Goal: Task Accomplishment & Management: Manage account settings

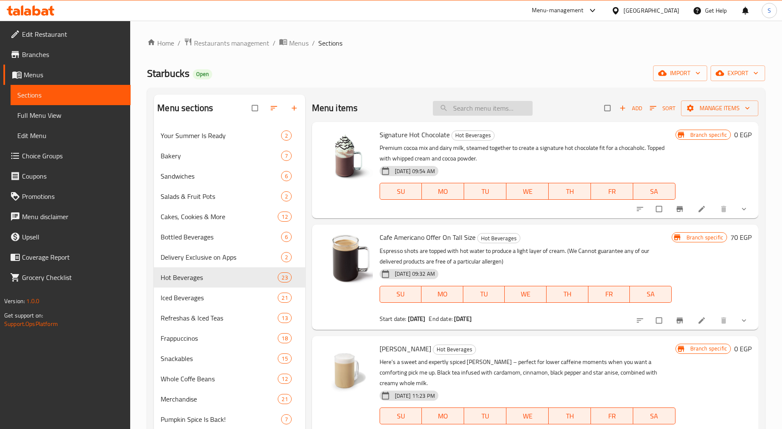
click at [461, 107] on input "search" at bounding box center [483, 108] width 100 height 15
paste input "Turkey & Cheese Croissant"
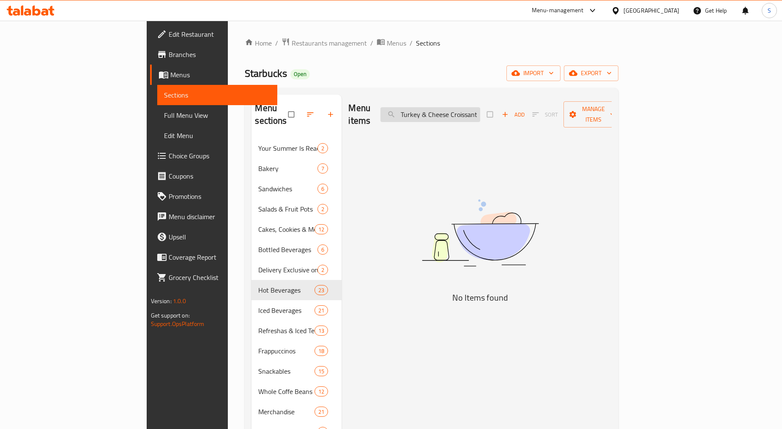
click at [476, 111] on input "Turkey & Cheese Croissant" at bounding box center [430, 114] width 100 height 15
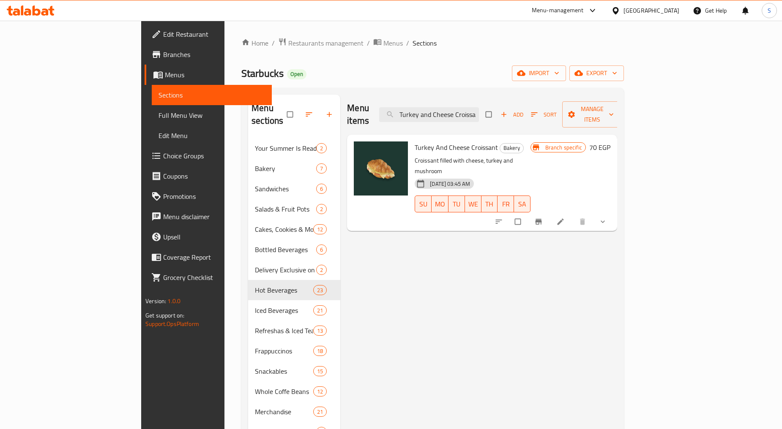
type input "Turkey and Cheese Croissant"
click at [607, 218] on icon "show more" at bounding box center [602, 222] width 8 height 8
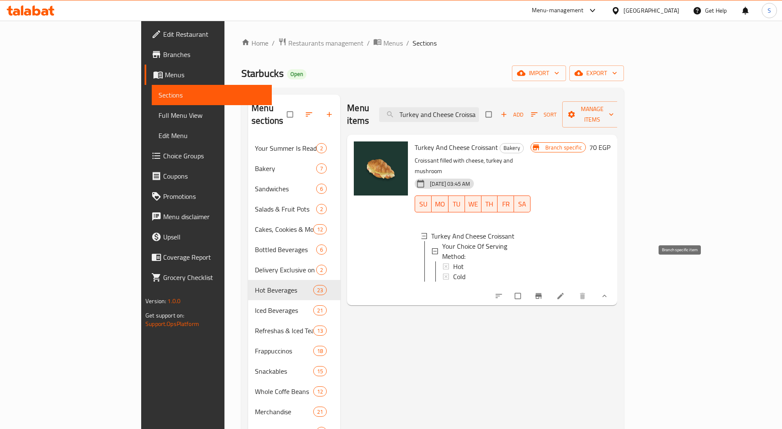
click at [541, 294] on icon "Branch-specific-item" at bounding box center [538, 296] width 6 height 5
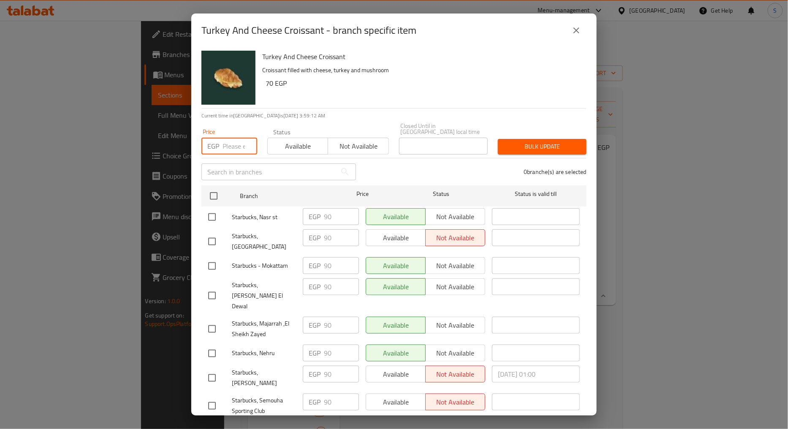
click at [227, 140] on input "number" at bounding box center [240, 146] width 35 height 17
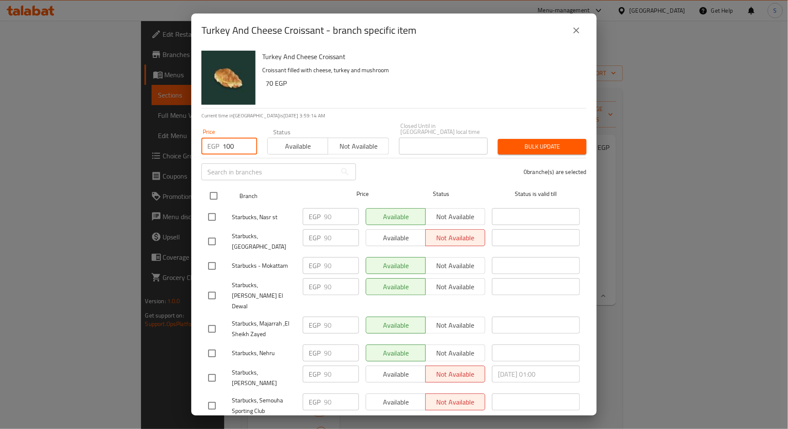
type input "100"
click at [213, 187] on input "checkbox" at bounding box center [214, 196] width 18 height 18
checkbox input "true"
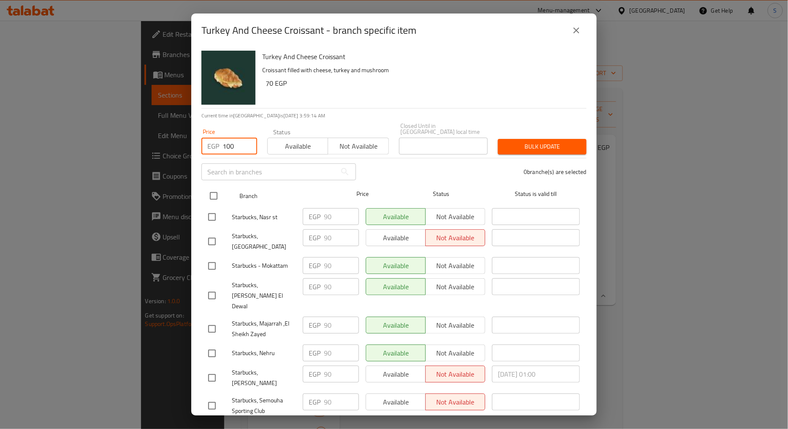
checkbox input "true"
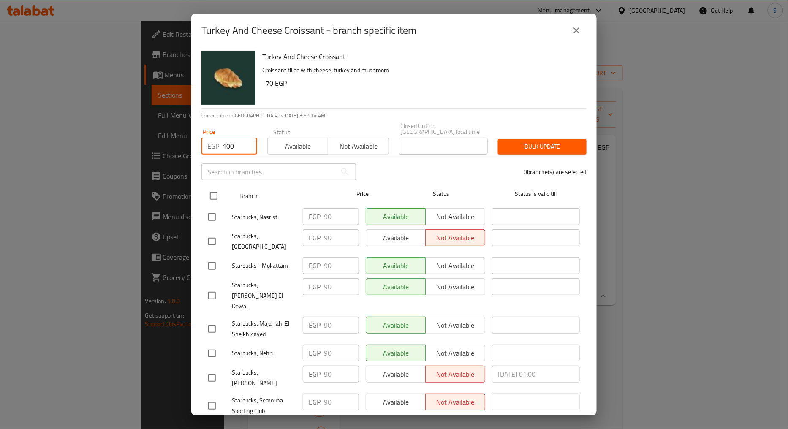
checkbox input "true"
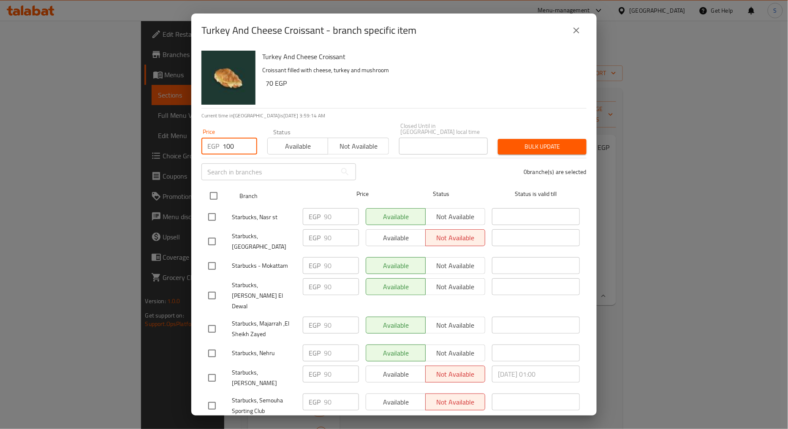
checkbox input "true"
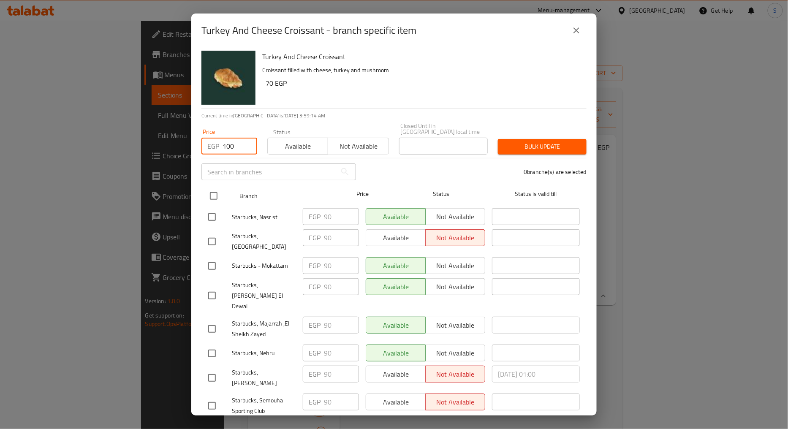
checkbox input "true"
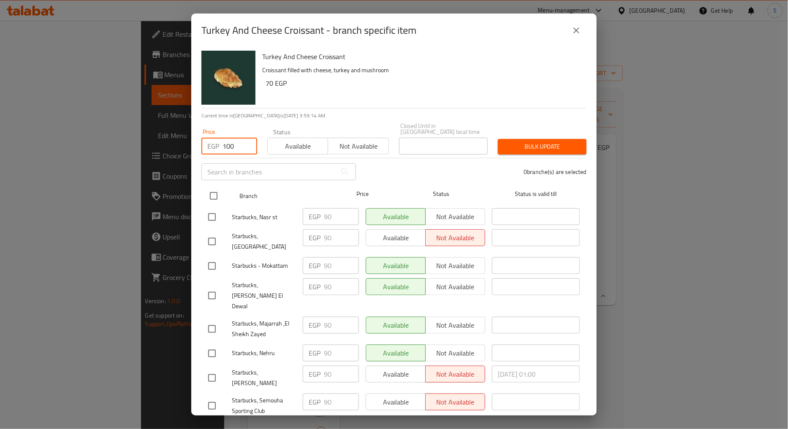
checkbox input "true"
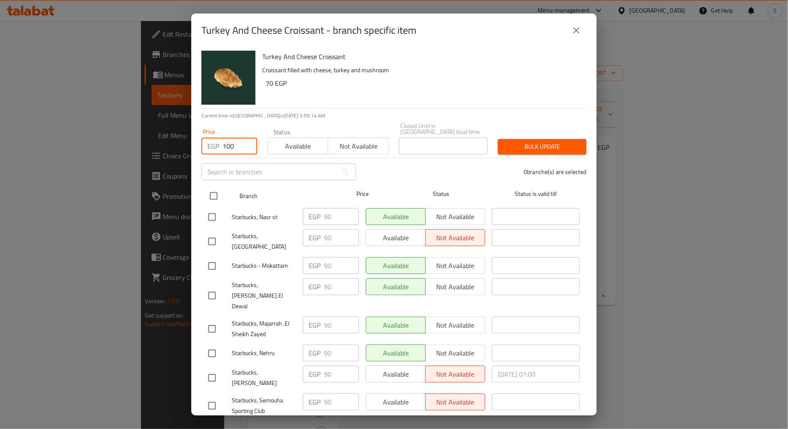
checkbox input "true"
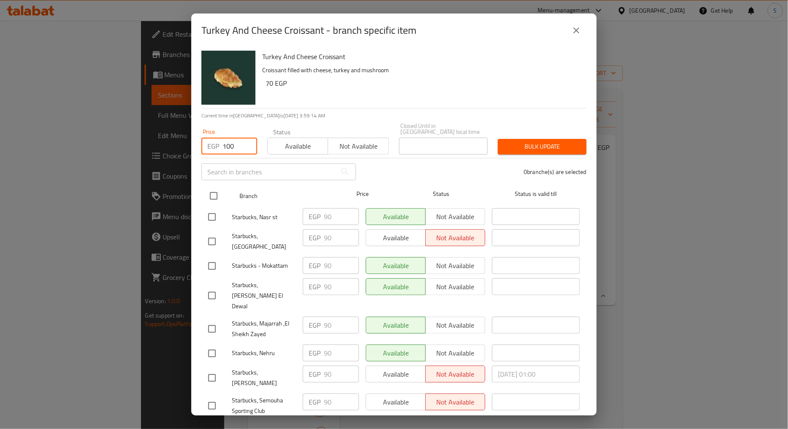
checkbox input "true"
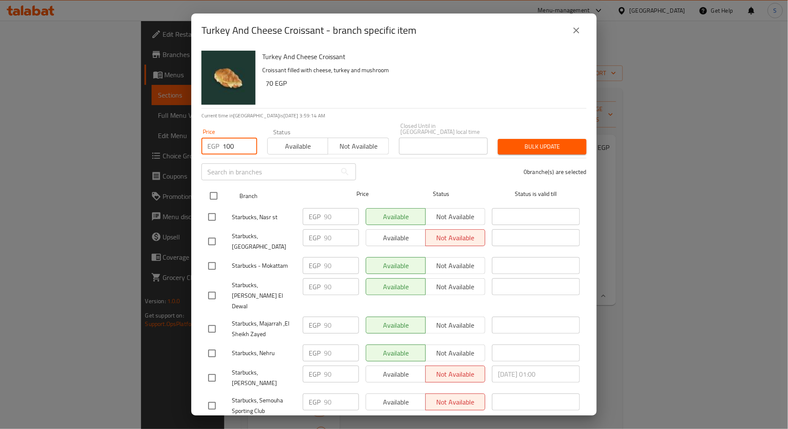
checkbox input "true"
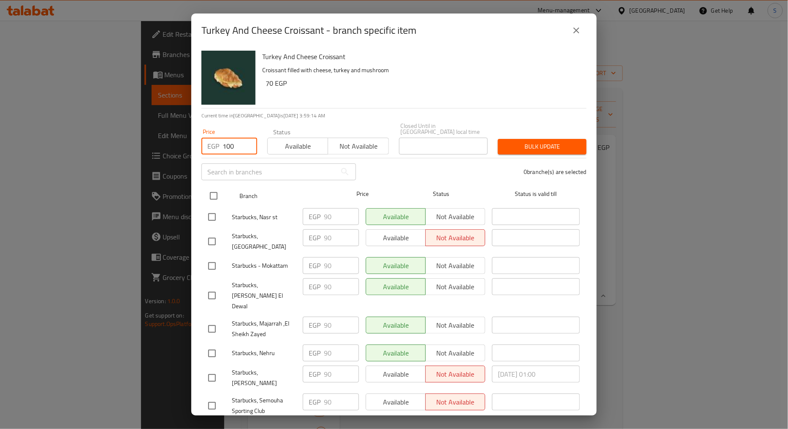
checkbox input "true"
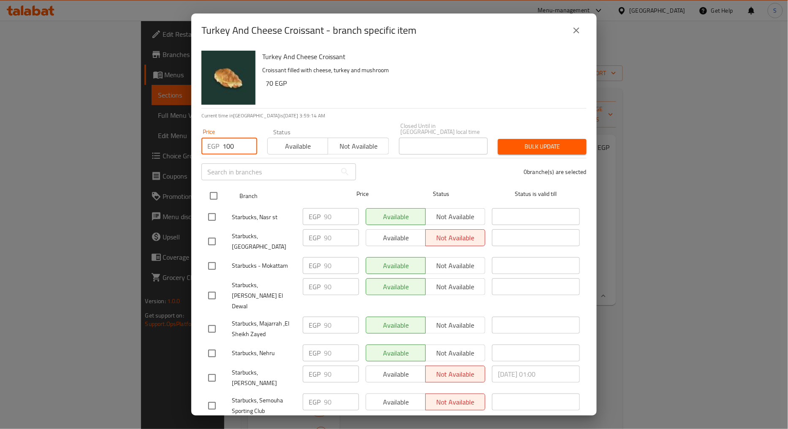
checkbox input "true"
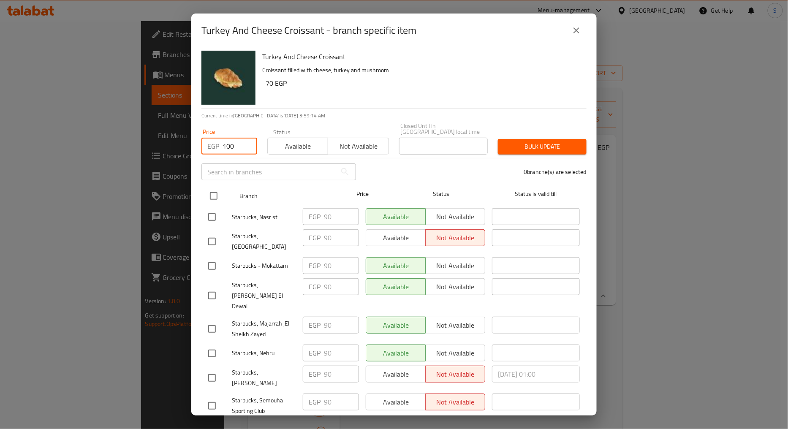
checkbox input "true"
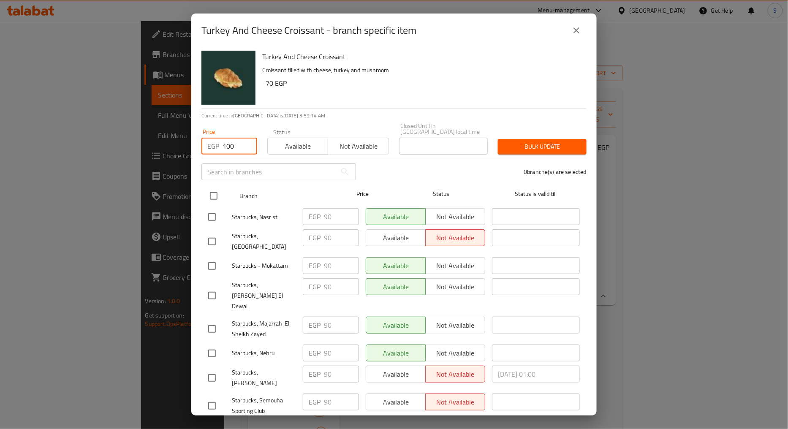
checkbox input "true"
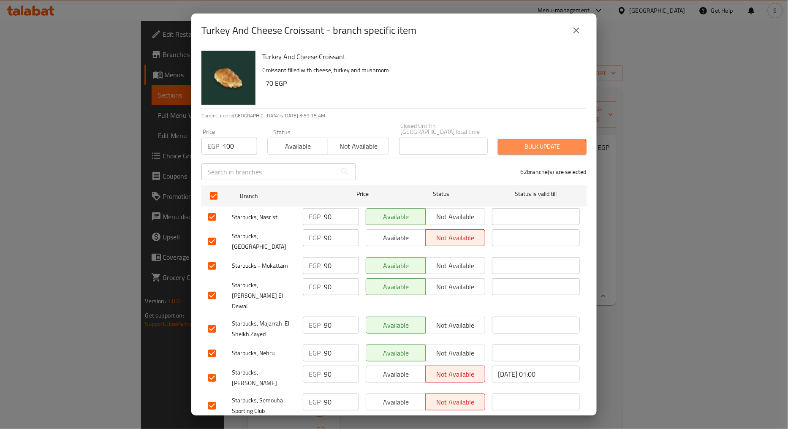
click at [532, 144] on span "Bulk update" at bounding box center [542, 147] width 75 height 11
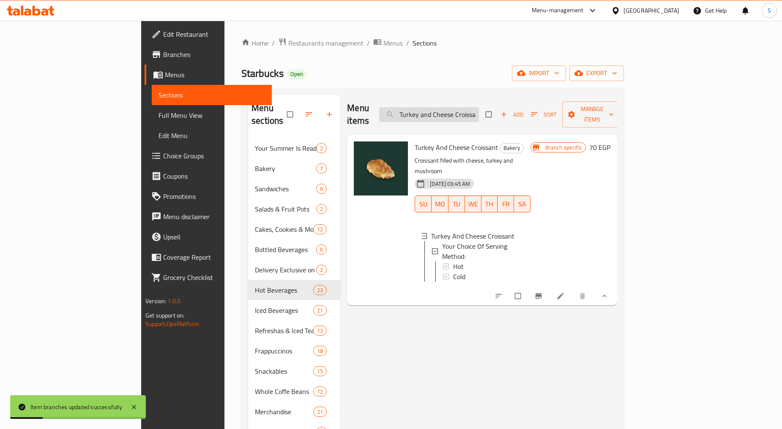
click at [467, 107] on input "Turkey and Cheese Croissant" at bounding box center [429, 114] width 100 height 15
paste input "search"
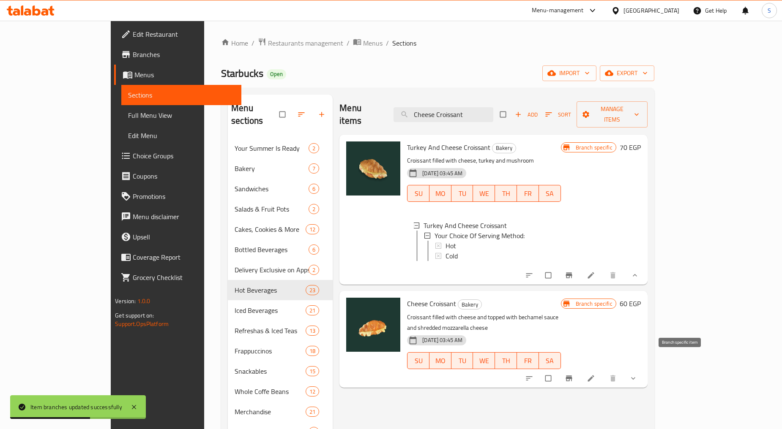
type input "Cheese Croissant"
click at [572, 376] on icon "Branch-specific-item" at bounding box center [568, 378] width 6 height 5
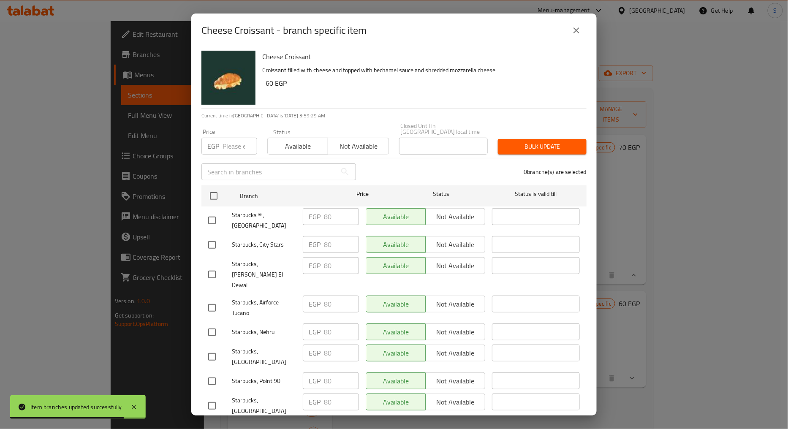
click at [221, 138] on div "EGP Price" at bounding box center [230, 146] width 56 height 17
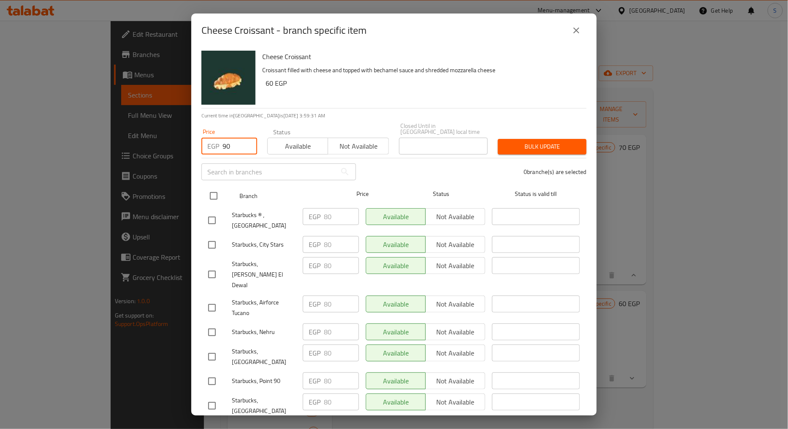
type input "90"
click at [218, 189] on input "checkbox" at bounding box center [214, 196] width 18 height 18
checkbox input "true"
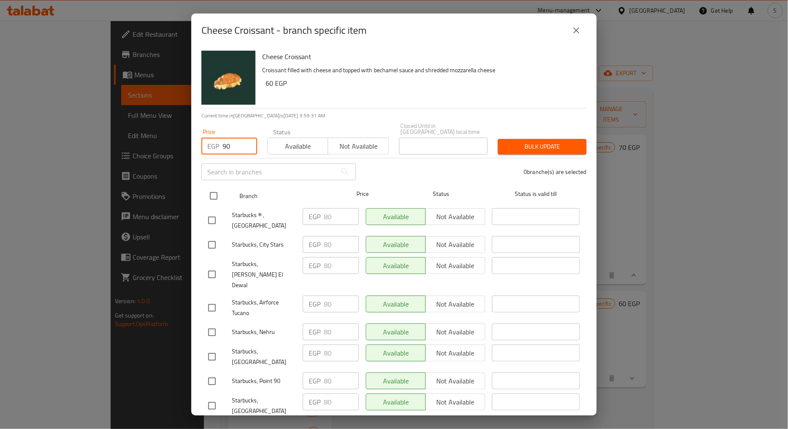
checkbox input "true"
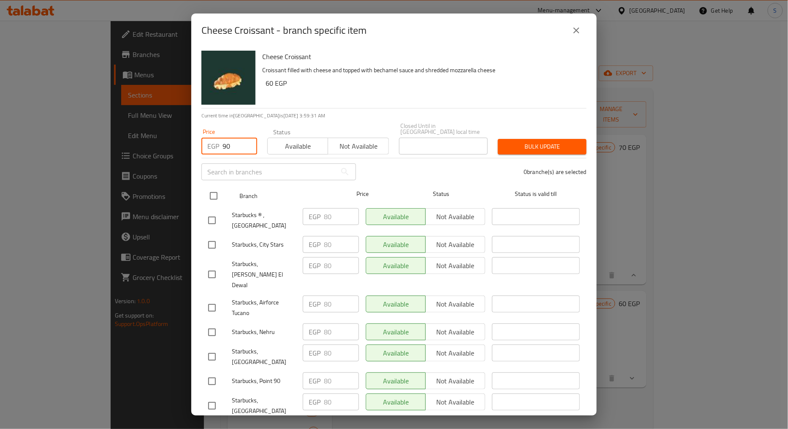
checkbox input "true"
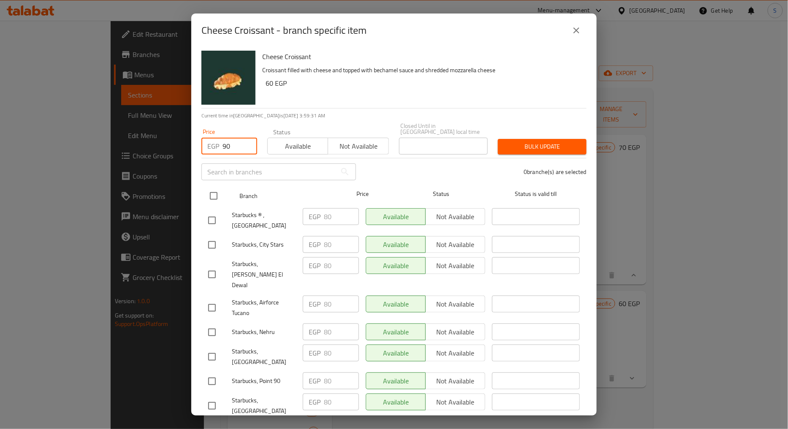
checkbox input "true"
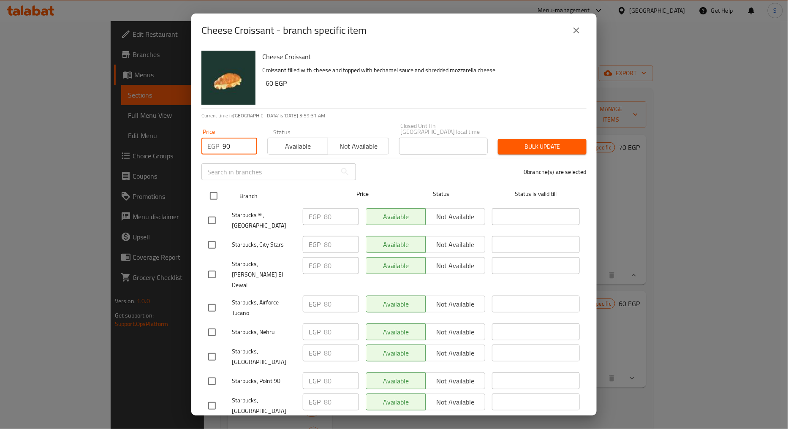
checkbox input "true"
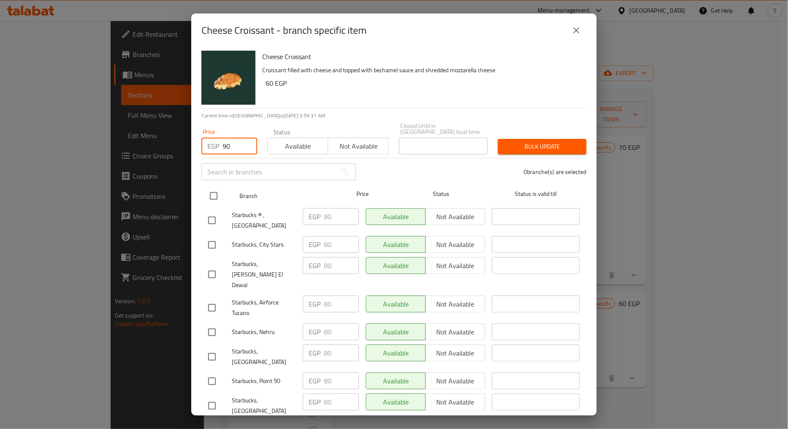
checkbox input "true"
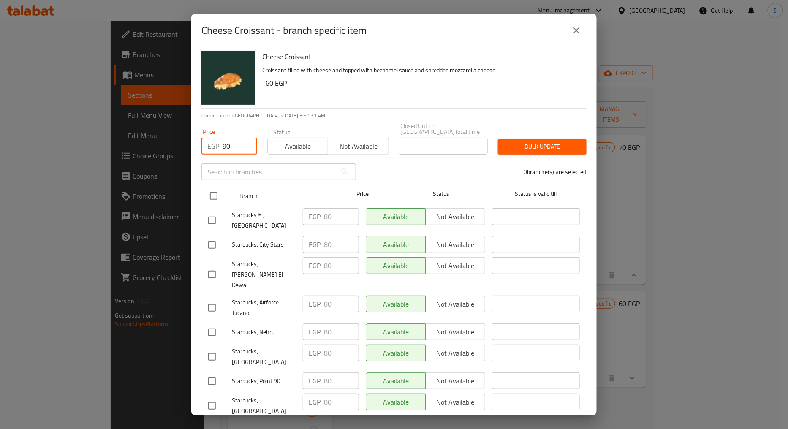
checkbox input "true"
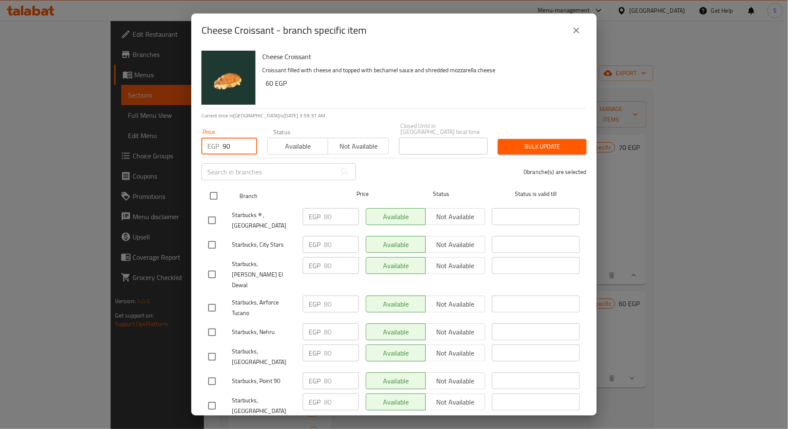
checkbox input "true"
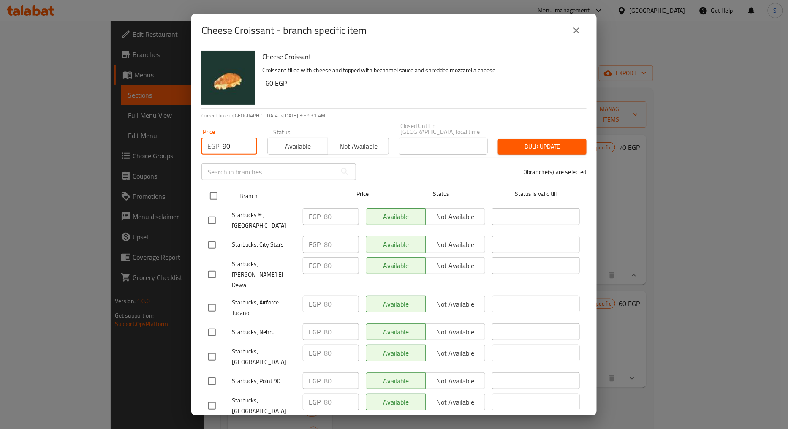
checkbox input "true"
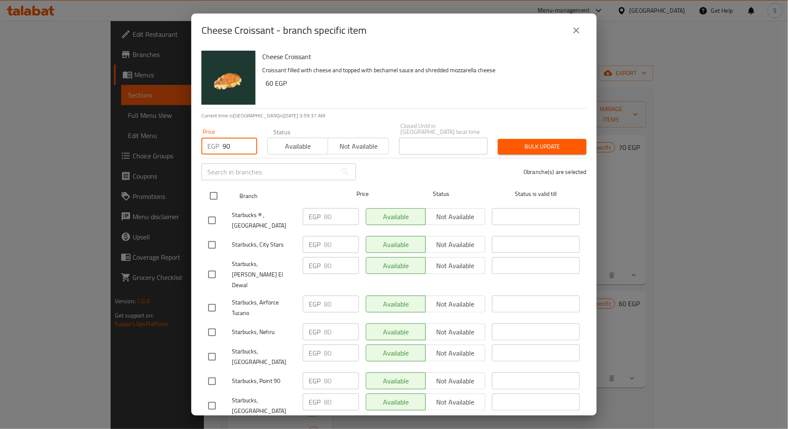
checkbox input "true"
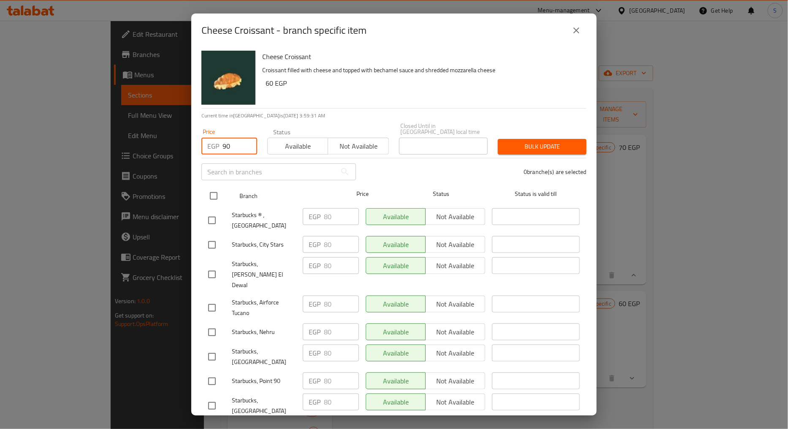
checkbox input "true"
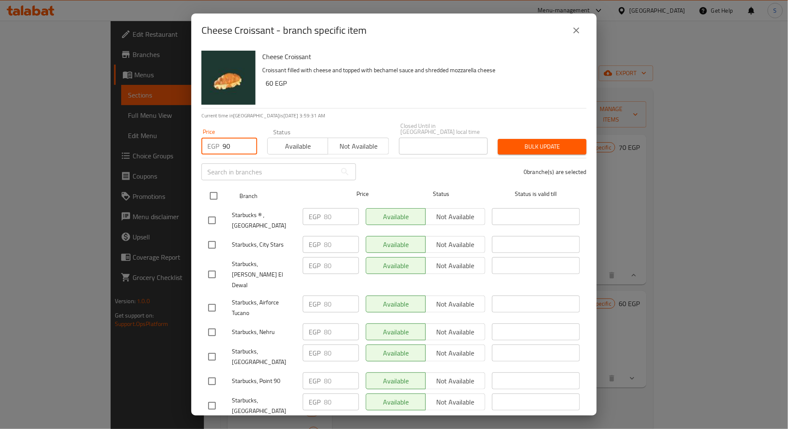
checkbox input "true"
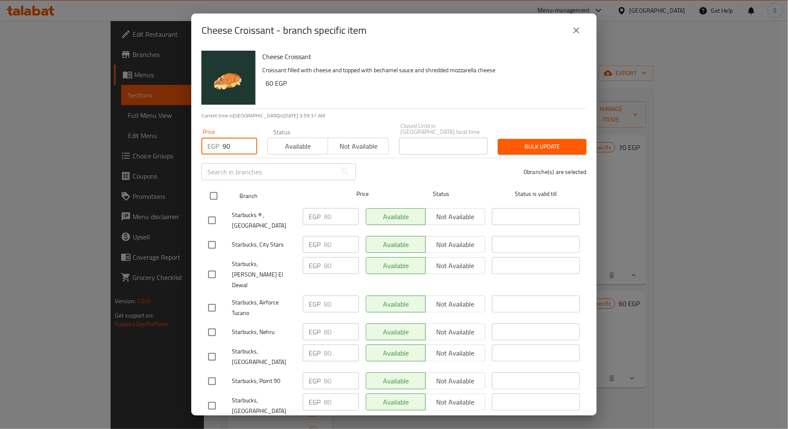
checkbox input "true"
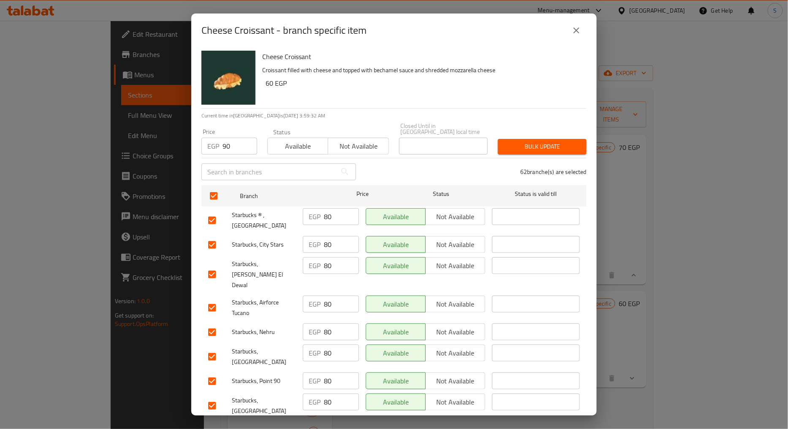
click at [548, 139] on button "Bulk update" at bounding box center [542, 147] width 89 height 16
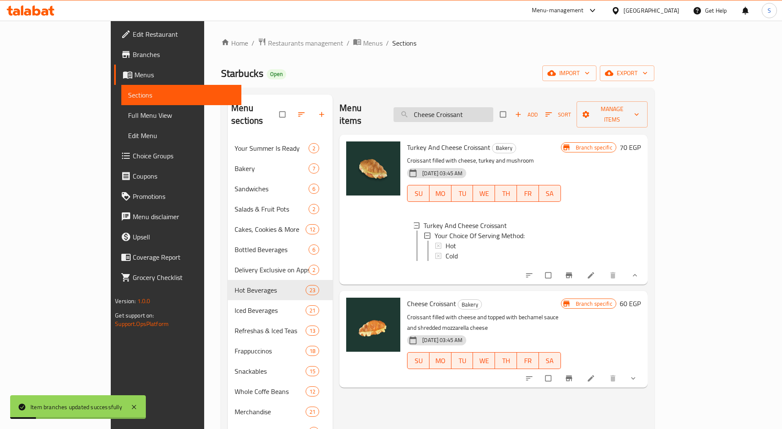
click at [485, 108] on input "Cheese Croissant" at bounding box center [443, 114] width 100 height 15
paste input "Turkey & Cheese Pretzel Supreme"
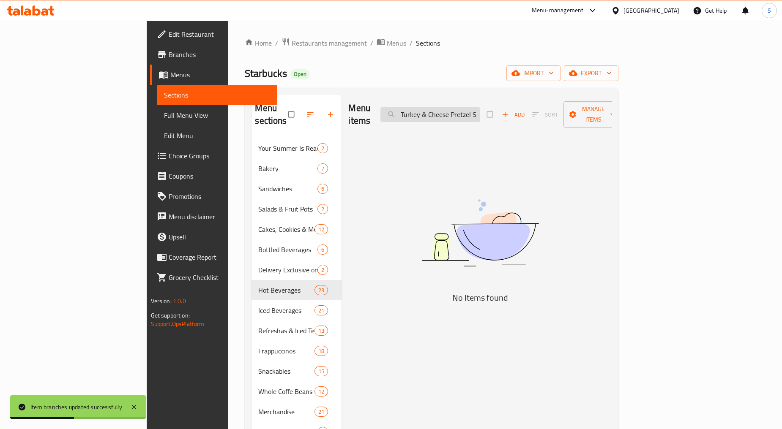
click at [455, 109] on input "Turkey & Cheese Pretzel Supreme" at bounding box center [430, 114] width 100 height 15
click at [463, 109] on input "Turkey & Cheese Pretzel Supreme" at bounding box center [430, 114] width 100 height 15
click at [476, 112] on input "Turkey & Cheese Pretzel Supreme" at bounding box center [430, 114] width 100 height 15
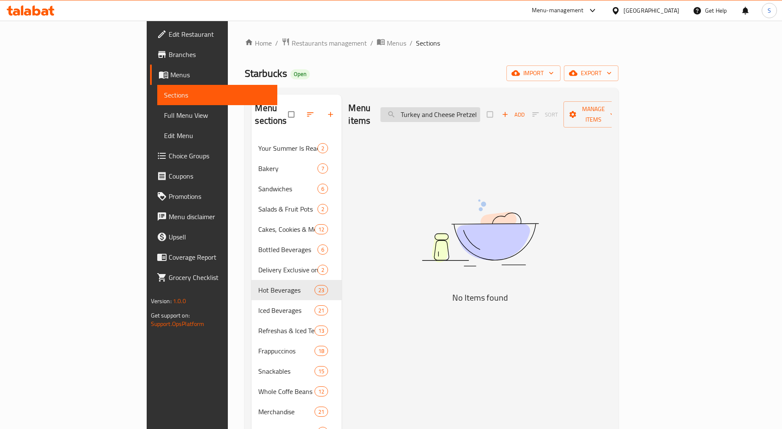
click at [476, 109] on input "Turkey and Cheese Pretzel Supreme" at bounding box center [430, 114] width 100 height 15
click at [480, 114] on input "Turkey And Cheese Pretzel Supreme" at bounding box center [430, 114] width 100 height 15
drag, startPoint x: 485, startPoint y: 111, endPoint x: 472, endPoint y: 111, distance: 13.1
click at [472, 111] on input "Turkey And Cheese Pretzel Supreme" at bounding box center [430, 114] width 100 height 15
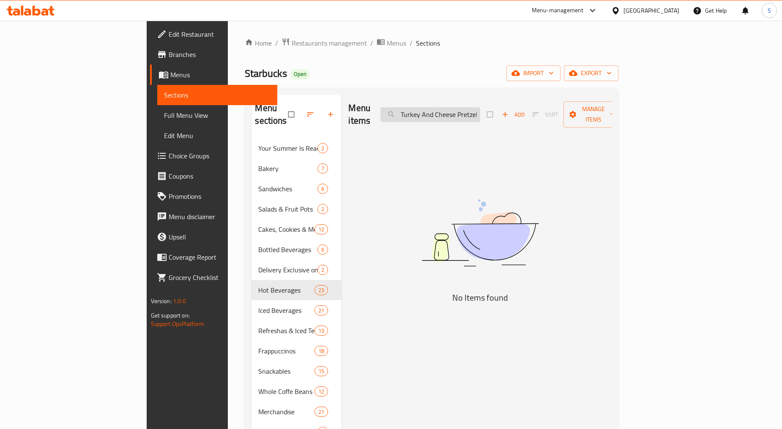
click at [480, 109] on input "Turkey And Cheese Pretzel Supreme" at bounding box center [430, 114] width 100 height 15
drag, startPoint x: 484, startPoint y: 108, endPoint x: 603, endPoint y: 115, distance: 119.8
click at [603, 115] on div "Menu items Turkey And Cheese Pretzel Supreme Add Sort Manage items" at bounding box center [479, 115] width 263 height 40
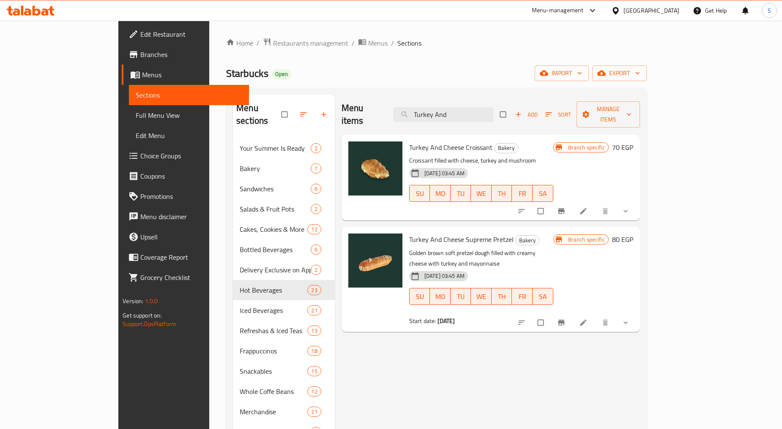
type input "Turkey And"
click at [564, 320] on icon "Branch-specific-item" at bounding box center [561, 322] width 6 height 5
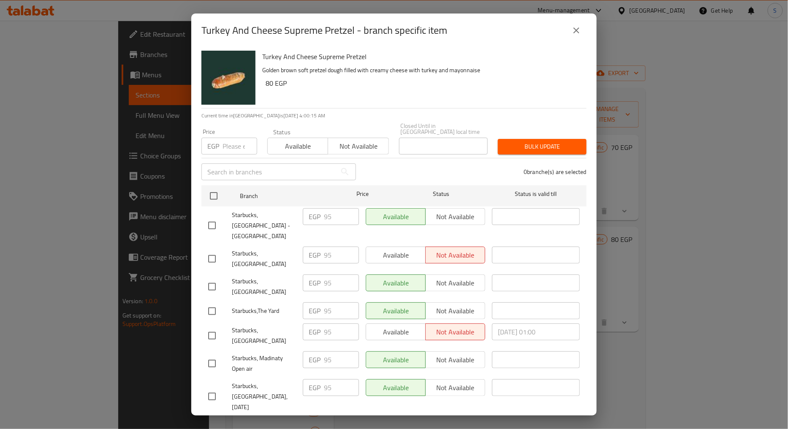
click at [233, 146] on input "number" at bounding box center [240, 146] width 35 height 17
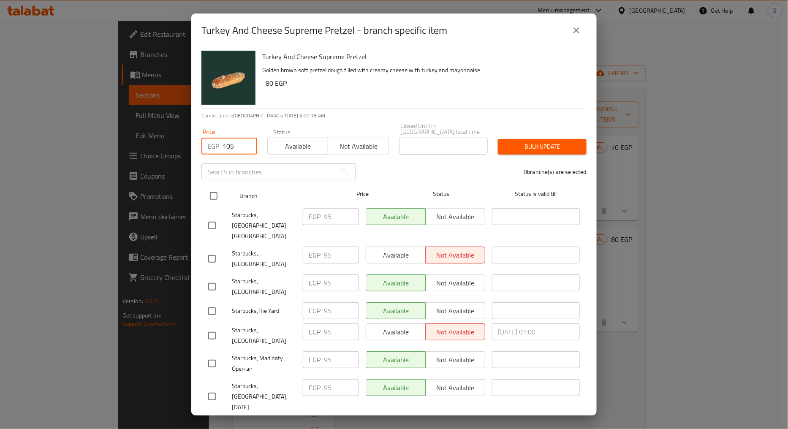
type input "105"
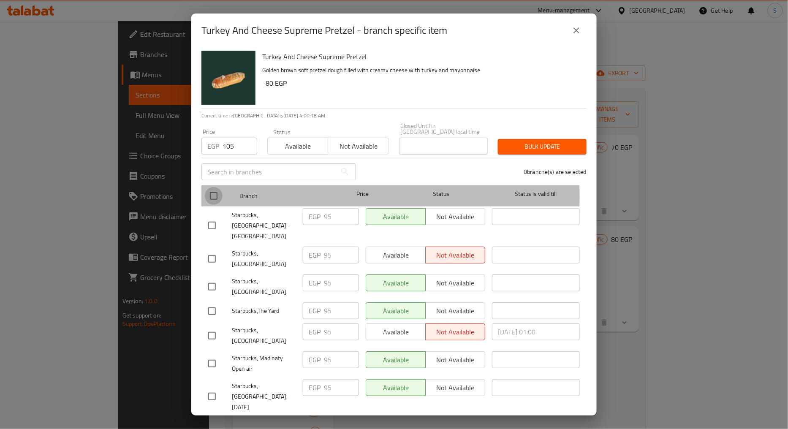
click at [216, 191] on input "checkbox" at bounding box center [214, 196] width 18 height 18
checkbox input "true"
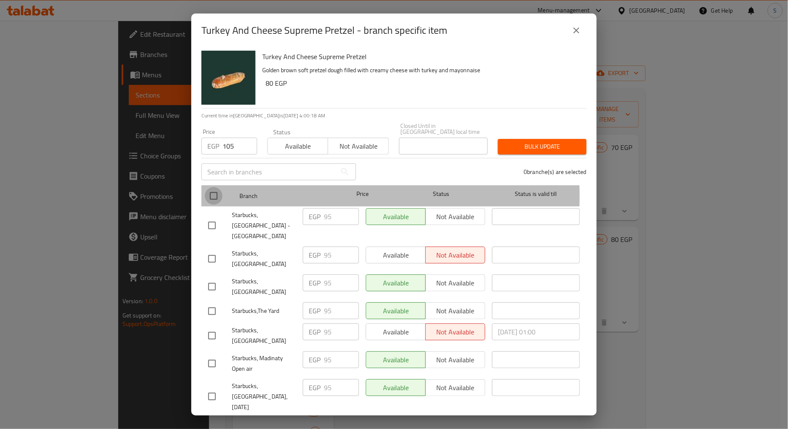
checkbox input "true"
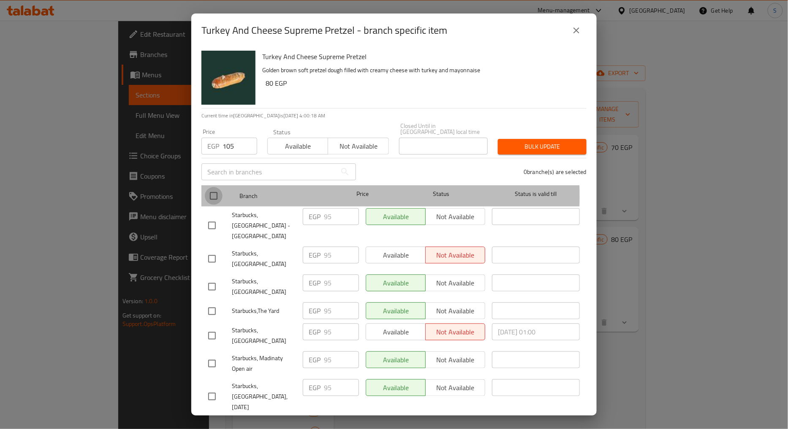
checkbox input "true"
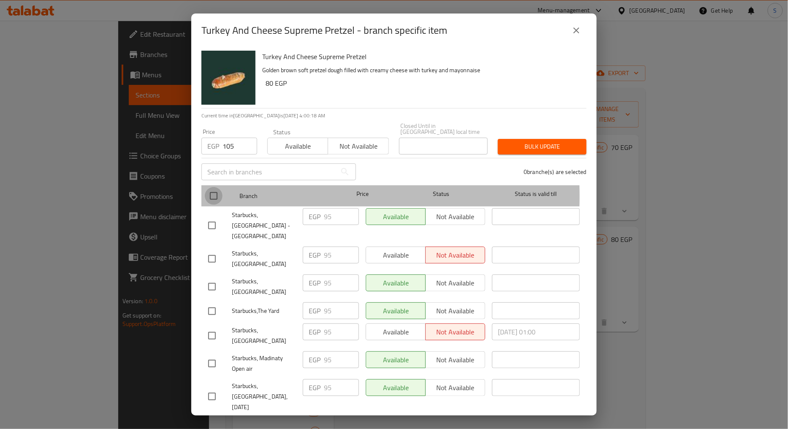
checkbox input "true"
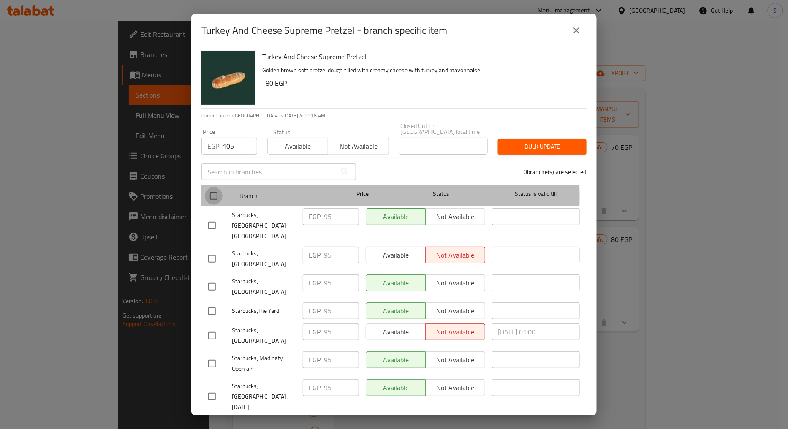
checkbox input "true"
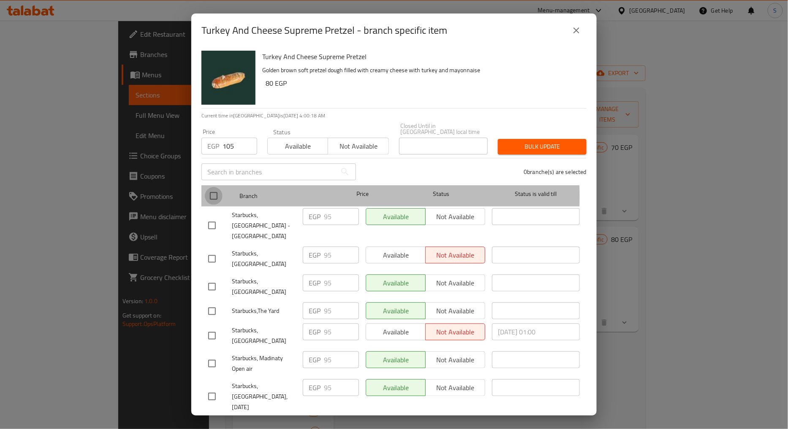
checkbox input "true"
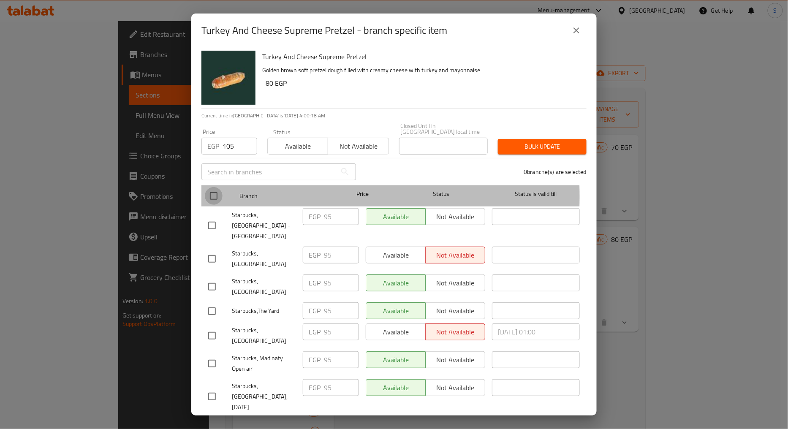
checkbox input "true"
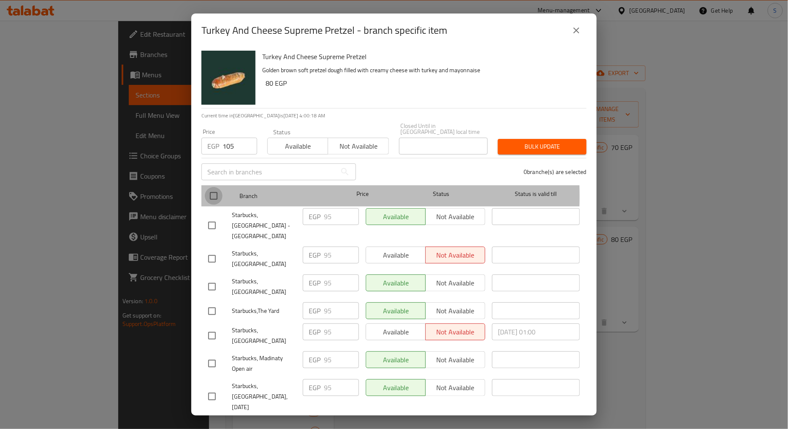
checkbox input "true"
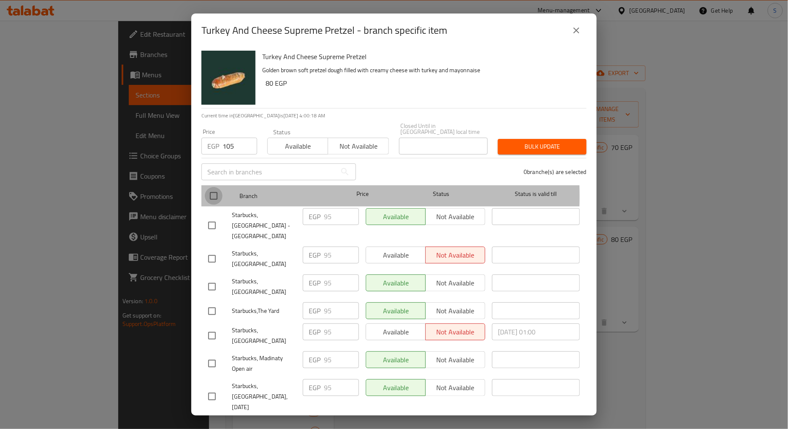
checkbox input "true"
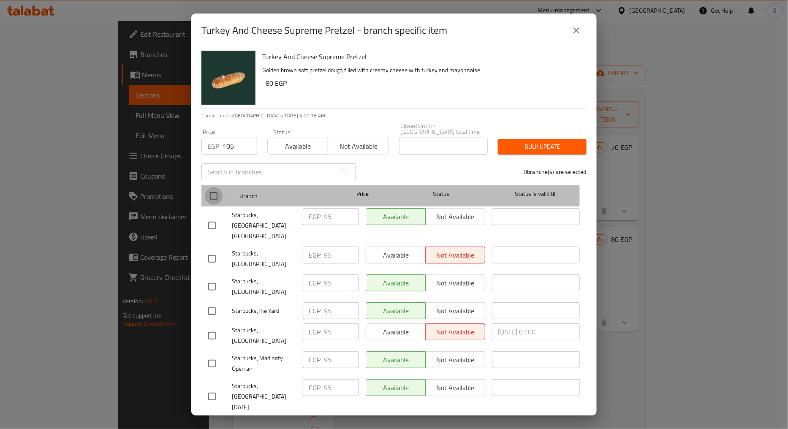
checkbox input "true"
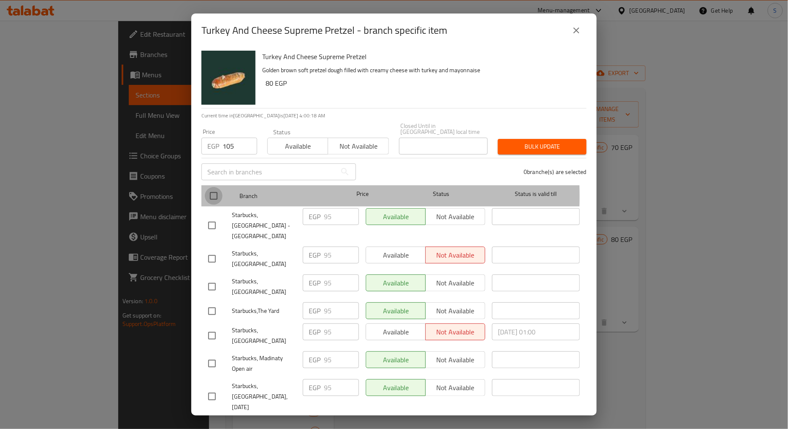
checkbox input "true"
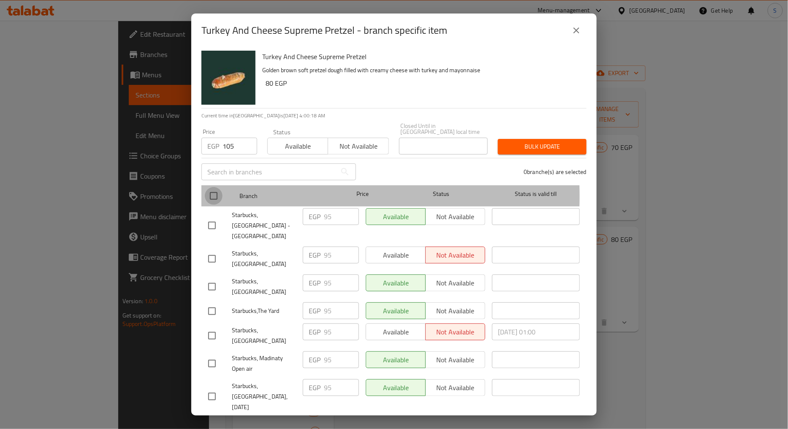
checkbox input "true"
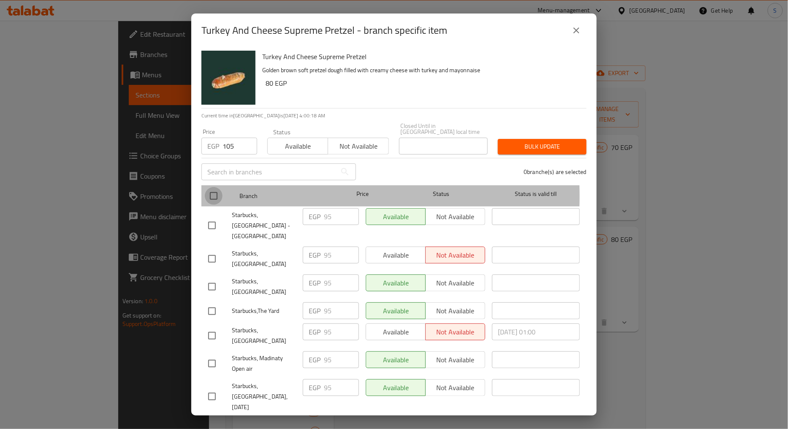
checkbox input "true"
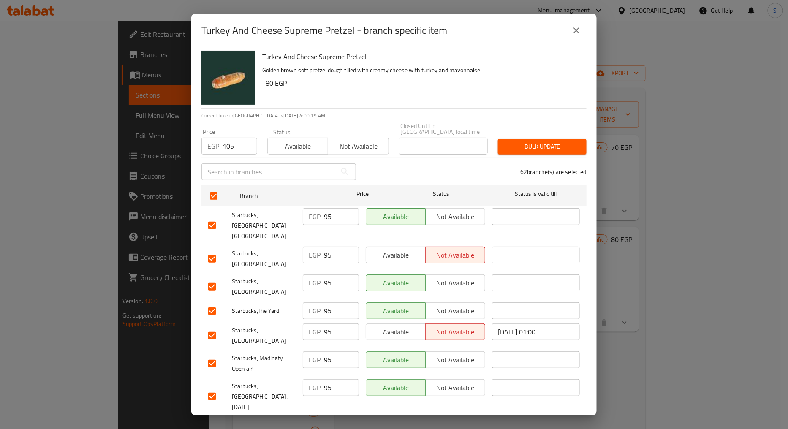
click at [526, 142] on span "Bulk update" at bounding box center [542, 147] width 75 height 11
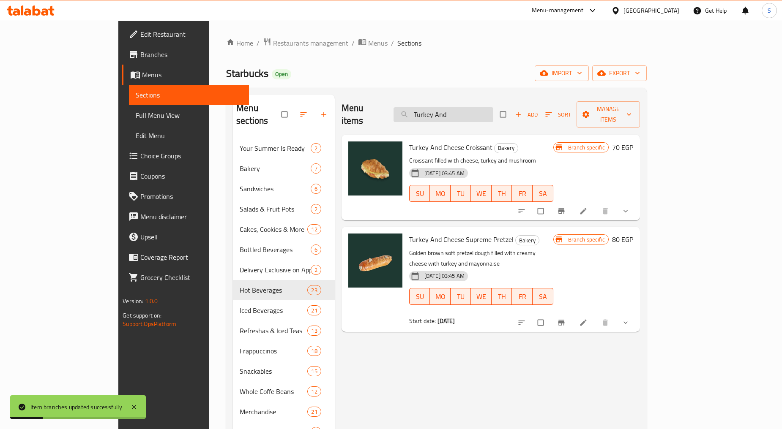
click at [472, 107] on input "Turkey And" at bounding box center [443, 114] width 100 height 15
paste input "Spinach Feta Pretzel Supreme"
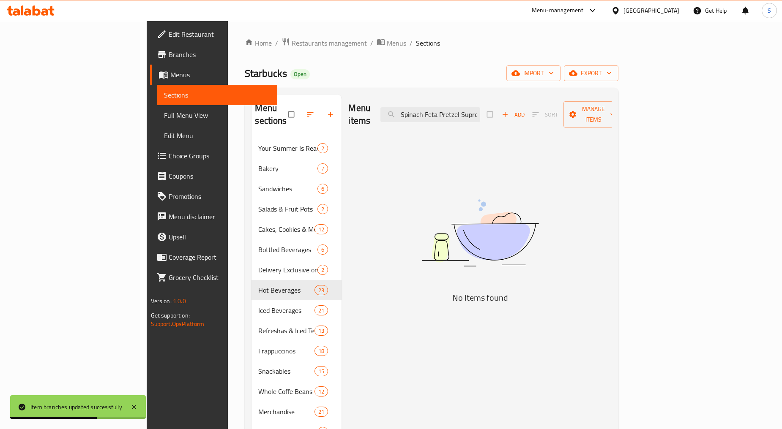
drag, startPoint x: 467, startPoint y: 109, endPoint x: 417, endPoint y: 113, distance: 49.6
click at [417, 113] on div "Menu items Spinach Feta Pretzel Supreme Add Sort Manage items" at bounding box center [479, 115] width 263 height 40
click at [479, 111] on input "Spinach Feta Pretzel Supreme" at bounding box center [430, 114] width 100 height 15
drag, startPoint x: 477, startPoint y: 111, endPoint x: 567, endPoint y: 111, distance: 90.0
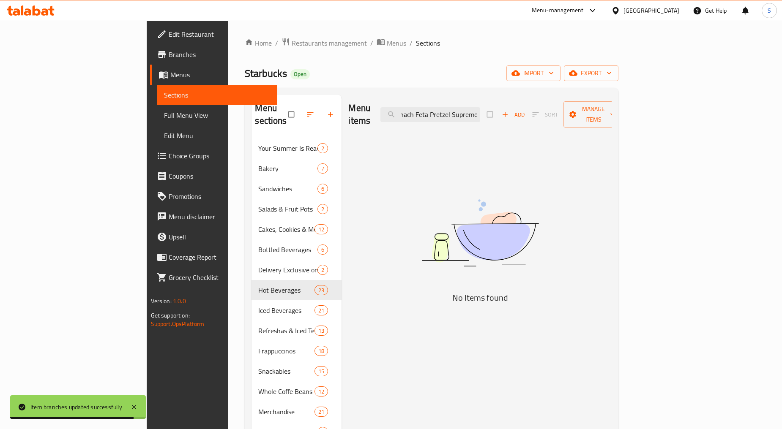
click at [567, 111] on div "Menu items Spinach Feta Pretzel Supreme Add Sort Manage items" at bounding box center [479, 115] width 263 height 40
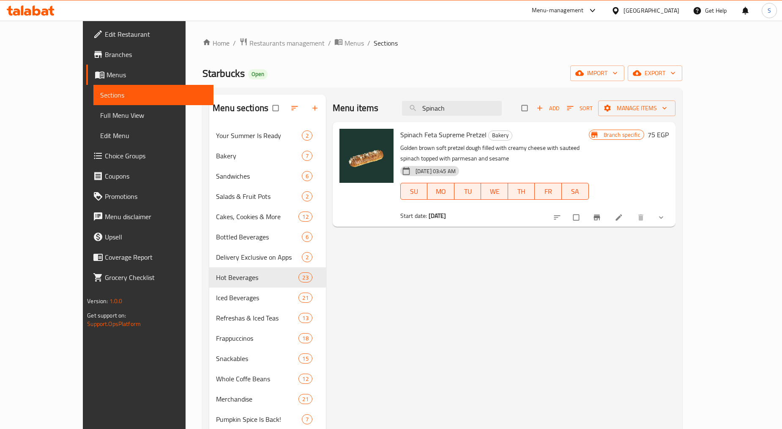
type input "Spinach"
click at [601, 213] on icon "Branch-specific-item" at bounding box center [596, 217] width 8 height 8
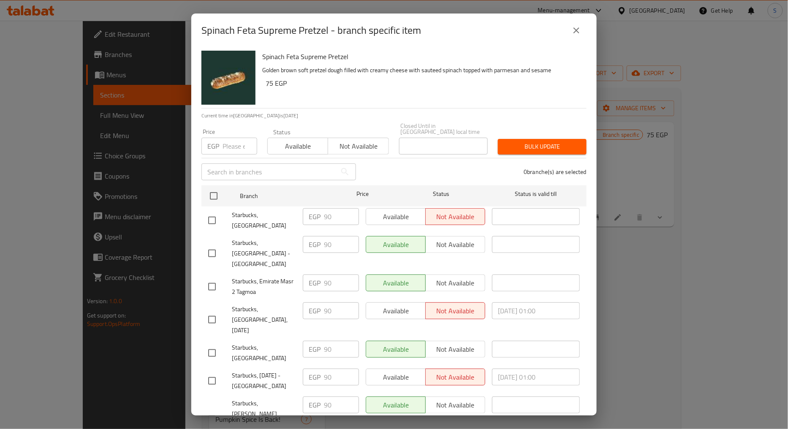
click at [241, 145] on input "number" at bounding box center [240, 146] width 35 height 17
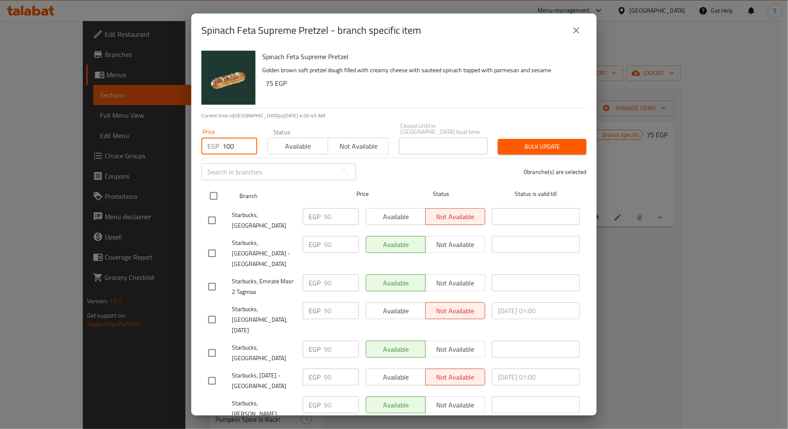
type input "100"
click at [209, 189] on input "checkbox" at bounding box center [214, 196] width 18 height 18
checkbox input "true"
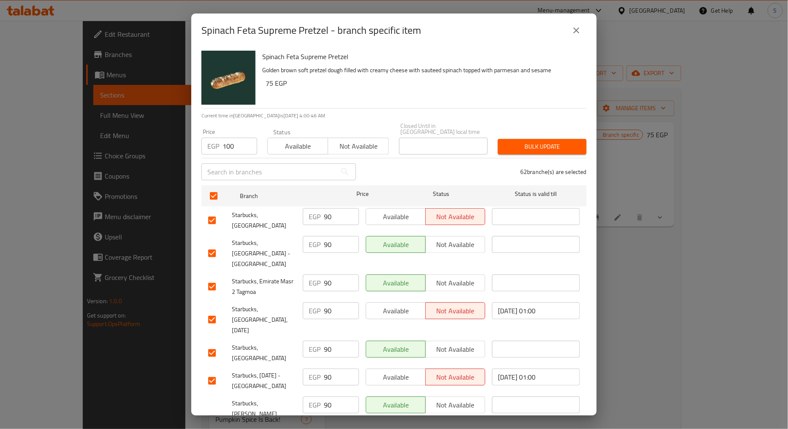
click at [505, 142] on span "Bulk update" at bounding box center [542, 147] width 75 height 11
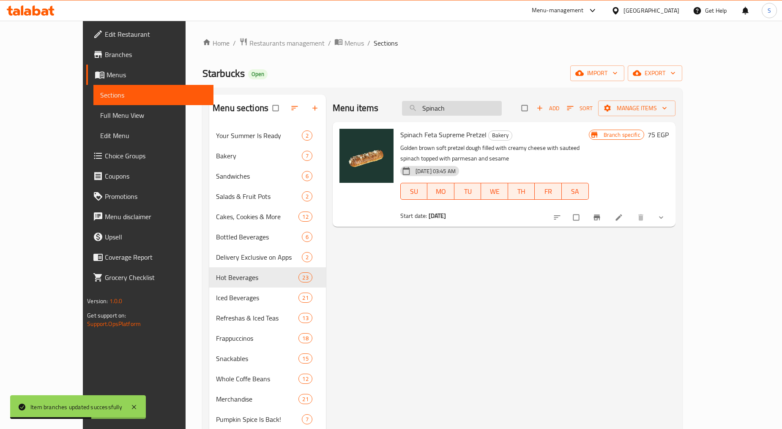
click at [462, 111] on input "Spinach" at bounding box center [452, 108] width 100 height 15
paste input "Plain Croissant"
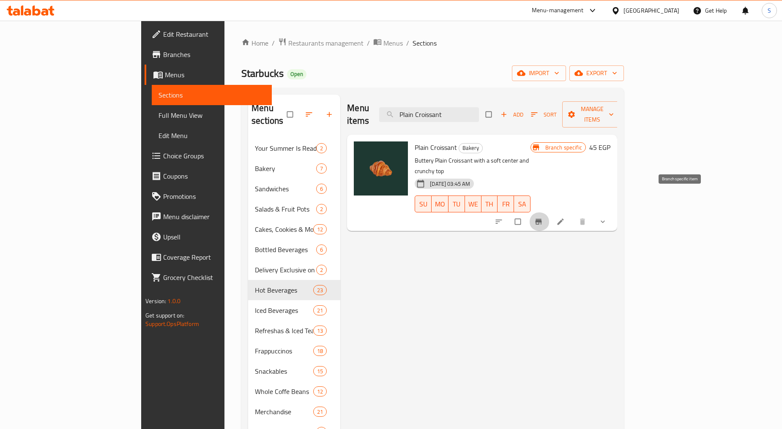
click at [541, 219] on icon "Branch-specific-item" at bounding box center [538, 221] width 6 height 5
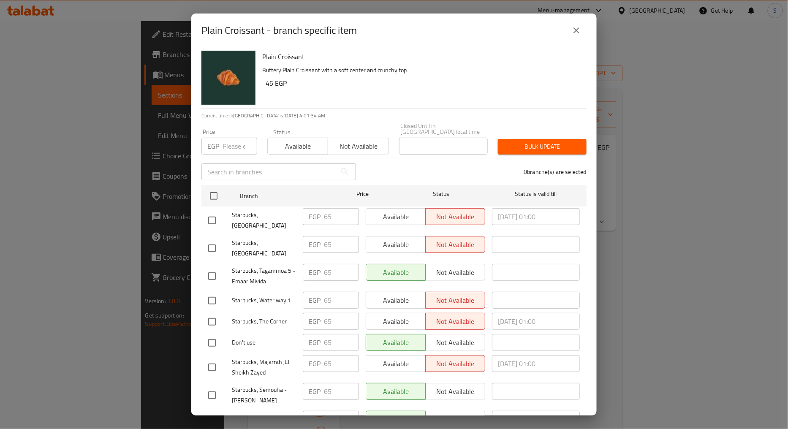
click at [223, 142] on input "number" at bounding box center [240, 146] width 35 height 17
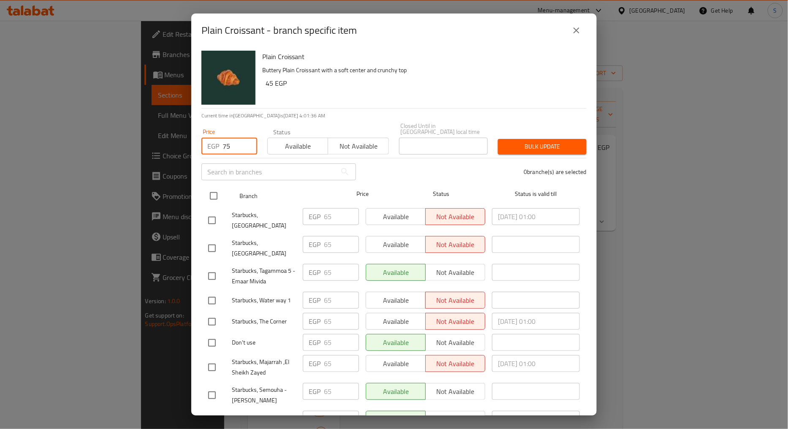
click at [211, 187] on input "checkbox" at bounding box center [214, 196] width 18 height 18
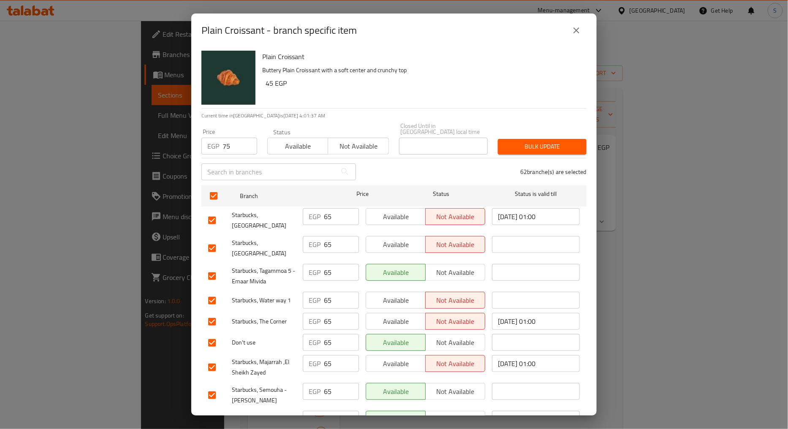
click at [537, 142] on span "Bulk update" at bounding box center [542, 147] width 75 height 11
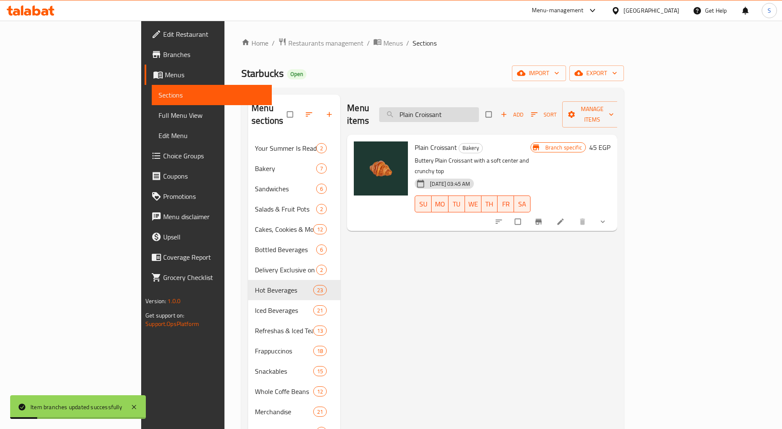
click at [467, 107] on input "Plain Croissant" at bounding box center [429, 114] width 100 height 15
paste input "Mini Milk Chocolate Chunk Cookies"
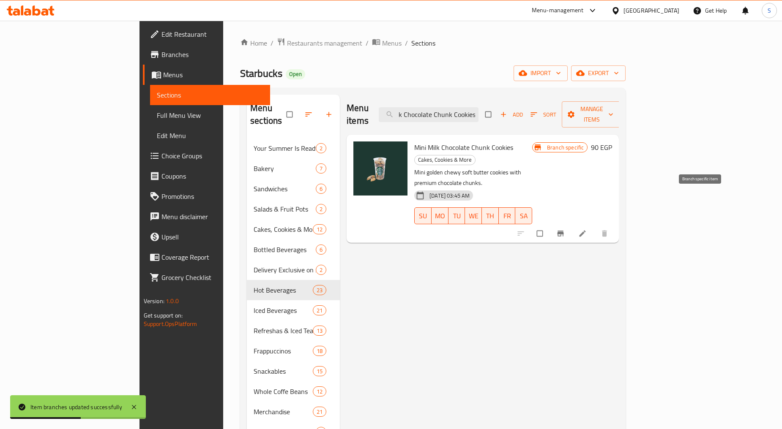
click at [571, 224] on button "Branch-specific-item" at bounding box center [561, 233] width 20 height 19
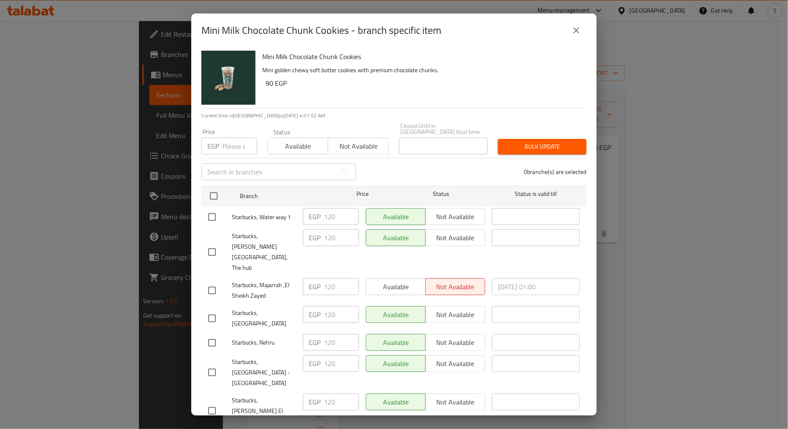
click at [230, 139] on input "number" at bounding box center [240, 146] width 35 height 17
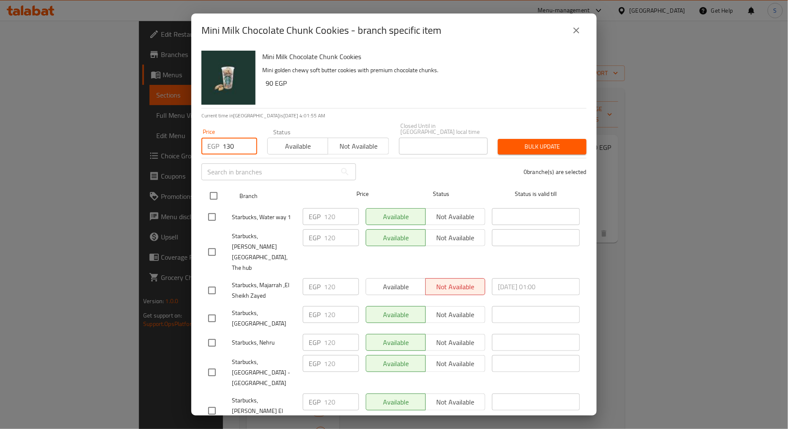
click at [210, 189] on input "checkbox" at bounding box center [214, 196] width 18 height 18
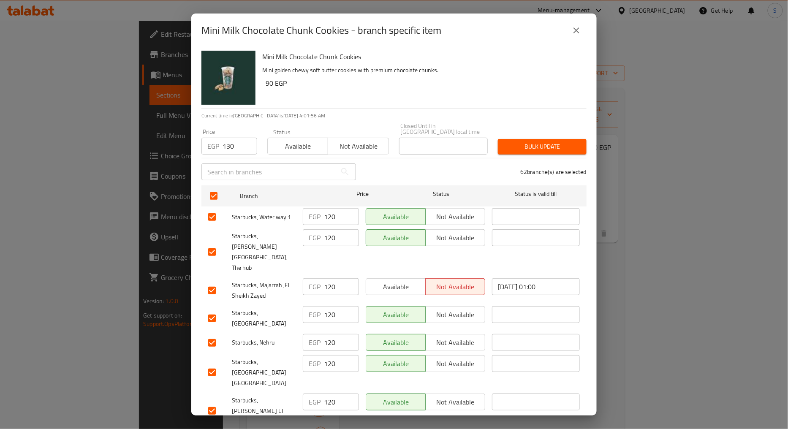
click at [519, 142] on span "Bulk update" at bounding box center [542, 147] width 75 height 11
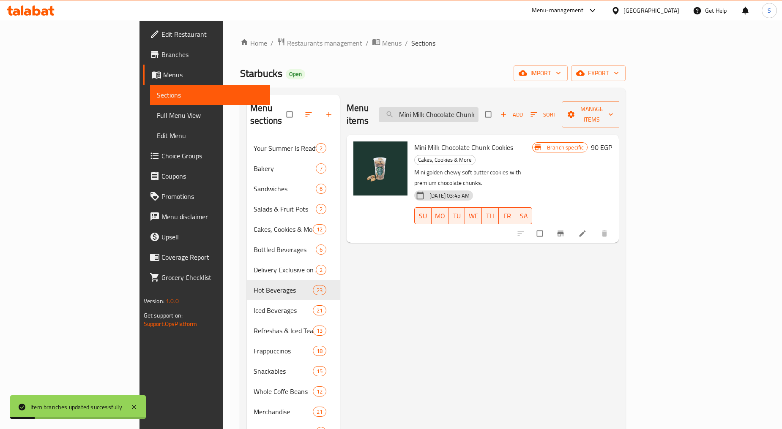
click at [470, 111] on input "Mini Milk Chocolate Chunk Cookies" at bounding box center [429, 114] width 100 height 15
paste input "arble Loaf Cake"
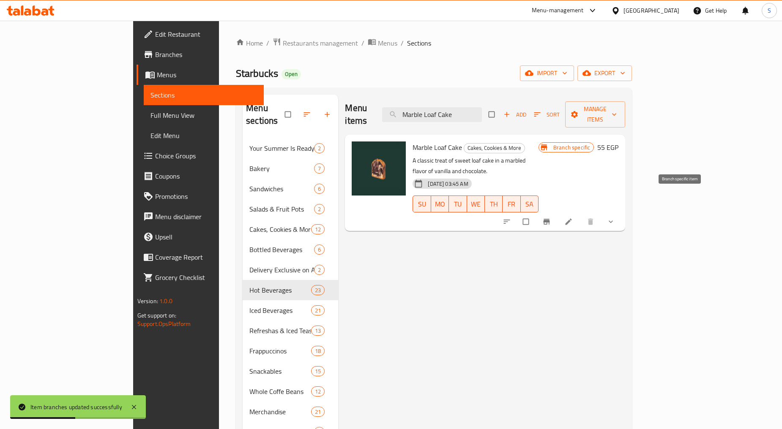
click at [552, 218] on span "Branch-specific-item" at bounding box center [547, 222] width 10 height 8
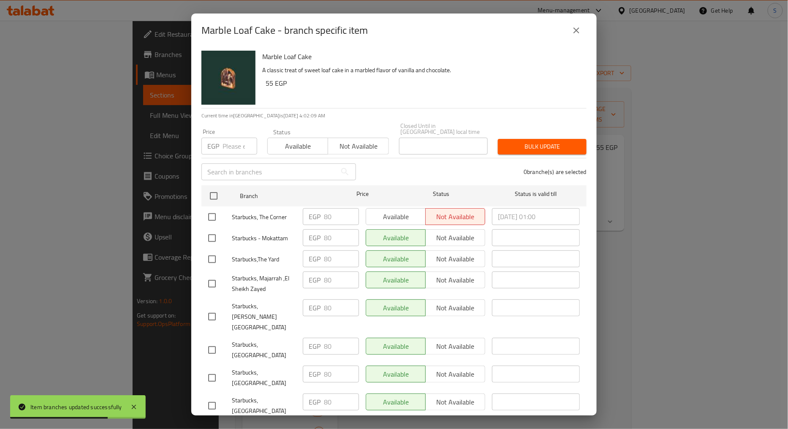
click at [230, 140] on input "number" at bounding box center [240, 146] width 35 height 17
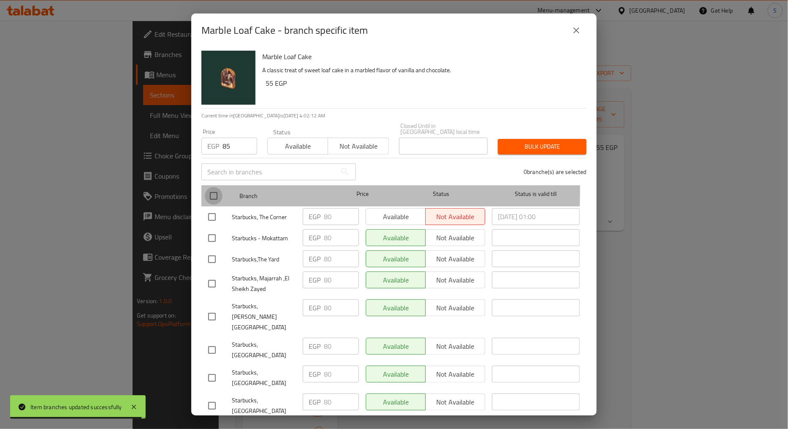
click at [214, 187] on input "checkbox" at bounding box center [214, 196] width 18 height 18
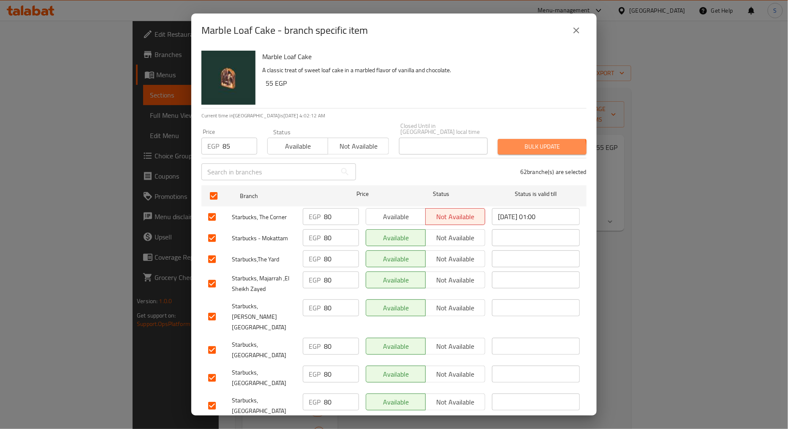
click at [526, 144] on span "Bulk update" at bounding box center [542, 147] width 75 height 11
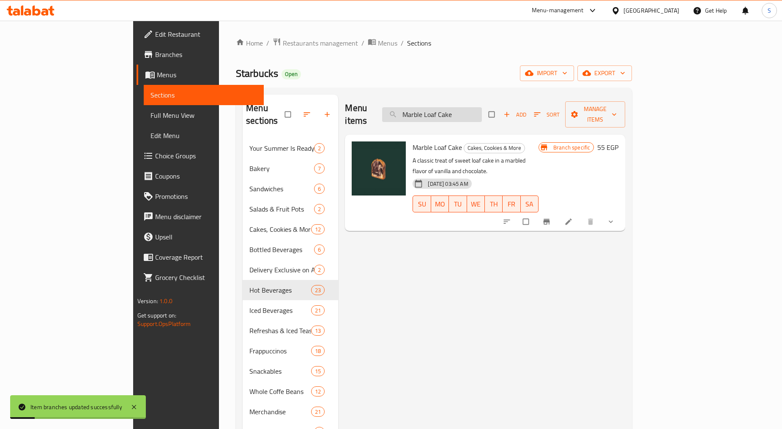
click at [472, 107] on input "Marble Loaf Cake" at bounding box center [432, 114] width 100 height 15
paste input "ini Brownie Bites"
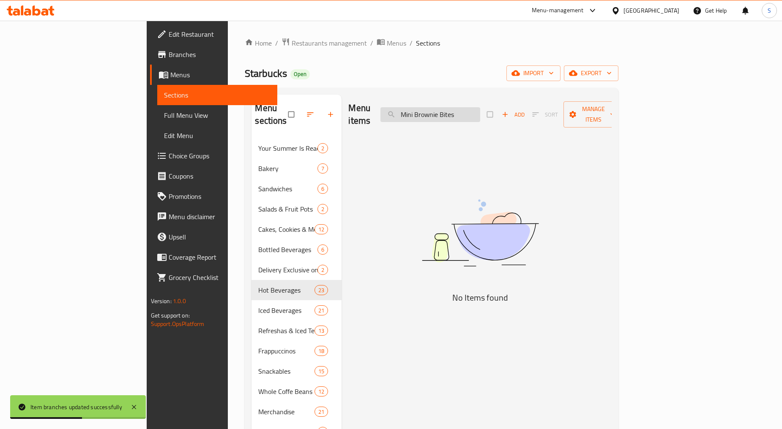
click at [475, 111] on input "Mini Brownie Bites" at bounding box center [430, 114] width 100 height 15
click at [459, 112] on input "Mini Bites" at bounding box center [430, 114] width 100 height 15
click at [471, 112] on input "Bites" at bounding box center [430, 114] width 100 height 15
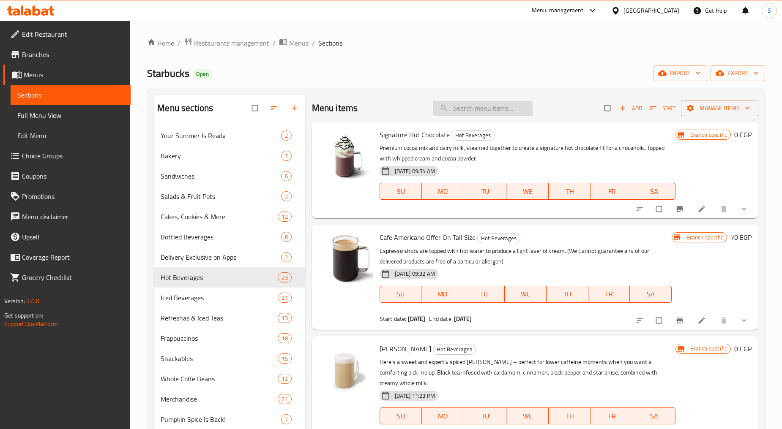
click at [463, 110] on input "search" at bounding box center [483, 108] width 100 height 15
paste input "Mini Brownie Bites"
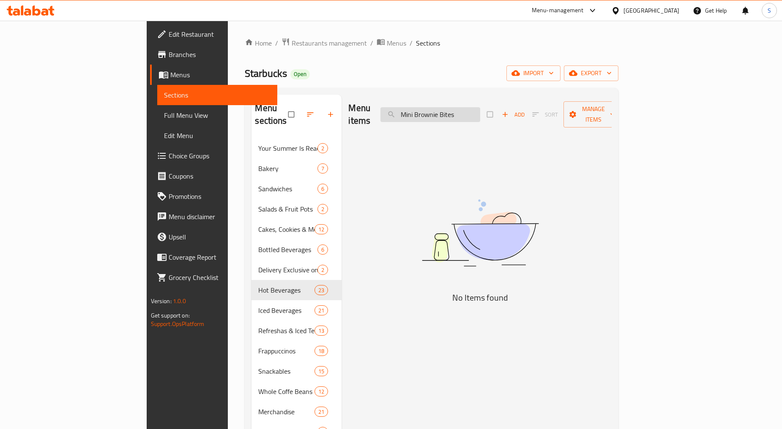
click at [480, 110] on input "Mini Brownie Bites" at bounding box center [430, 114] width 100 height 15
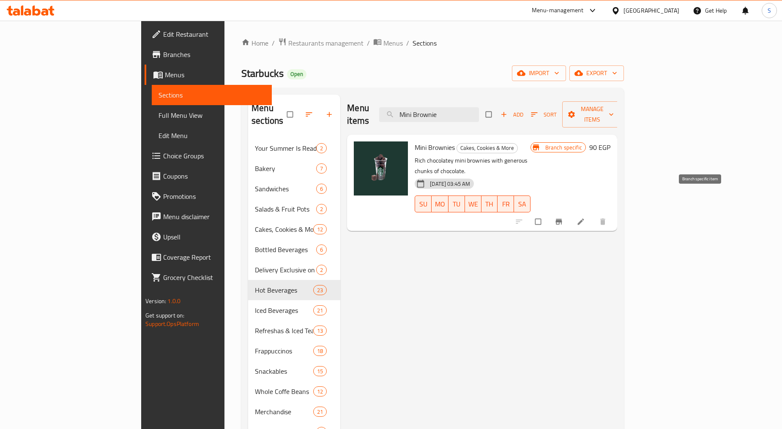
click at [563, 218] on icon "Branch-specific-item" at bounding box center [558, 222] width 8 height 8
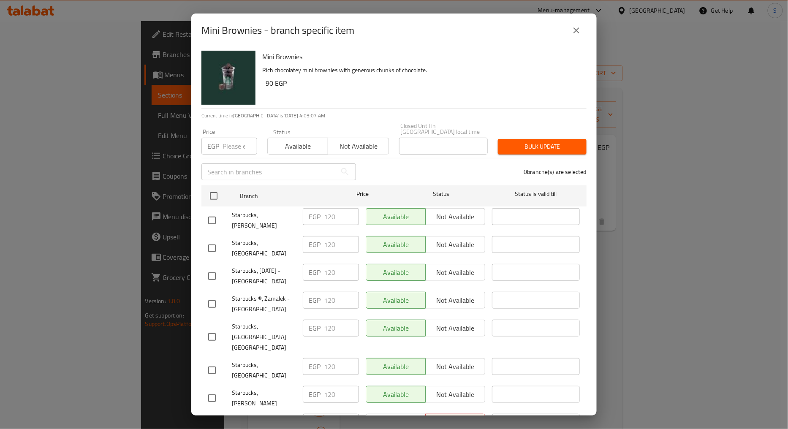
click at [581, 25] on icon "close" at bounding box center [577, 30] width 10 height 10
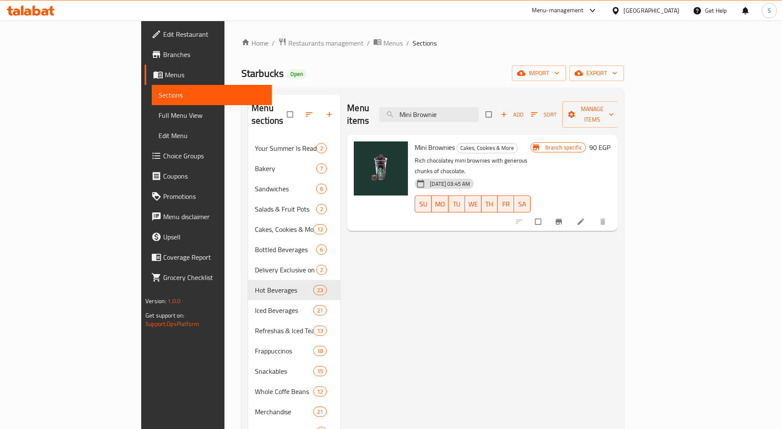
click at [414, 141] on span "Mini Brownies" at bounding box center [434, 147] width 40 height 13
copy h6 "Mini Brownies"
click at [479, 109] on input "Mini Brownie" at bounding box center [429, 114] width 100 height 15
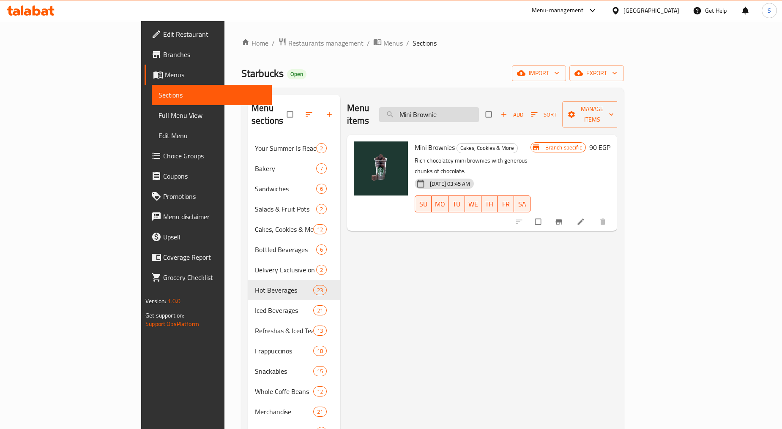
click at [479, 109] on input "Mini Brownie" at bounding box center [429, 114] width 100 height 15
paste input "Oatmeal Raisin Scon"
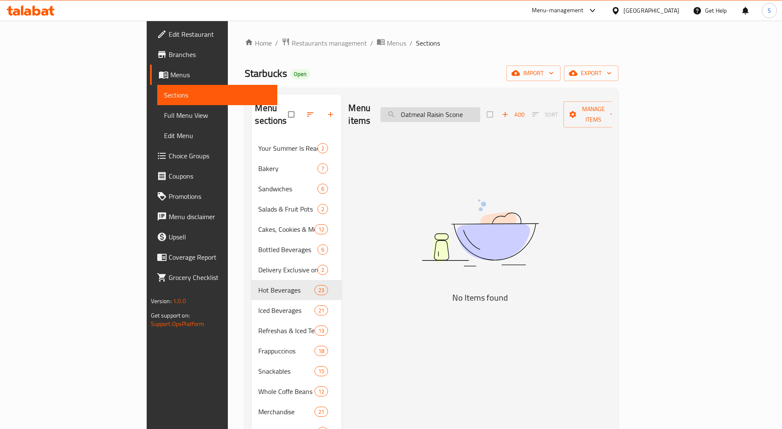
click at [480, 108] on input "Oatmeal Raisin Scone" at bounding box center [430, 114] width 100 height 15
click at [469, 111] on input "Oatmeal Raisin" at bounding box center [430, 114] width 100 height 15
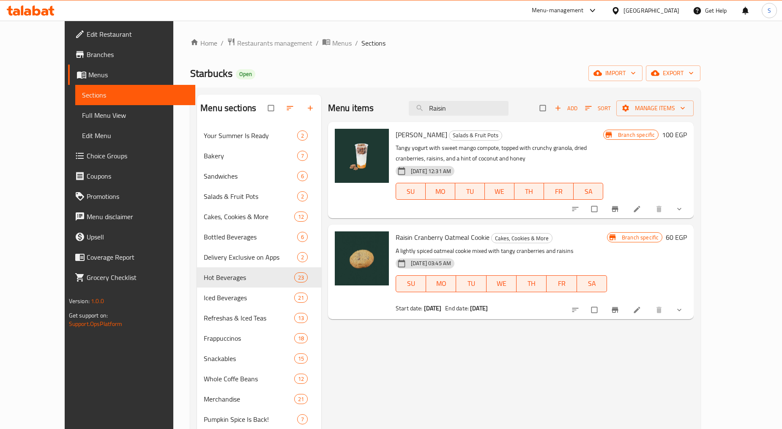
click at [421, 235] on span "Raisin Cranberry Oatmeal Cookie" at bounding box center [442, 237] width 94 height 13
copy h6 "Raisin Cranberry Oatmeal Cookie"
click at [477, 104] on input "Raisin" at bounding box center [459, 108] width 100 height 15
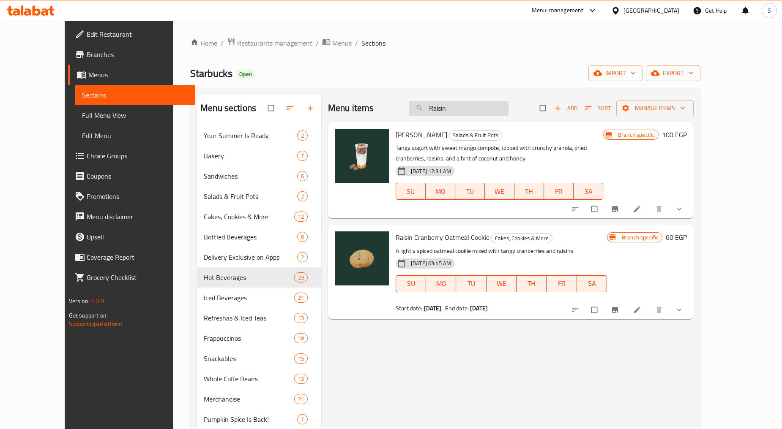
click at [477, 104] on input "Raisin" at bounding box center [459, 108] width 100 height 15
paste input "Chocolate Donut"
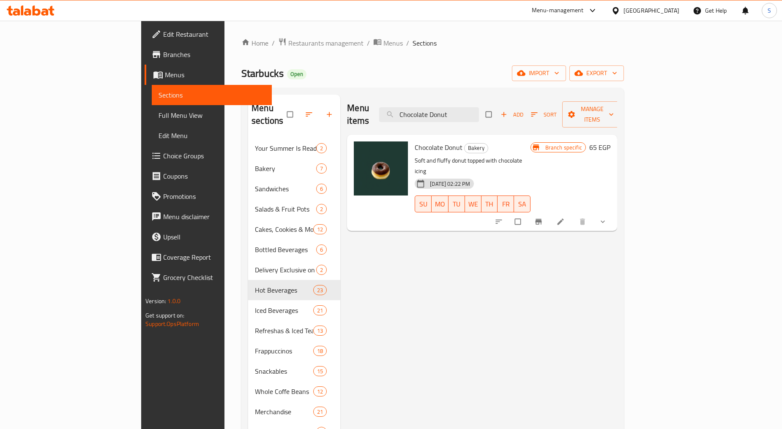
click at [544, 218] on span "Branch-specific-item" at bounding box center [539, 222] width 10 height 8
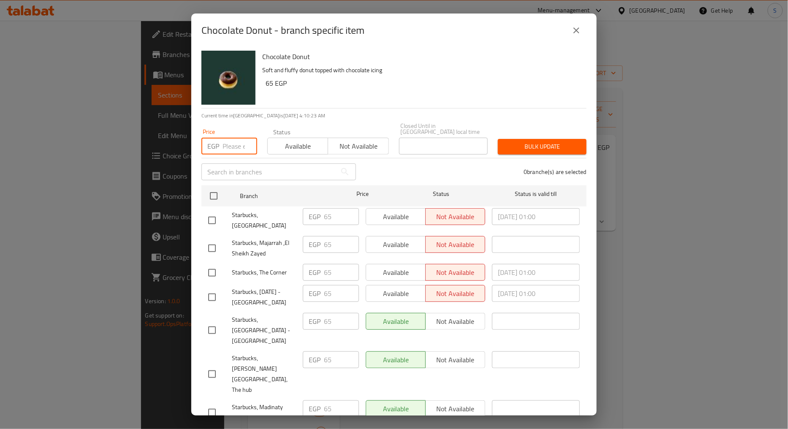
click at [237, 141] on input "number" at bounding box center [240, 146] width 35 height 17
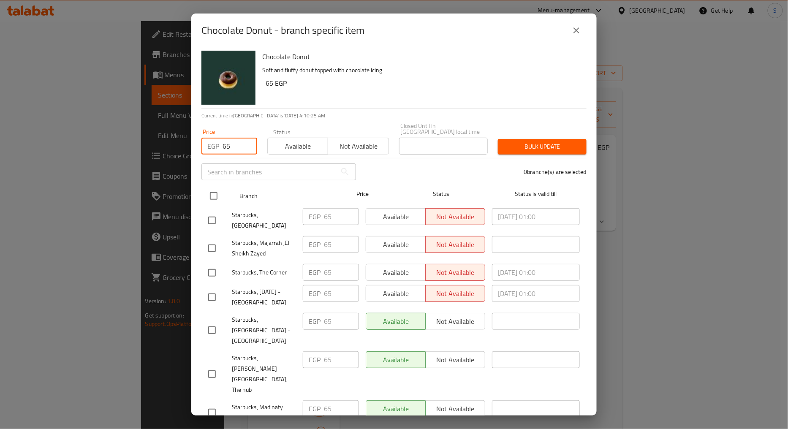
click at [212, 191] on input "checkbox" at bounding box center [214, 196] width 18 height 18
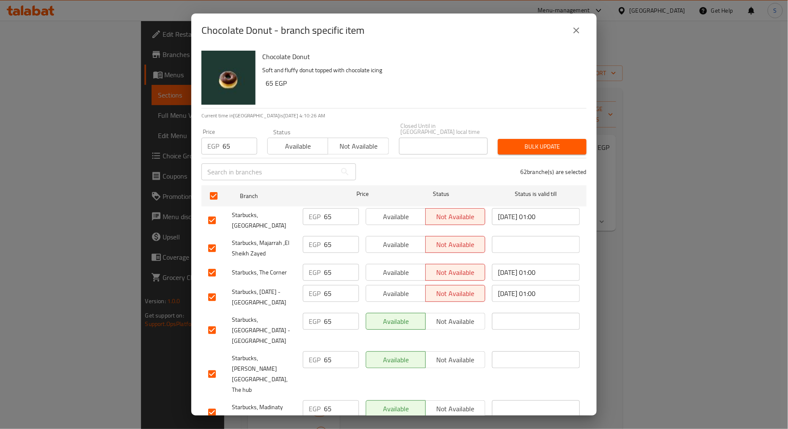
click at [498, 141] on button "Bulk update" at bounding box center [542, 147] width 89 height 16
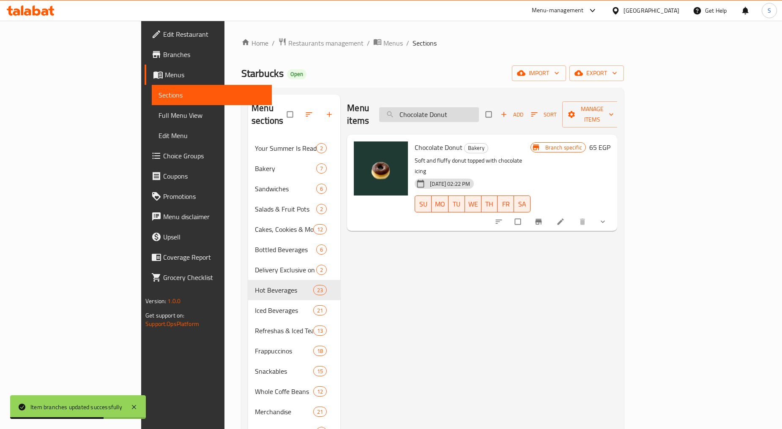
click at [479, 108] on input "Chocolate Donut" at bounding box center [429, 114] width 100 height 15
paste input "Lemon Loaf Cake"
click at [549, 213] on button "Branch-specific-item" at bounding box center [539, 222] width 20 height 19
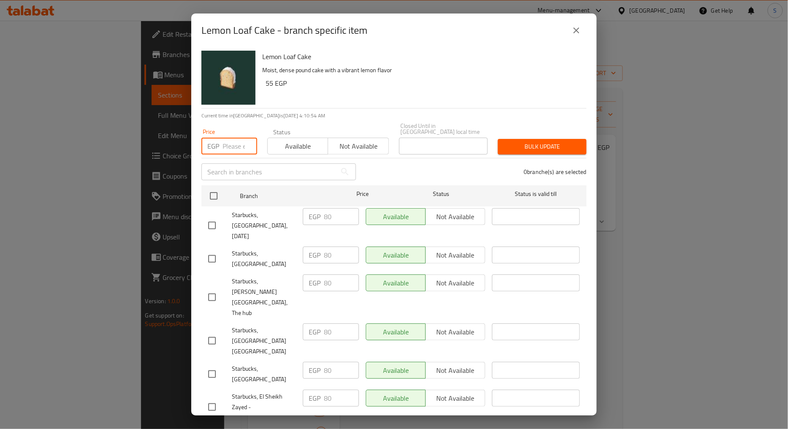
click at [237, 139] on input "number" at bounding box center [240, 146] width 35 height 17
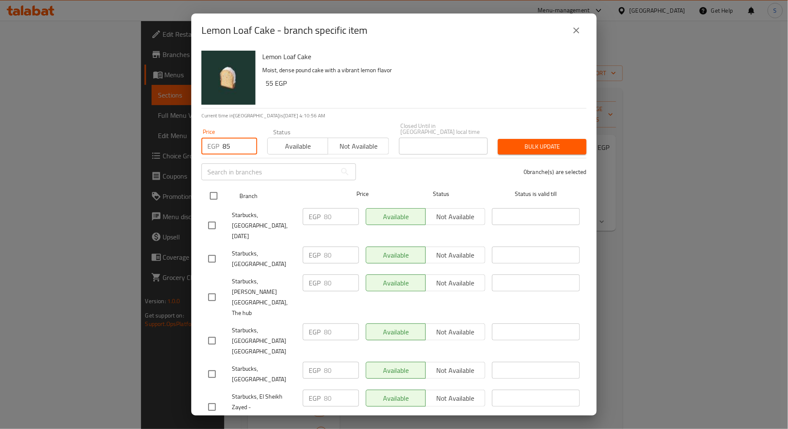
click at [217, 194] on input "checkbox" at bounding box center [214, 196] width 18 height 18
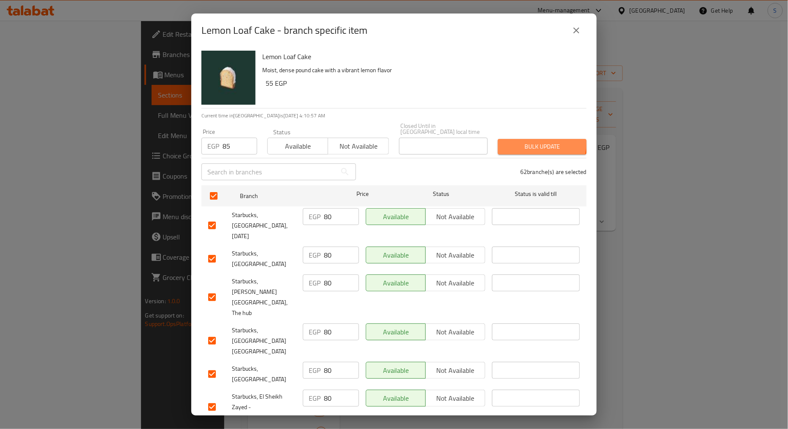
click at [523, 142] on span "Bulk update" at bounding box center [542, 147] width 75 height 11
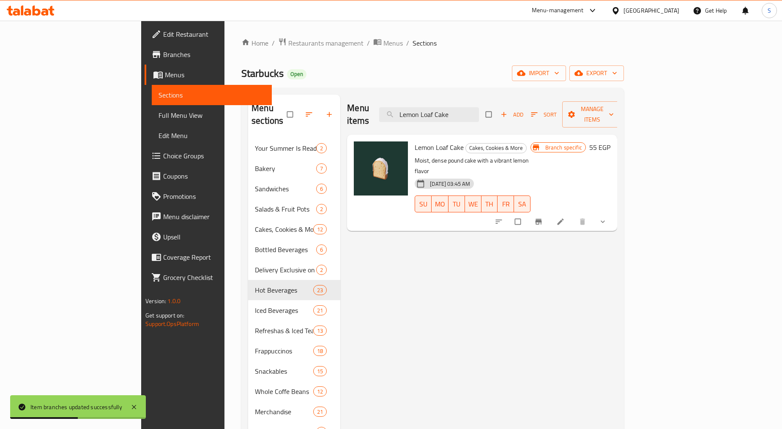
click at [549, 213] on button "Branch-specific-item" at bounding box center [539, 222] width 20 height 19
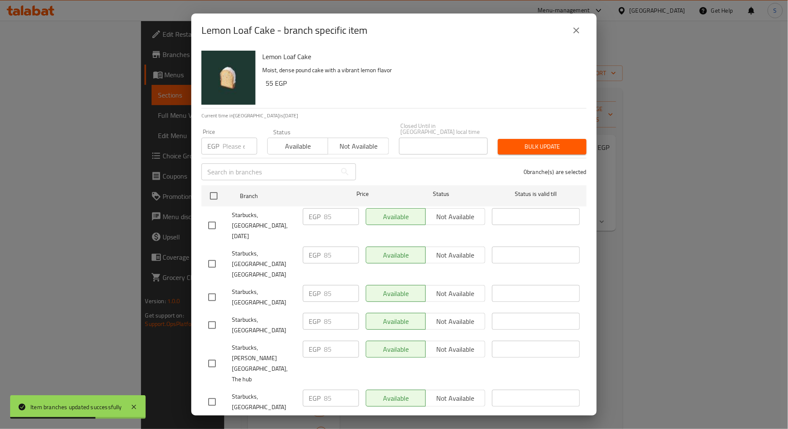
click at [584, 33] on button "close" at bounding box center [577, 30] width 20 height 20
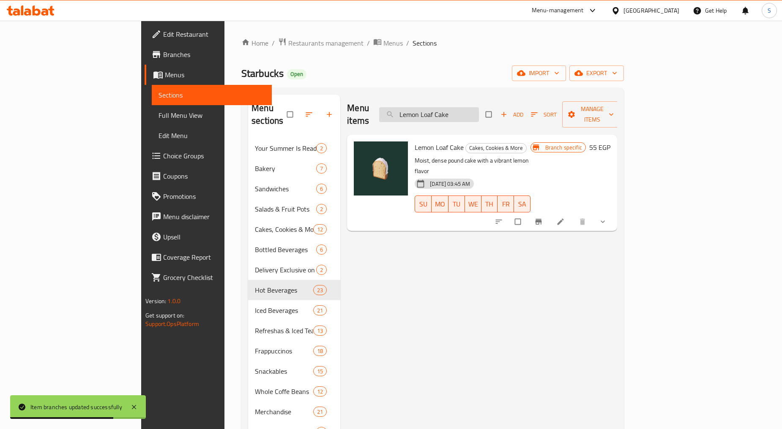
click at [479, 108] on input "Lemon Loaf Cake" at bounding box center [429, 114] width 100 height 15
paste input "Glazed Donut"
click at [541, 219] on icon "Branch-specific-item" at bounding box center [538, 221] width 6 height 5
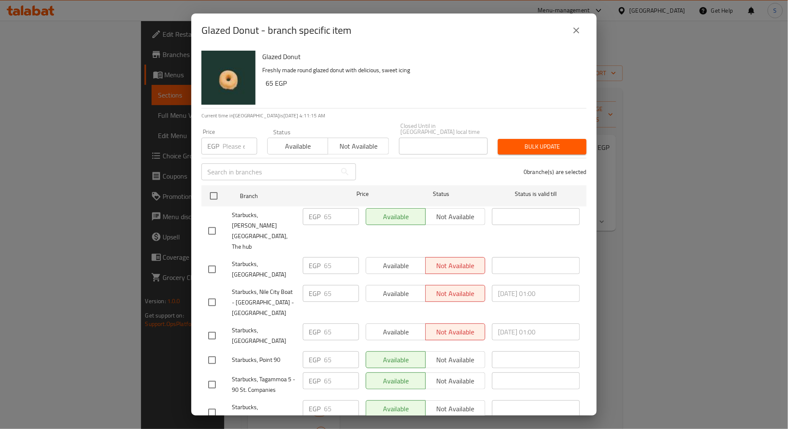
click at [229, 147] on input "number" at bounding box center [240, 146] width 35 height 17
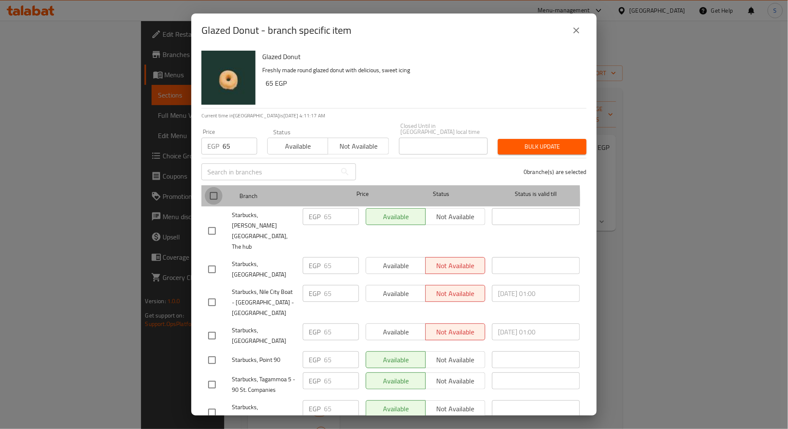
click at [208, 194] on input "checkbox" at bounding box center [214, 196] width 18 height 18
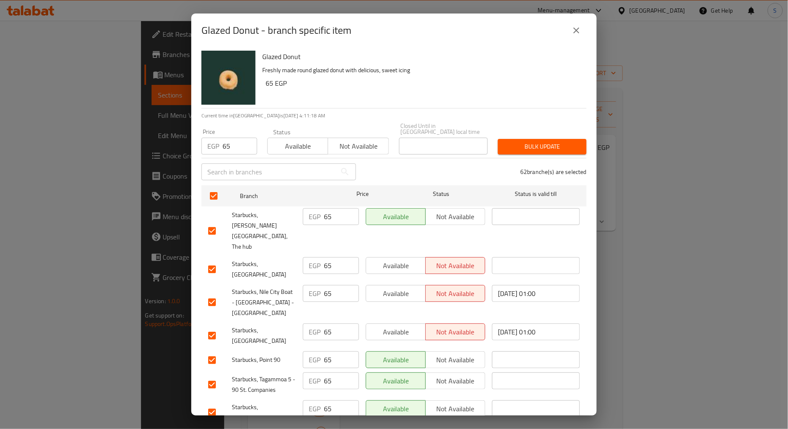
click at [530, 146] on span "Bulk update" at bounding box center [542, 147] width 75 height 11
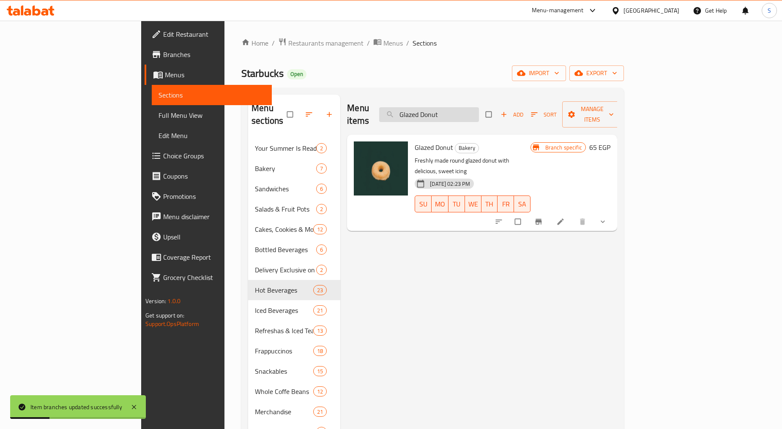
click at [479, 107] on input "Glazed Donut" at bounding box center [429, 114] width 100 height 15
paste input "Skinny Blueberry Muffin"
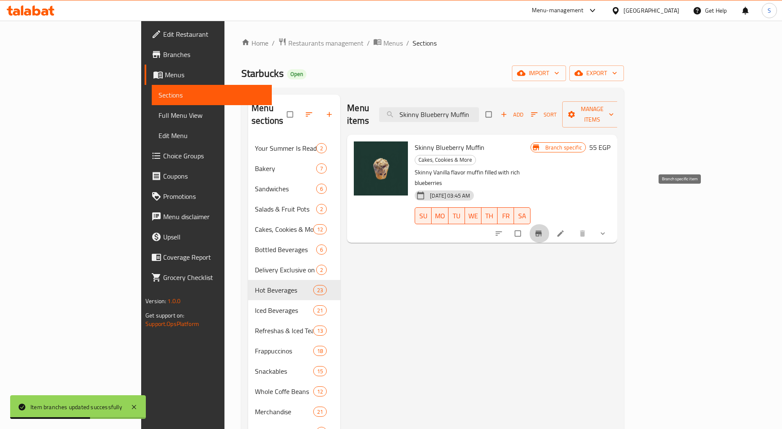
click at [549, 224] on button "Branch-specific-item" at bounding box center [539, 233] width 20 height 19
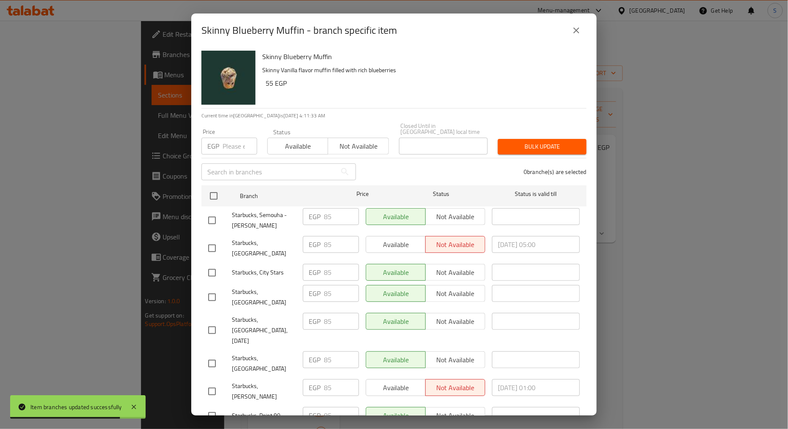
click at [229, 138] on input "number" at bounding box center [240, 146] width 35 height 17
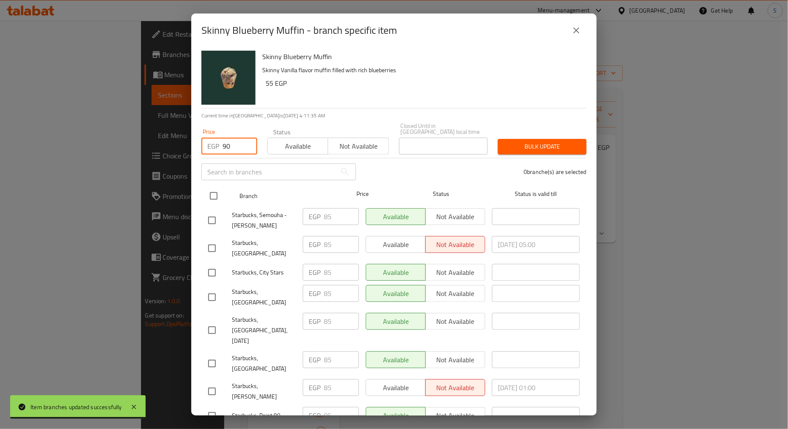
click at [214, 187] on input "checkbox" at bounding box center [214, 196] width 18 height 18
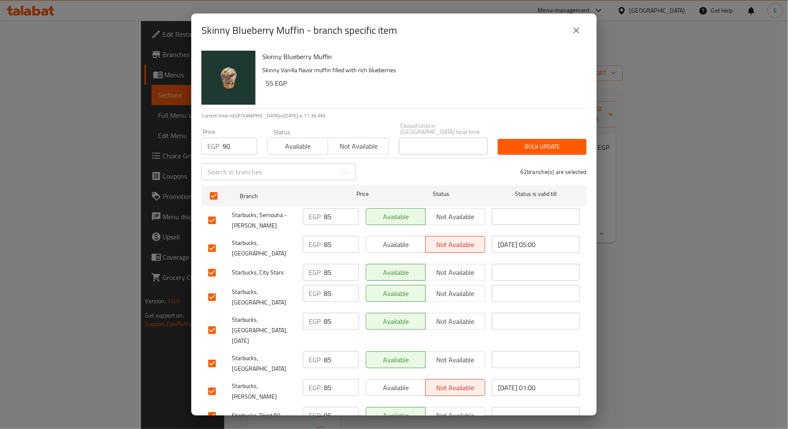
click at [526, 146] on button "Bulk update" at bounding box center [542, 147] width 89 height 16
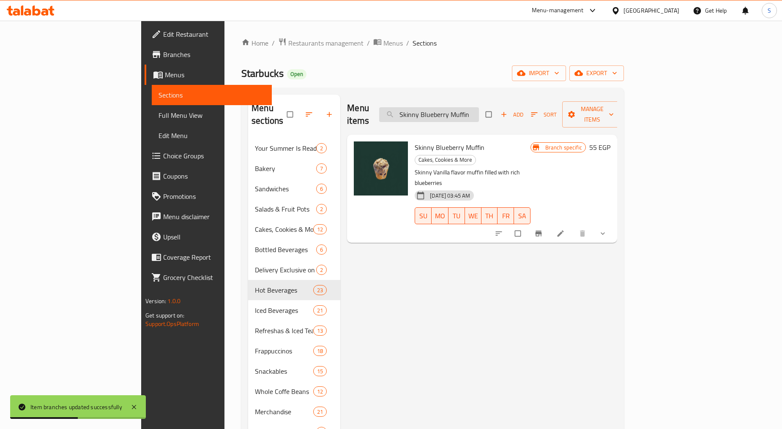
click at [479, 107] on input "Skinny Blueberry Muffin" at bounding box center [429, 114] width 100 height 15
paste input "Carrot Walnut Cake"
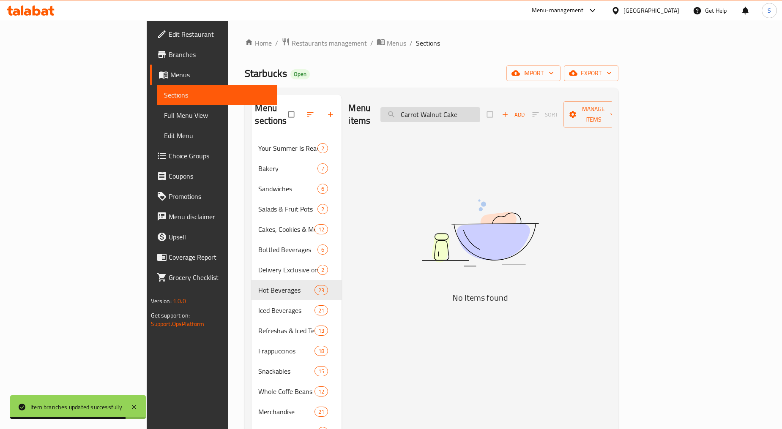
click at [472, 110] on input "Carrot Walnut Cake" at bounding box center [430, 114] width 100 height 15
click at [461, 113] on input "Carrot Walnut Cake" at bounding box center [430, 114] width 100 height 15
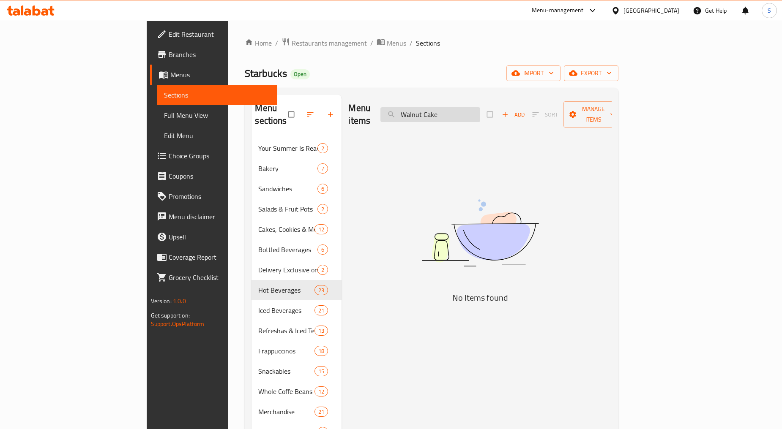
click at [479, 111] on input "Walnut Cake" at bounding box center [430, 114] width 100 height 15
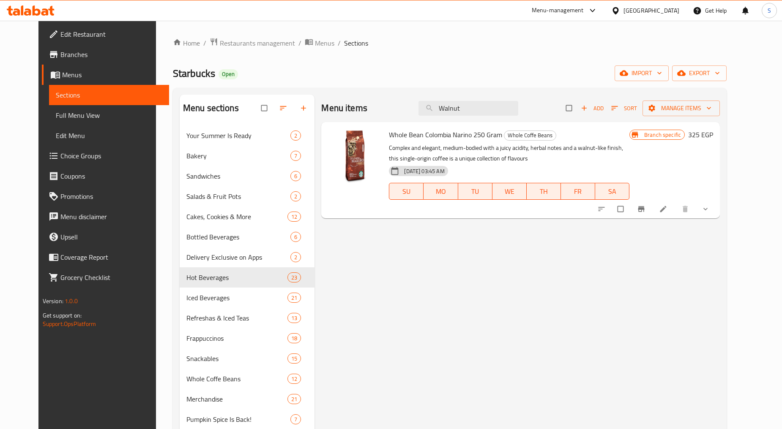
click at [482, 117] on div "Menu items Walnut Add Sort Manage items" at bounding box center [520, 108] width 398 height 27
click at [480, 105] on input "Walnut" at bounding box center [468, 108] width 100 height 15
paste input "Carrot Walnut Cake"
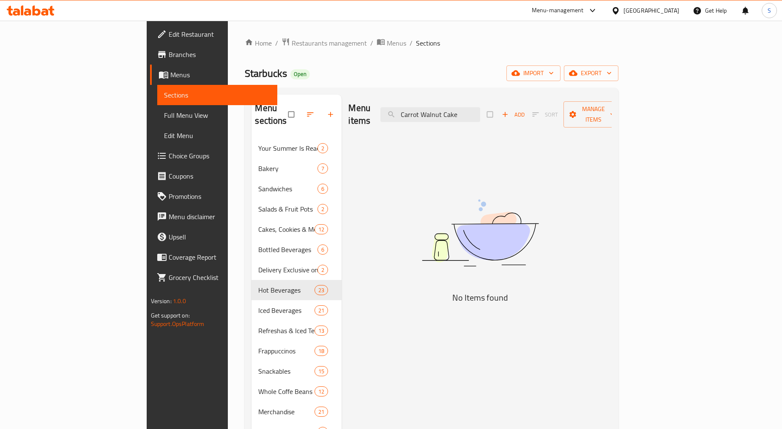
drag, startPoint x: 470, startPoint y: 106, endPoint x: 562, endPoint y: 112, distance: 91.8
click at [556, 112] on div "Menu items Carrot Walnut Cake Add Sort Manage items" at bounding box center [479, 115] width 263 height 40
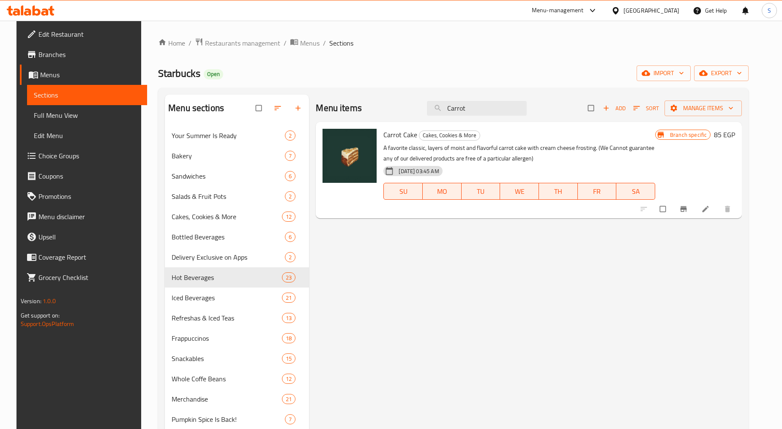
click at [400, 133] on span "Carrot Cake" at bounding box center [400, 134] width 34 height 13
copy h6 "Carrot Cake"
click at [468, 112] on input "Carrot" at bounding box center [477, 108] width 100 height 15
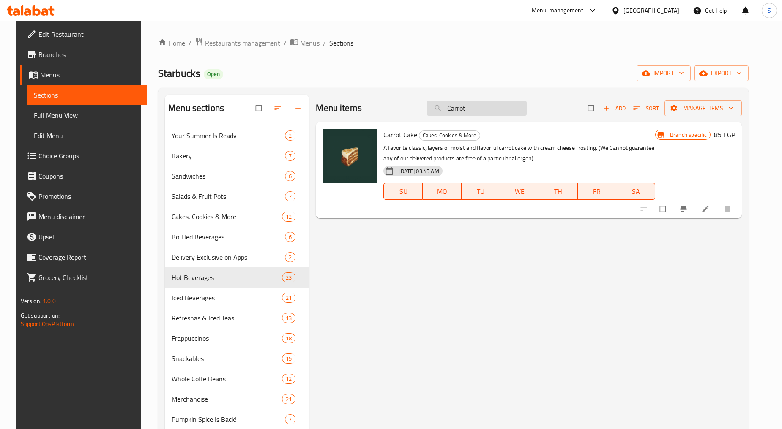
click at [468, 112] on input "Carrot" at bounding box center [477, 108] width 100 height 15
paste input "Honey Cake"
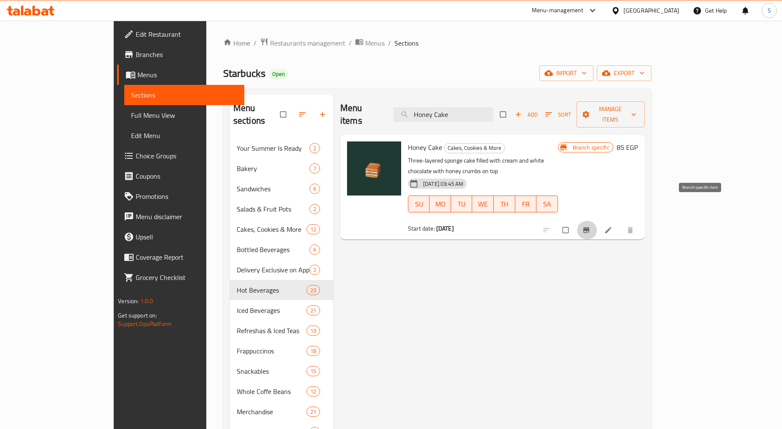
click at [590, 226] on icon "Branch-specific-item" at bounding box center [586, 230] width 8 height 8
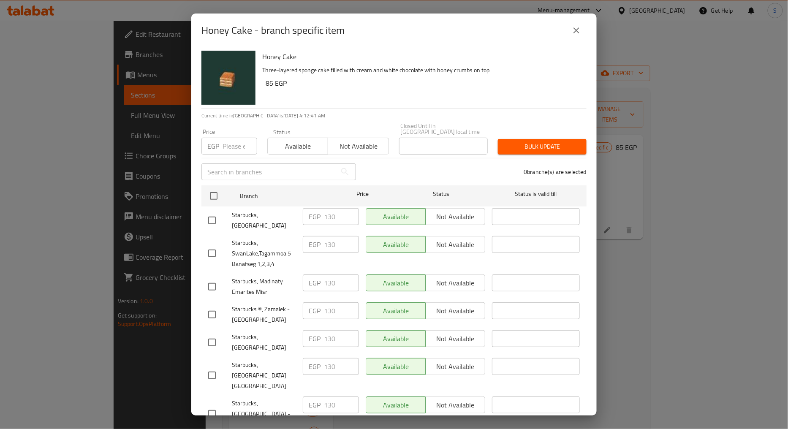
click at [229, 141] on input "number" at bounding box center [240, 146] width 35 height 17
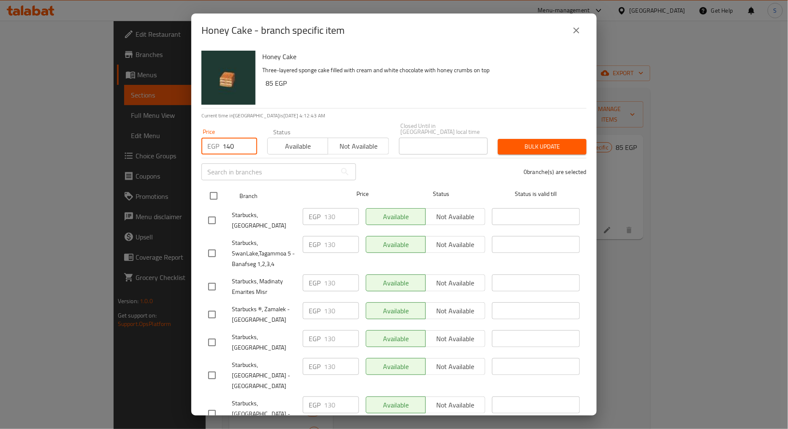
click at [217, 193] on input "checkbox" at bounding box center [214, 196] width 18 height 18
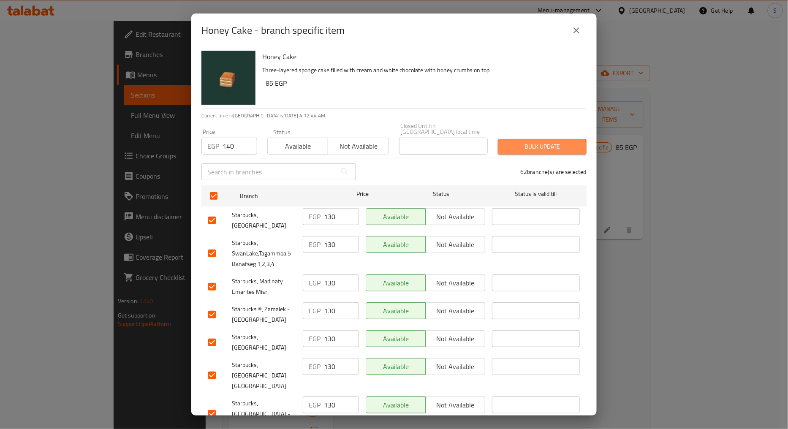
click at [523, 145] on span "Bulk update" at bounding box center [542, 147] width 75 height 11
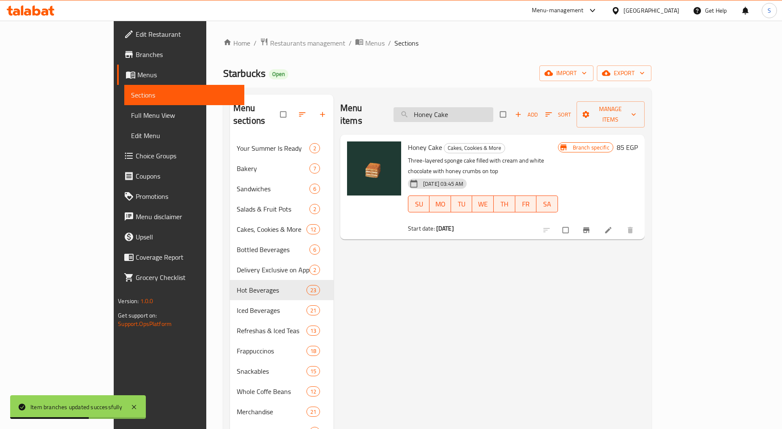
click at [493, 111] on input "Honey Cake" at bounding box center [443, 114] width 100 height 15
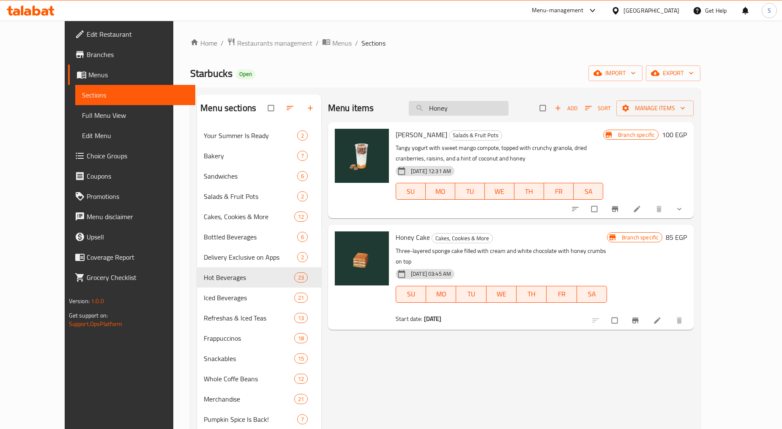
click at [476, 110] on input "Honey" at bounding box center [459, 108] width 100 height 15
paste input "Spicy Chicken Sriracha"
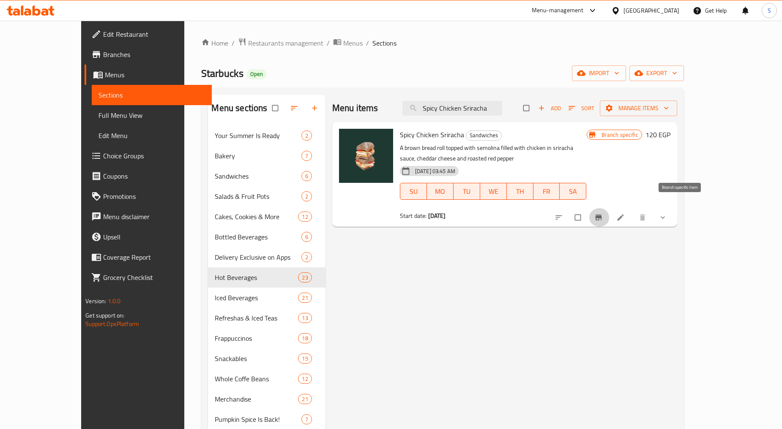
click at [602, 213] on icon "Branch-specific-item" at bounding box center [598, 217] width 8 height 8
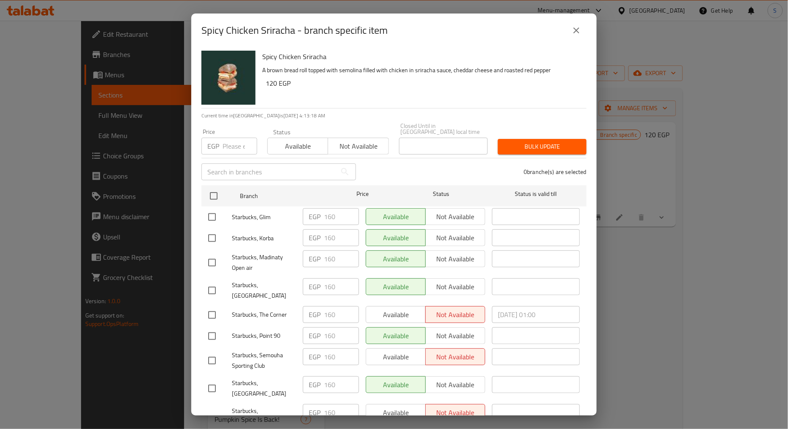
click at [225, 140] on input "number" at bounding box center [240, 146] width 35 height 17
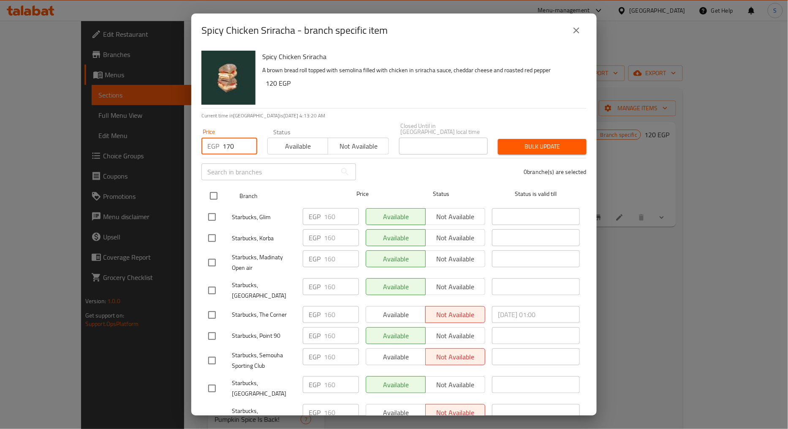
click at [217, 189] on input "checkbox" at bounding box center [214, 196] width 18 height 18
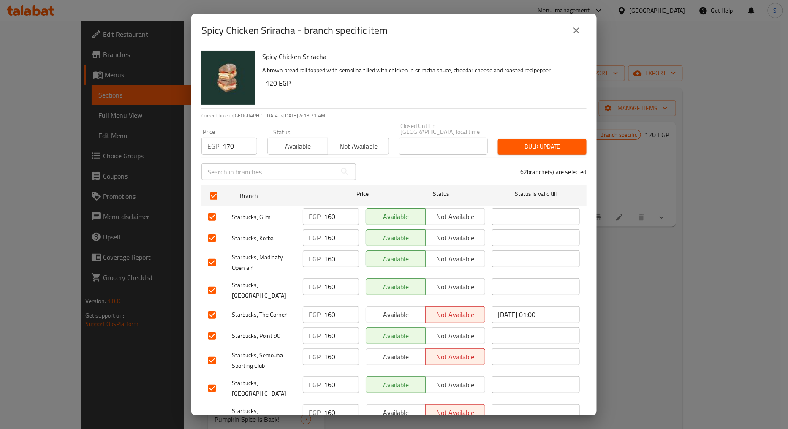
click at [531, 142] on span "Bulk update" at bounding box center [542, 147] width 75 height 11
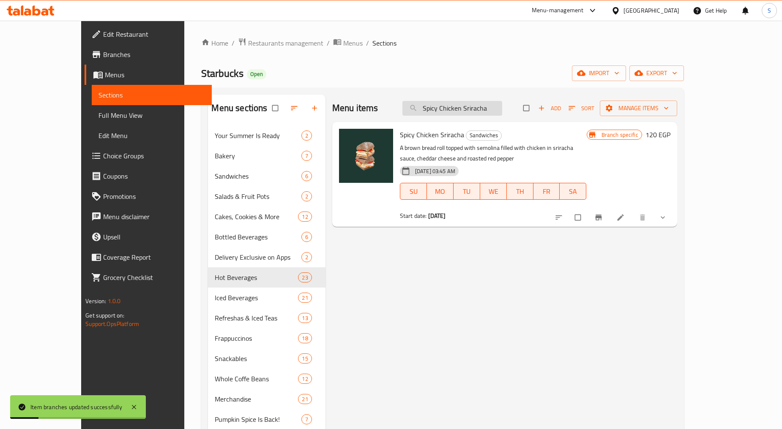
click at [473, 110] on input "Spicy Chicken Sriracha" at bounding box center [452, 108] width 100 height 15
click at [472, 110] on input "Spicy Chicken Sriracha" at bounding box center [452, 108] width 100 height 15
paste input "Turkey and Cheese Panini"
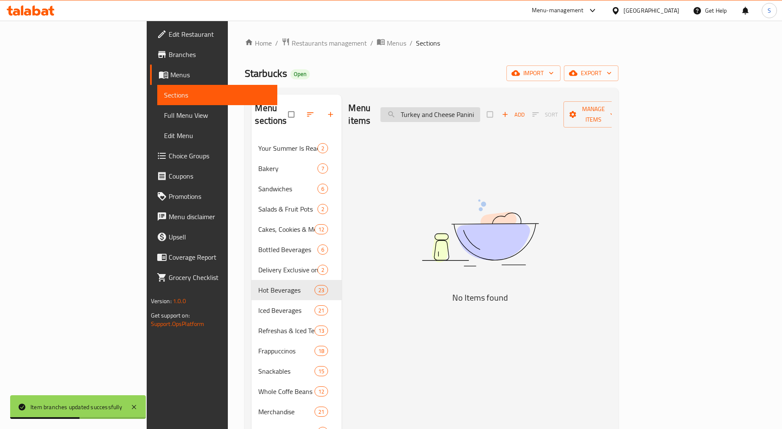
click at [480, 112] on input "Turkey and Cheese Panini" at bounding box center [430, 114] width 100 height 15
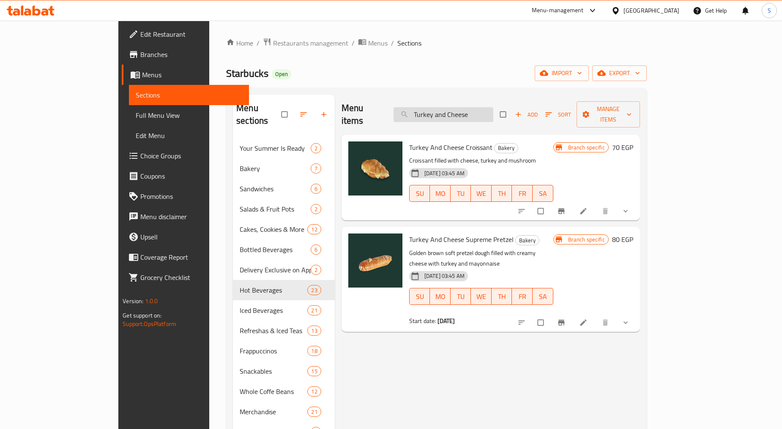
click at [476, 110] on input "Turkey and Cheese" at bounding box center [443, 114] width 100 height 15
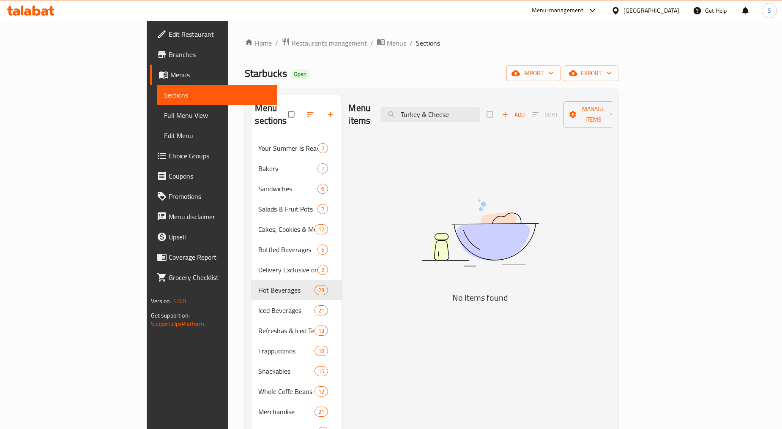
drag, startPoint x: 472, startPoint y: 111, endPoint x: 537, endPoint y: 112, distance: 64.2
click at [537, 112] on div "Menu items Turkey & Cheese Add Sort Manage items" at bounding box center [479, 115] width 263 height 40
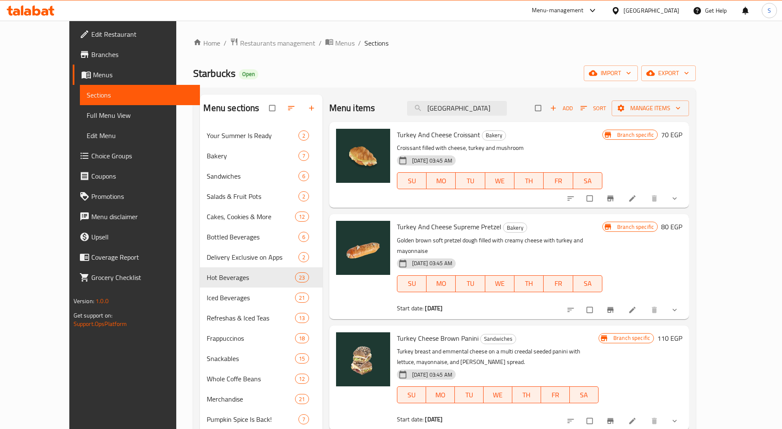
click at [445, 332] on span "Turkey Cheese Brown Panini" at bounding box center [438, 338] width 82 height 13
copy h6 "Turkey Cheese Brown Panini"
click at [466, 113] on input "Turkey" at bounding box center [457, 108] width 100 height 15
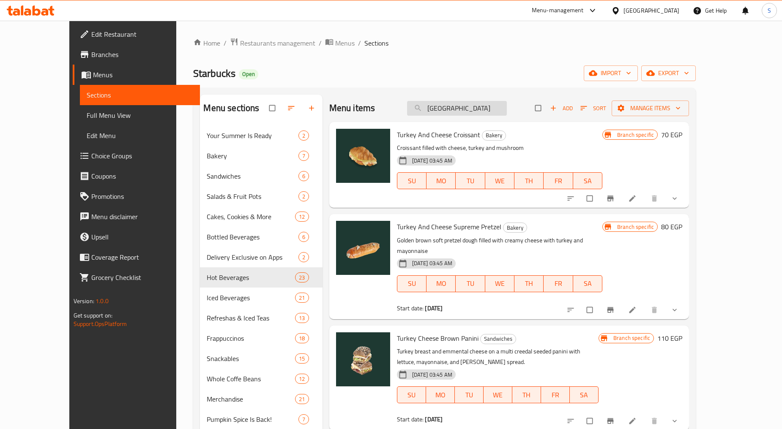
click at [466, 113] on input "Turkey" at bounding box center [457, 108] width 100 height 15
paste input "Cheese Brown Panini"
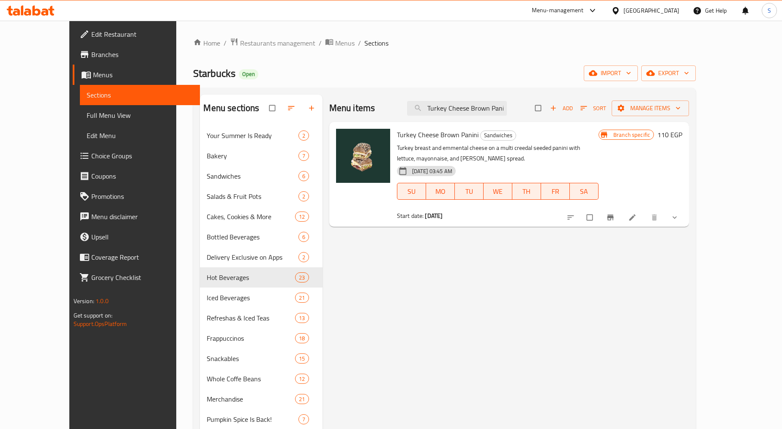
drag, startPoint x: 509, startPoint y: 109, endPoint x: 396, endPoint y: 118, distance: 113.2
click at [396, 118] on div "Menu items Turkey Cheese Brown Panini Add Sort Manage items" at bounding box center [509, 108] width 360 height 27
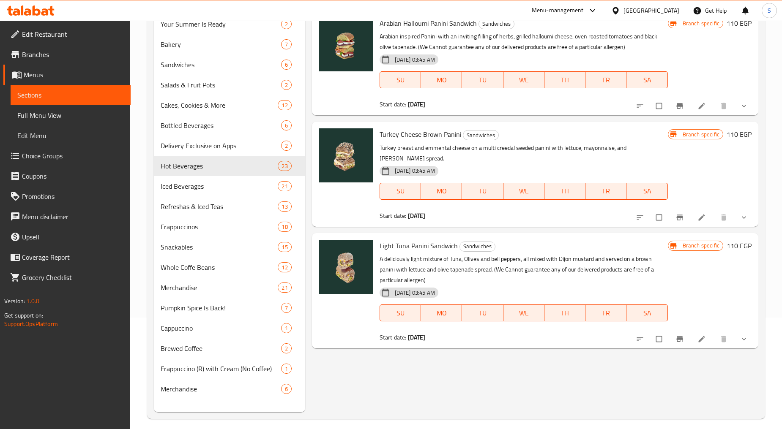
scroll to position [118, 0]
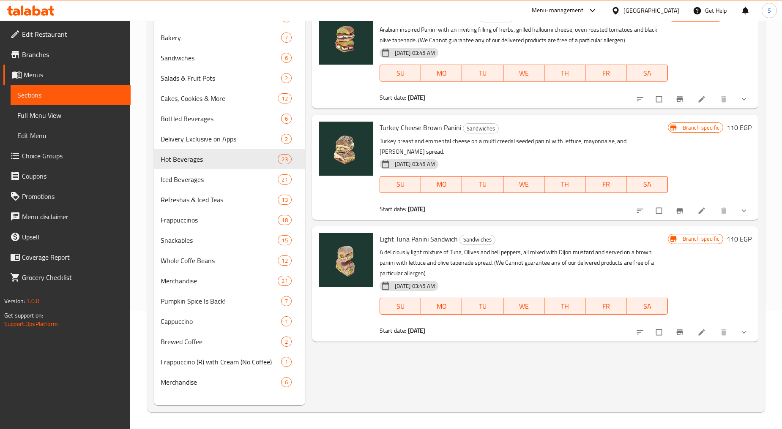
click at [420, 132] on span "Turkey Cheese Brown Panini" at bounding box center [420, 127] width 82 height 13
copy h6 "Turkey Cheese Brown Panini"
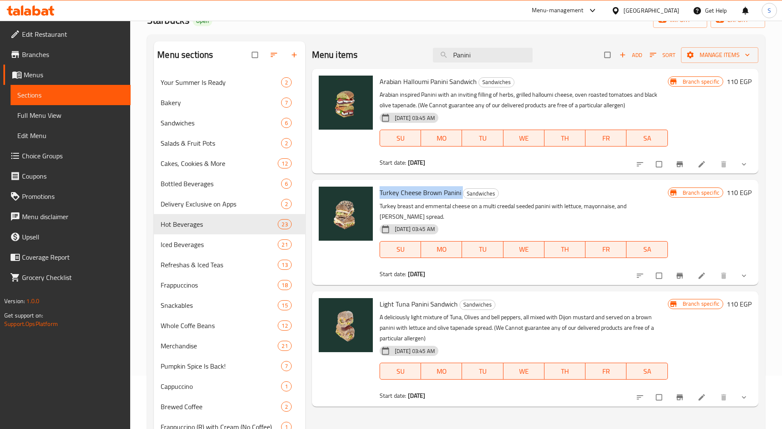
scroll to position [0, 0]
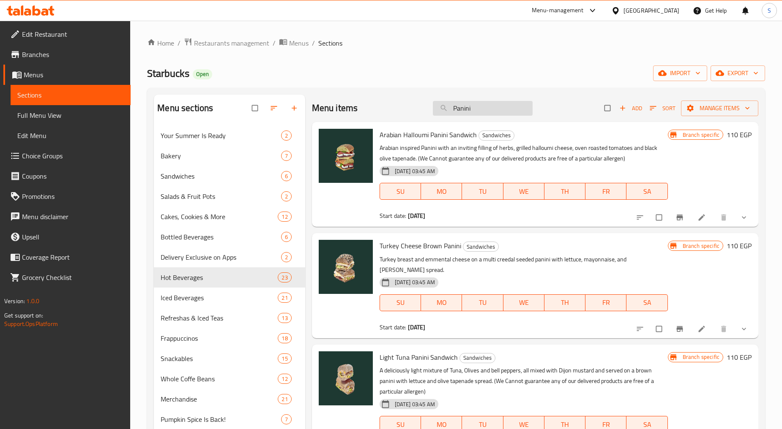
click at [463, 108] on input "Panini" at bounding box center [483, 108] width 100 height 15
paste input "Four Cheese Roasted Tomato Foccacia"
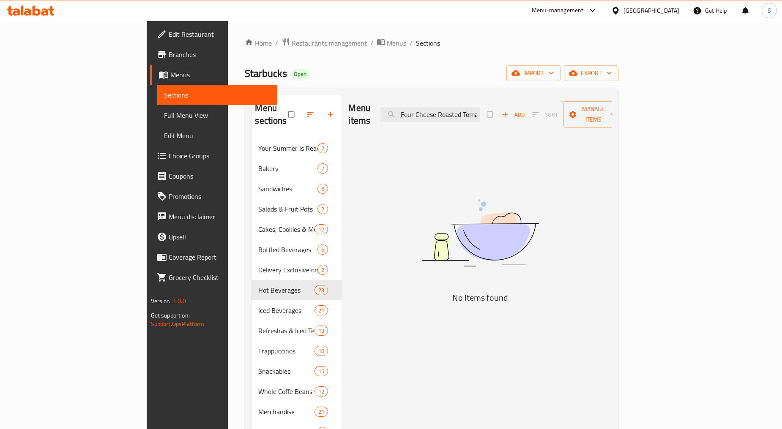
drag, startPoint x: 503, startPoint y: 109, endPoint x: 408, endPoint y: 115, distance: 95.2
click at [408, 115] on div "Menu items Four Cheese Roasted Tomato Foccacia Add Sort Manage items" at bounding box center [479, 115] width 263 height 40
click at [475, 111] on input "Foccacia" at bounding box center [430, 114] width 100 height 15
click at [461, 112] on input "Foccacia" at bounding box center [430, 114] width 100 height 15
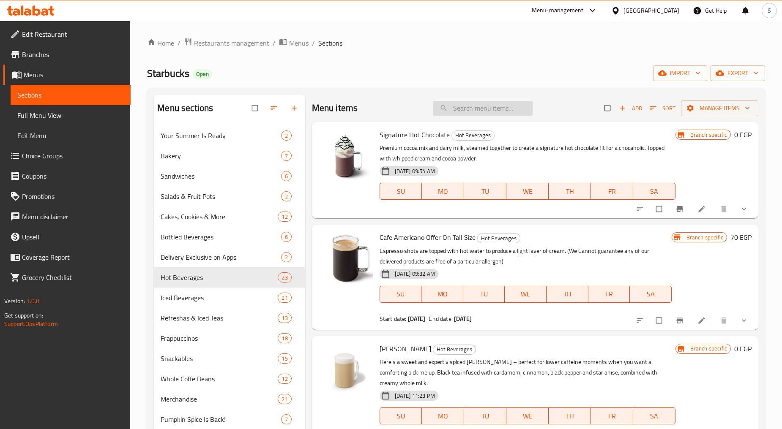
click at [470, 110] on input "search" at bounding box center [483, 108] width 100 height 15
paste input "Four Cheese"
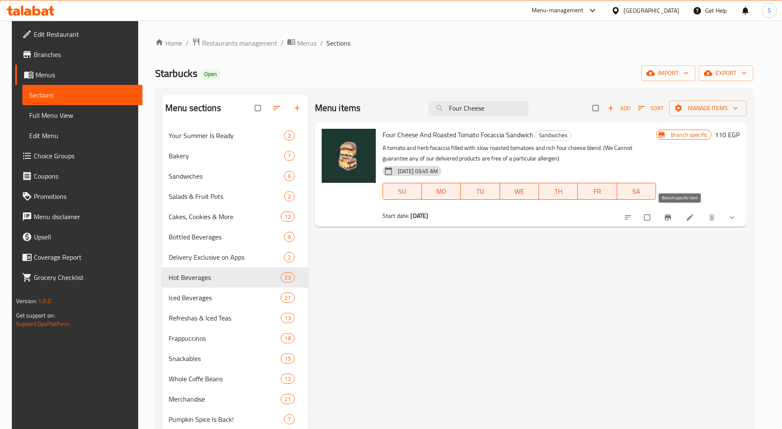
click at [672, 221] on icon "Branch-specific-item" at bounding box center [667, 217] width 8 height 8
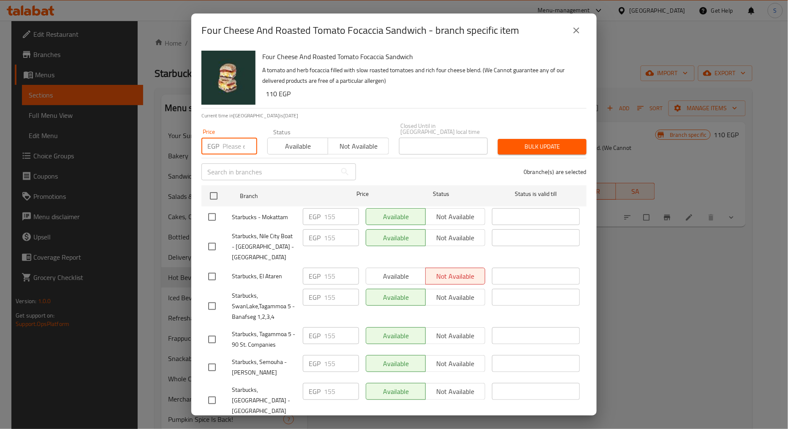
click at [233, 139] on input "number" at bounding box center [240, 146] width 35 height 17
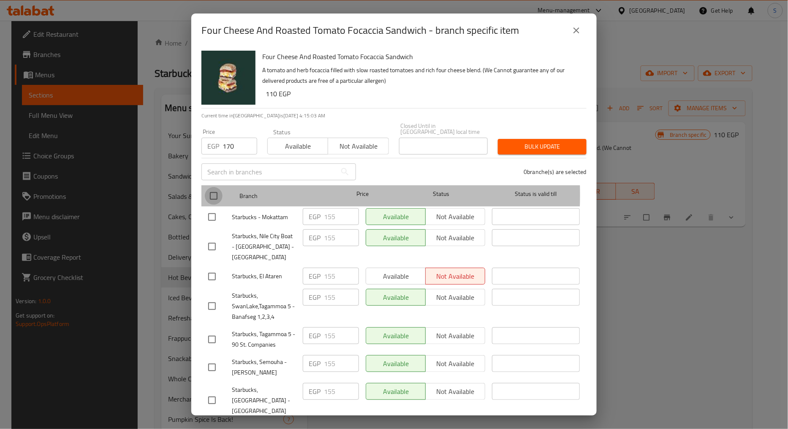
click at [214, 188] on input "checkbox" at bounding box center [214, 196] width 18 height 18
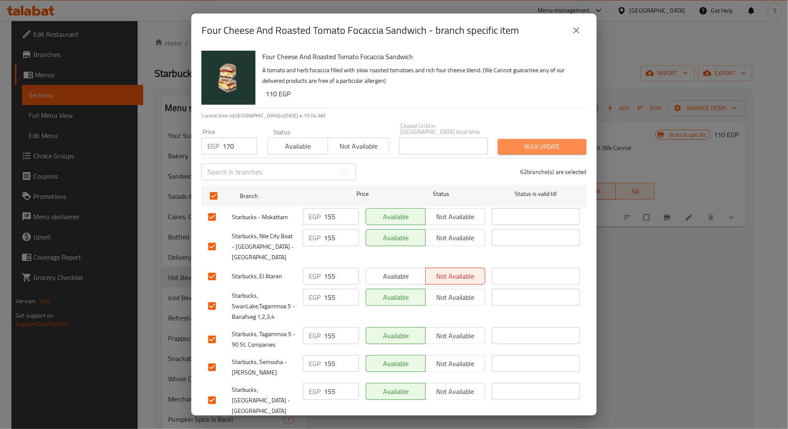
click at [557, 148] on button "Bulk update" at bounding box center [542, 147] width 89 height 16
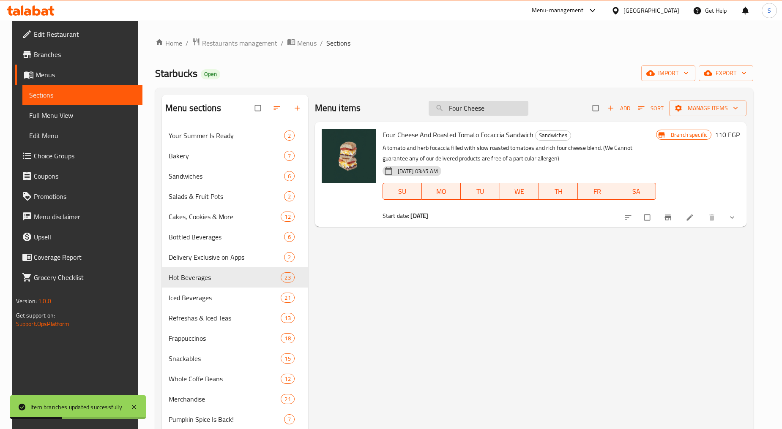
click at [493, 101] on input "Four Cheese" at bounding box center [478, 108] width 100 height 15
paste input "Arabian Halloumi Panini"
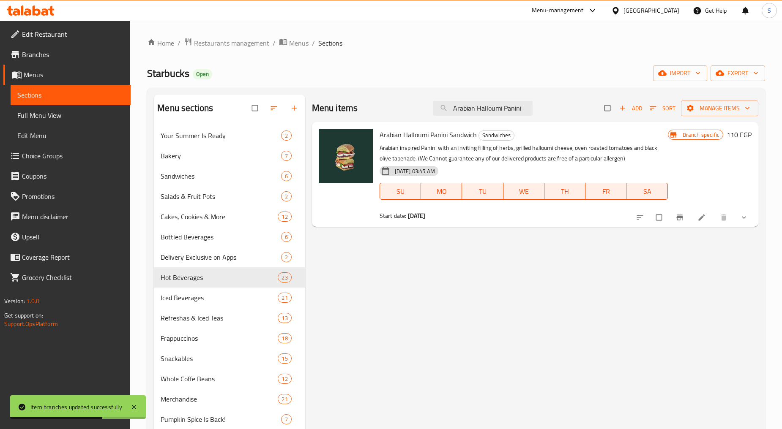
click at [683, 221] on icon "Branch-specific-item" at bounding box center [679, 217] width 8 height 8
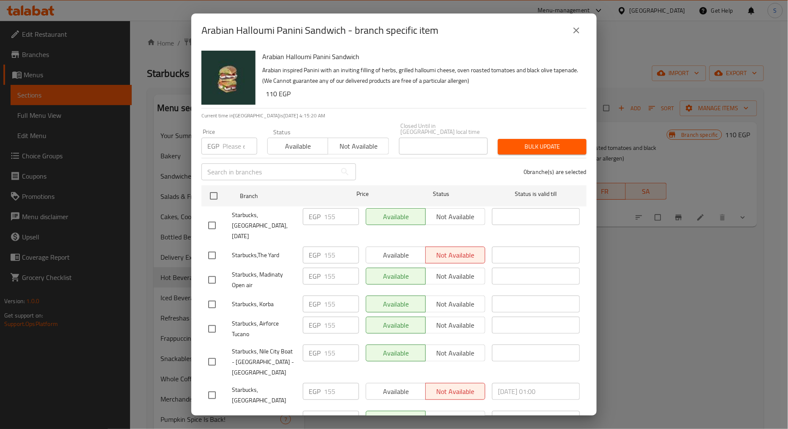
click at [223, 144] on input "number" at bounding box center [240, 146] width 35 height 17
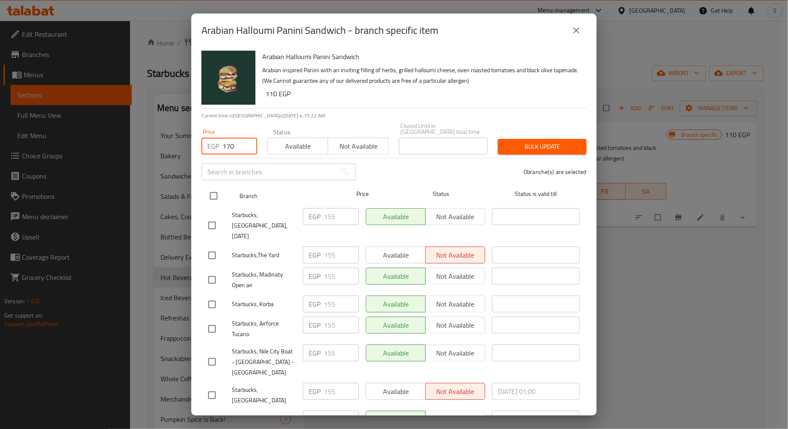
click at [213, 188] on input "checkbox" at bounding box center [214, 196] width 18 height 18
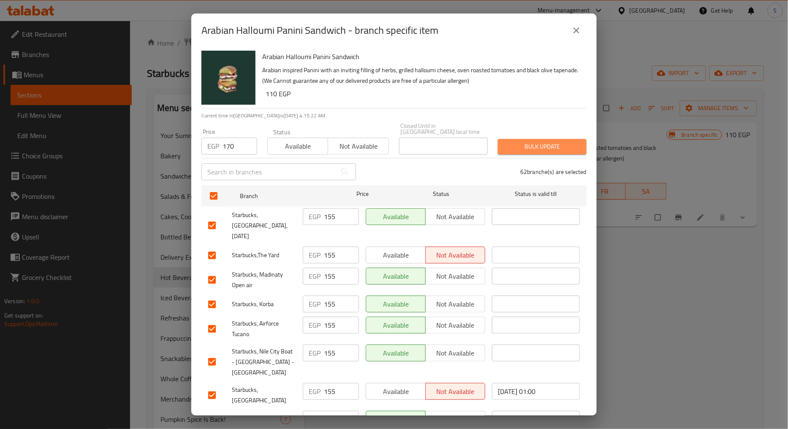
click at [541, 146] on span "Bulk update" at bounding box center [542, 147] width 75 height 11
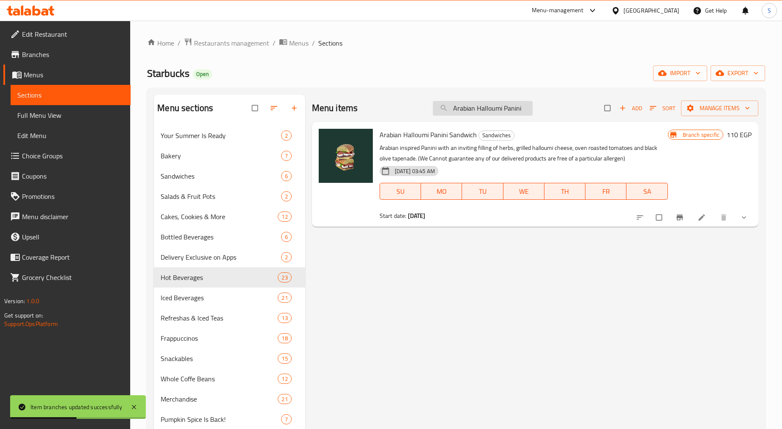
click at [485, 104] on input "Arabian Halloumi Panini" at bounding box center [483, 108] width 100 height 15
paste input "Tuna Sandwich"
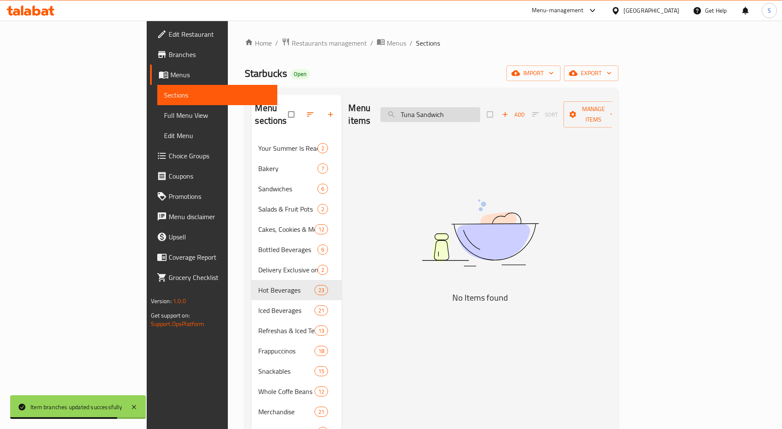
click at [472, 108] on input "Tuna Sandwich" at bounding box center [430, 114] width 100 height 15
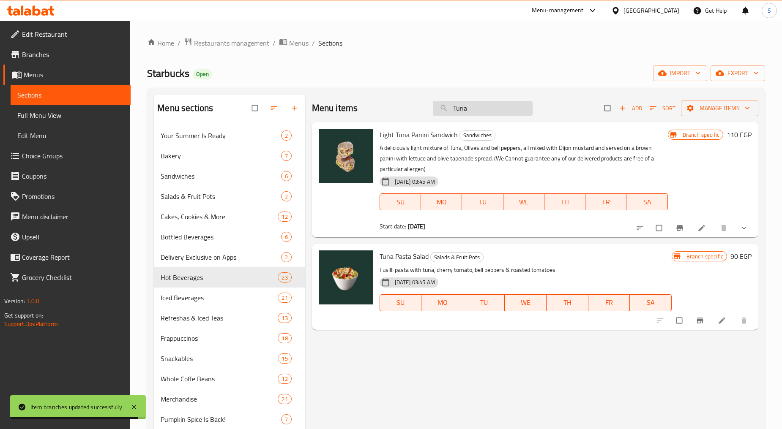
click at [452, 109] on input "Tuna" at bounding box center [483, 108] width 100 height 15
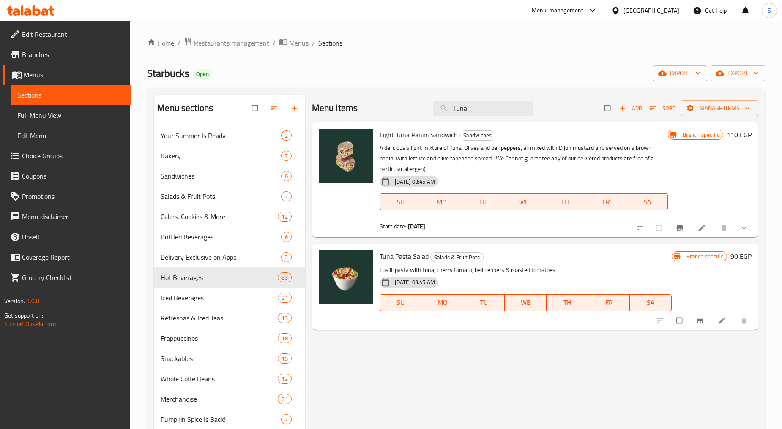
click at [418, 137] on span "Light Tuna Panini Sandwich" at bounding box center [418, 134] width 78 height 13
copy h6 "Light Tuna Panini Sandwich"
click at [406, 371] on div "Menu items Tuna Add Sort Manage items Light Tuna Panini Sandwich Sandwiches A d…" at bounding box center [531, 309] width 453 height 429
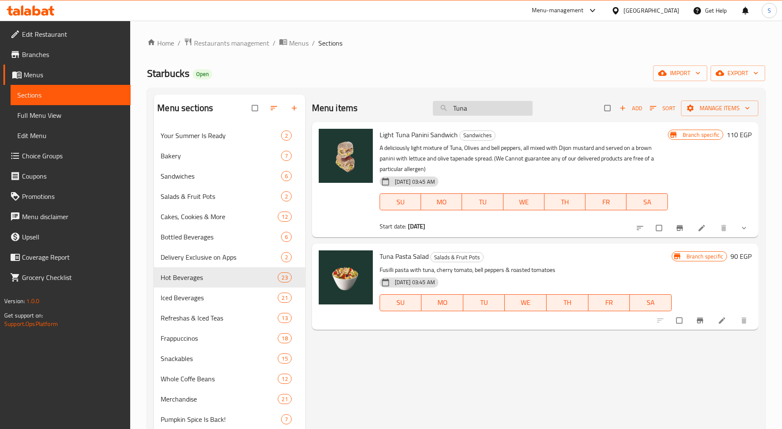
click at [483, 109] on input "Tuna" at bounding box center [483, 108] width 100 height 15
paste input "Pasta Salad"
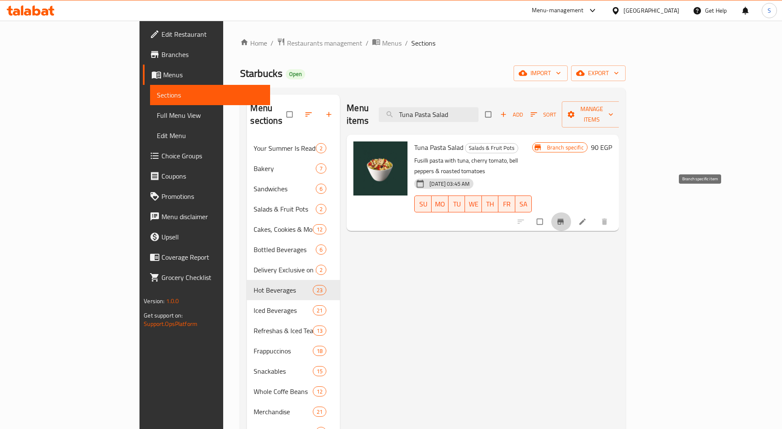
click at [571, 213] on button "Branch-specific-item" at bounding box center [561, 222] width 20 height 19
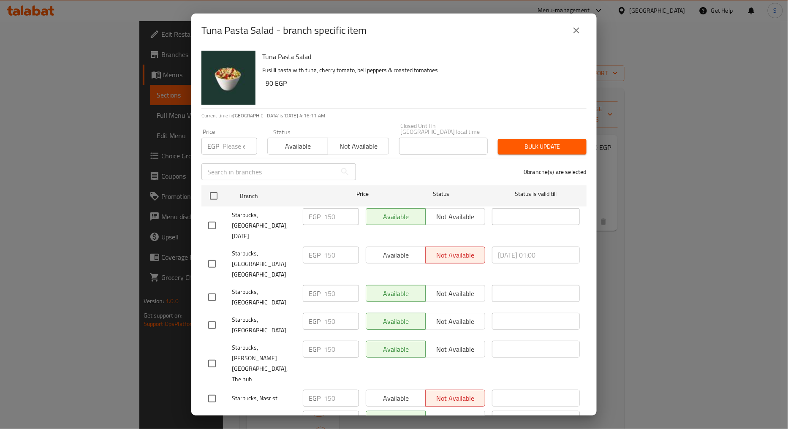
click at [229, 141] on input "number" at bounding box center [240, 146] width 35 height 17
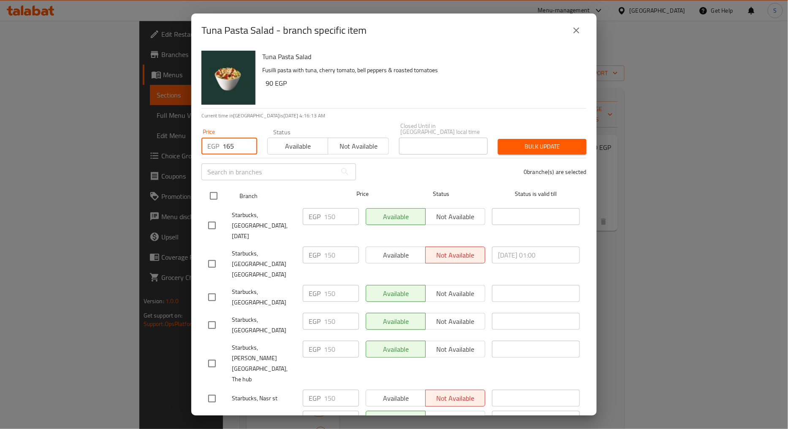
click at [208, 188] on input "checkbox" at bounding box center [214, 196] width 18 height 18
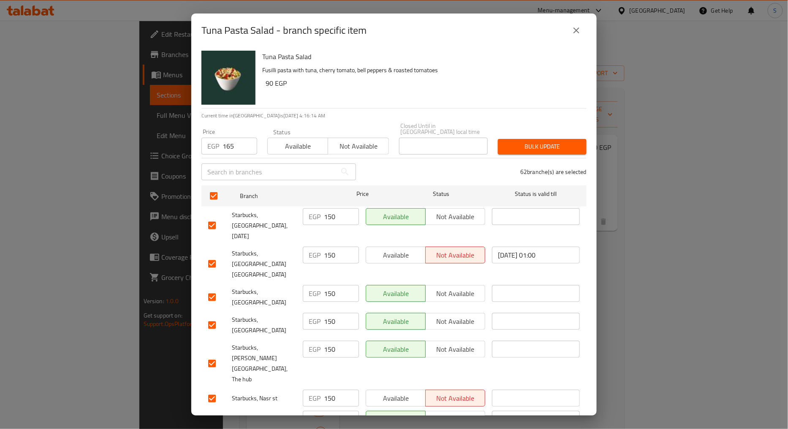
click at [505, 142] on span "Bulk update" at bounding box center [542, 147] width 75 height 11
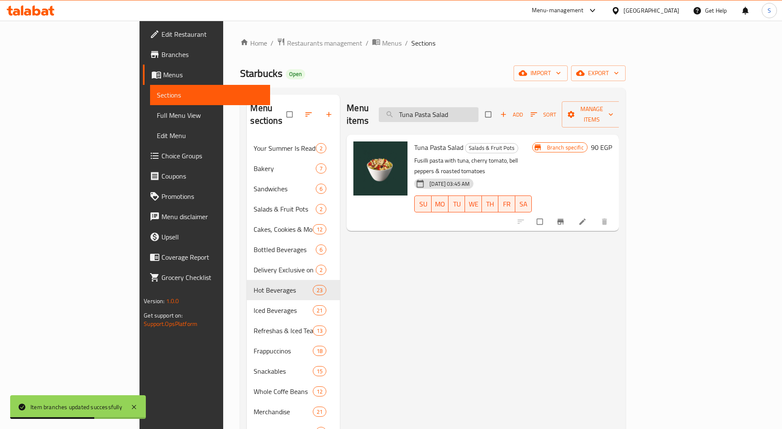
click at [478, 111] on input "Tuna Pasta Salad" at bounding box center [429, 114] width 100 height 15
paste input "Chocolate Cake"
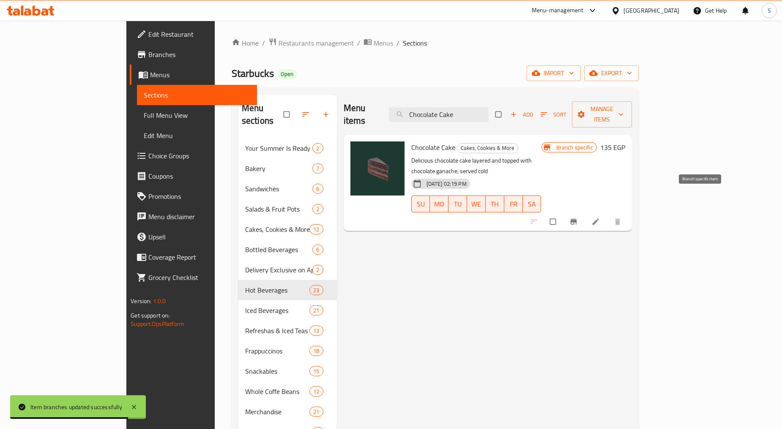
click at [584, 213] on button "Branch-specific-item" at bounding box center [574, 222] width 20 height 19
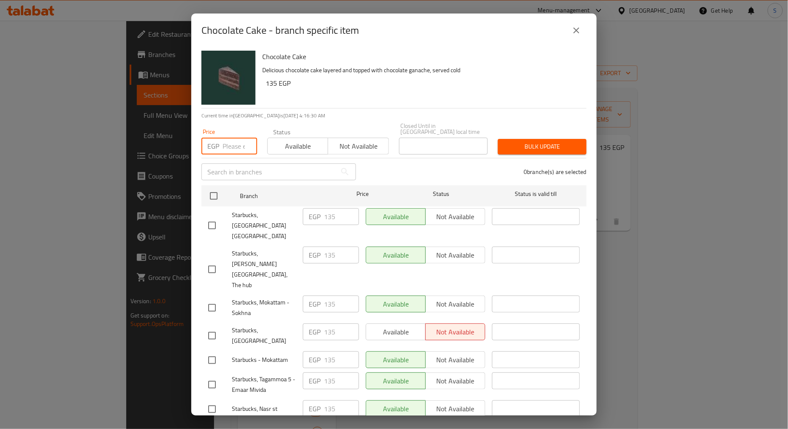
click at [226, 138] on input "number" at bounding box center [240, 146] width 35 height 17
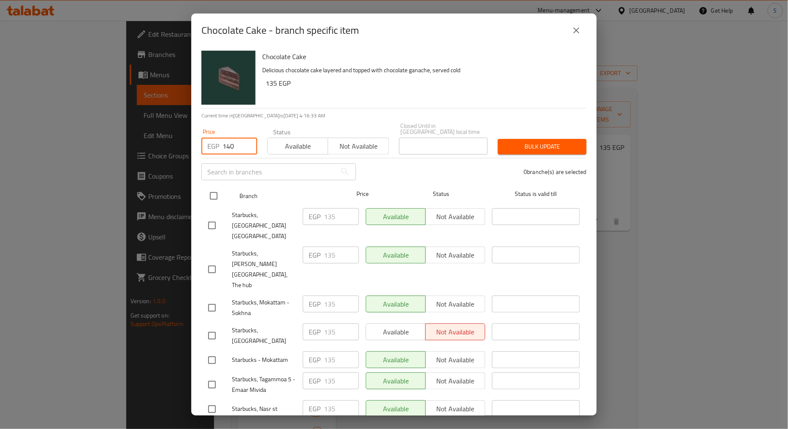
click at [209, 196] on input "checkbox" at bounding box center [214, 196] width 18 height 18
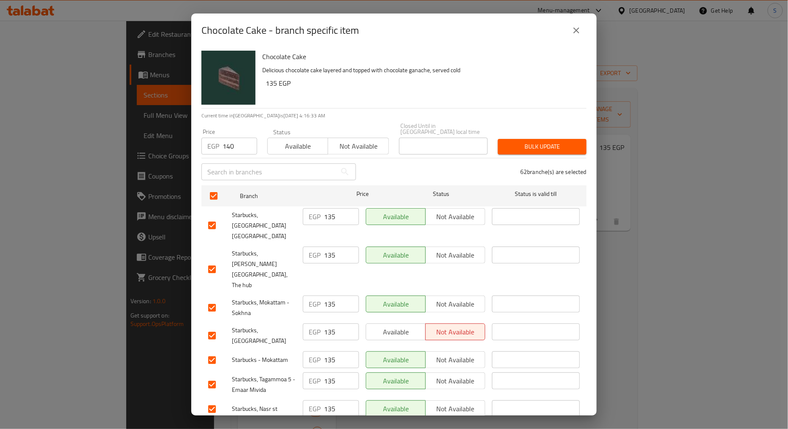
click at [531, 142] on span "Bulk update" at bounding box center [542, 147] width 75 height 11
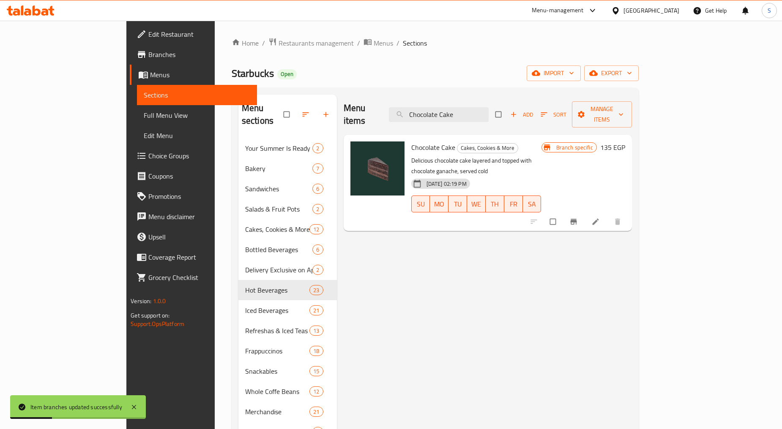
click at [478, 116] on div "Menu items Chocolate Cake Add Sort Manage items" at bounding box center [487, 115] width 288 height 40
click at [478, 112] on input "Chocolate Cake" at bounding box center [439, 114] width 100 height 15
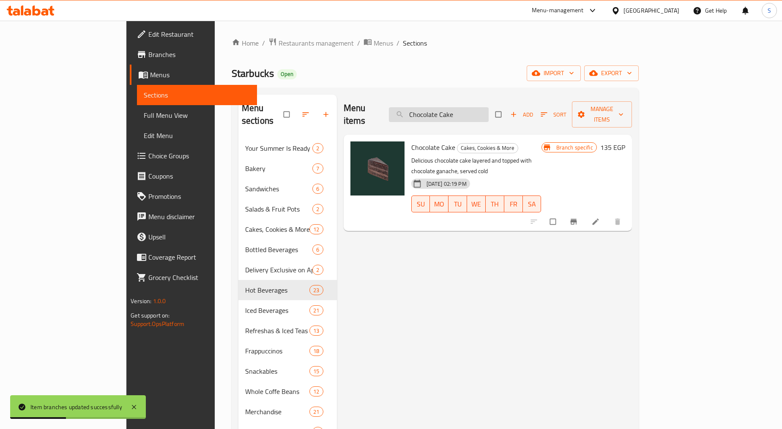
paste input "icken Caesar Wrap"
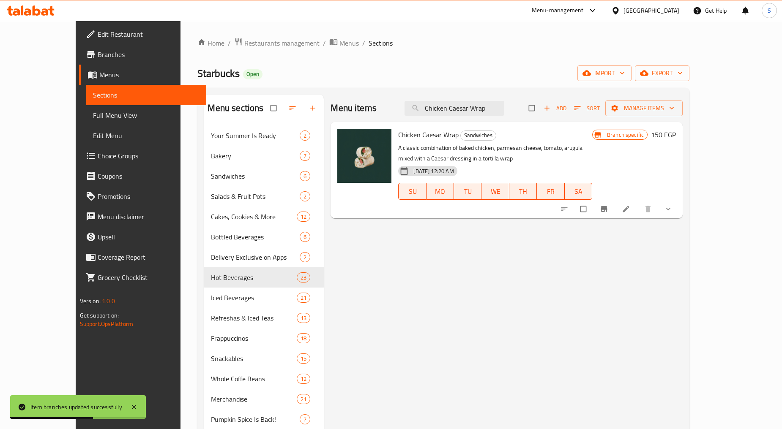
click at [615, 208] on button "Branch-specific-item" at bounding box center [604, 209] width 20 height 19
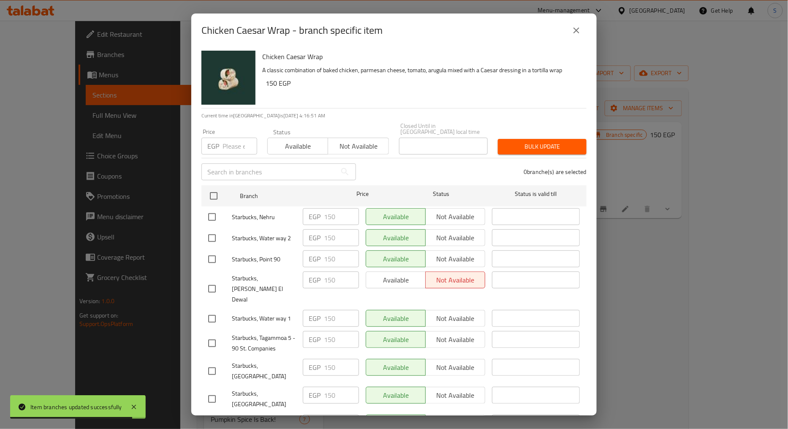
click at [234, 145] on input "number" at bounding box center [240, 146] width 35 height 17
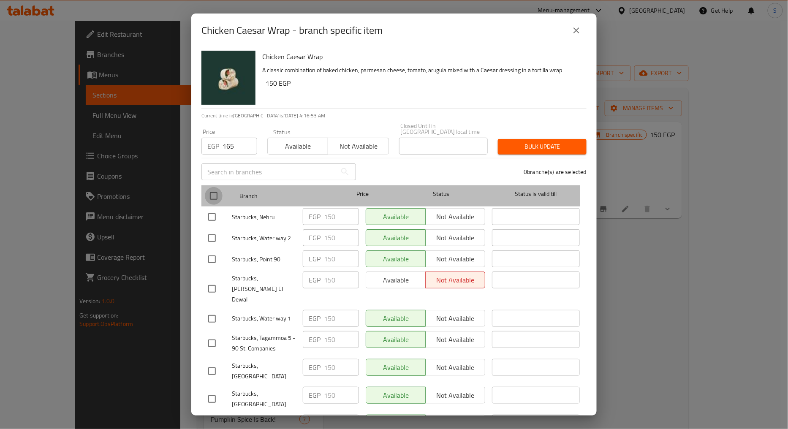
click at [210, 192] on input "checkbox" at bounding box center [214, 196] width 18 height 18
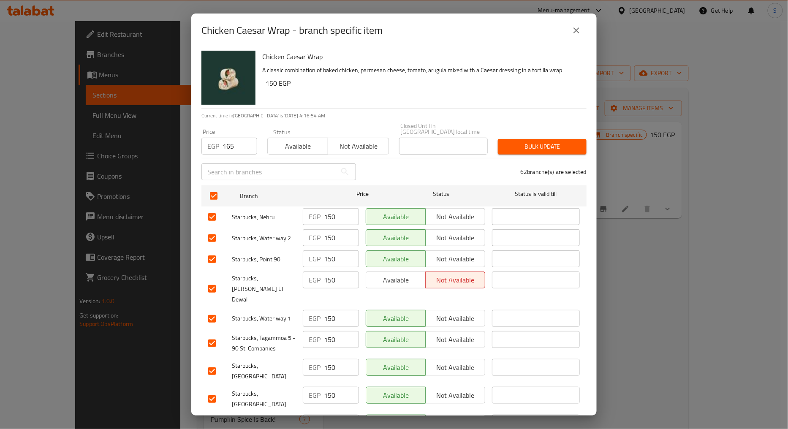
click at [556, 139] on button "Bulk update" at bounding box center [542, 147] width 89 height 16
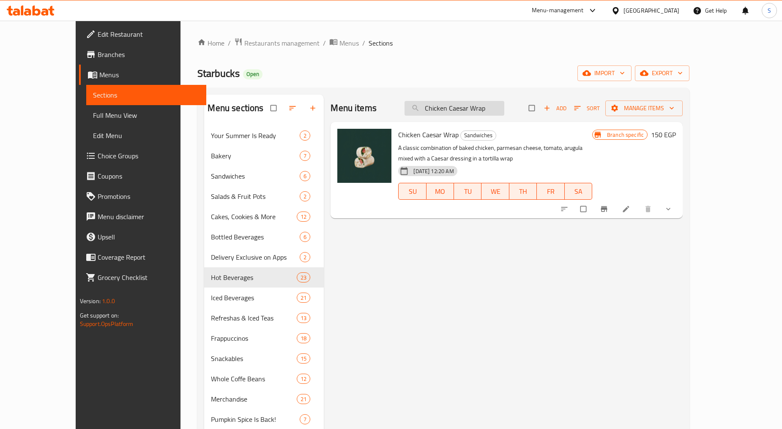
click at [481, 112] on input "Chicken Caesar Wrap" at bounding box center [454, 108] width 100 height 15
click at [608, 210] on icon "Branch-specific-item" at bounding box center [604, 209] width 8 height 8
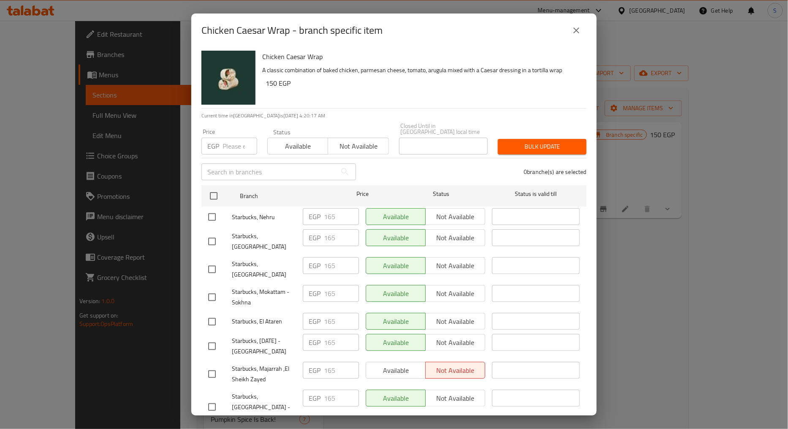
click at [589, 27] on div "Chicken Caesar Wrap - branch specific item" at bounding box center [394, 31] width 406 height 34
click at [576, 31] on icon "close" at bounding box center [577, 30] width 10 height 10
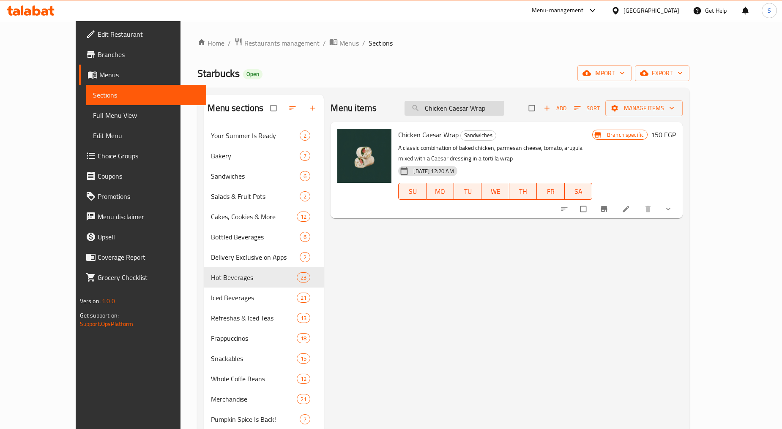
click at [479, 103] on input "Chicken Caesar Wrap" at bounding box center [454, 108] width 100 height 15
paste input "ranberry Pecan Cookie"
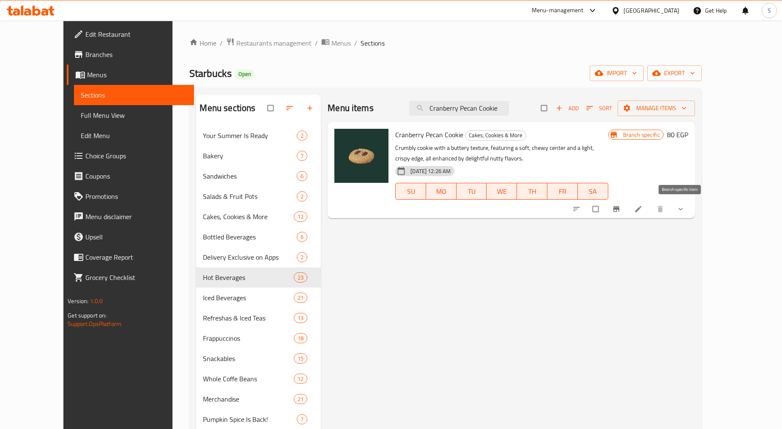
click at [619, 210] on icon "Branch-specific-item" at bounding box center [616, 209] width 6 height 5
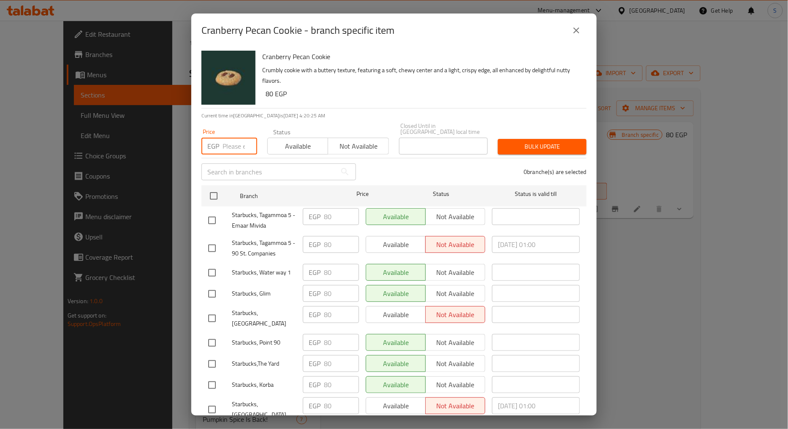
click at [236, 142] on input "number" at bounding box center [240, 146] width 35 height 17
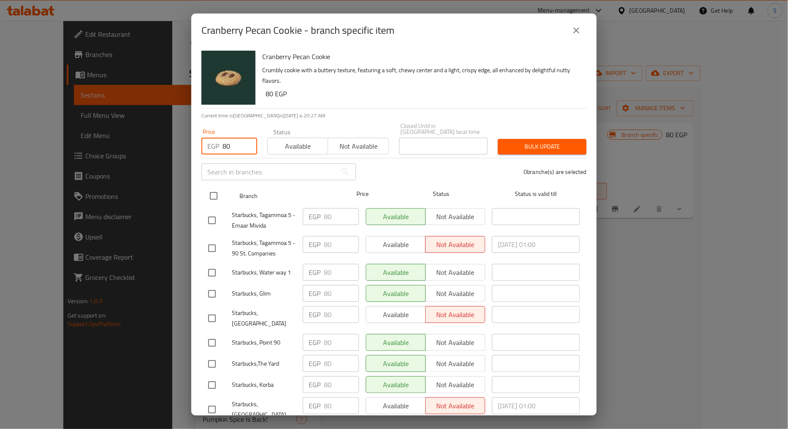
click at [210, 191] on input "checkbox" at bounding box center [214, 196] width 18 height 18
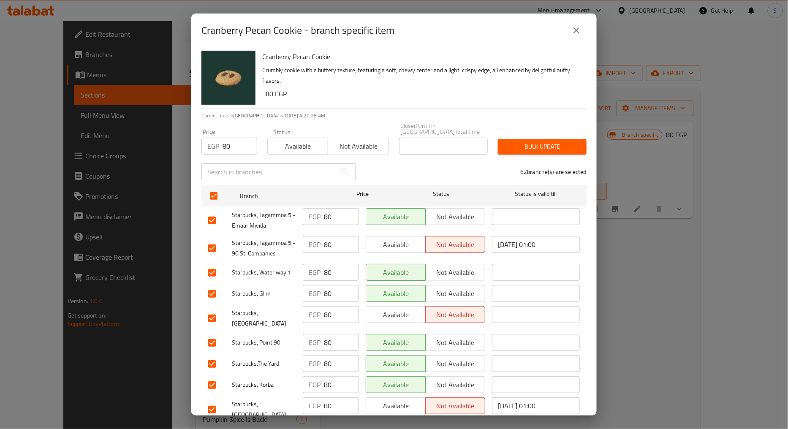
click at [535, 146] on button "Bulk update" at bounding box center [542, 147] width 89 height 16
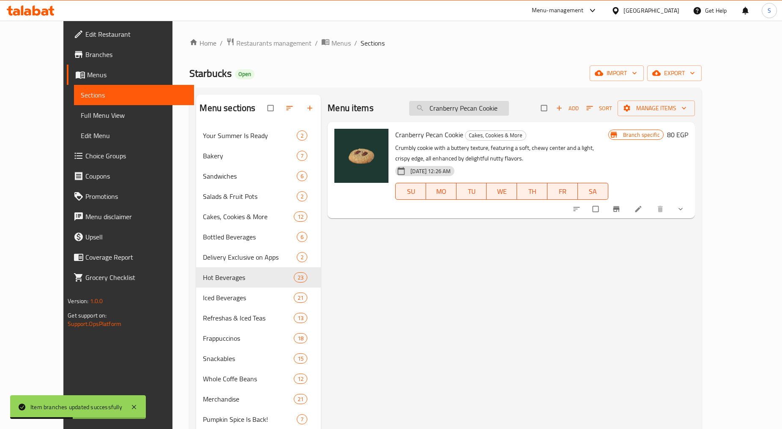
click at [504, 102] on input "Cranberry Pecan Cookie" at bounding box center [459, 108] width 100 height 15
paste input "Triple Chocolate Cookie"
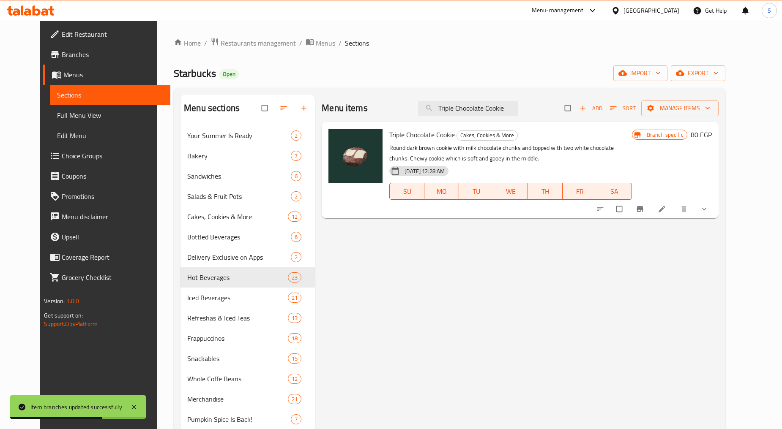
click at [644, 205] on icon "Branch-specific-item" at bounding box center [639, 209] width 8 height 8
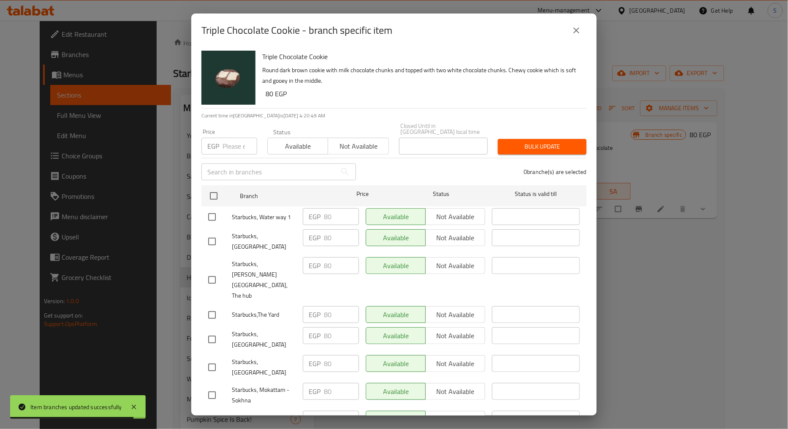
click at [227, 142] on input "number" at bounding box center [240, 146] width 35 height 17
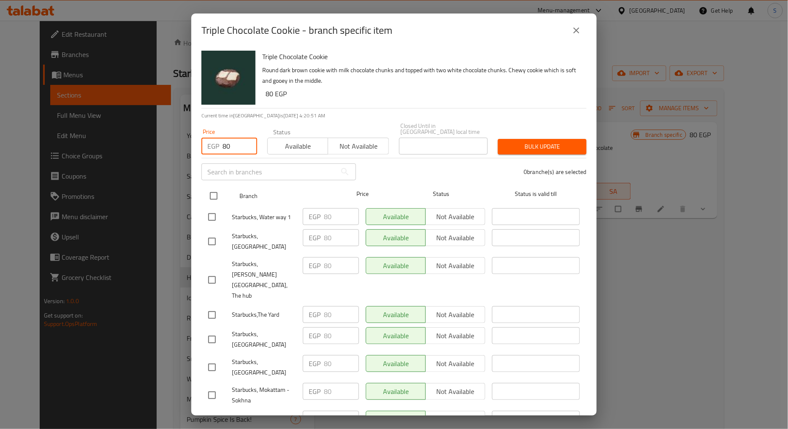
click at [214, 194] on input "checkbox" at bounding box center [214, 196] width 18 height 18
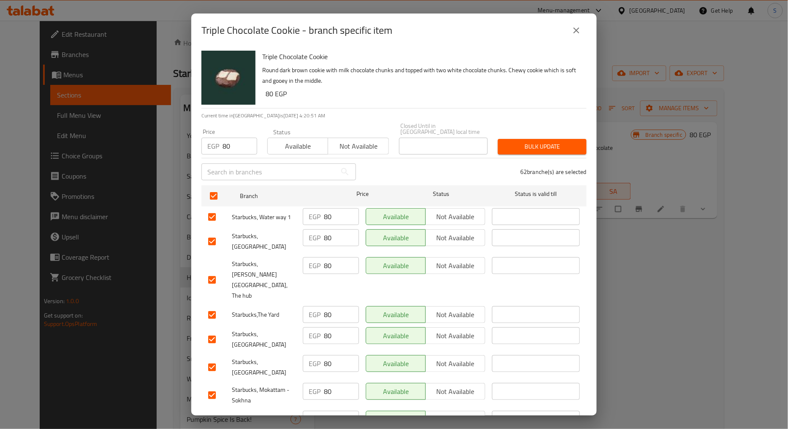
click at [521, 143] on span "Bulk update" at bounding box center [542, 147] width 75 height 11
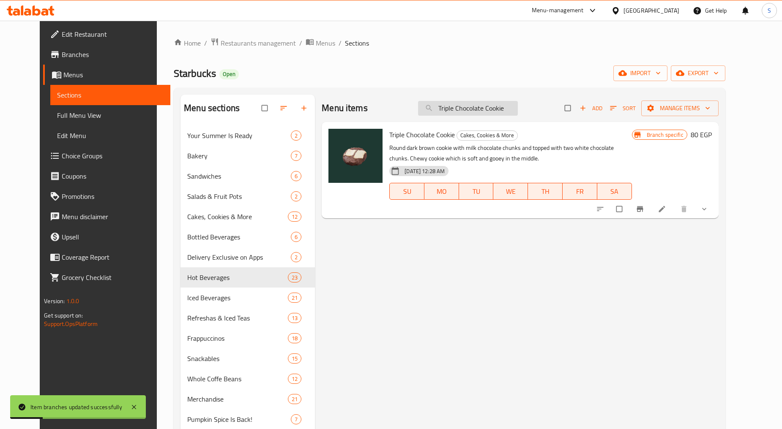
click at [458, 106] on input "Triple Chocolate Cookie" at bounding box center [468, 108] width 100 height 15
paste input "Mango Granola"
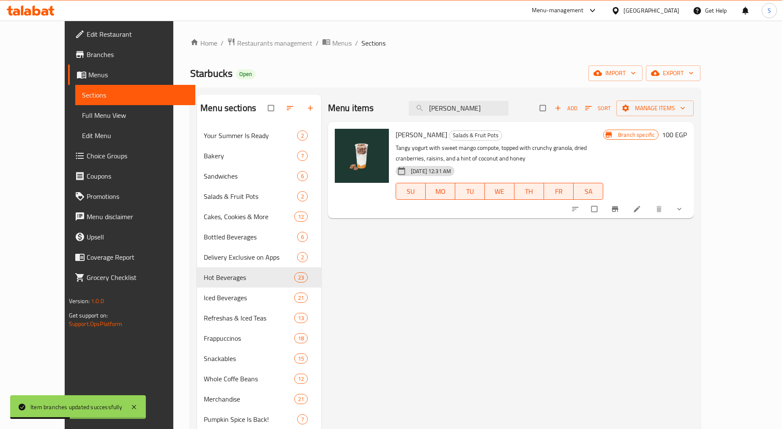
click at [626, 213] on button "Branch-specific-item" at bounding box center [615, 209] width 20 height 19
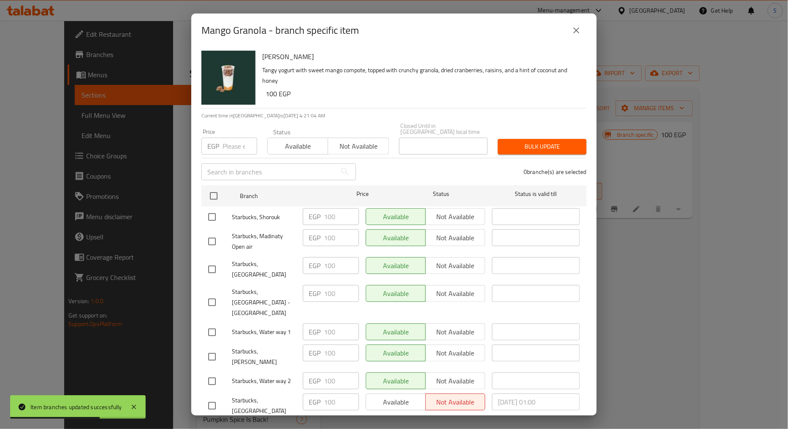
click at [231, 143] on input "number" at bounding box center [240, 146] width 35 height 17
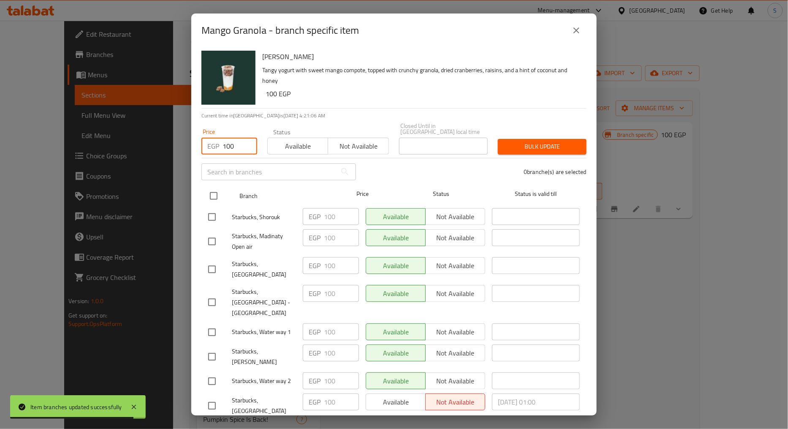
click at [212, 191] on input "checkbox" at bounding box center [214, 196] width 18 height 18
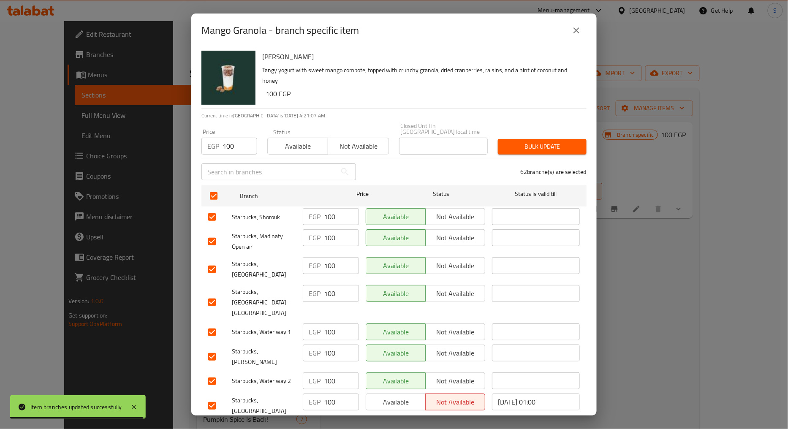
click at [526, 142] on span "Bulk update" at bounding box center [542, 147] width 75 height 11
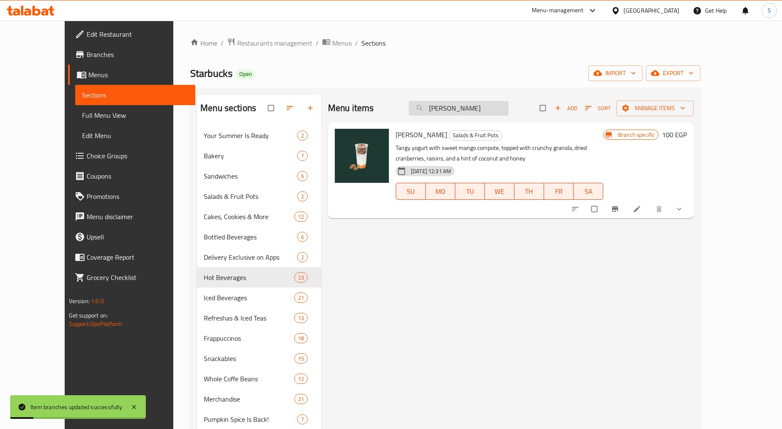
click at [478, 110] on input "Mango Granola" at bounding box center [459, 108] width 100 height 15
paste input "Double Chocolate Muffin"
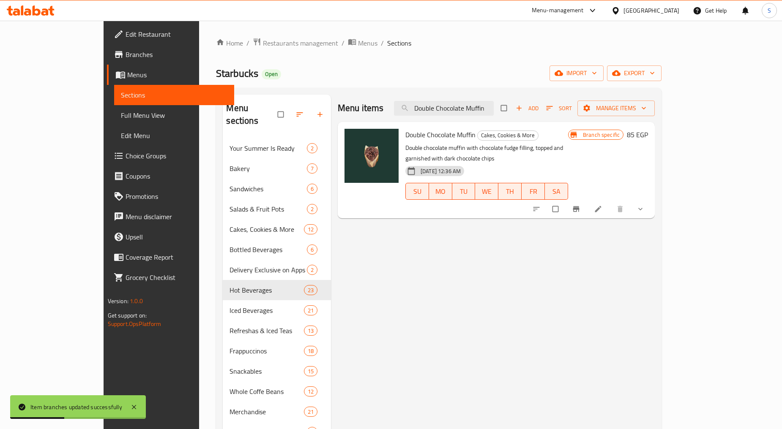
click at [579, 207] on icon "Branch-specific-item" at bounding box center [576, 209] width 6 height 5
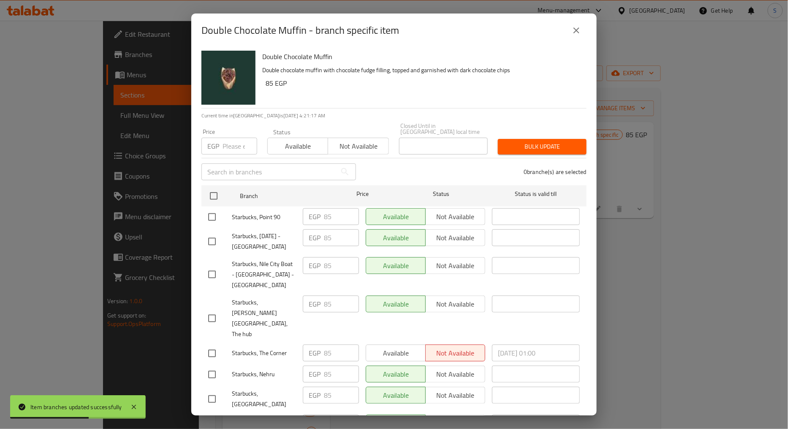
click at [233, 138] on input "number" at bounding box center [240, 146] width 35 height 17
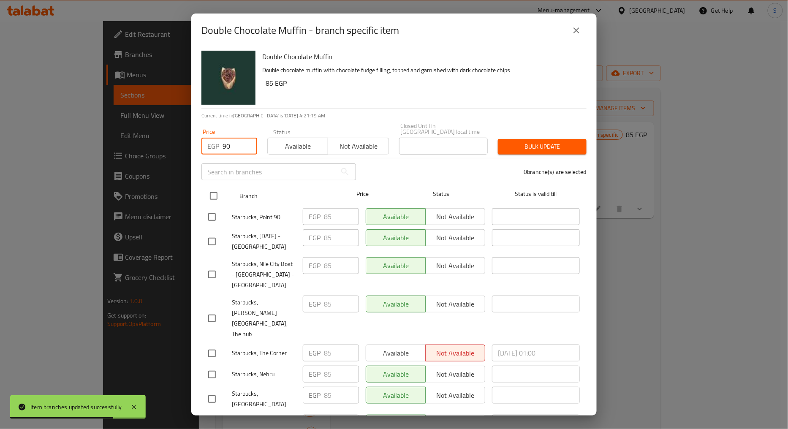
click at [213, 189] on input "checkbox" at bounding box center [214, 196] width 18 height 18
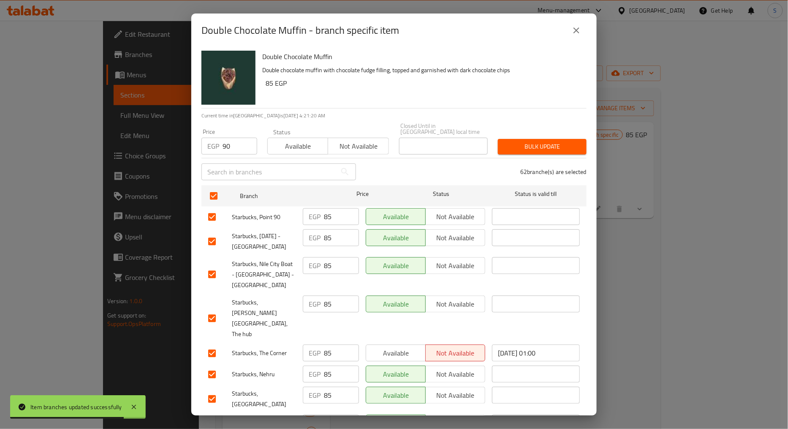
click at [534, 146] on button "Bulk update" at bounding box center [542, 147] width 89 height 16
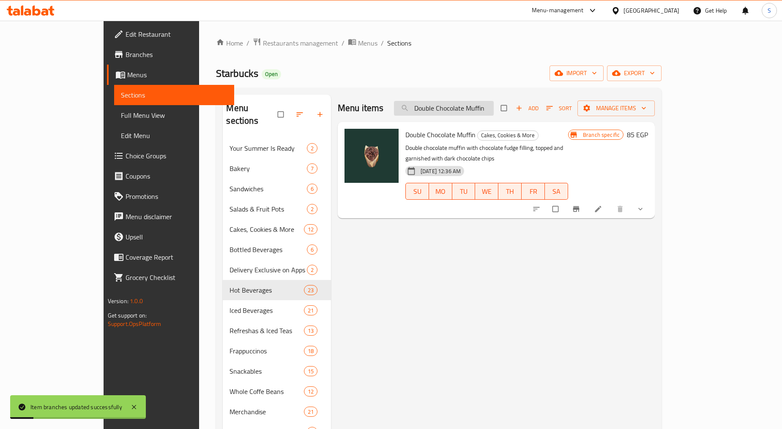
click at [493, 110] on input "Double Chocolate Muffin" at bounding box center [444, 108] width 100 height 15
paste input "Mango Granola"
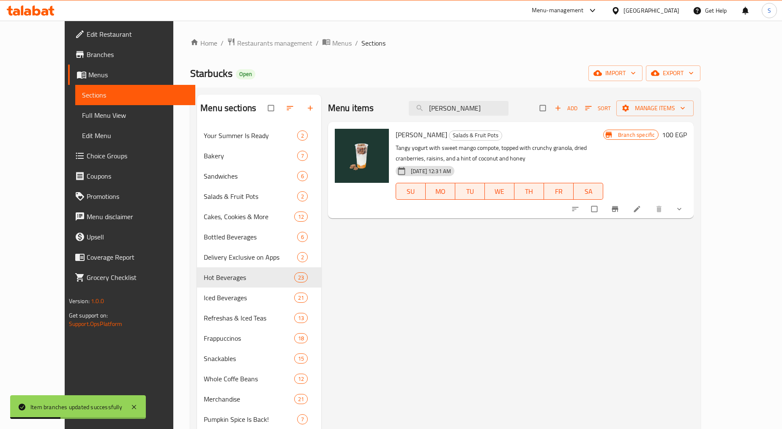
click at [626, 210] on button "Branch-specific-item" at bounding box center [615, 209] width 20 height 19
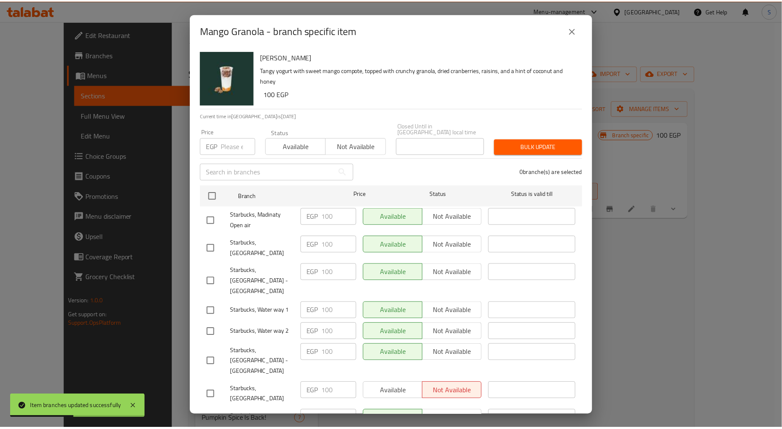
scroll to position [375, 0]
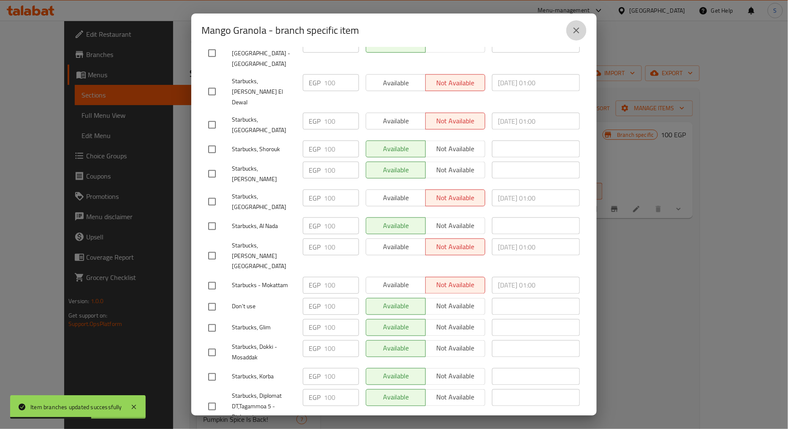
click at [585, 32] on button "close" at bounding box center [577, 30] width 20 height 20
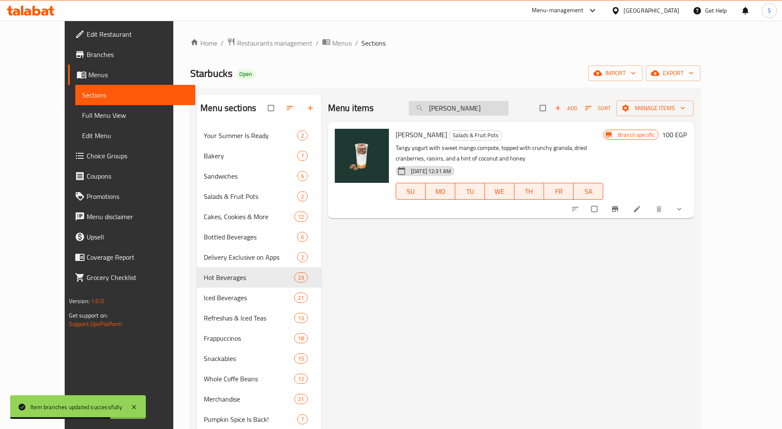
click at [481, 107] on input "Mango Granola" at bounding box center [459, 108] width 100 height 15
paste input "Double Chocolate Muffin"
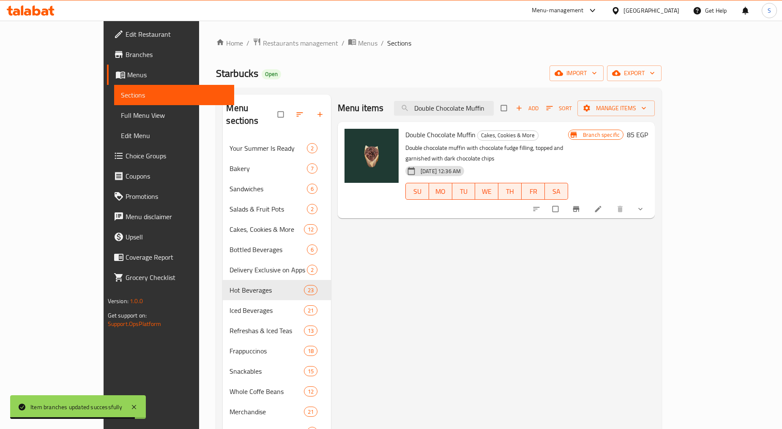
click at [580, 205] on icon "Branch-specific-item" at bounding box center [576, 209] width 8 height 8
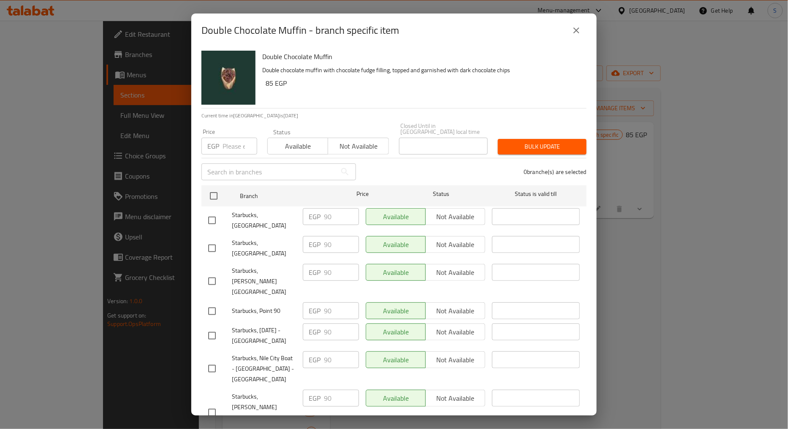
click at [580, 27] on icon "close" at bounding box center [577, 30] width 10 height 10
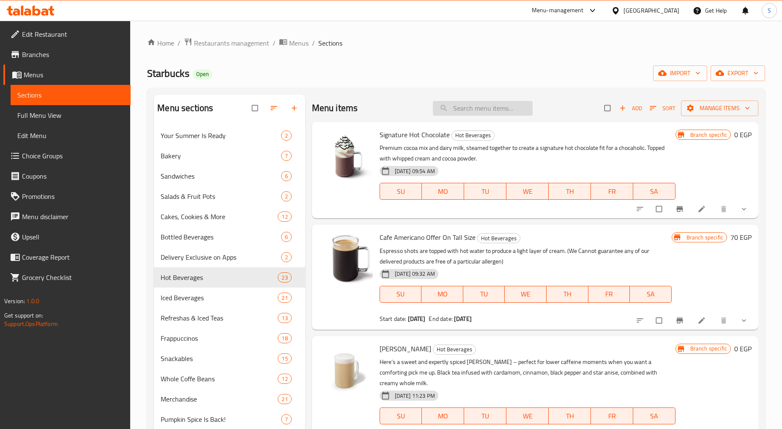
click at [466, 109] on input "search" at bounding box center [483, 108] width 100 height 15
paste input "Nestle mineral water 600ml"
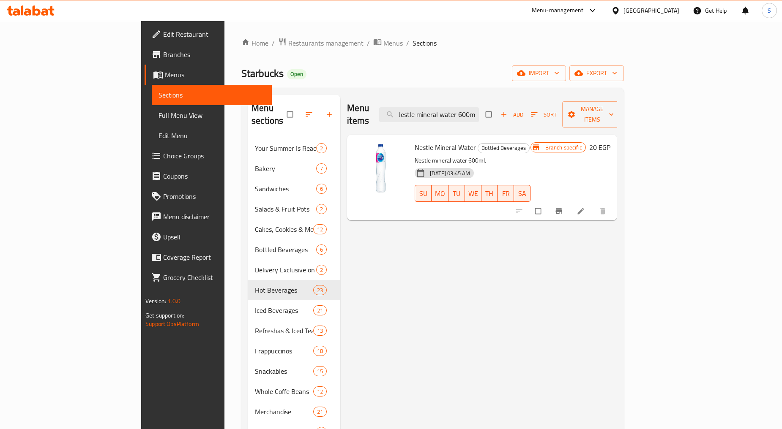
type input "Nestle mineral water 600ml"
click at [563, 207] on icon "Branch-specific-item" at bounding box center [558, 211] width 8 height 8
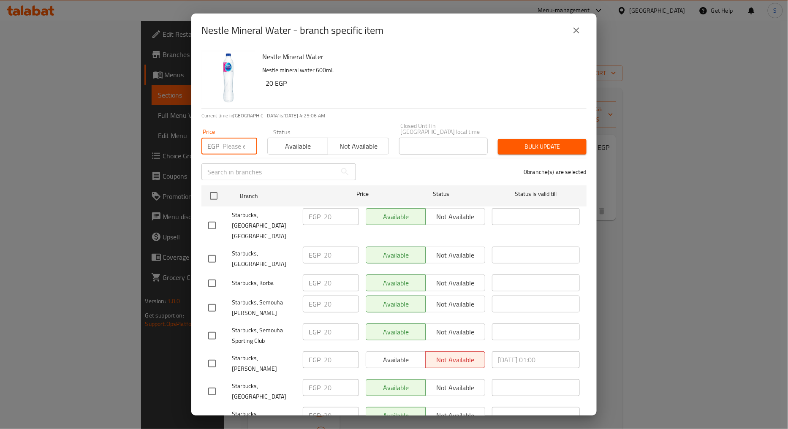
click at [230, 138] on input "number" at bounding box center [240, 146] width 35 height 17
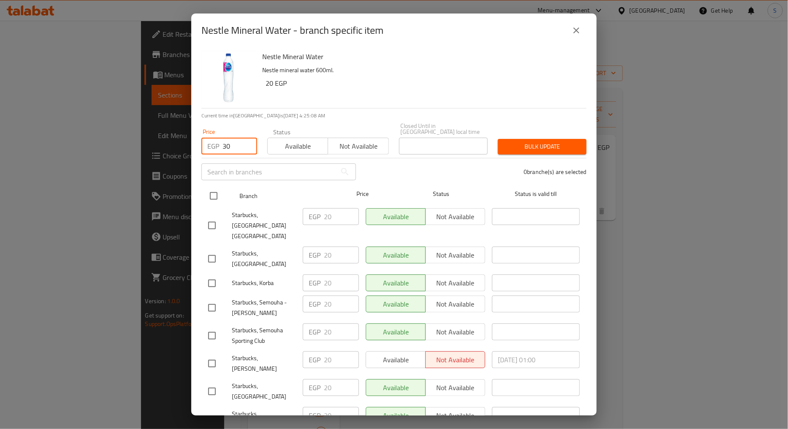
type input "30"
click at [208, 189] on input "checkbox" at bounding box center [214, 196] width 18 height 18
checkbox input "true"
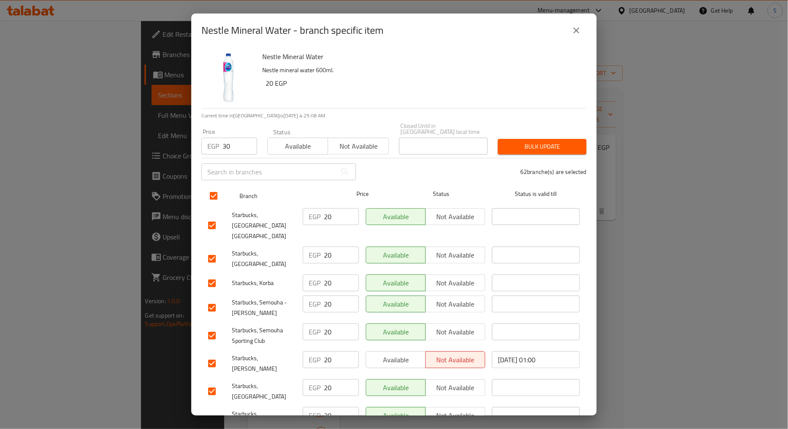
checkbox input "true"
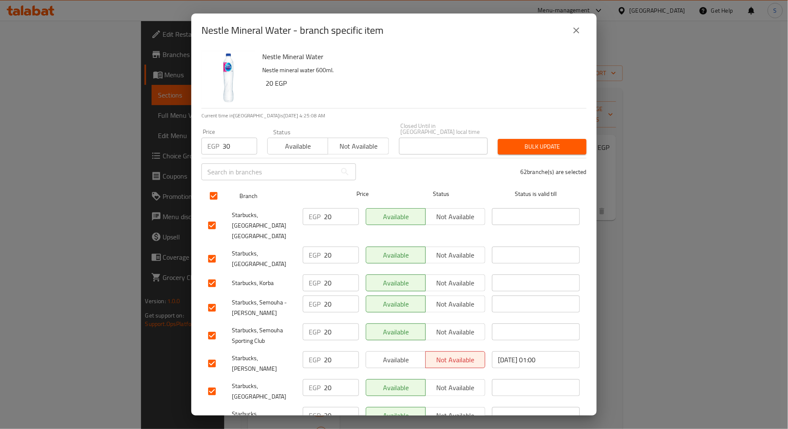
checkbox input "true"
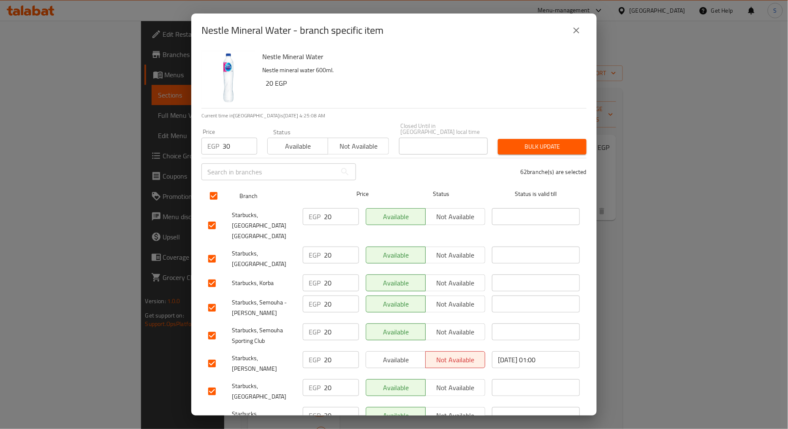
checkbox input "true"
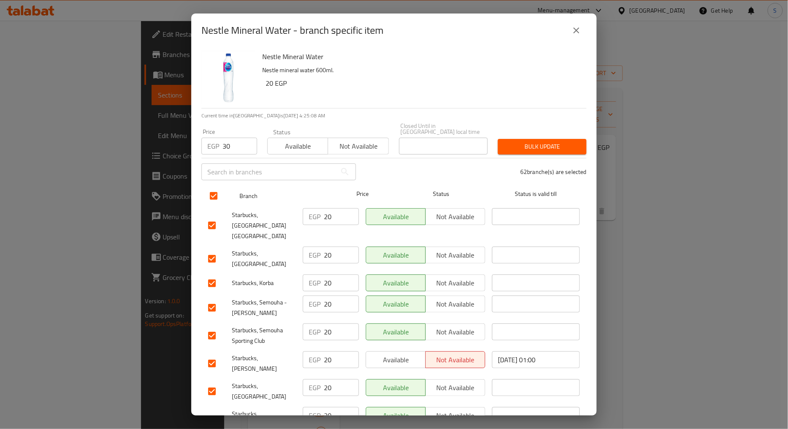
checkbox input "true"
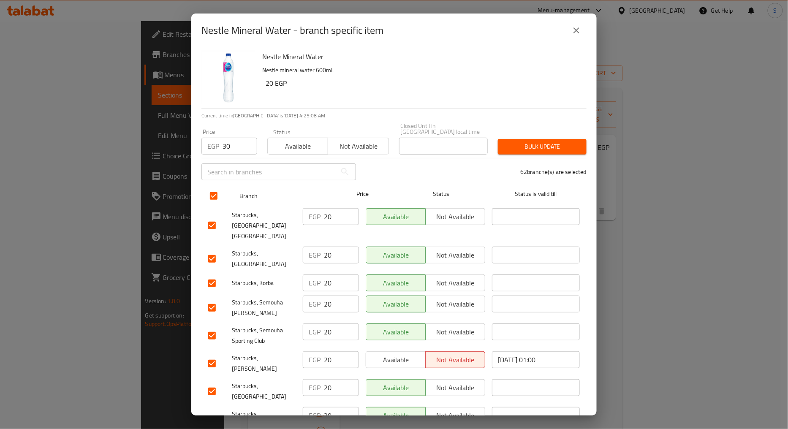
checkbox input "true"
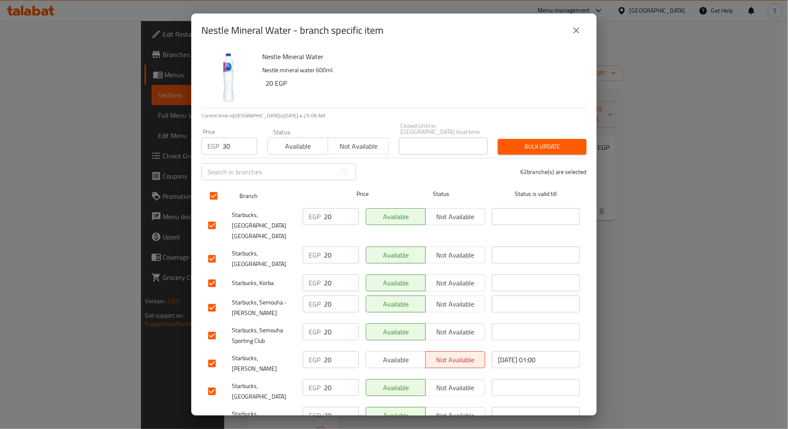
checkbox input "true"
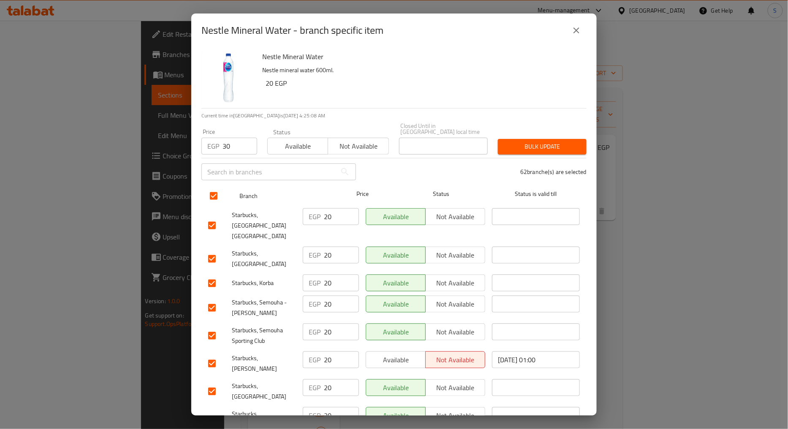
checkbox input "true"
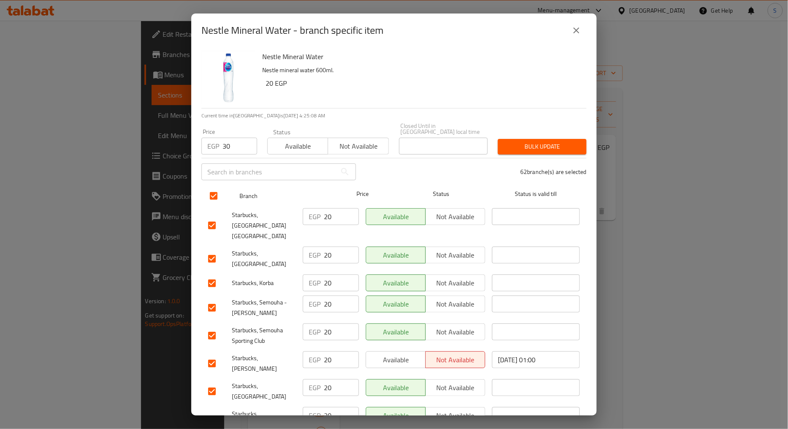
checkbox input "true"
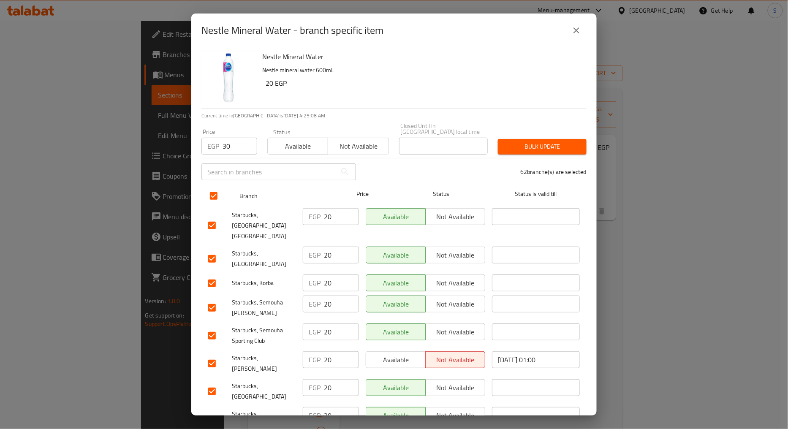
checkbox input "true"
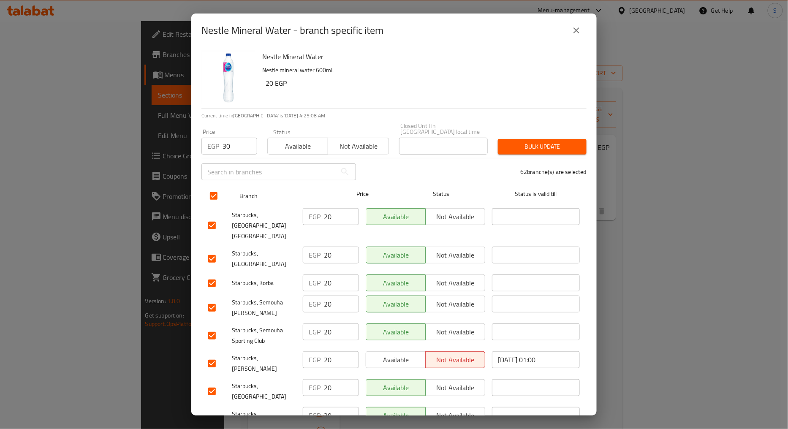
checkbox input "true"
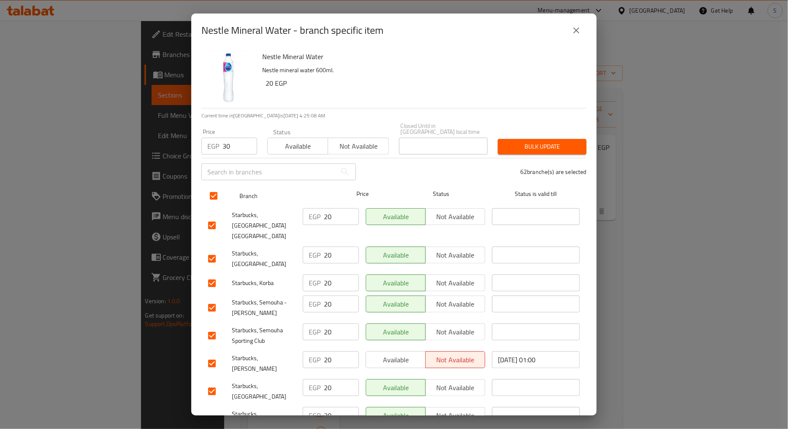
checkbox input "true"
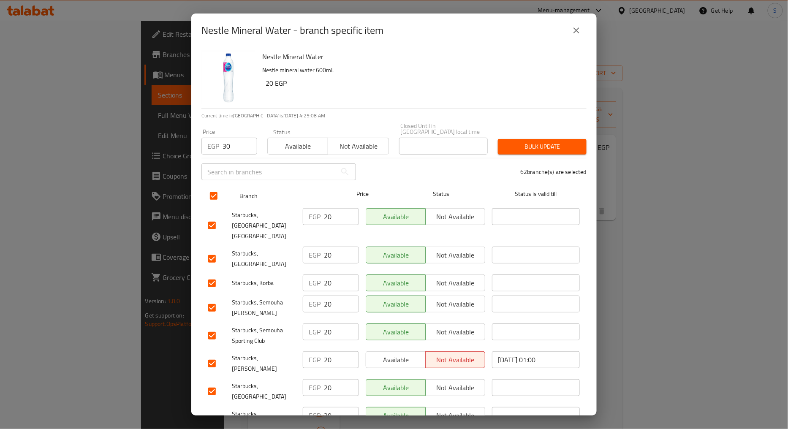
checkbox input "true"
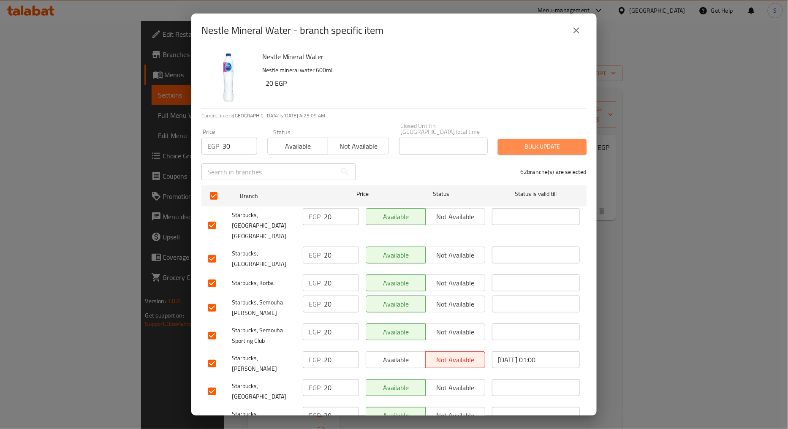
click at [520, 142] on span "Bulk update" at bounding box center [542, 147] width 75 height 11
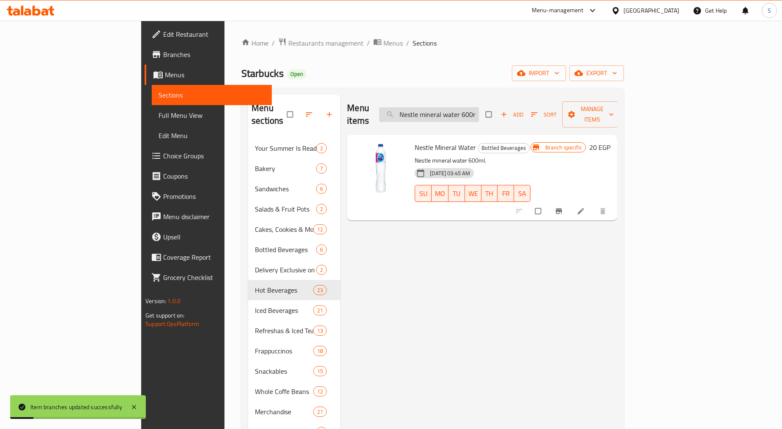
click at [474, 107] on input "Nestle mineral water 600ml" at bounding box center [429, 114] width 100 height 15
paste input "Pure Fizz Sparkling Water 240"
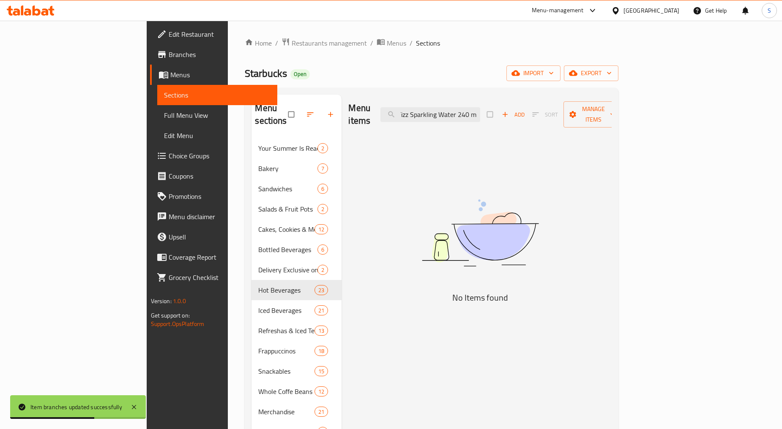
drag, startPoint x: 508, startPoint y: 109, endPoint x: 552, endPoint y: 114, distance: 44.2
click at [552, 114] on div "Menu items Nestle Pure Fizz Sparkling Water 240 ml Add Sort Manage items" at bounding box center [479, 115] width 263 height 40
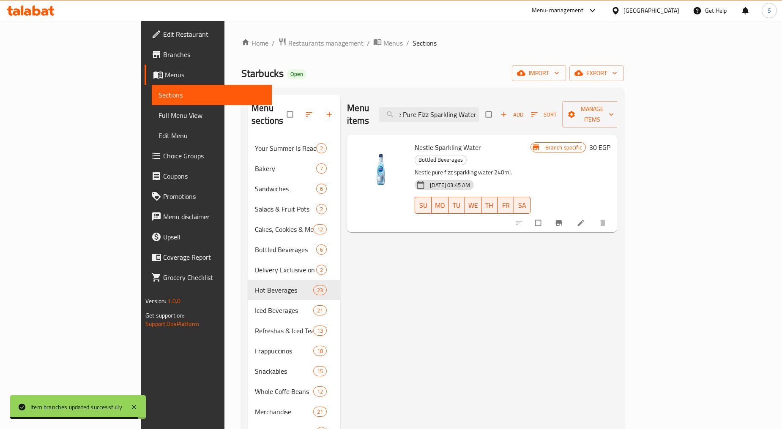
type input "Nestle Pure Fizz Sparkling Water"
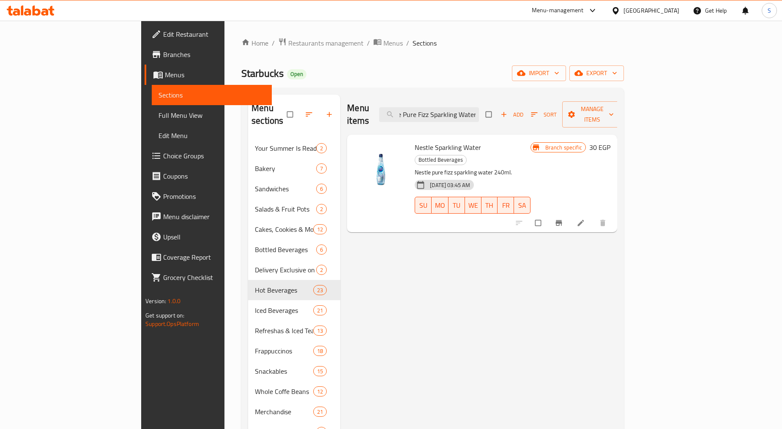
scroll to position [0, 0]
click at [562, 221] on icon "Branch-specific-item" at bounding box center [558, 223] width 6 height 5
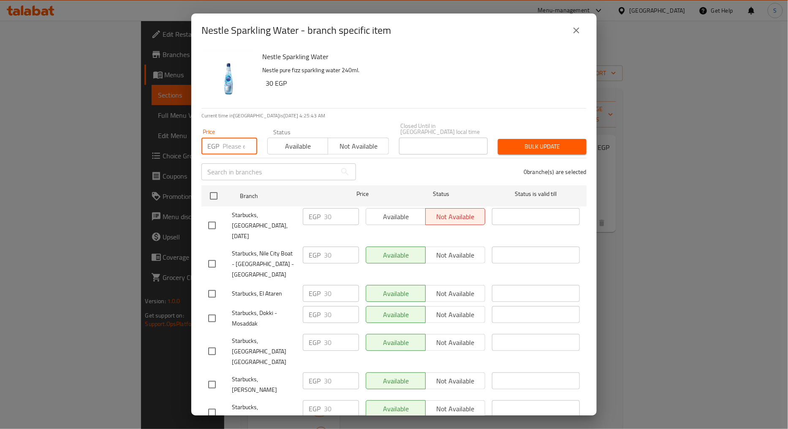
click at [229, 138] on input "number" at bounding box center [240, 146] width 35 height 17
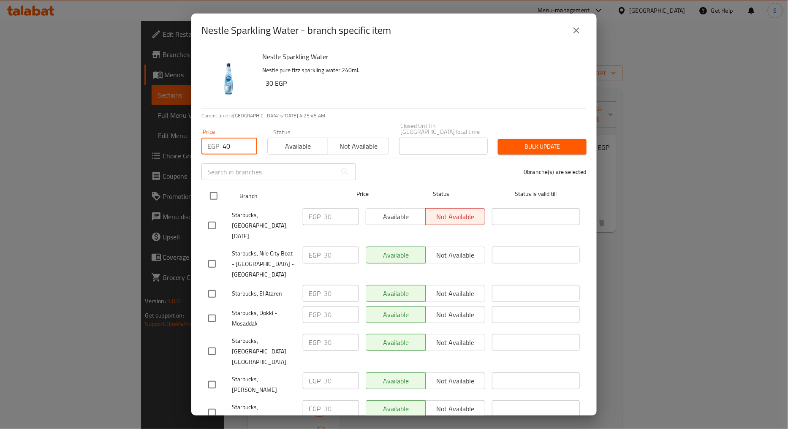
type input "40"
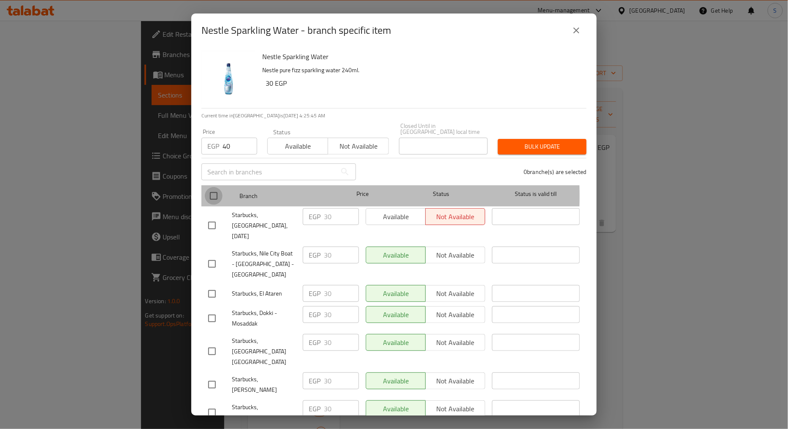
click at [214, 190] on input "checkbox" at bounding box center [214, 196] width 18 height 18
checkbox input "true"
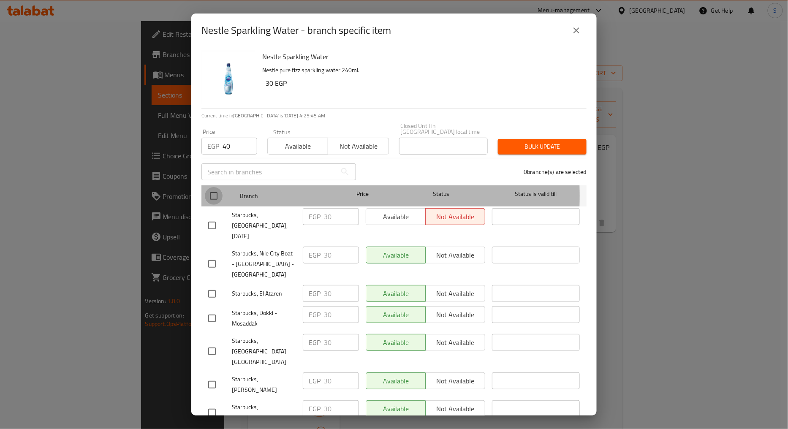
checkbox input "true"
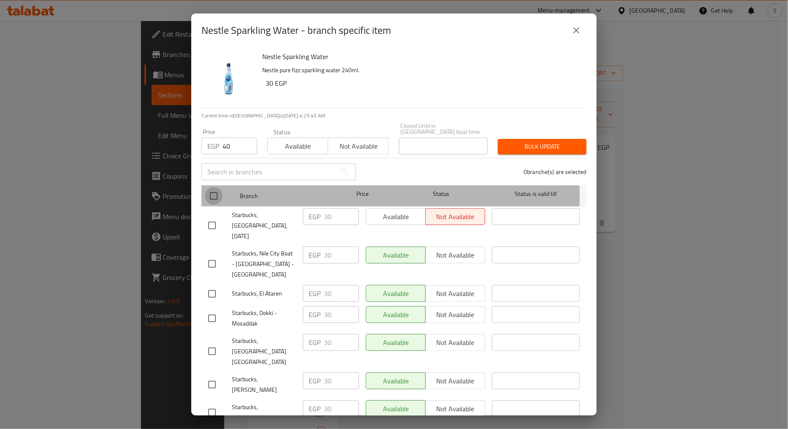
checkbox input "true"
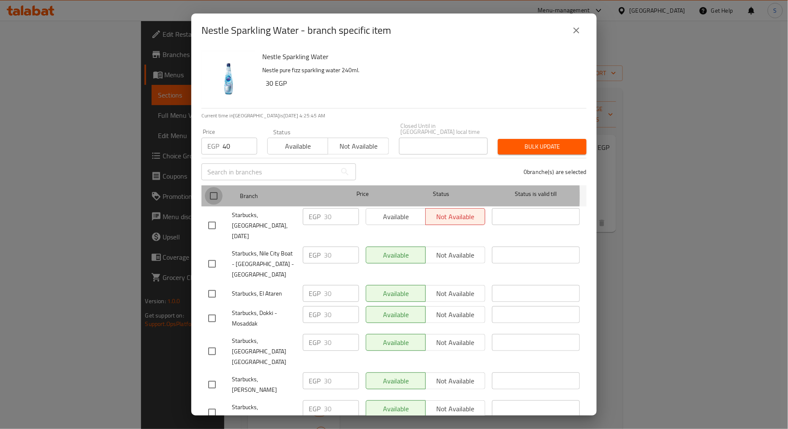
checkbox input "true"
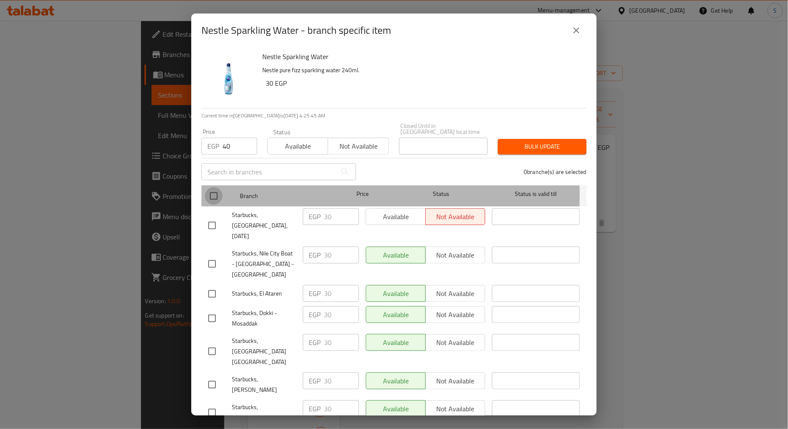
checkbox input "true"
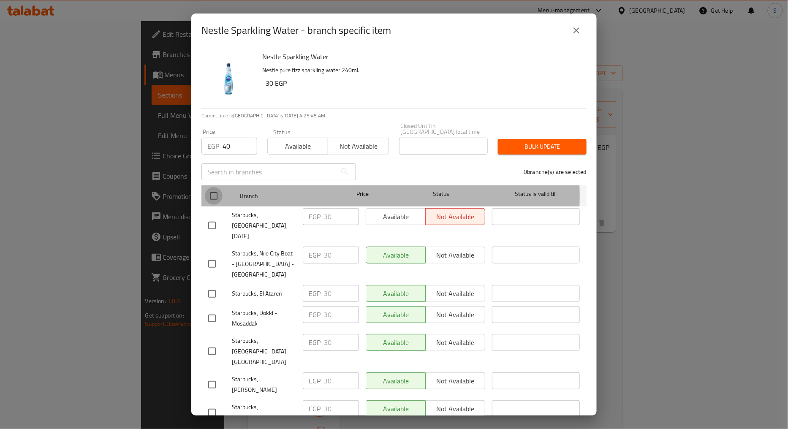
checkbox input "true"
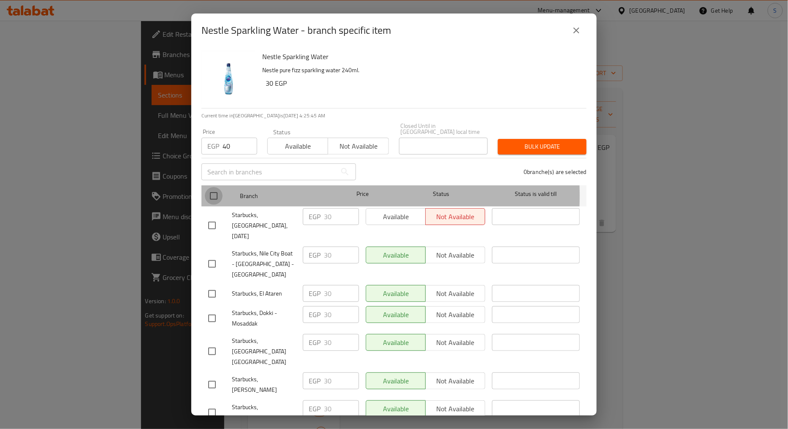
checkbox input "true"
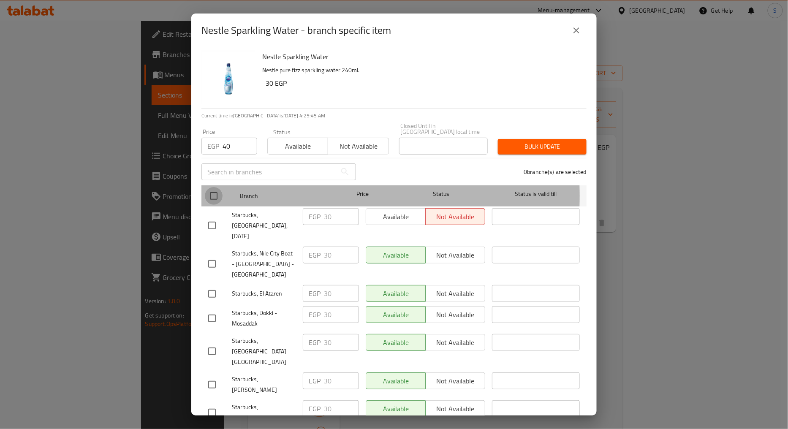
checkbox input "true"
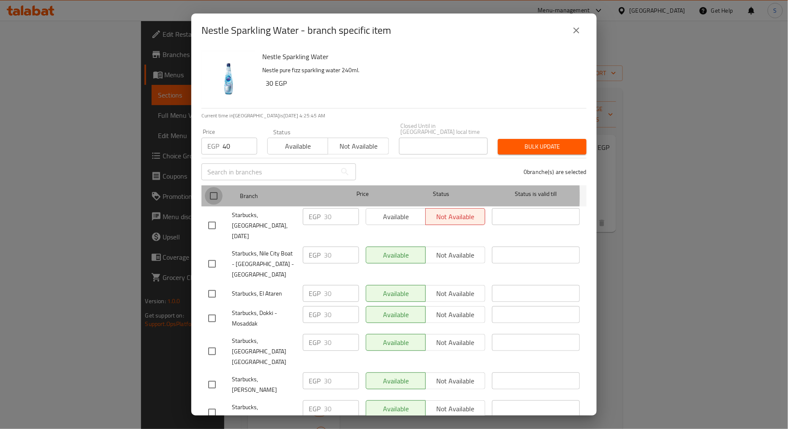
checkbox input "true"
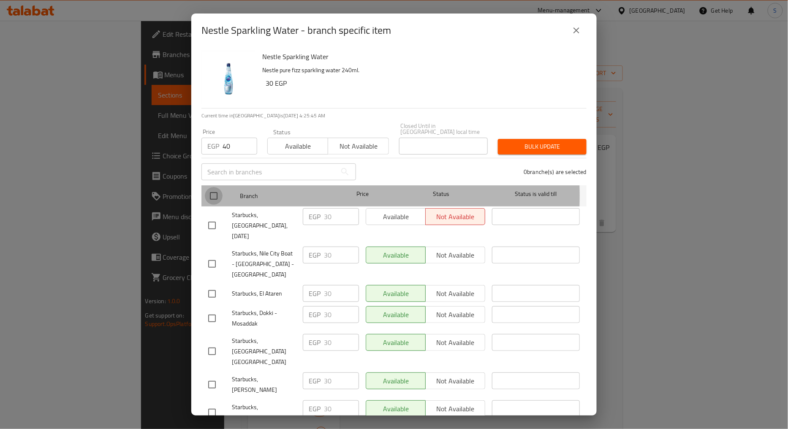
checkbox input "true"
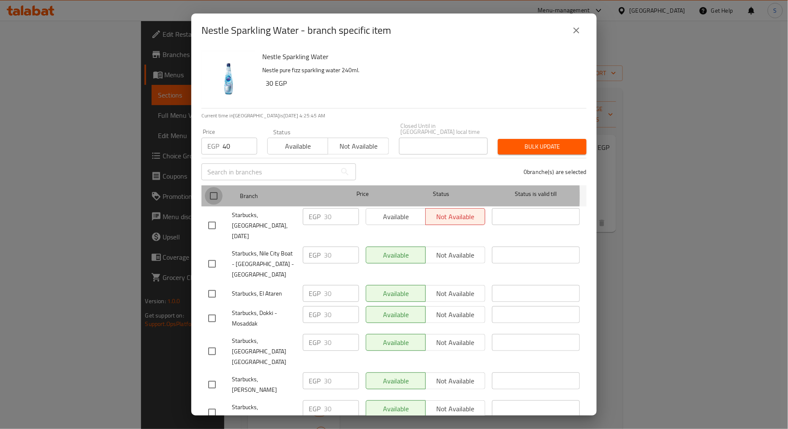
checkbox input "true"
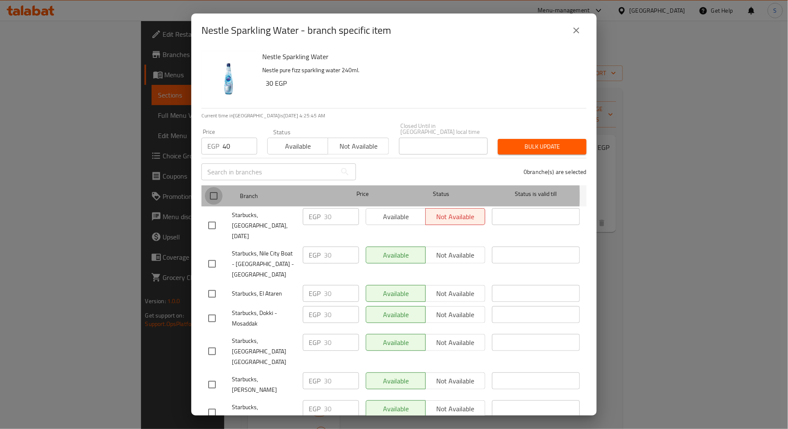
checkbox input "true"
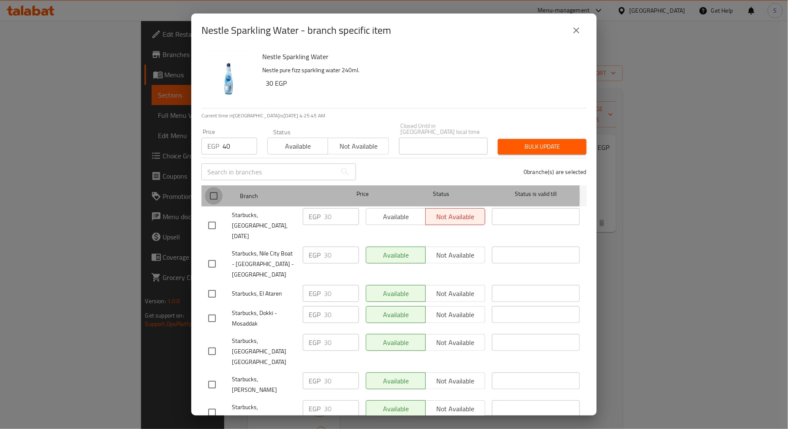
checkbox input "true"
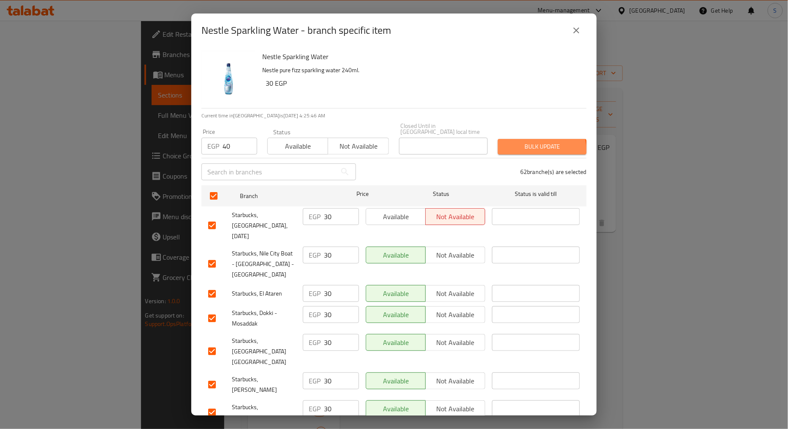
click at [518, 145] on span "Bulk update" at bounding box center [542, 147] width 75 height 11
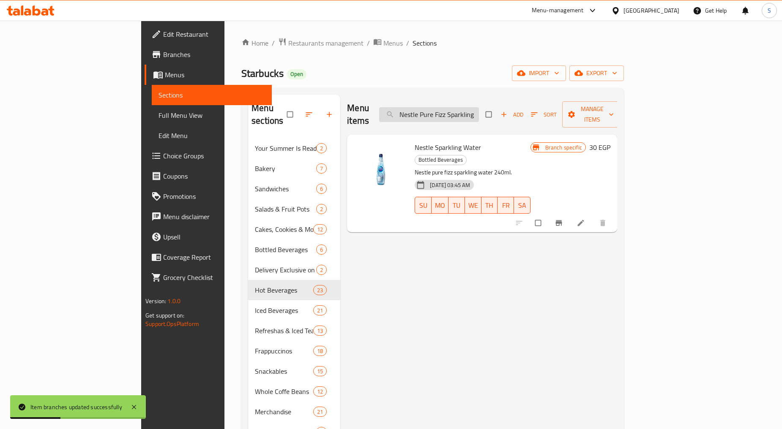
click at [479, 111] on input "Nestle Pure Fizz Sparkling Water" at bounding box center [429, 114] width 100 height 15
paste input "Starbucks Bottle Fresh Mango Juice"
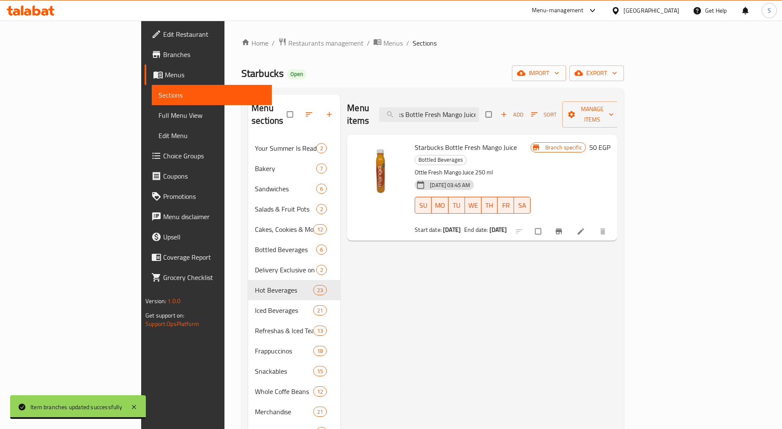
type input "Starbucks Bottle Fresh Mango Juice"
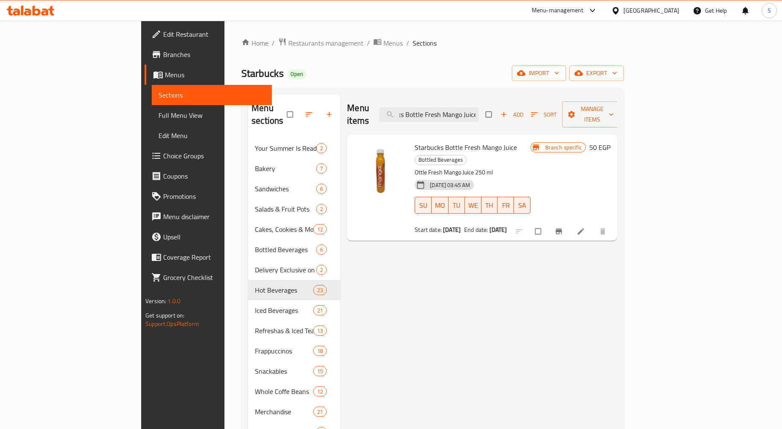
scroll to position [0, 0]
click at [562, 229] on icon "Branch-specific-item" at bounding box center [558, 231] width 6 height 5
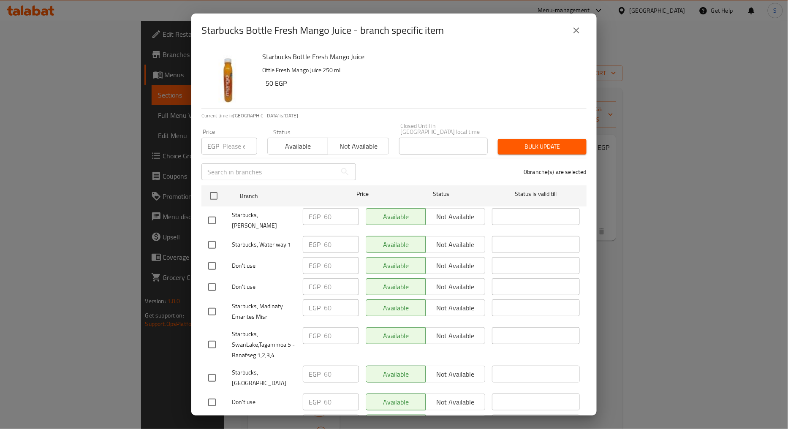
click at [256, 210] on span "Starbucks, Abou Rawash" at bounding box center [264, 220] width 64 height 21
copy span "Starbucks, Abou Rawash"
drag, startPoint x: 202, startPoint y: 27, endPoint x: 352, endPoint y: 40, distance: 150.5
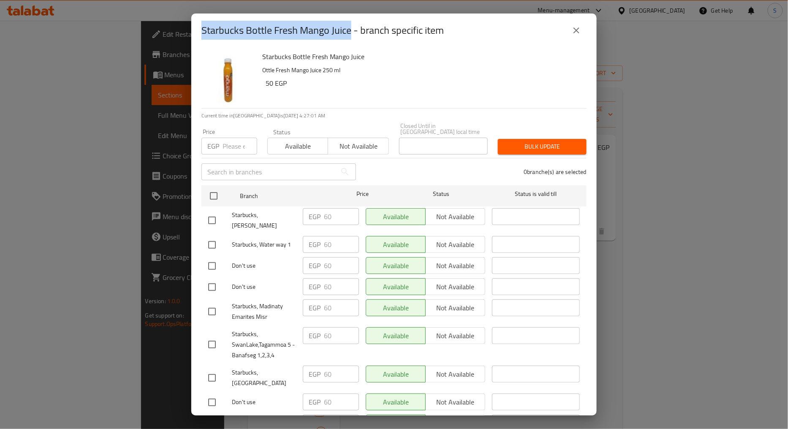
click at [352, 40] on div "Starbucks Bottle Fresh Mango Juice - branch specific item" at bounding box center [394, 30] width 385 height 20
copy h2 "Starbucks Bottle Fresh Mango Juice"
click at [231, 146] on input "number" at bounding box center [240, 146] width 35 height 17
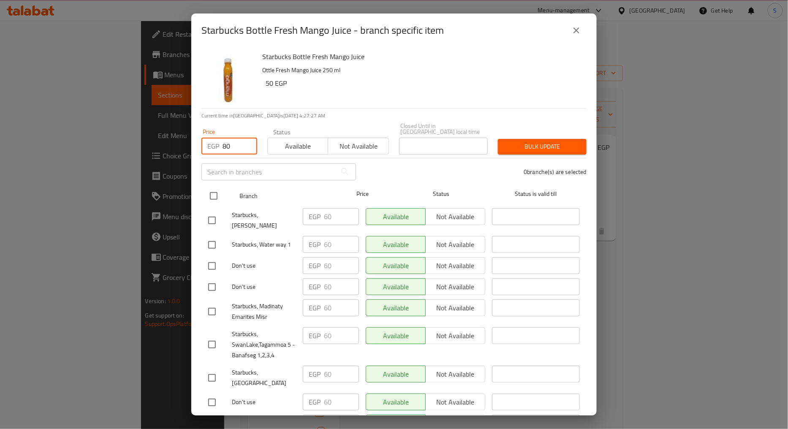
type input "80"
click at [217, 191] on input "checkbox" at bounding box center [214, 196] width 18 height 18
checkbox input "true"
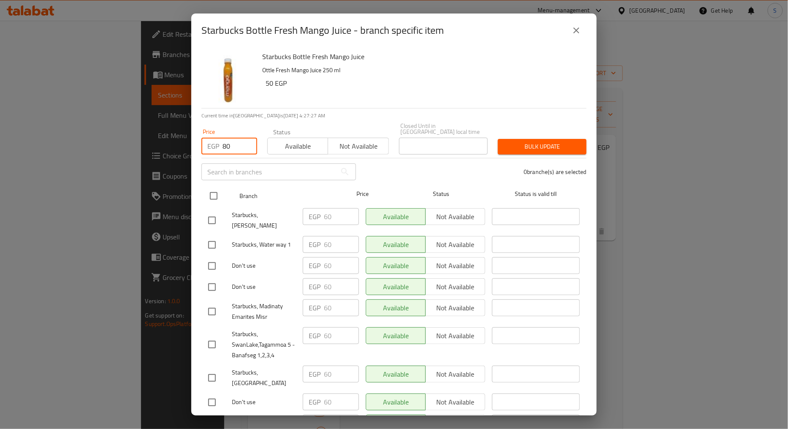
checkbox input "true"
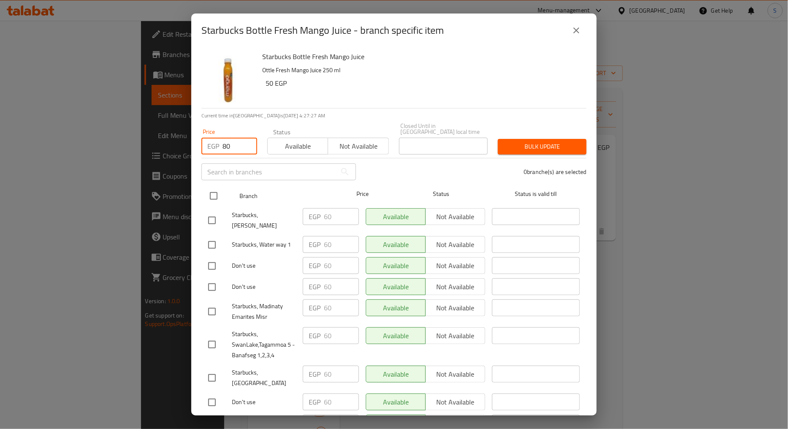
checkbox input "true"
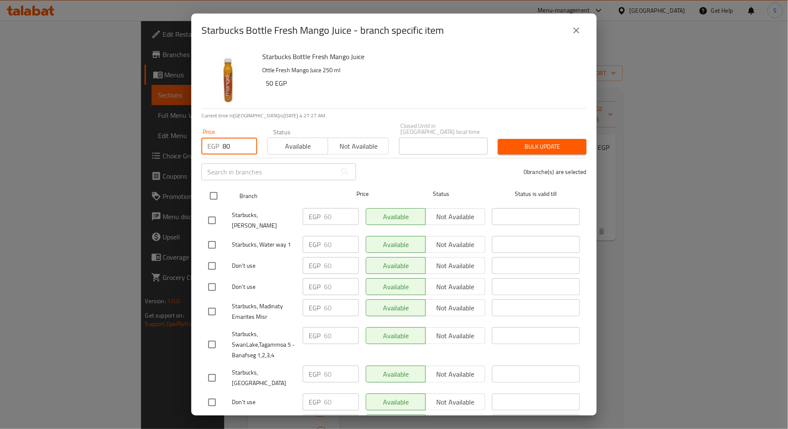
checkbox input "true"
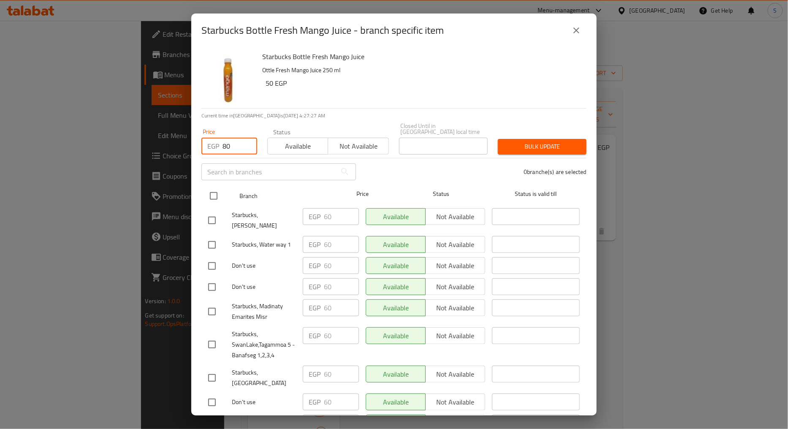
checkbox input "true"
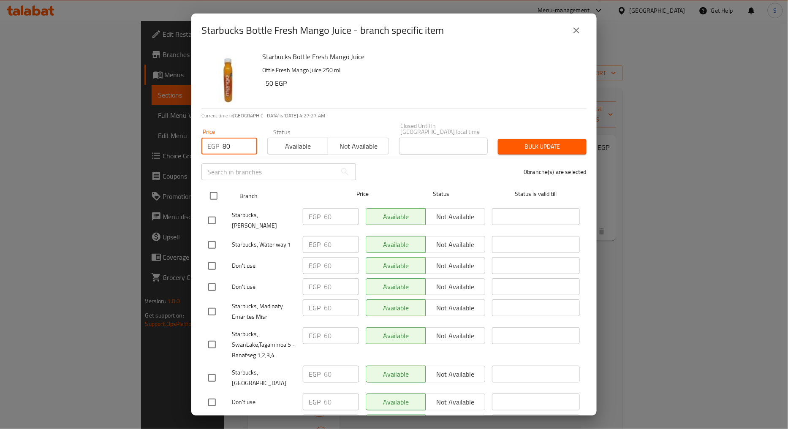
checkbox input "true"
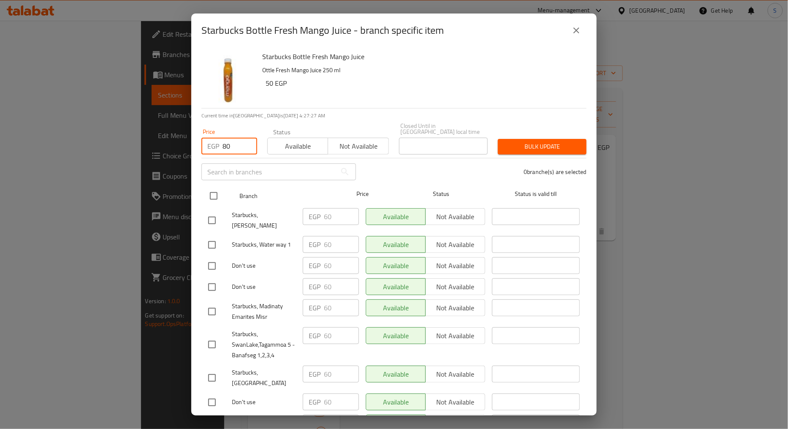
checkbox input "true"
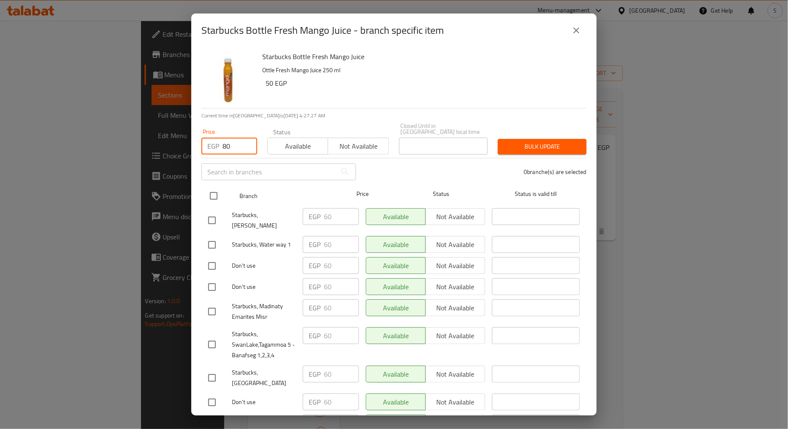
checkbox input "true"
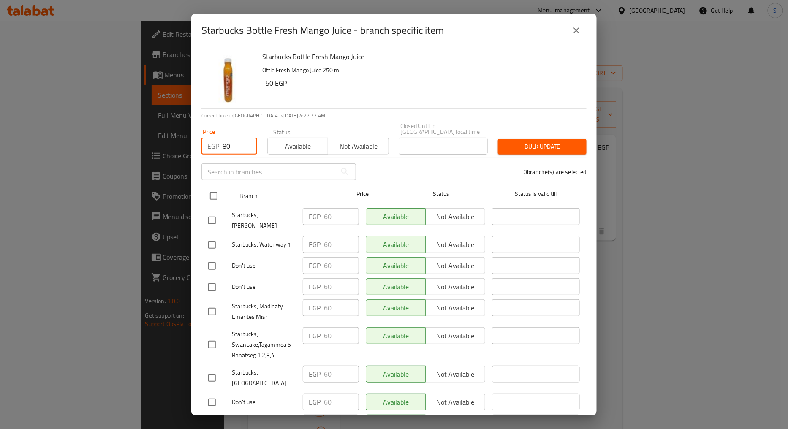
checkbox input "true"
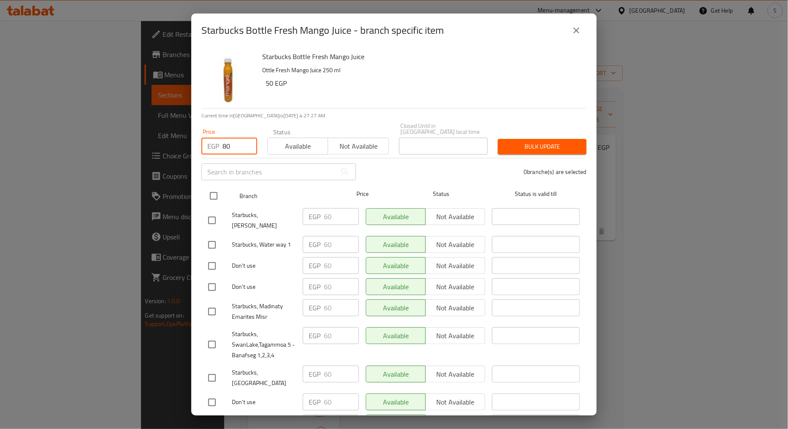
checkbox input "true"
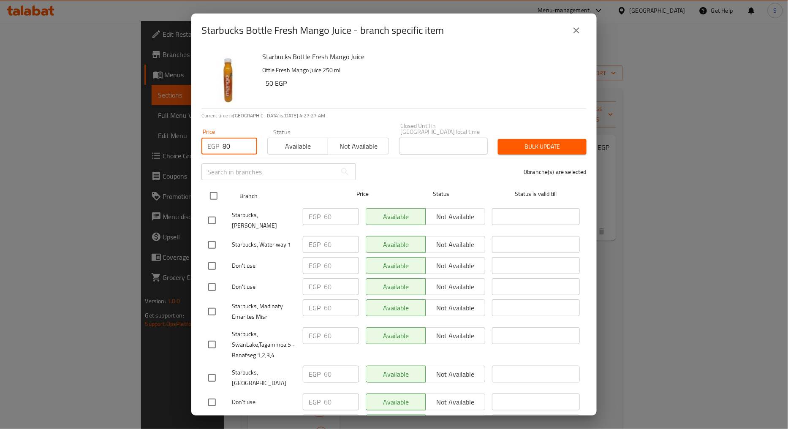
checkbox input "true"
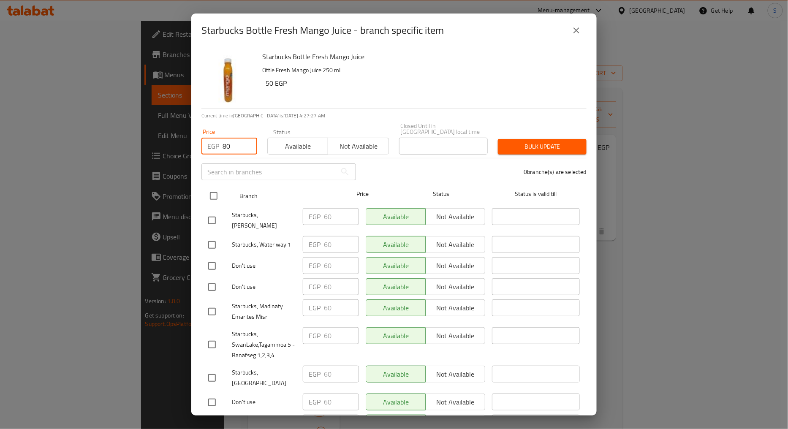
checkbox input "true"
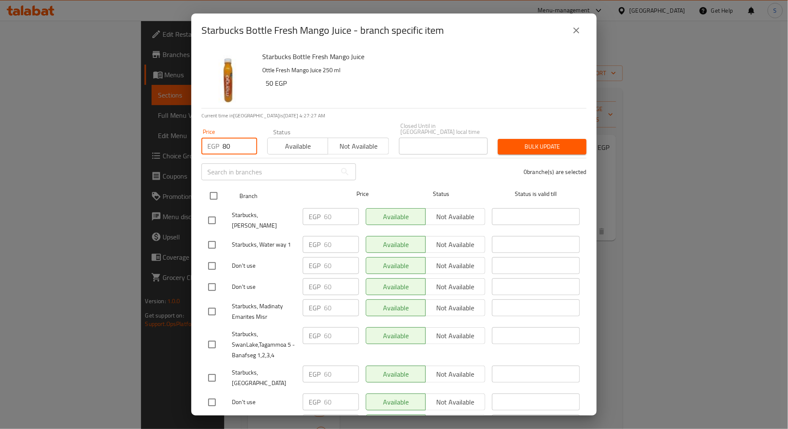
checkbox input "true"
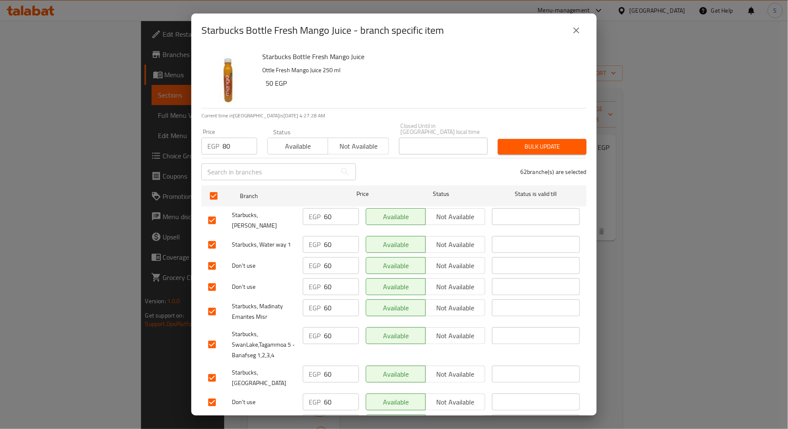
click at [531, 142] on span "Bulk update" at bounding box center [542, 147] width 75 height 11
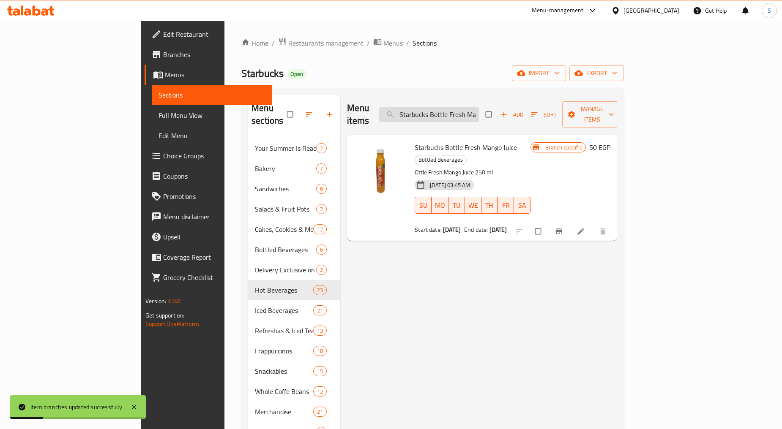
click at [468, 109] on input "Starbucks Bottle Fresh Mango Juice" at bounding box center [429, 114] width 100 height 15
paste input "Strawberry"
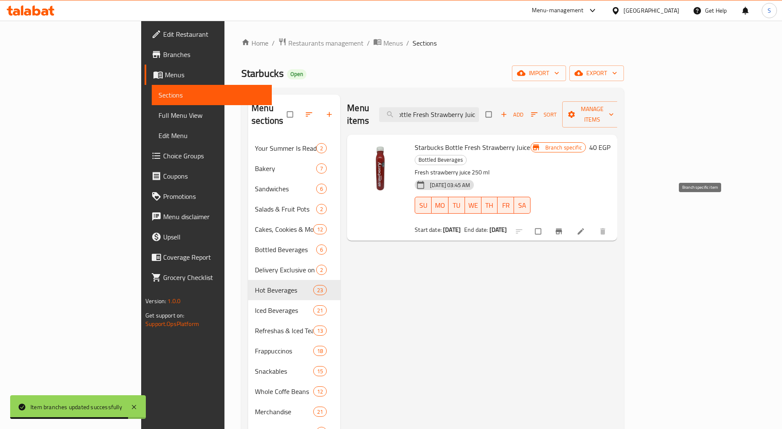
type input "Starbucks Bottle Fresh Strawberry Juice"
click at [563, 227] on icon "Branch-specific-item" at bounding box center [558, 231] width 8 height 8
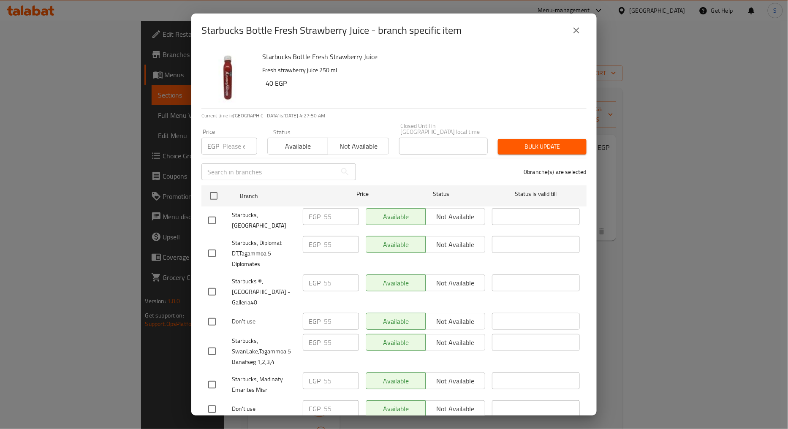
click at [231, 145] on input "number" at bounding box center [240, 146] width 35 height 17
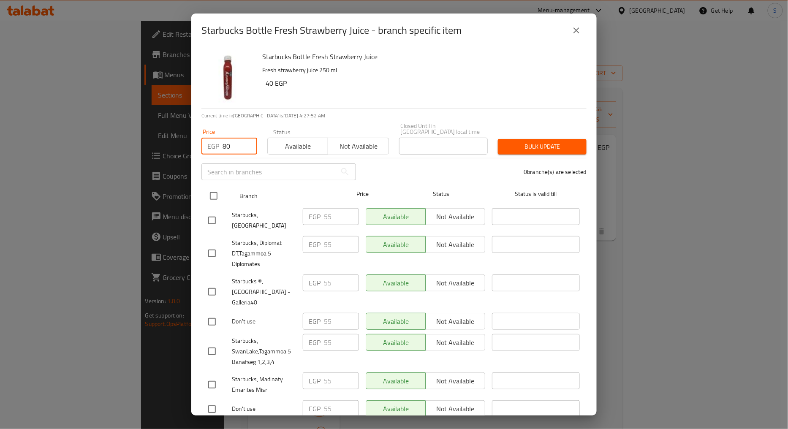
type input "80"
click at [213, 187] on input "checkbox" at bounding box center [214, 196] width 18 height 18
checkbox input "true"
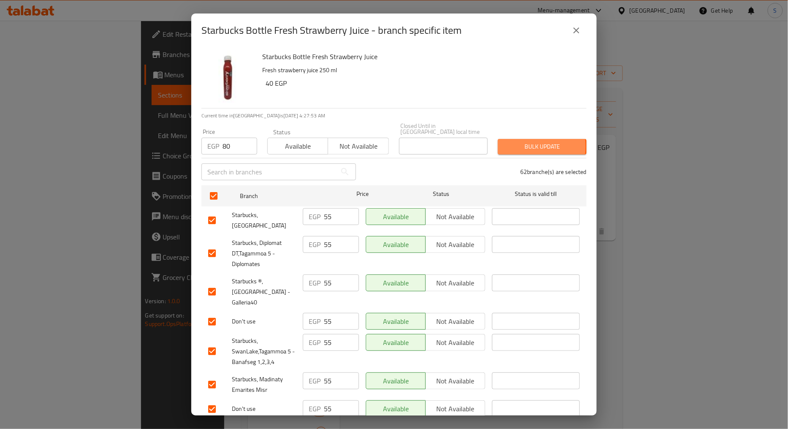
click at [506, 142] on span "Bulk update" at bounding box center [542, 147] width 75 height 11
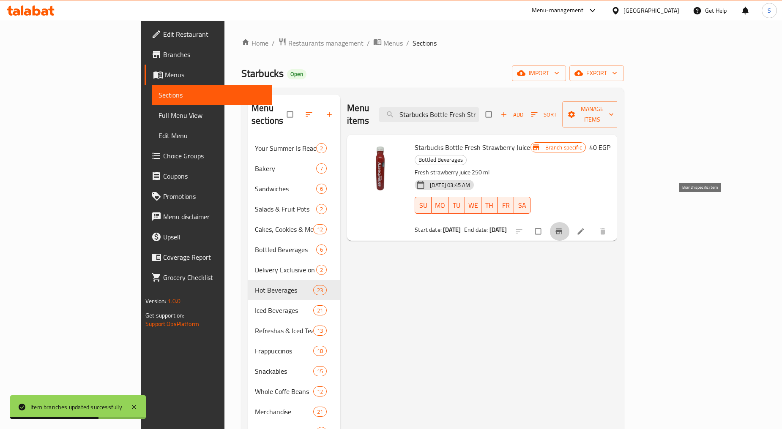
click at [570, 222] on button "Branch-specific-item" at bounding box center [559, 231] width 20 height 19
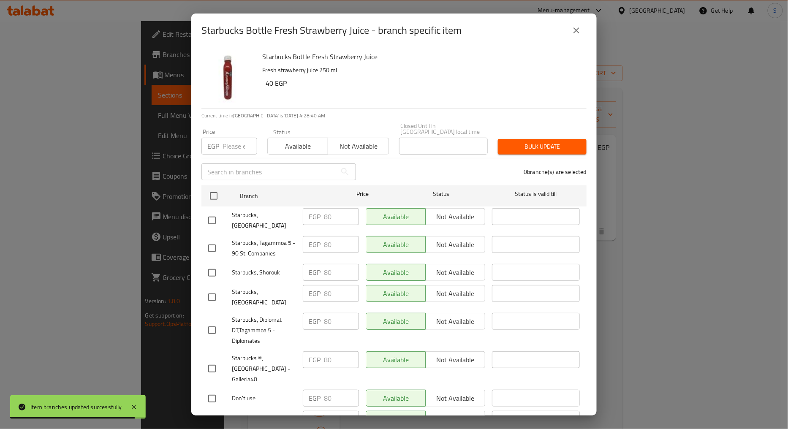
click at [575, 30] on icon "close" at bounding box center [577, 30] width 10 height 10
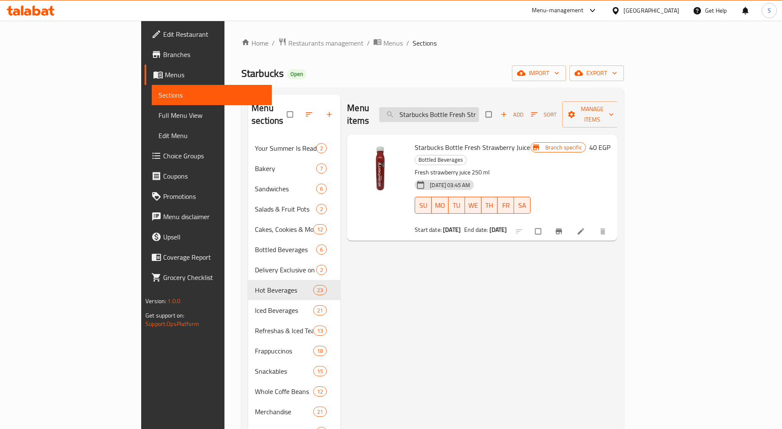
click at [478, 112] on input "Starbucks Bottle Fresh Strawberry Juice" at bounding box center [429, 114] width 100 height 15
paste input "Orange"
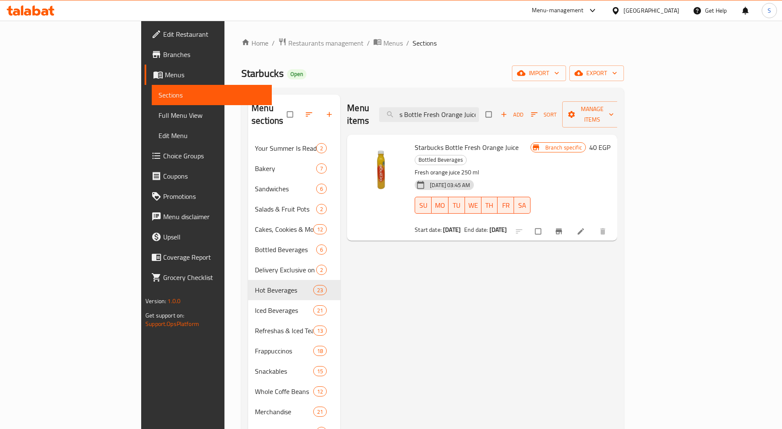
click at [570, 222] on button "Branch-specific-item" at bounding box center [559, 231] width 20 height 19
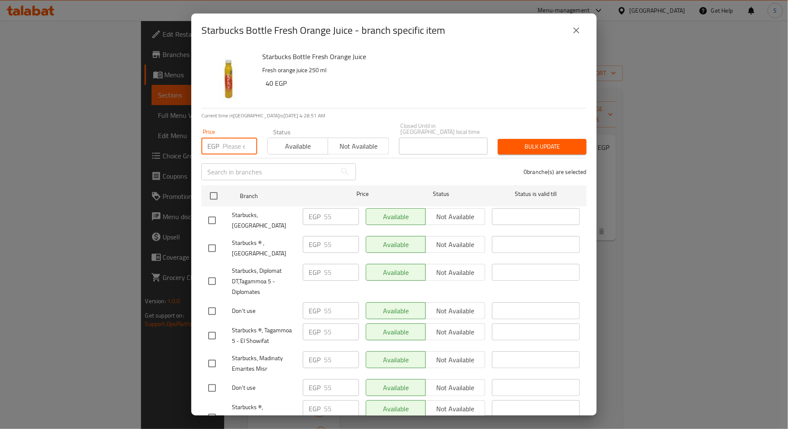
click at [228, 143] on input "number" at bounding box center [240, 146] width 35 height 17
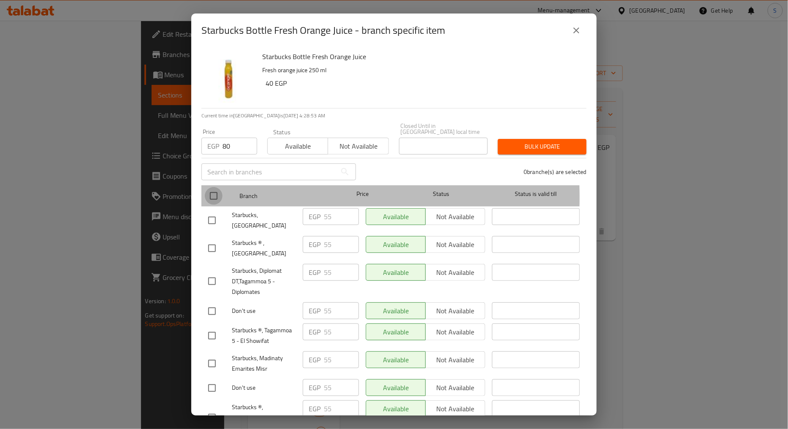
click at [211, 191] on input "checkbox" at bounding box center [214, 196] width 18 height 18
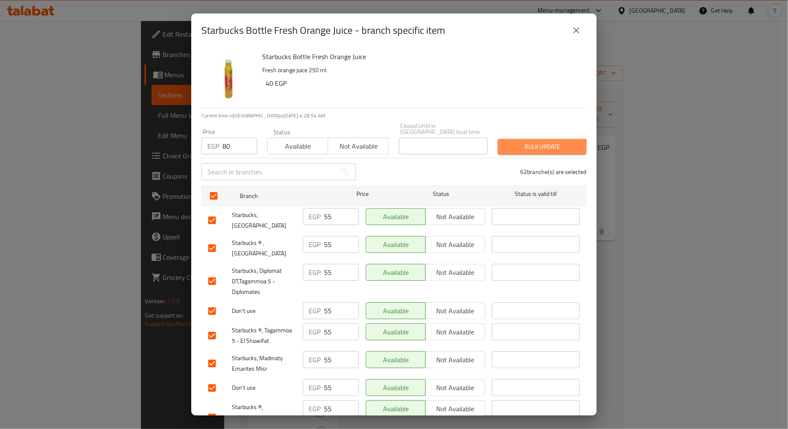
click at [530, 147] on button "Bulk update" at bounding box center [542, 147] width 89 height 16
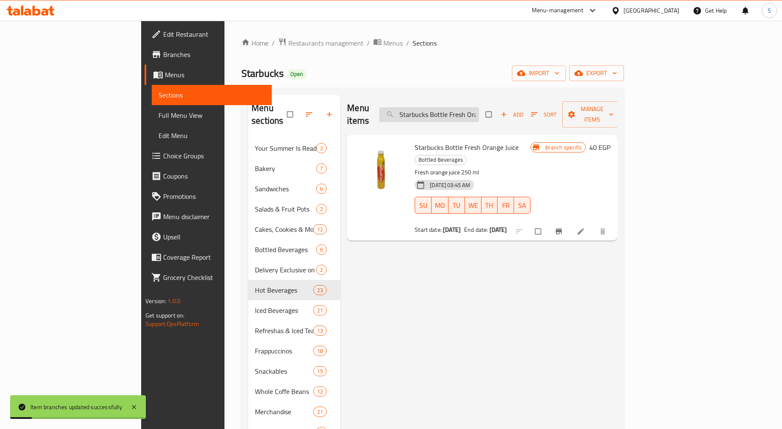
click at [466, 107] on input "Starbucks Bottle Fresh Orange Juice" at bounding box center [429, 114] width 100 height 15
paste input "Guava"
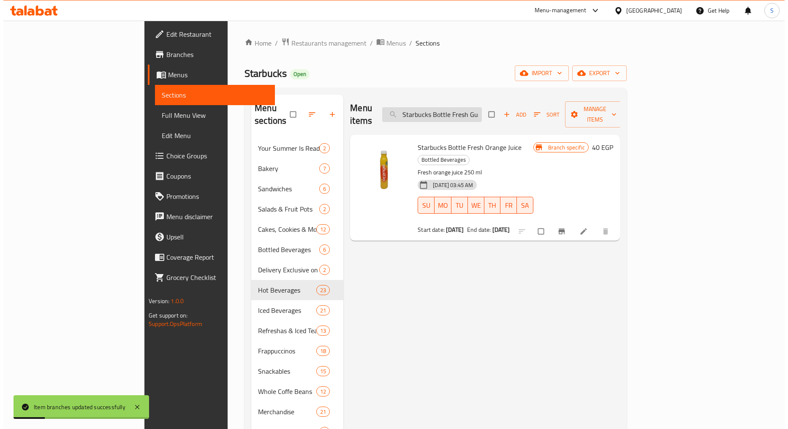
scroll to position [0, 22]
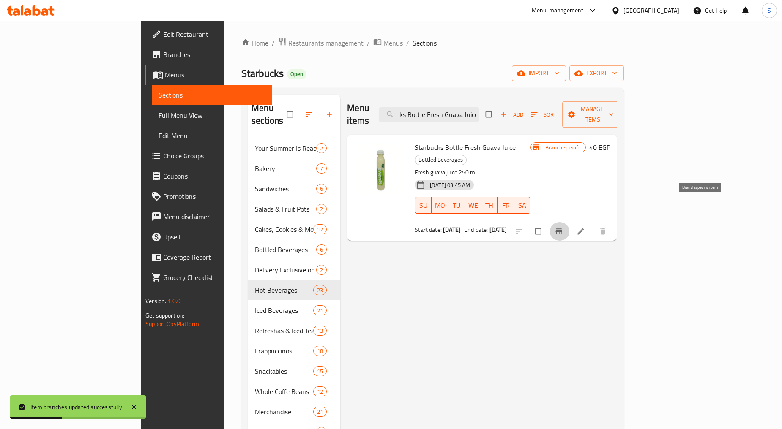
click at [570, 222] on button "Branch-specific-item" at bounding box center [559, 231] width 20 height 19
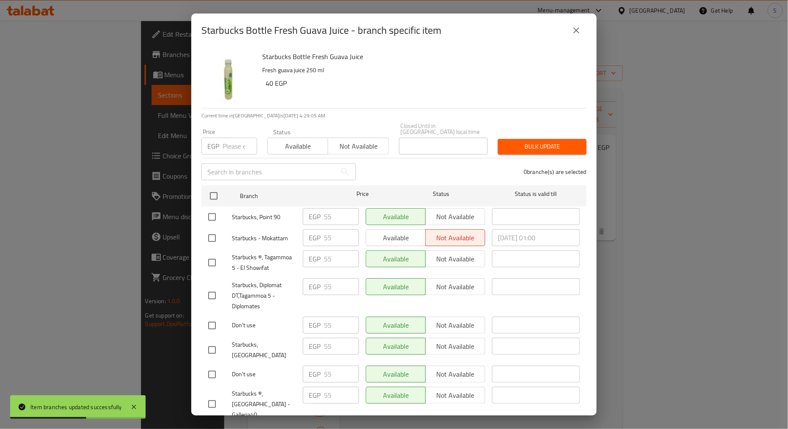
click at [231, 139] on input "number" at bounding box center [240, 146] width 35 height 17
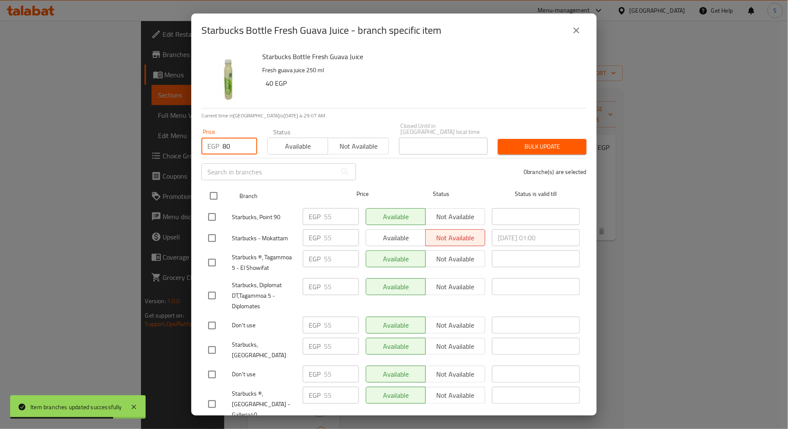
click at [213, 190] on input "checkbox" at bounding box center [214, 196] width 18 height 18
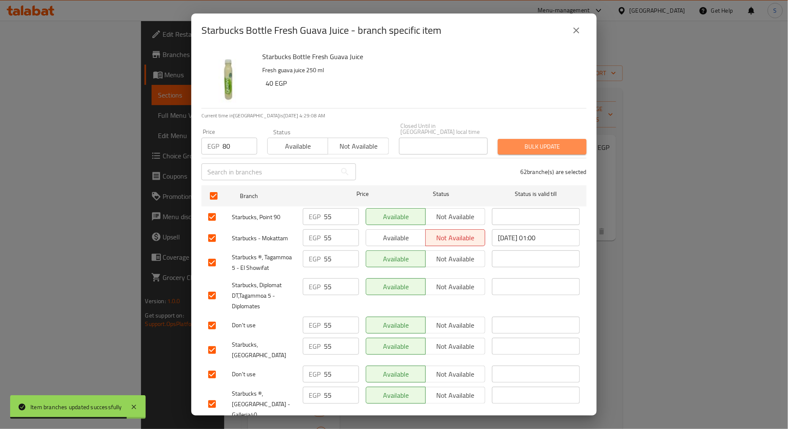
click at [574, 139] on button "Bulk update" at bounding box center [542, 147] width 89 height 16
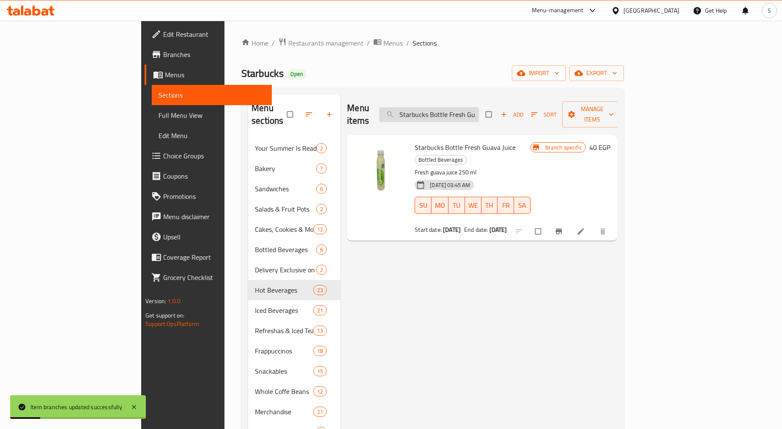
click at [458, 111] on input "Starbucks Bottle Fresh Guava Juice" at bounding box center [429, 114] width 100 height 15
paste input "Whole Coffee Beans Odyssey Blend 250g"
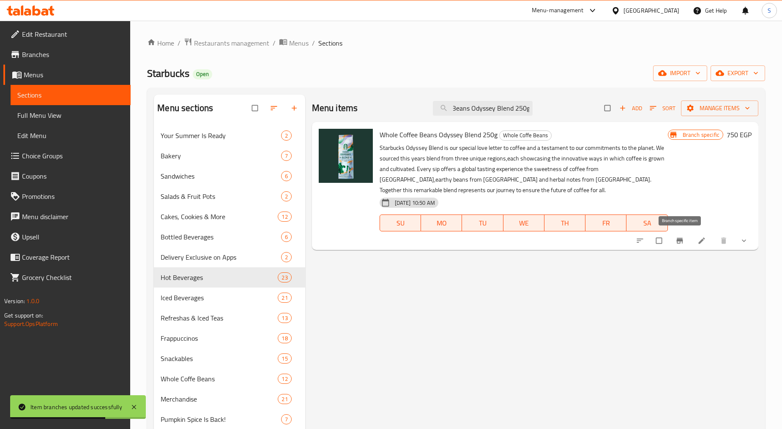
click at [676, 242] on icon "Branch-specific-item" at bounding box center [679, 241] width 8 height 8
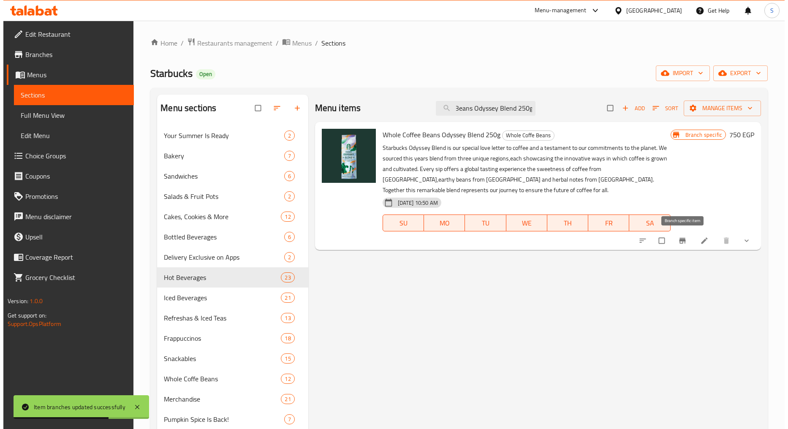
scroll to position [0, 0]
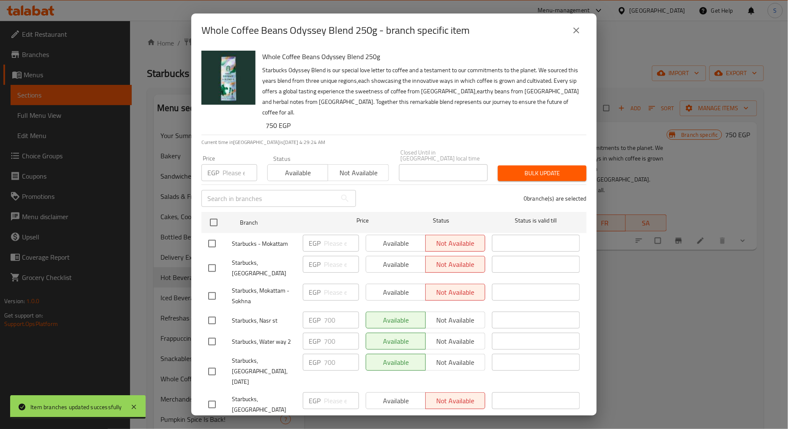
click at [239, 164] on input "number" at bounding box center [240, 172] width 35 height 17
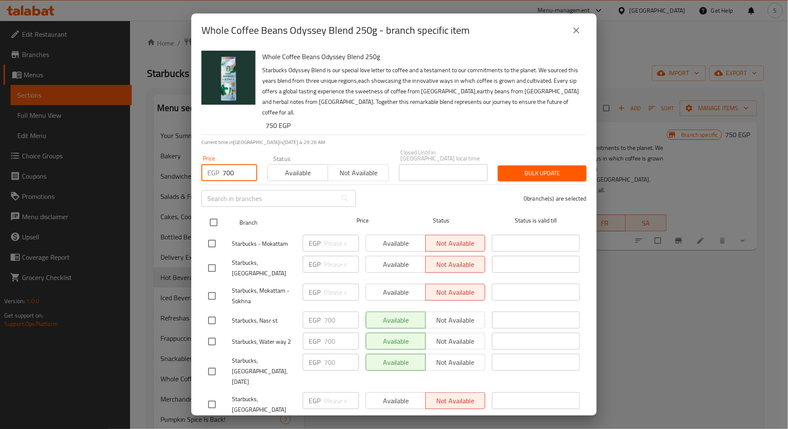
click at [209, 214] on input "checkbox" at bounding box center [214, 223] width 18 height 18
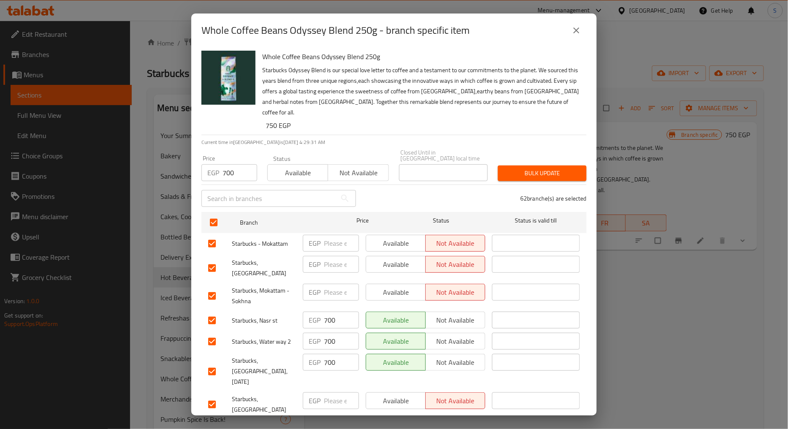
click at [534, 168] on span "Bulk update" at bounding box center [542, 173] width 75 height 11
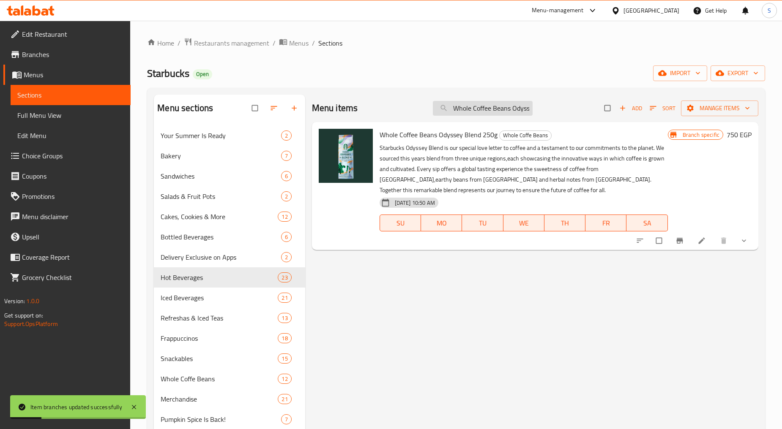
click at [474, 112] on input "Whole Coffee Beans Odyssey Blend 250g" at bounding box center [483, 108] width 100 height 15
paste input "Reusable Cup Stopper Bearista Green"
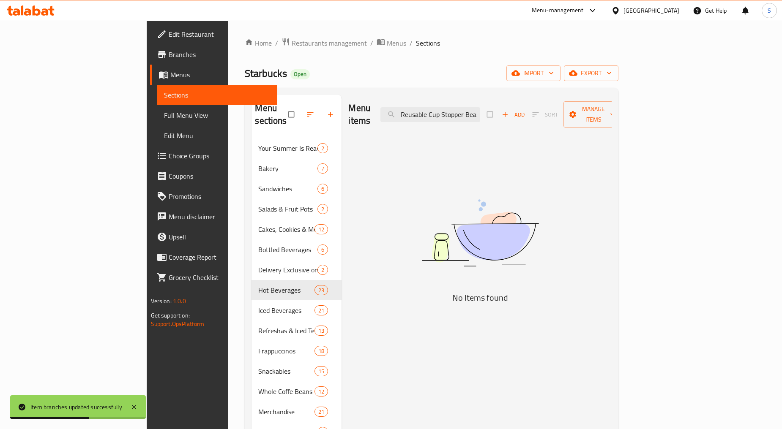
drag, startPoint x: 486, startPoint y: 109, endPoint x: 403, endPoint y: 115, distance: 82.6
click at [403, 115] on div "Menu items Reusable Cup Stopper Bearista Green Add Sort Manage items" at bounding box center [479, 115] width 263 height 40
click at [480, 109] on input "Bearista Green" at bounding box center [430, 114] width 100 height 15
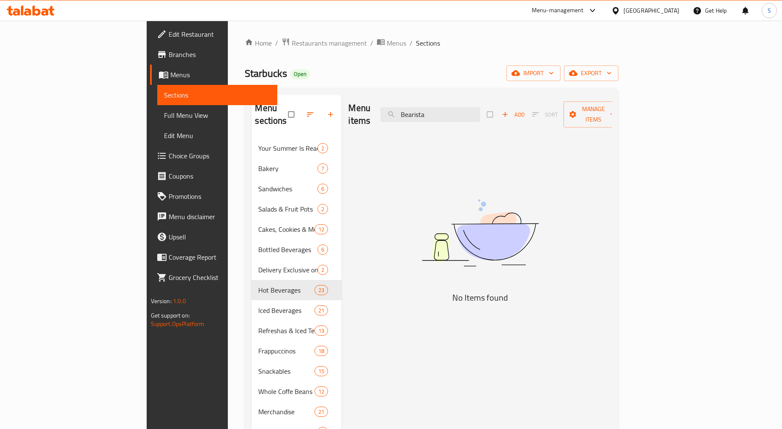
click at [462, 100] on div "Menu items Bearista Add Sort Manage items" at bounding box center [479, 115] width 263 height 40
click at [467, 110] on input "Bearista" at bounding box center [430, 114] width 100 height 15
paste input "Reusable Cup Stopper Bearista Green"
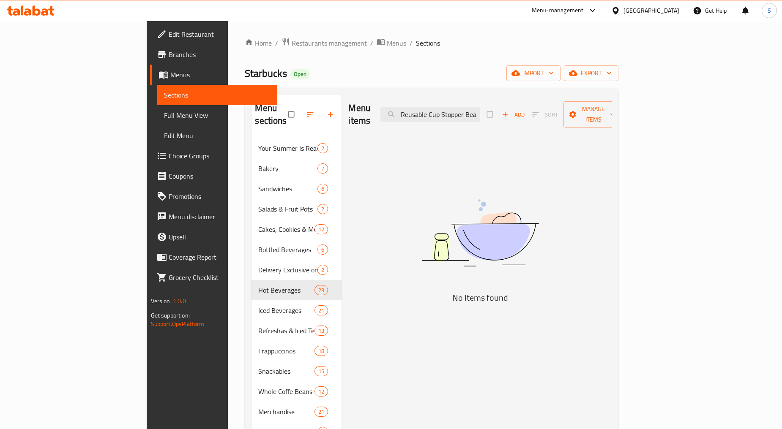
scroll to position [0, 30]
click at [480, 107] on input "Reusable Cup Stopper Bearista Green" at bounding box center [430, 114] width 100 height 15
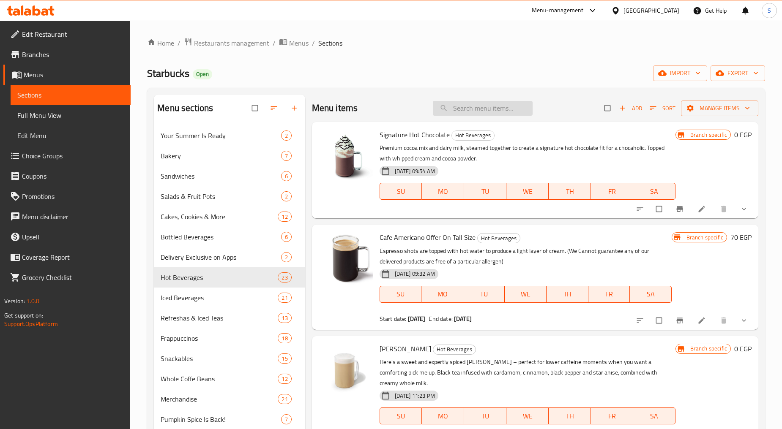
click at [480, 112] on input "search" at bounding box center [483, 108] width 100 height 15
paste input "Reusable"
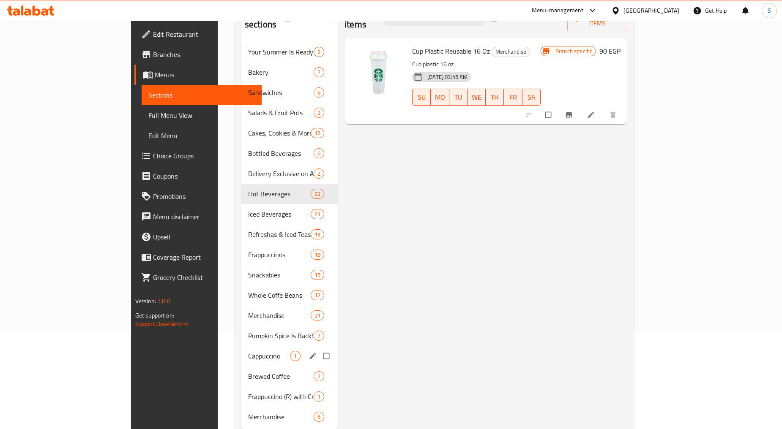
scroll to position [118, 0]
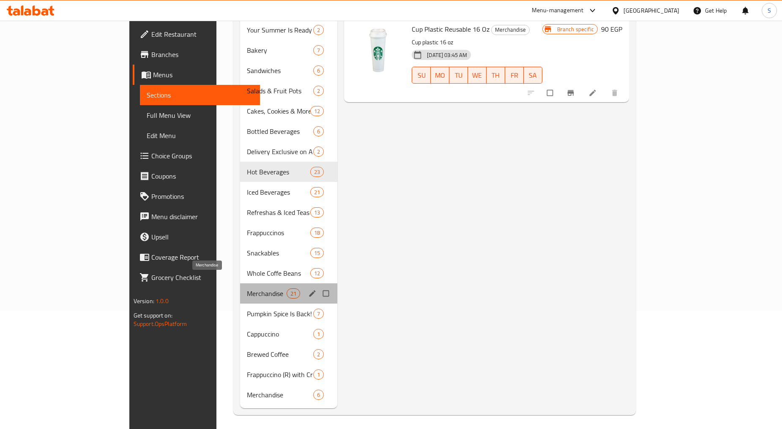
click at [247, 289] on span "Merchandise" at bounding box center [267, 294] width 40 height 10
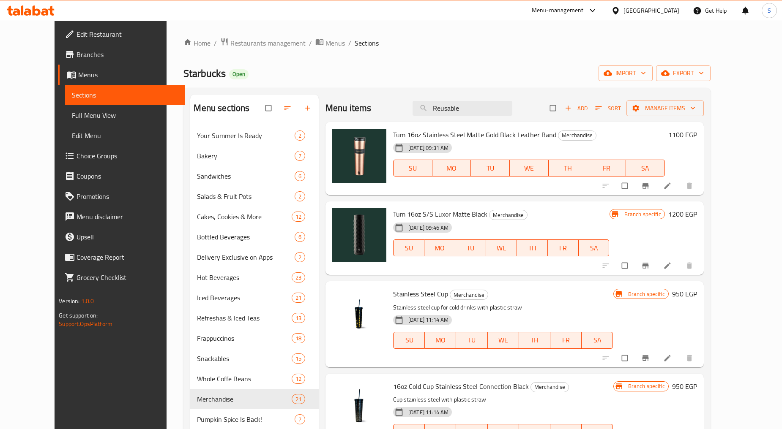
click at [481, 95] on div "Menu items Reusable Add Sort Manage items" at bounding box center [514, 108] width 378 height 27
click at [480, 112] on input "Reusable" at bounding box center [462, 108] width 100 height 15
paste input "MUG 3OZ SIREN STONE GRAY 11116788"
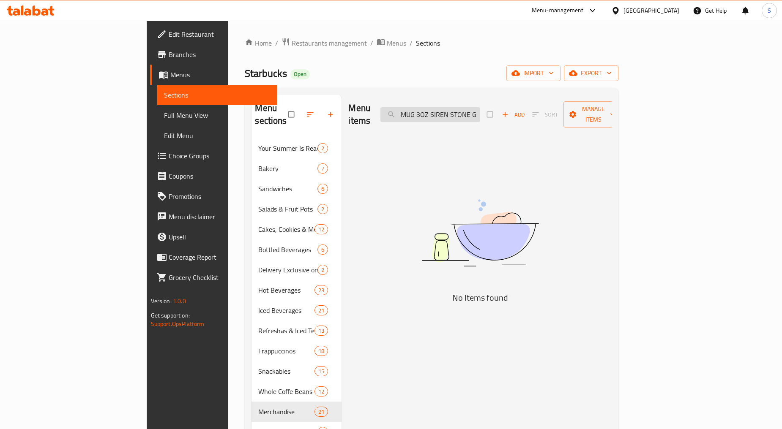
click at [476, 112] on input "MUG 3OZ SIREN STONE GRAY 11116788" at bounding box center [430, 114] width 100 height 15
click at [480, 109] on input "MUG 3OZ SIREN STONE GRAY 11116788" at bounding box center [430, 114] width 100 height 15
drag, startPoint x: 482, startPoint y: 109, endPoint x: 593, endPoint y: 105, distance: 111.2
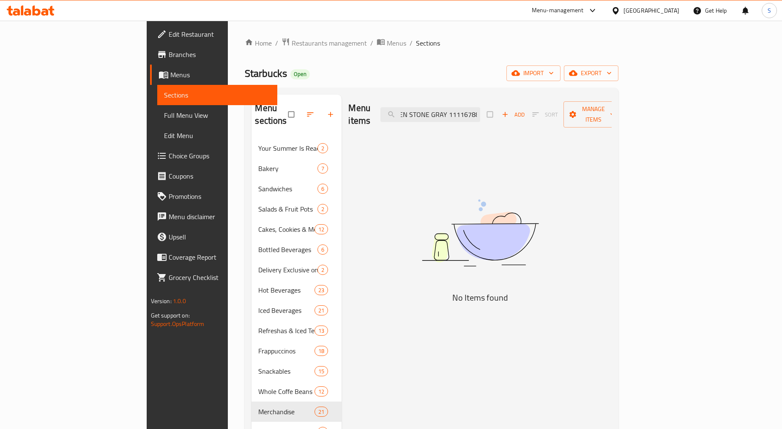
click at [593, 105] on div "Menu items MUG 3OZ SIREN STONE GRAY 11116788 Add Sort Manage items" at bounding box center [479, 115] width 263 height 40
click at [480, 109] on input "MUG 3OZ" at bounding box center [430, 114] width 100 height 15
click at [478, 109] on input "MUG 3OZ" at bounding box center [430, 114] width 100 height 15
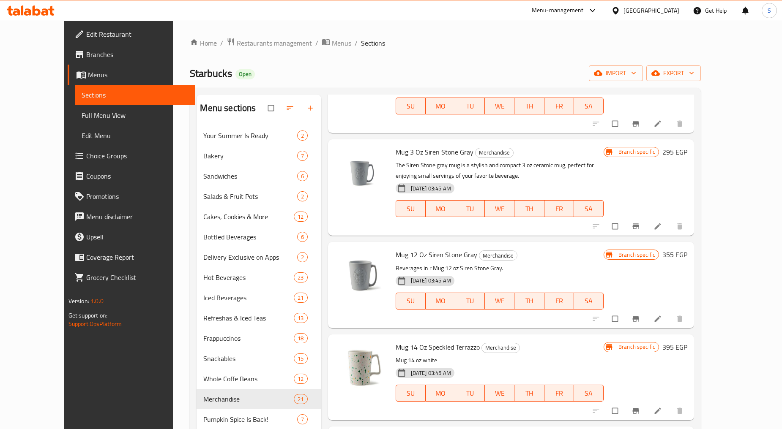
scroll to position [164, 0]
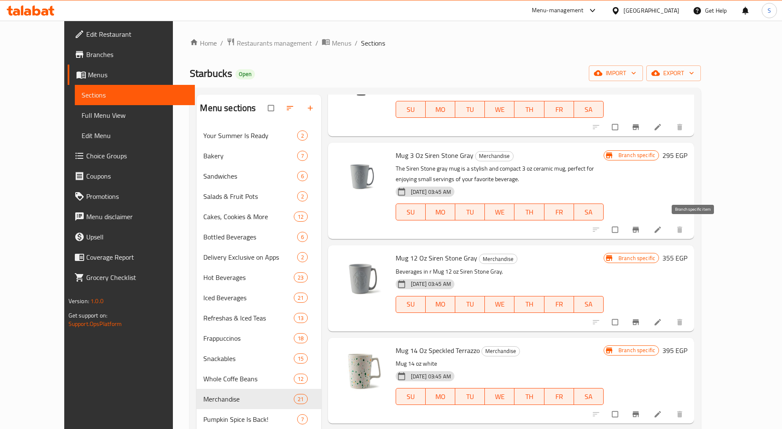
click at [646, 232] on button "Branch-specific-item" at bounding box center [636, 230] width 20 height 19
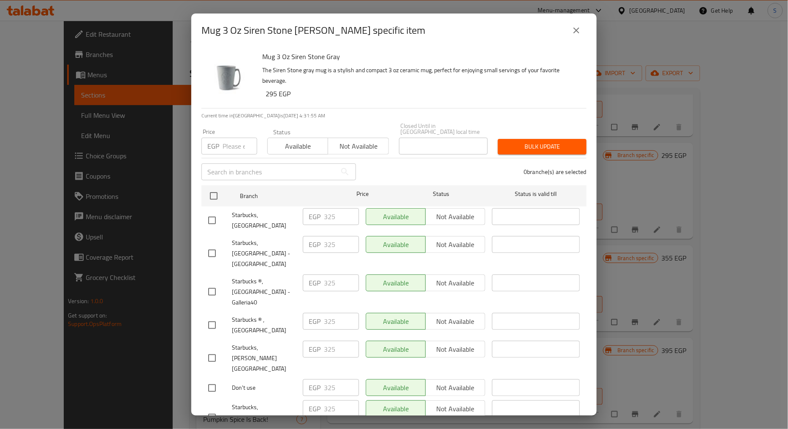
click at [230, 138] on input "number" at bounding box center [240, 146] width 35 height 17
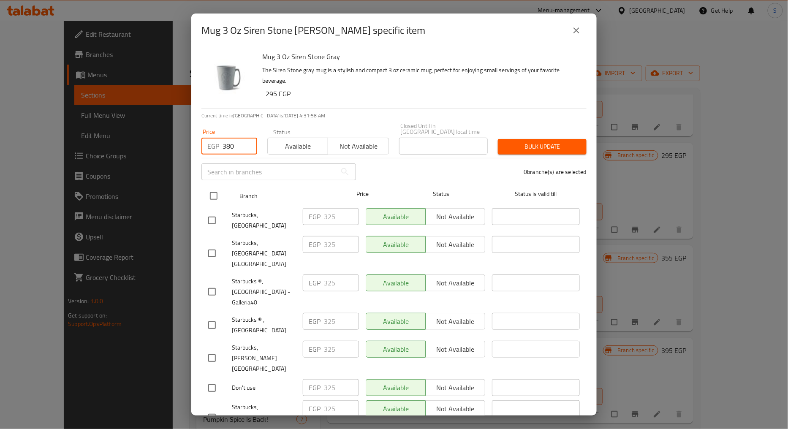
click at [213, 191] on input "checkbox" at bounding box center [214, 196] width 18 height 18
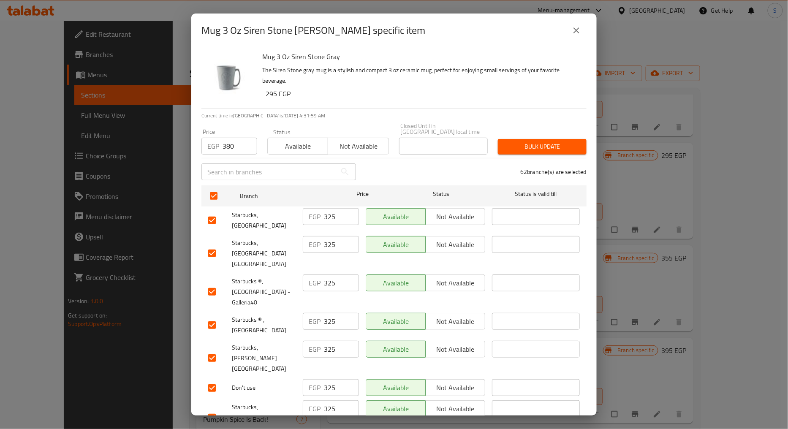
click at [543, 142] on span "Bulk update" at bounding box center [542, 147] width 75 height 11
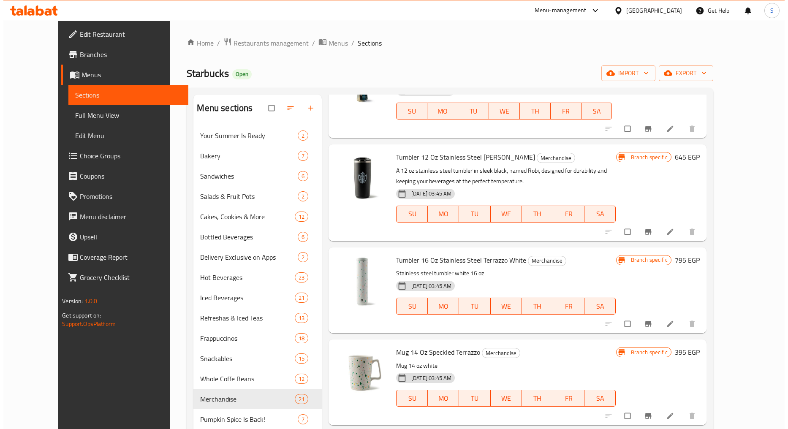
scroll to position [1526, 0]
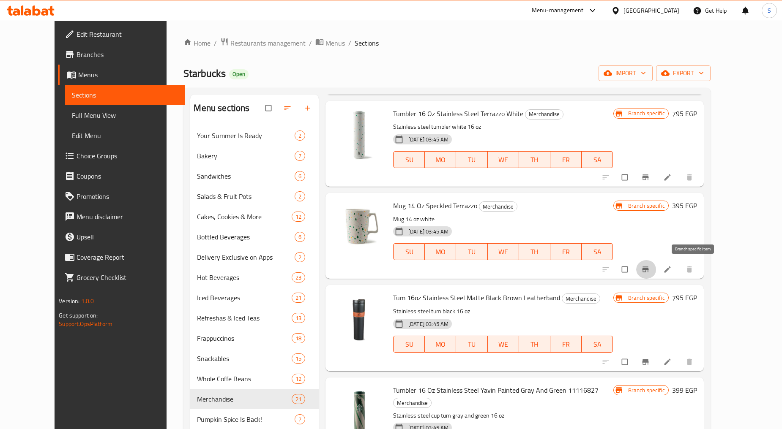
click at [656, 266] on button "Branch-specific-item" at bounding box center [646, 269] width 20 height 19
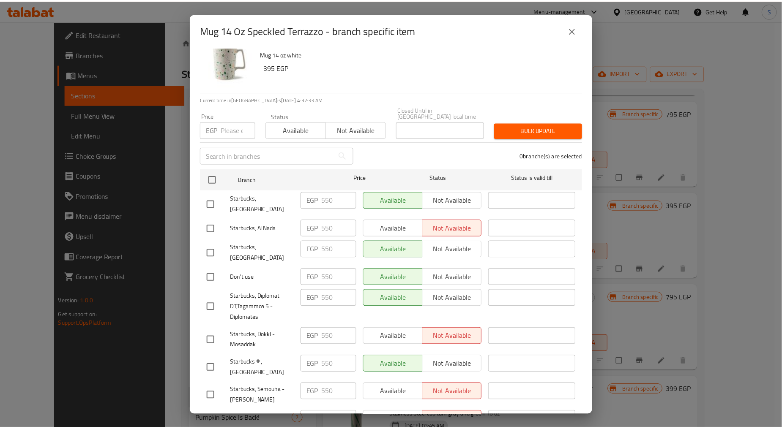
scroll to position [0, 0]
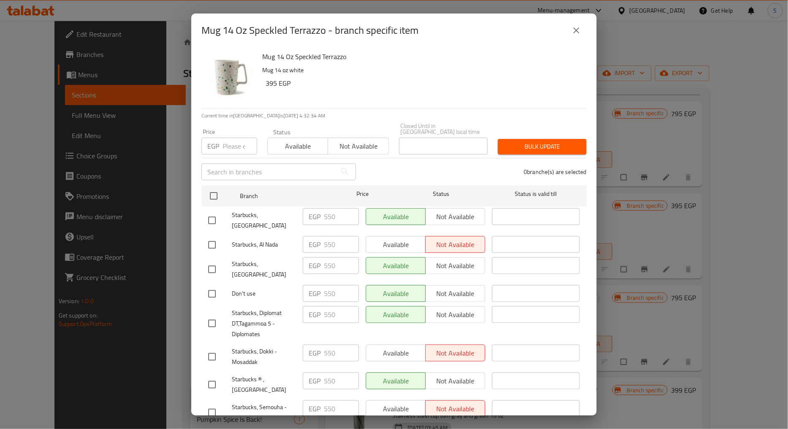
click at [229, 138] on input "number" at bounding box center [240, 146] width 35 height 17
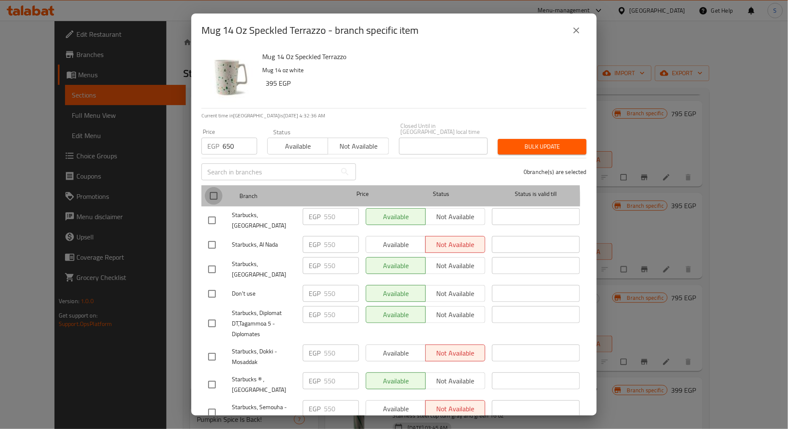
click at [209, 194] on input "checkbox" at bounding box center [214, 196] width 18 height 18
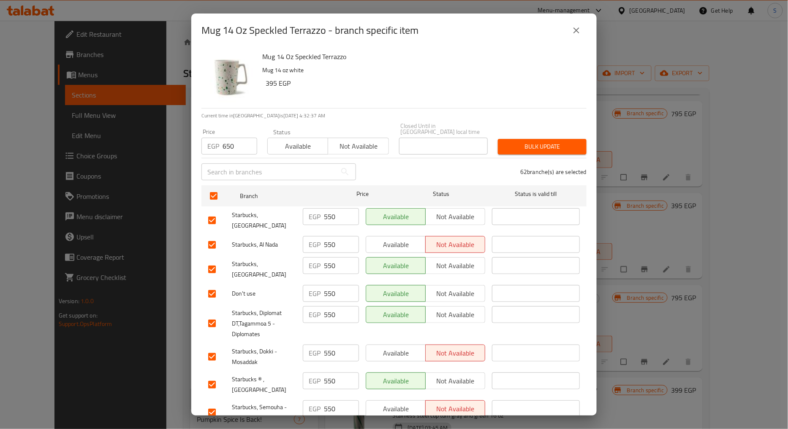
click at [572, 144] on span "Bulk update" at bounding box center [542, 147] width 75 height 11
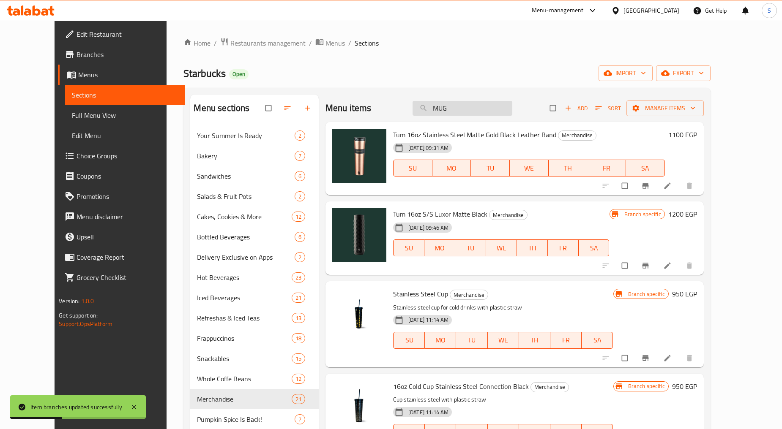
click at [466, 111] on input "MUG" at bounding box center [462, 108] width 100 height 15
paste input "TUM 16OZ S/S LUXOR MATTE BLACK 11116818"
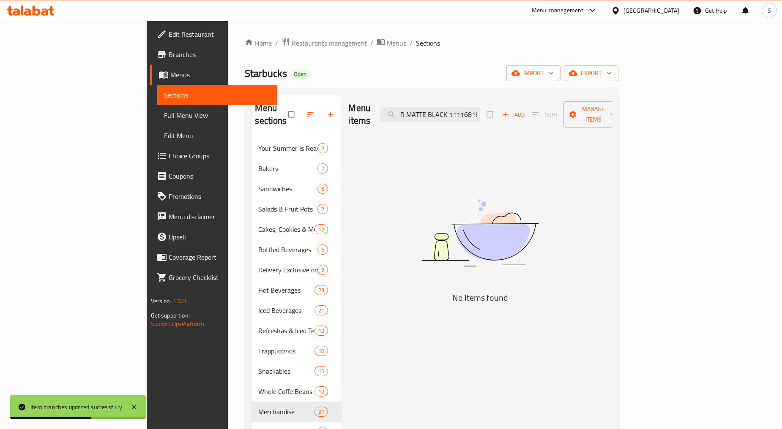
drag, startPoint x: 497, startPoint y: 108, endPoint x: 602, endPoint y: 121, distance: 106.0
click at [601, 121] on div "Menu items TUM 16OZ S/S LUXOR MATTE BLACK 11116818 Add Sort Manage items" at bounding box center [479, 115] width 263 height 40
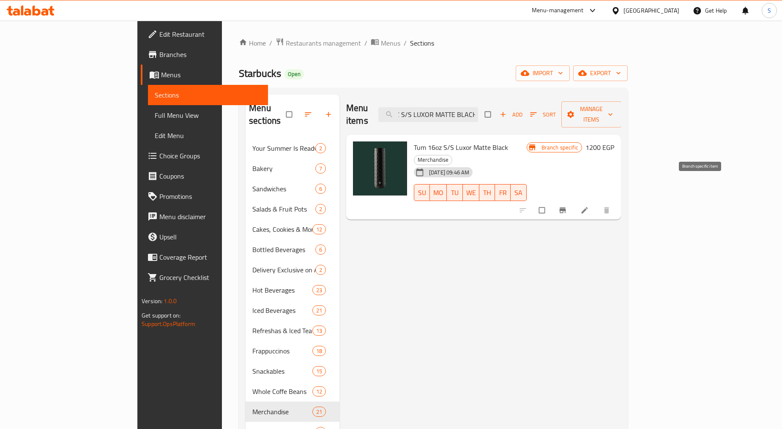
click at [573, 201] on button "Branch-specific-item" at bounding box center [563, 210] width 20 height 19
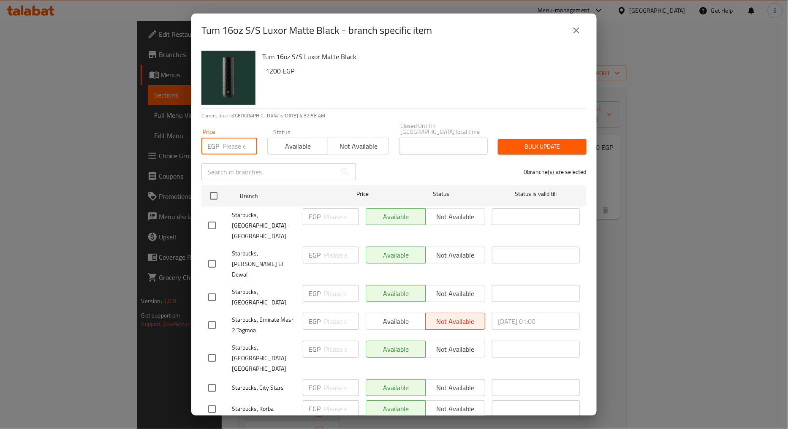
click at [225, 145] on input "number" at bounding box center [240, 146] width 35 height 17
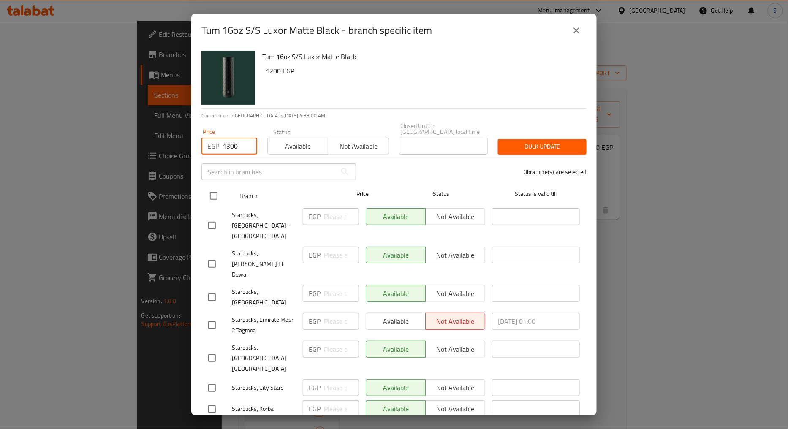
click at [212, 187] on input "checkbox" at bounding box center [214, 196] width 18 height 18
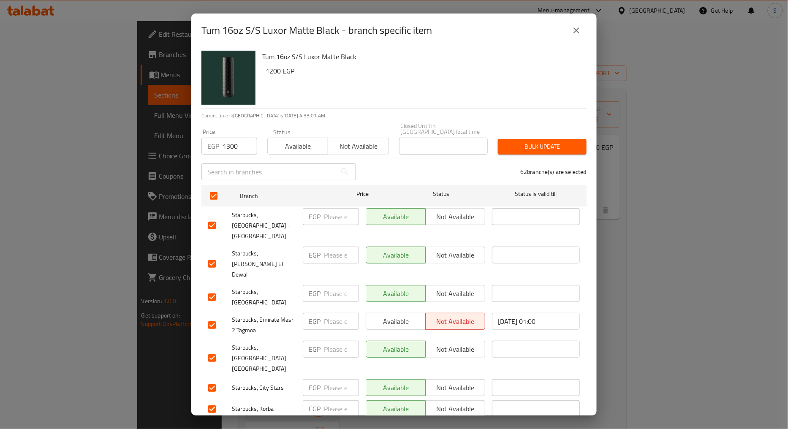
click at [521, 142] on span "Bulk update" at bounding box center [542, 147] width 75 height 11
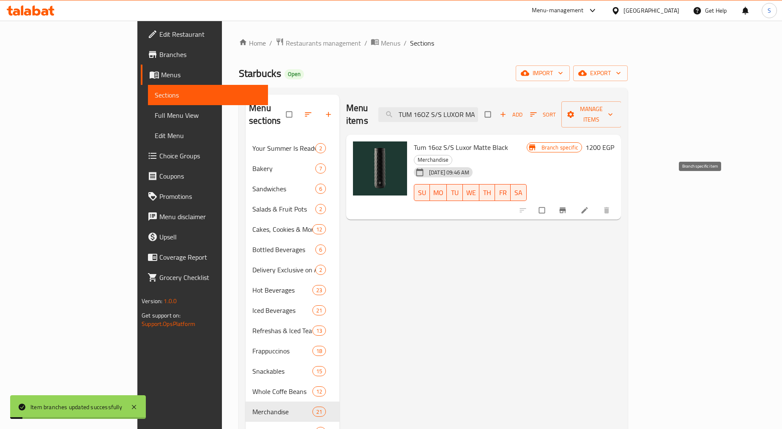
click at [573, 201] on button "Branch-specific-item" at bounding box center [563, 210] width 20 height 19
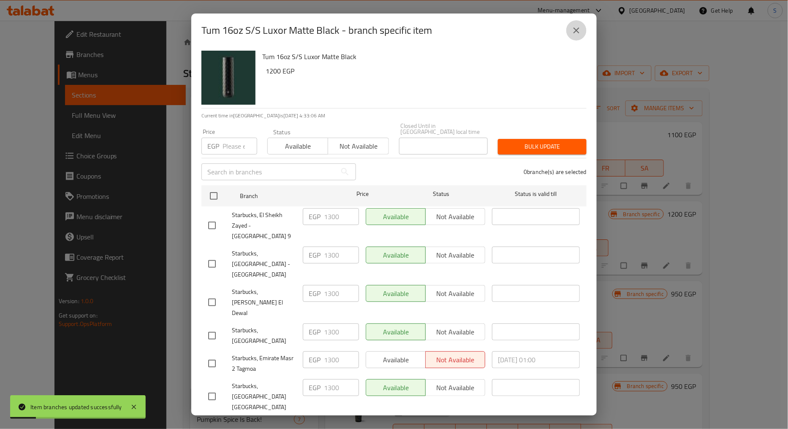
click at [580, 31] on icon "close" at bounding box center [577, 30] width 10 height 10
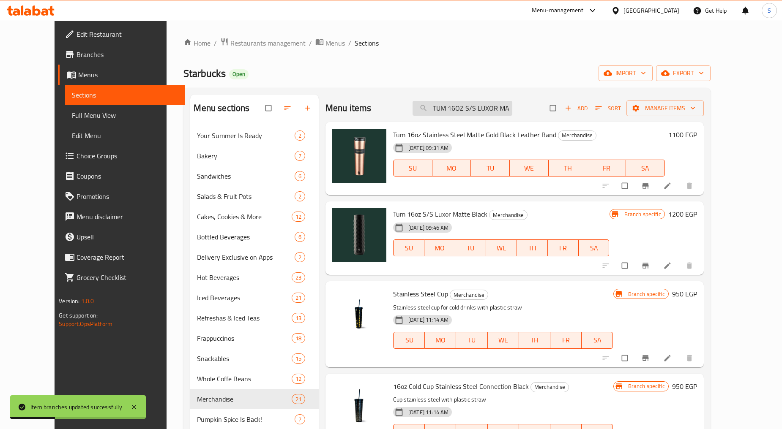
click at [471, 115] on input "TUM 16OZ S/S LUXOR MATTE BLACK" at bounding box center [462, 108] width 100 height 15
paste input "YAVIN PAINTED GRAY AND GREEN 11116827"
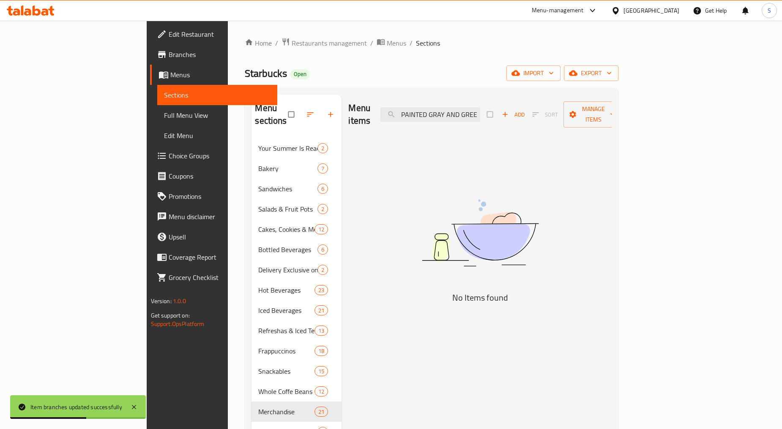
drag, startPoint x: 499, startPoint y: 109, endPoint x: 569, endPoint y: 119, distance: 70.0
click at [569, 119] on div "Menu items TUM 16OZ S/S YAVIN PAINTED GRAY AND GREEN 11116827 Add Sort Manage i…" at bounding box center [479, 115] width 263 height 40
click at [480, 109] on input "TUM 16OZ S/S YAVIN PAINTED GRAY AND GREEN" at bounding box center [430, 114] width 100 height 15
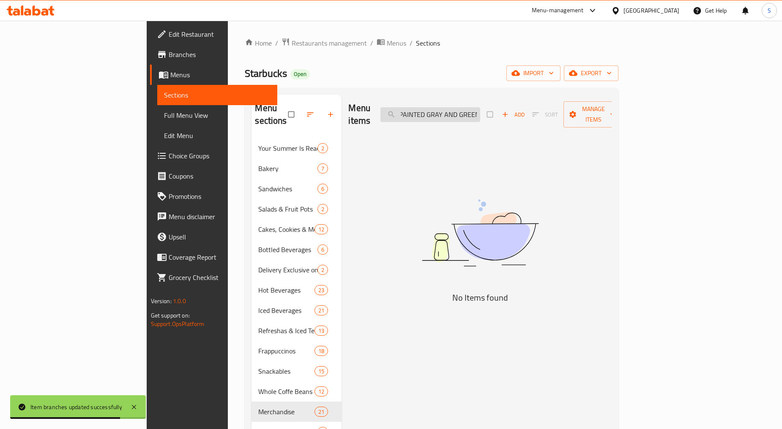
click at [480, 109] on input "TUM 16OZ S/S YAVIN PAINTED GRAY AND GREEN" at bounding box center [430, 114] width 100 height 15
click at [511, 142] on div "Menu items Tum 16 Oz S/s Yavin Painted Gray and Green Add Sort Manage items No …" at bounding box center [476, 311] width 270 height 432
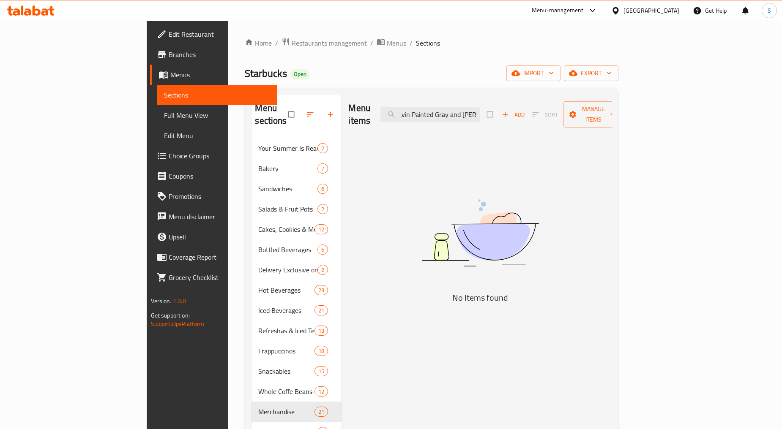
drag, startPoint x: 496, startPoint y: 109, endPoint x: 608, endPoint y: 107, distance: 112.4
click at [608, 107] on div "Menu items Tum 16 Oz S/s Yavin Painted Gray and Green Add Sort Manage items" at bounding box center [479, 115] width 263 height 40
drag, startPoint x: 484, startPoint y: 111, endPoint x: 514, endPoint y: 114, distance: 30.6
click at [480, 114] on input "Tum 16 Oz S/s" at bounding box center [430, 114] width 100 height 15
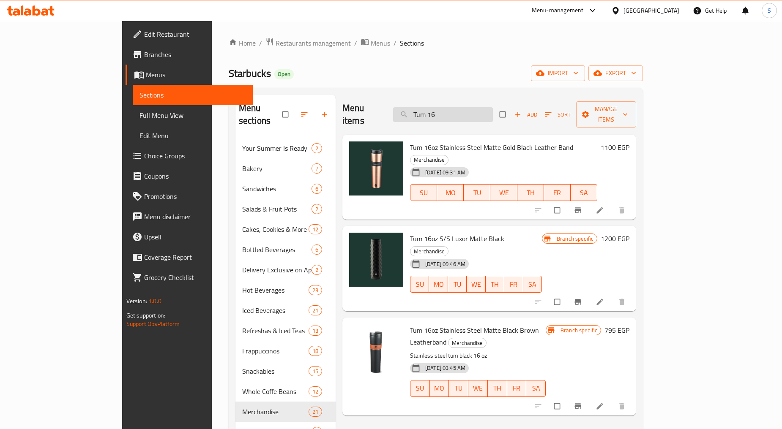
click at [470, 110] on input "Tum 16" at bounding box center [443, 114] width 100 height 15
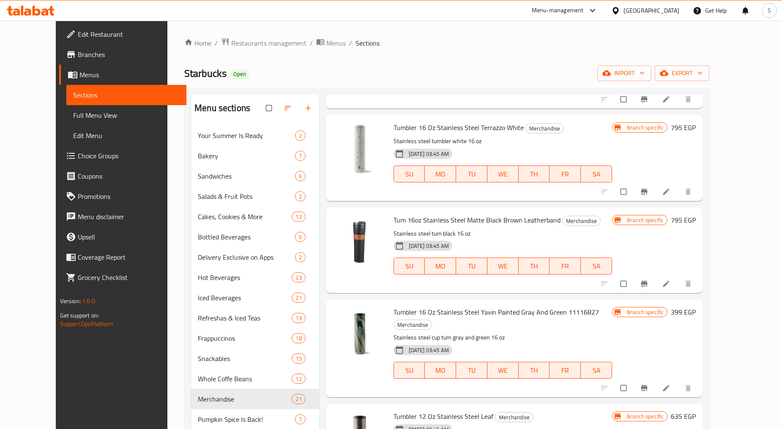
scroll to position [281, 0]
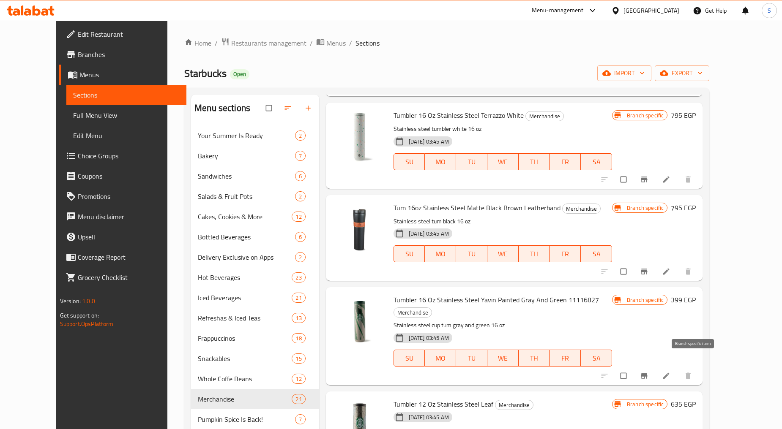
click at [655, 369] on button "Branch-specific-item" at bounding box center [645, 376] width 20 height 19
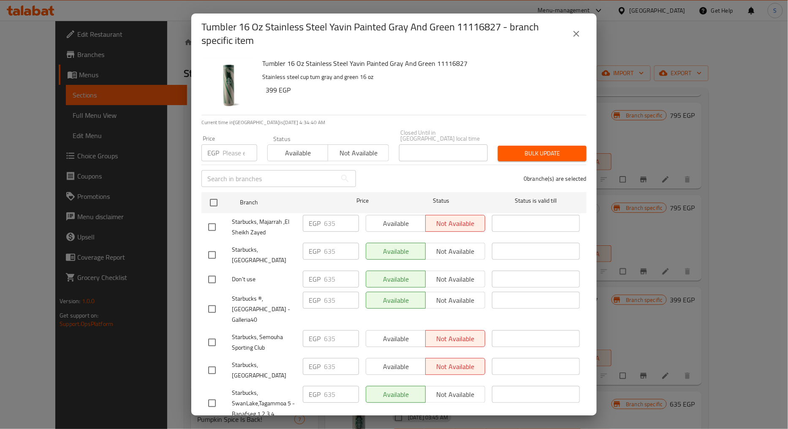
click at [570, 32] on button "close" at bounding box center [577, 34] width 20 height 20
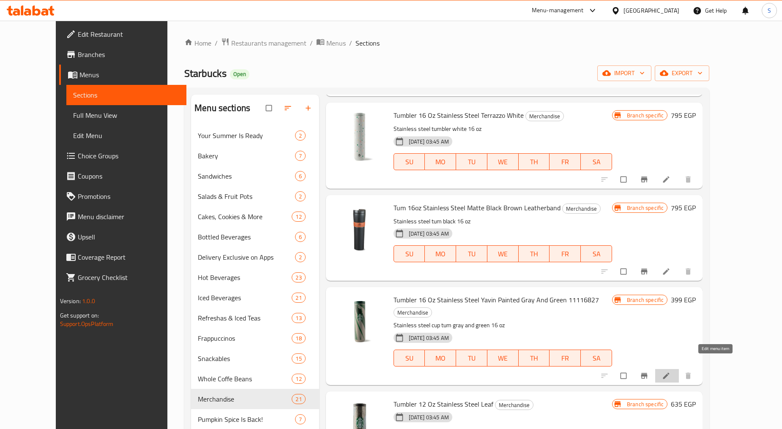
click at [670, 372] on icon at bounding box center [666, 376] width 8 height 8
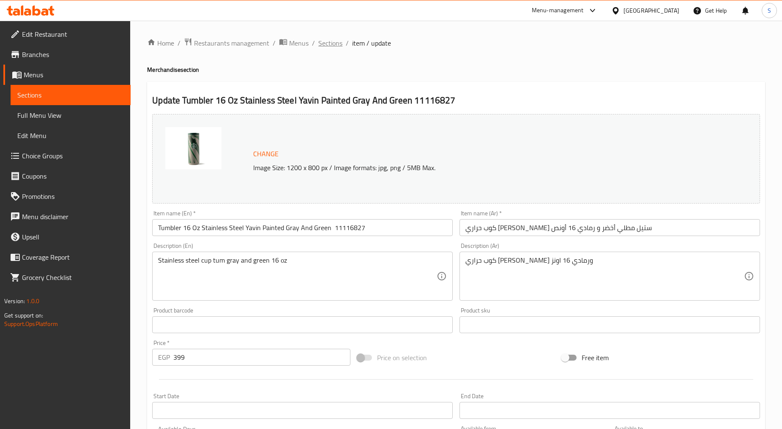
click at [330, 41] on span "Sections" at bounding box center [330, 43] width 24 height 10
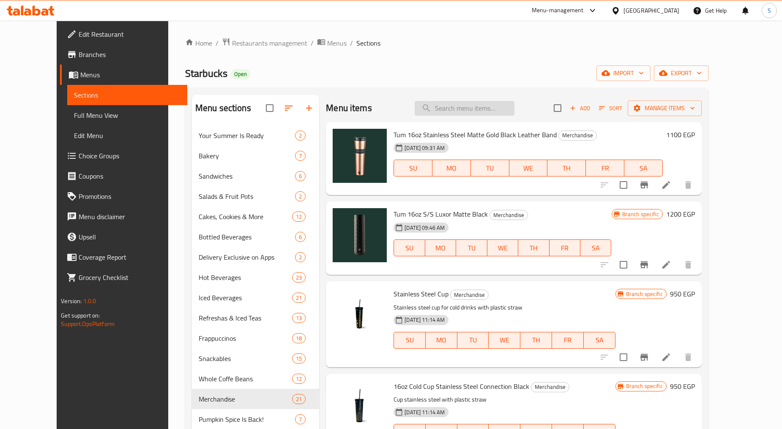
click at [479, 114] on input "search" at bounding box center [464, 108] width 100 height 15
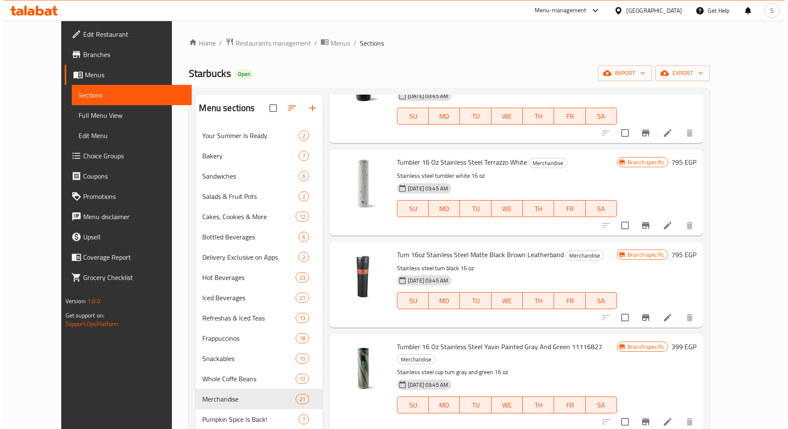
scroll to position [328, 0]
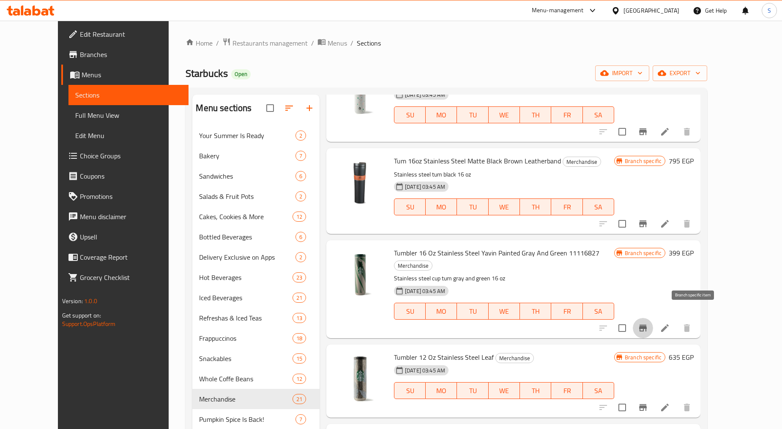
click at [648, 323] on icon "Branch-specific-item" at bounding box center [643, 328] width 10 height 10
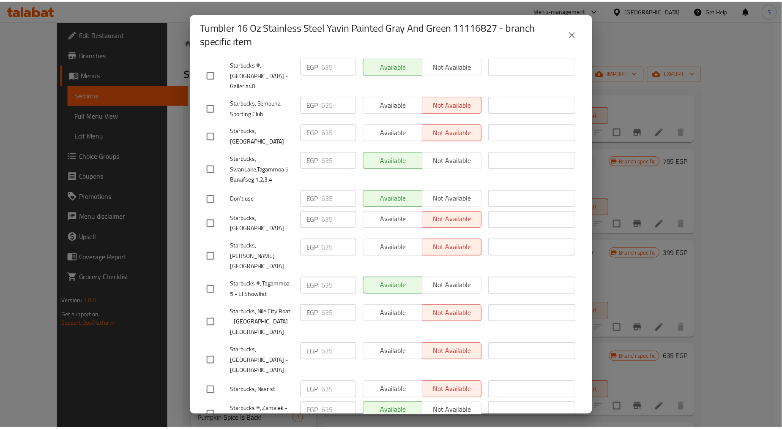
scroll to position [0, 0]
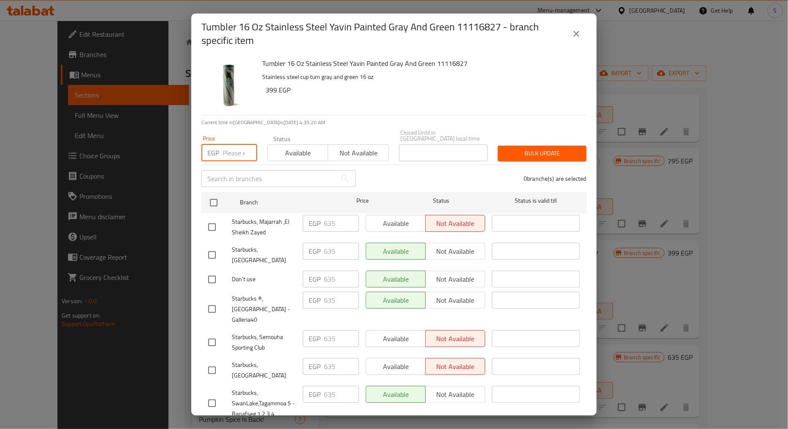
click at [233, 146] on input "number" at bounding box center [240, 152] width 35 height 17
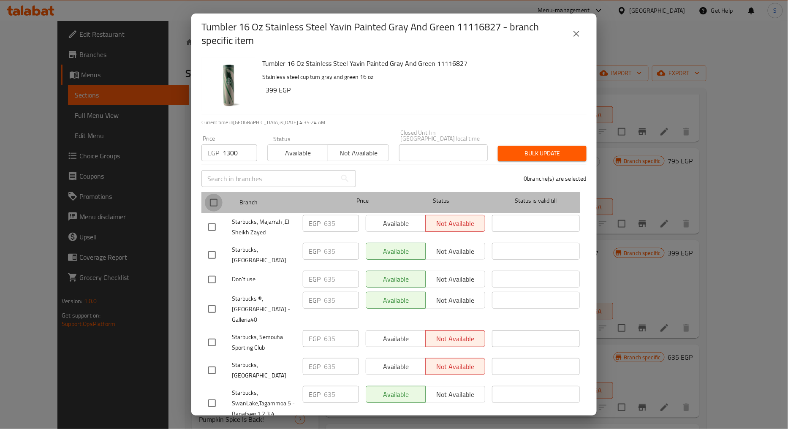
click at [216, 194] on input "checkbox" at bounding box center [214, 203] width 18 height 18
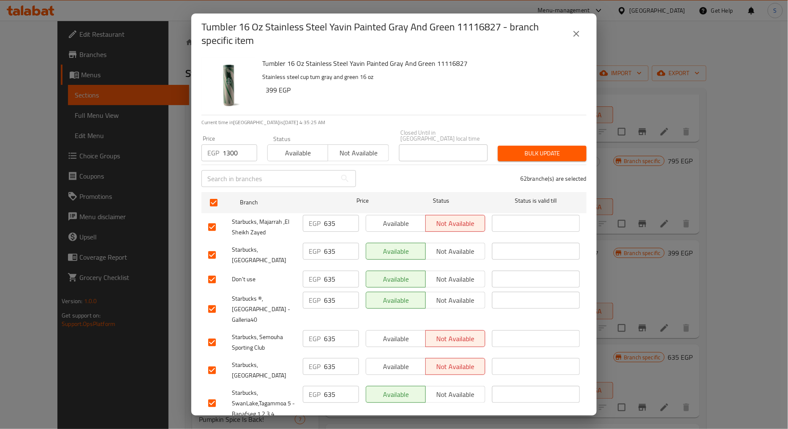
click at [552, 150] on span "Bulk update" at bounding box center [542, 153] width 75 height 11
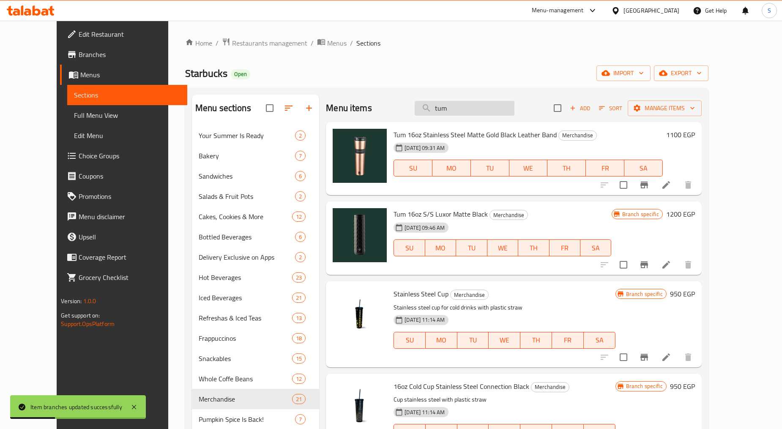
click at [474, 113] on input "tum" at bounding box center [464, 108] width 100 height 15
paste input "Tum 16oz S/S Matte Black Brown Leatherband"
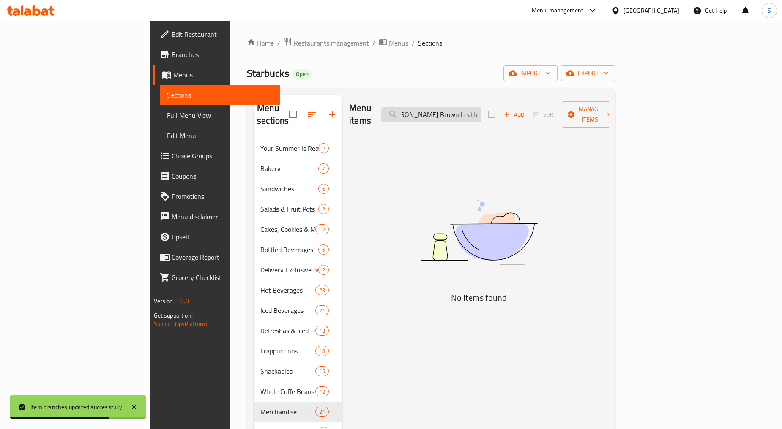
click at [481, 110] on input "Tum 16oz S/S Matte Black Brown Leatherband" at bounding box center [431, 114] width 100 height 15
click at [481, 109] on input "Tum 16oz S/S Matte Black Brown Leatherband" at bounding box center [431, 114] width 100 height 15
click at [481, 111] on input "Tum 16oz S/S Matte Black Brown Leatherband" at bounding box center [431, 114] width 100 height 15
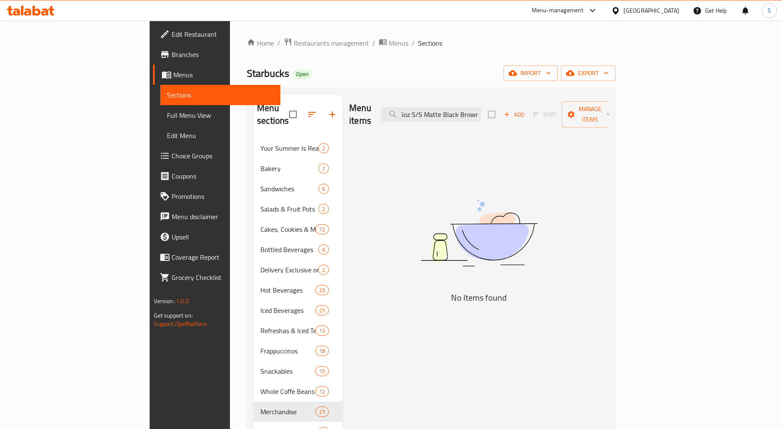
drag, startPoint x: 479, startPoint y: 109, endPoint x: 574, endPoint y: 110, distance: 94.6
click at [574, 110] on div "Menu items Tum 16oz S/S Matte Black Brown Add Sort Manage items" at bounding box center [478, 115] width 259 height 40
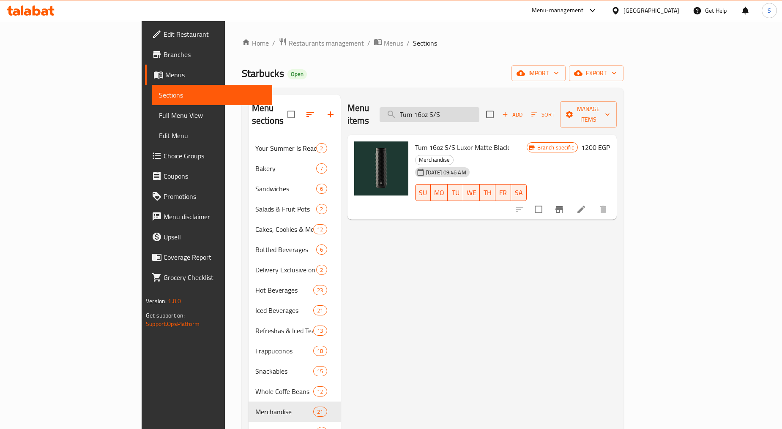
drag, startPoint x: 485, startPoint y: 106, endPoint x: 510, endPoint y: 106, distance: 25.4
click at [479, 107] on input "Tum 16oz S/S" at bounding box center [429, 114] width 100 height 15
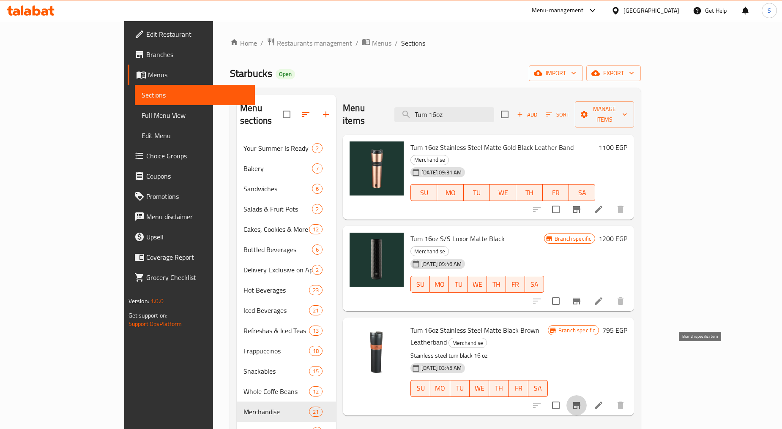
click at [580, 402] on icon "Branch-specific-item" at bounding box center [576, 405] width 8 height 7
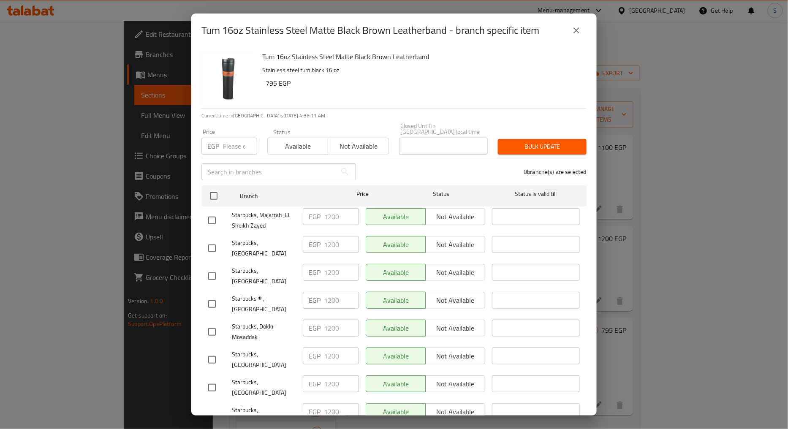
click at [226, 138] on input "number" at bounding box center [240, 146] width 35 height 17
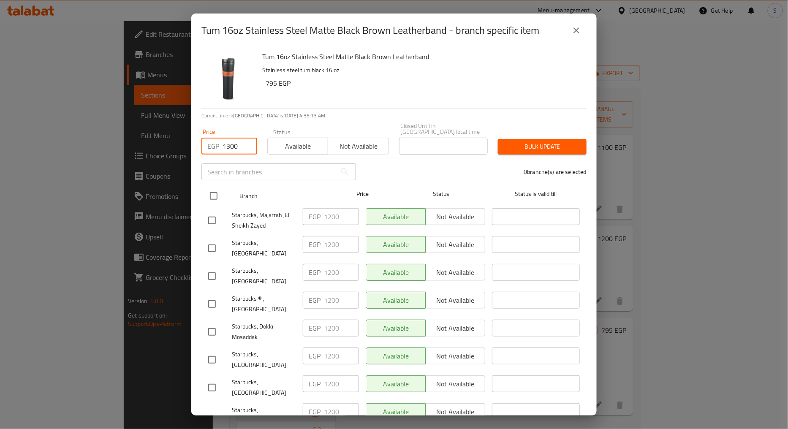
click at [214, 188] on input "checkbox" at bounding box center [214, 196] width 18 height 18
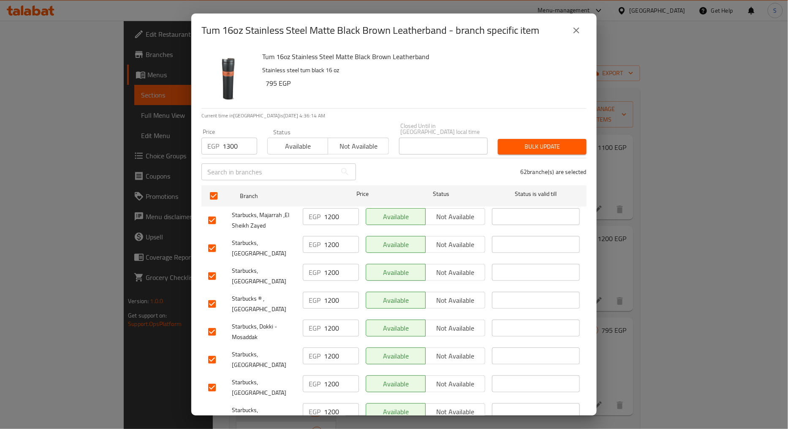
click at [507, 142] on span "Bulk update" at bounding box center [542, 147] width 75 height 11
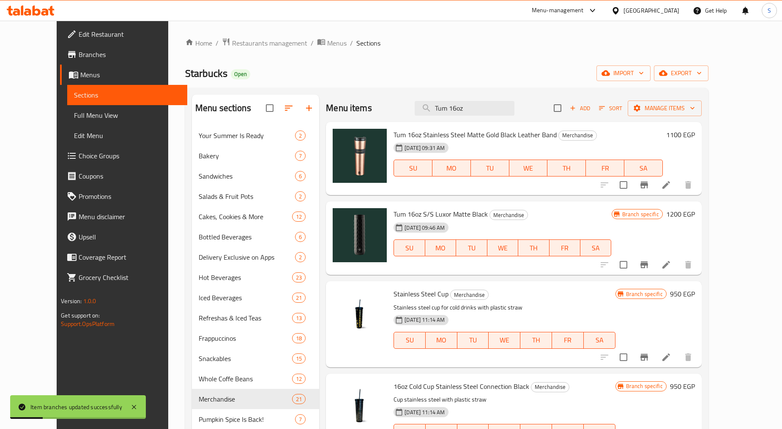
click at [481, 100] on div "Menu items Tum 16oz Add Sort Manage items" at bounding box center [513, 108] width 375 height 27
click at [482, 107] on input "Tum 16oz" at bounding box center [464, 108] width 100 height 15
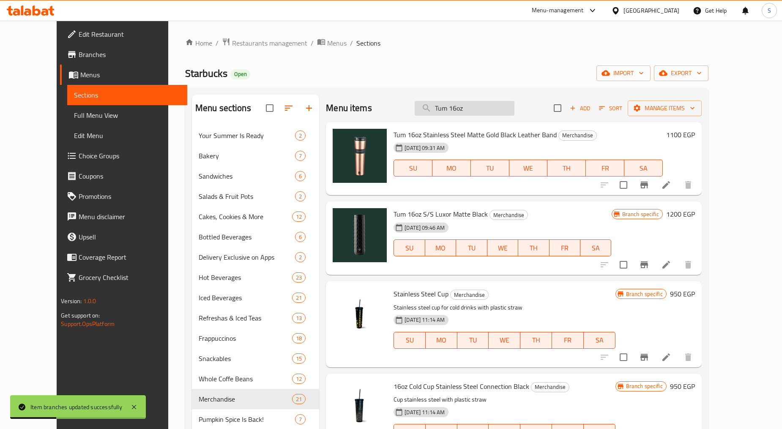
paste input "S/S Matte Gold Black Leatherband"
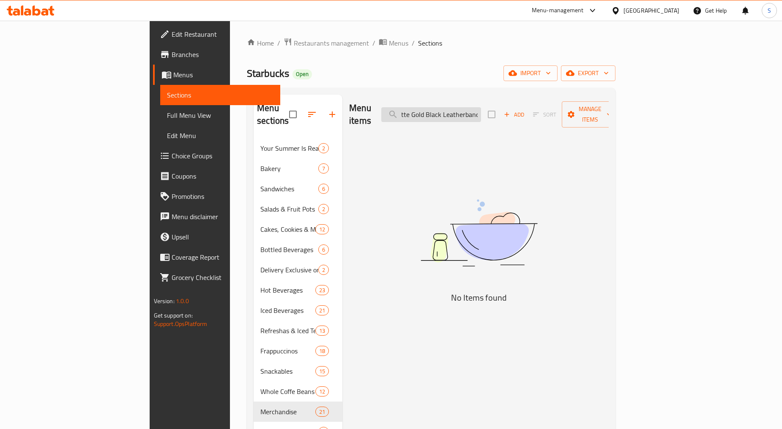
click at [481, 108] on input "Tum 16oz S/S Matte Gold Black Leatherband" at bounding box center [431, 114] width 100 height 15
drag, startPoint x: 470, startPoint y: 108, endPoint x: 561, endPoint y: 119, distance: 91.9
click at [561, 119] on div "Menu items Tum 16oz S/S Matte Gold Black Add Sort Manage items" at bounding box center [478, 115] width 259 height 40
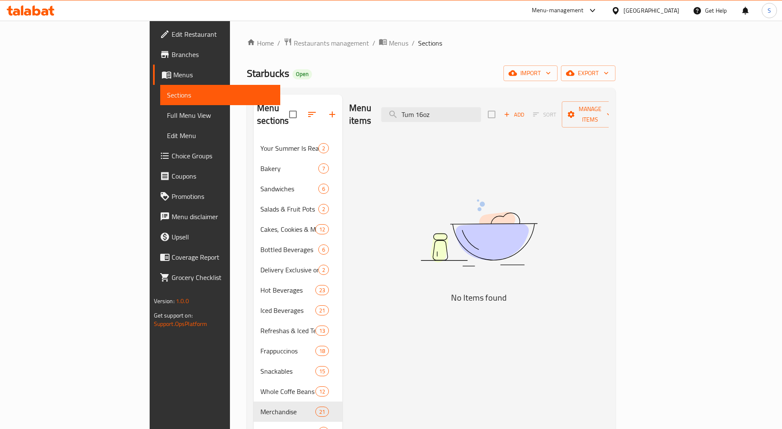
scroll to position [0, 0]
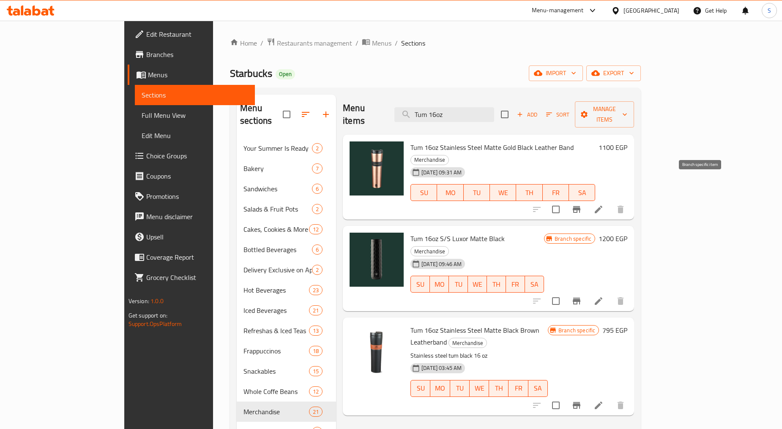
click at [580, 206] on icon "Branch-specific-item" at bounding box center [576, 209] width 8 height 7
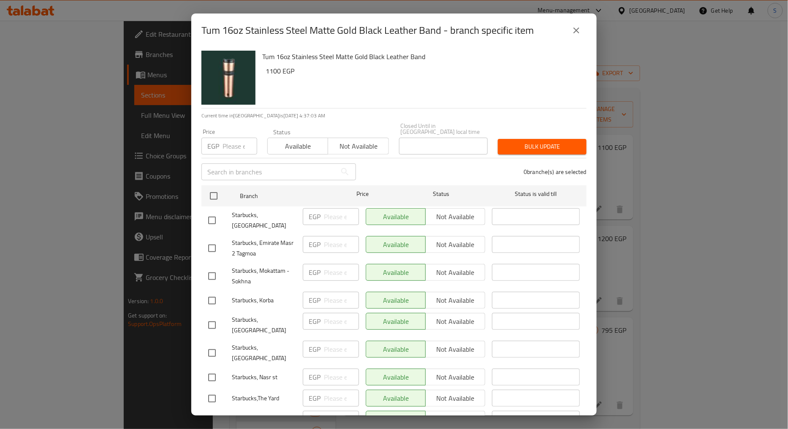
click at [224, 141] on input "number" at bounding box center [240, 146] width 35 height 17
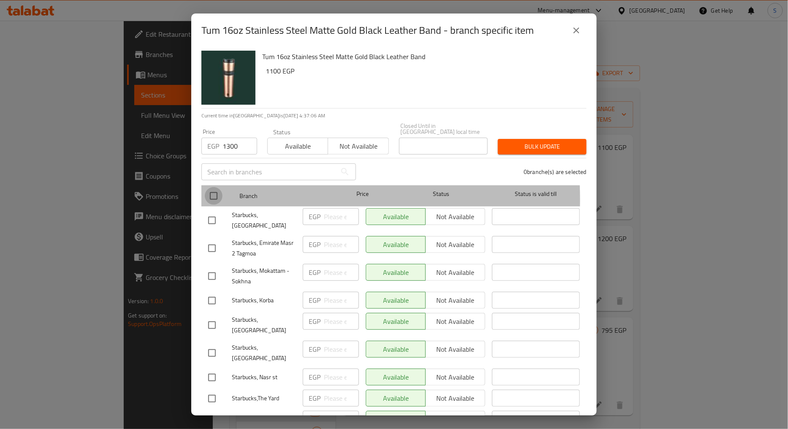
click at [213, 194] on input "checkbox" at bounding box center [214, 196] width 18 height 18
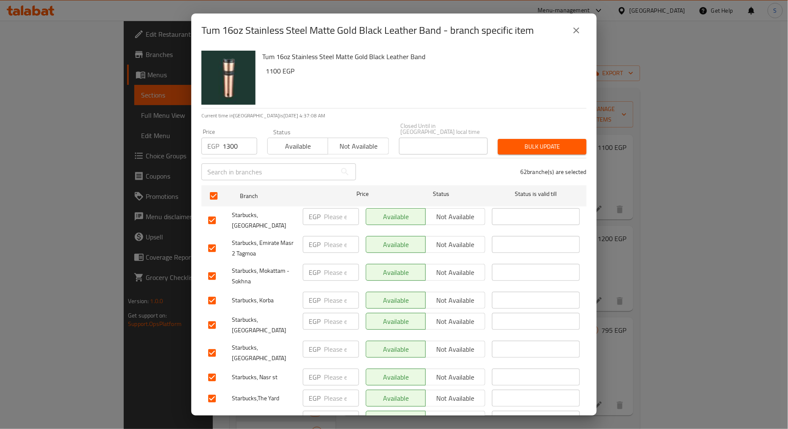
click at [542, 139] on button "Bulk update" at bounding box center [542, 147] width 89 height 16
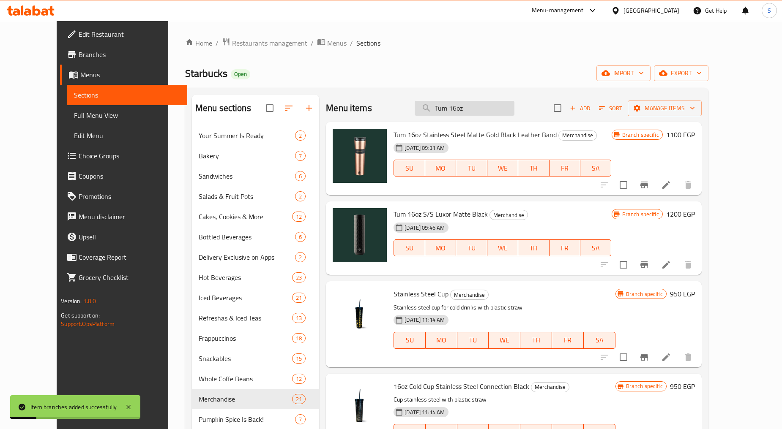
click at [479, 102] on input "Tum 16oz" at bounding box center [464, 108] width 100 height 15
paste input "UM 12OZ S/S LEAF W21 11116828"
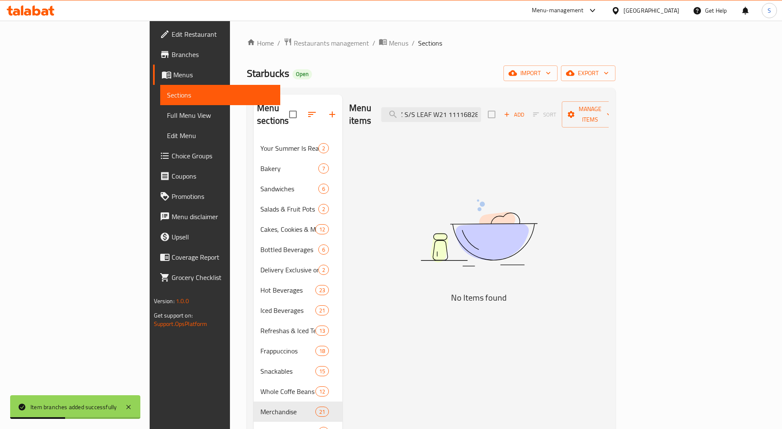
drag, startPoint x: 486, startPoint y: 112, endPoint x: 565, endPoint y: 116, distance: 79.1
click at [565, 116] on div "Menu items TUM 12OZ S/S LEAF W21 11116828 Add Sort Manage items" at bounding box center [478, 115] width 259 height 40
drag, startPoint x: 499, startPoint y: 109, endPoint x: 446, endPoint y: 110, distance: 53.3
click at [446, 110] on input "TUM 12OZ S/S LEAF" at bounding box center [431, 114] width 100 height 15
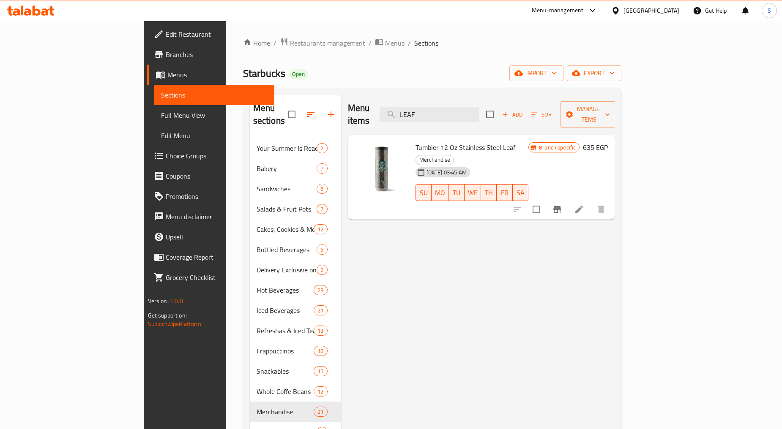
click at [591, 202] on li at bounding box center [579, 209] width 24 height 15
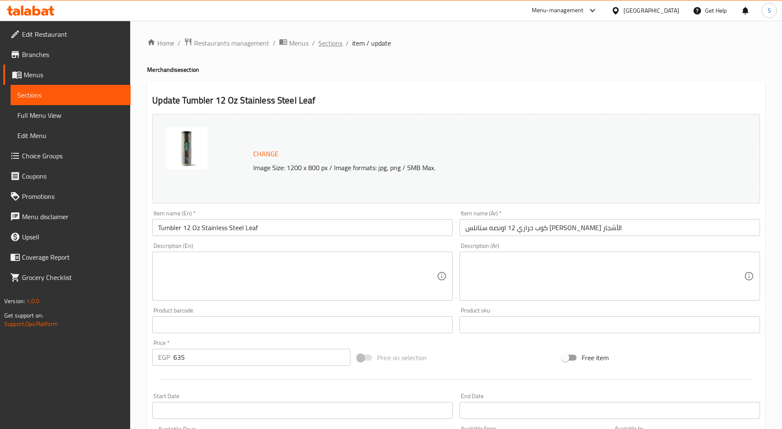
click at [321, 39] on span "Sections" at bounding box center [330, 43] width 24 height 10
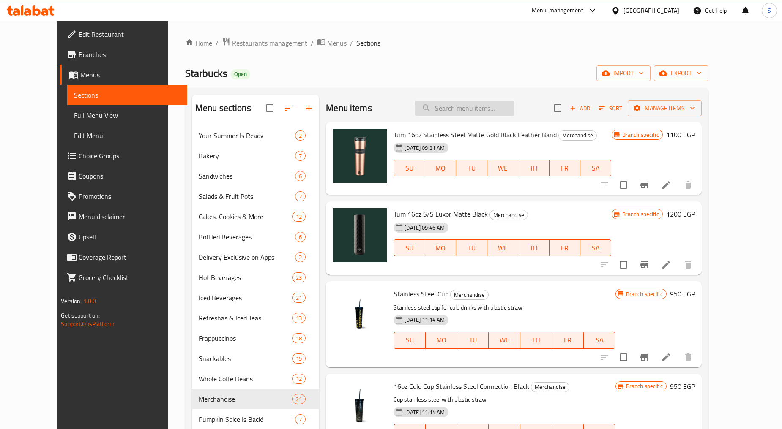
click at [477, 105] on input "search" at bounding box center [464, 108] width 100 height 15
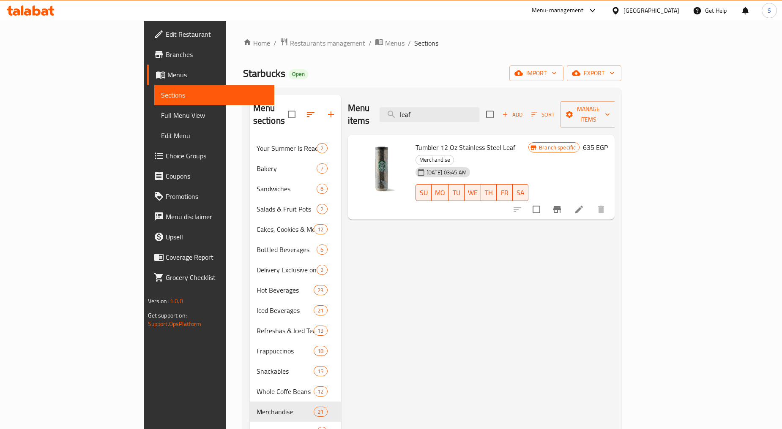
click at [562, 204] on icon "Branch-specific-item" at bounding box center [557, 209] width 10 height 10
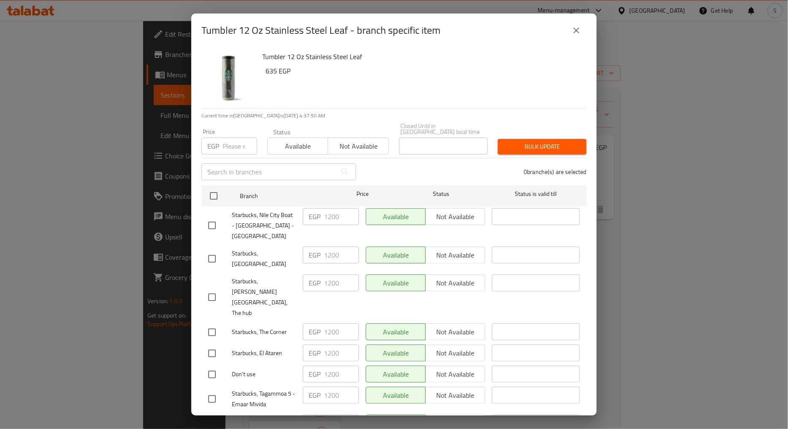
click at [237, 141] on input "number" at bounding box center [240, 146] width 35 height 17
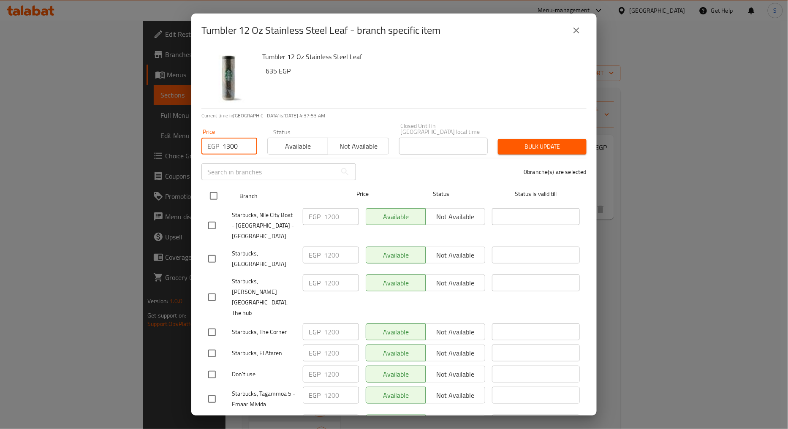
click at [214, 189] on input "checkbox" at bounding box center [214, 196] width 18 height 18
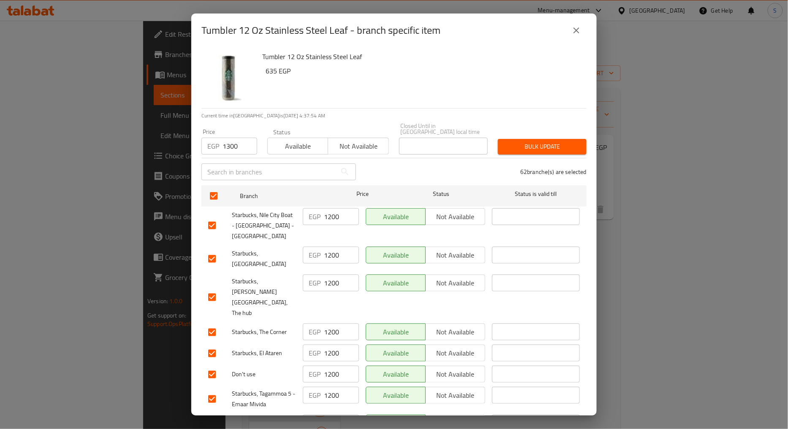
click at [528, 142] on span "Bulk update" at bounding box center [542, 147] width 75 height 11
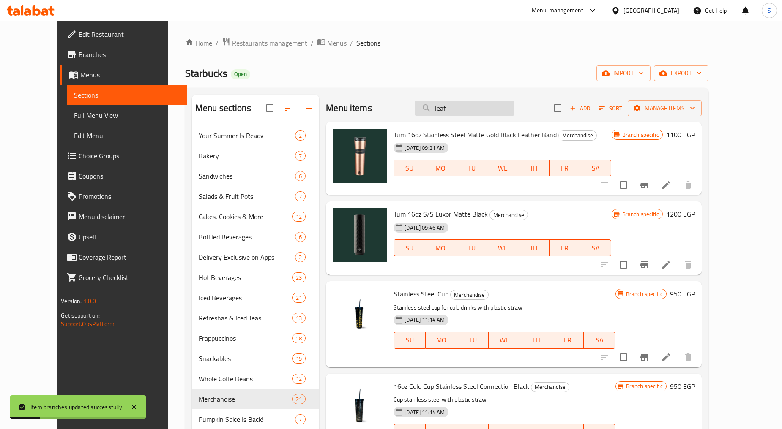
click at [485, 115] on input "leaf" at bounding box center [464, 108] width 100 height 15
paste input "ROBI"
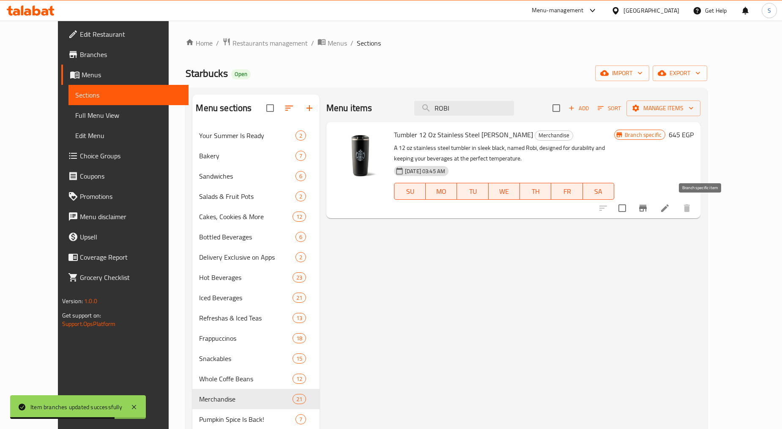
click at [648, 210] on icon "Branch-specific-item" at bounding box center [643, 208] width 10 height 10
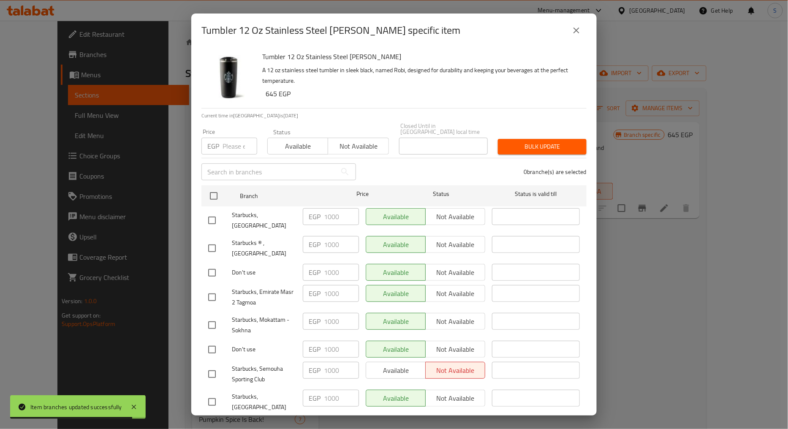
click at [226, 144] on input "number" at bounding box center [240, 146] width 35 height 17
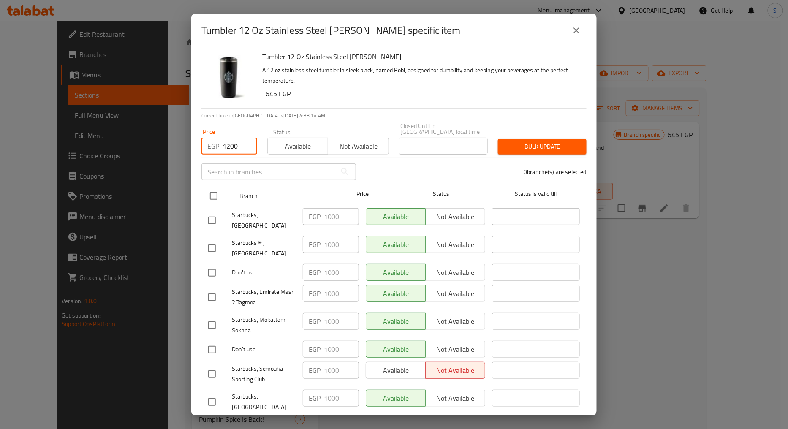
click at [206, 194] on input "checkbox" at bounding box center [214, 196] width 18 height 18
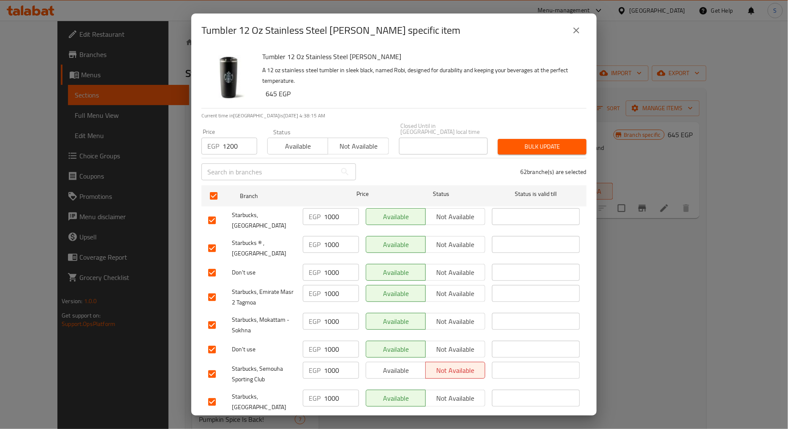
click at [521, 144] on span "Bulk update" at bounding box center [542, 147] width 75 height 11
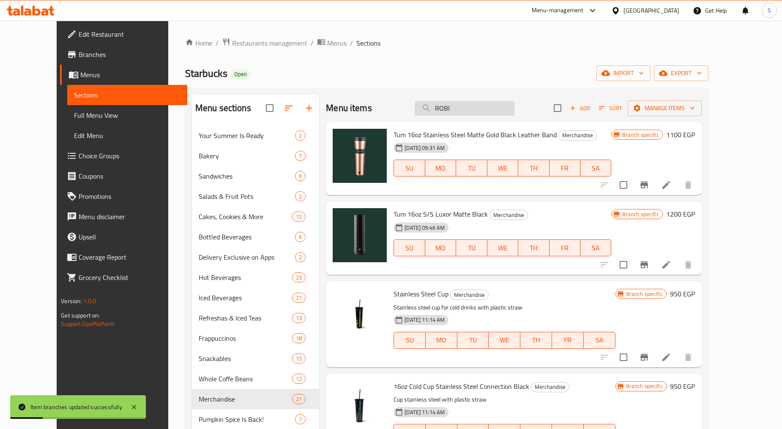
click at [475, 106] on input "ROBI" at bounding box center [464, 108] width 100 height 15
paste input "METALLIC"
click at [501, 107] on input "search" at bounding box center [464, 108] width 100 height 15
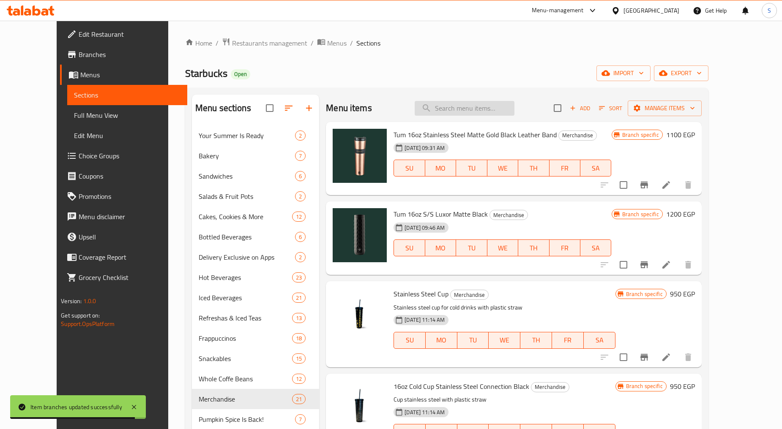
paste input "COLD CUP 16OZ METALLIC SEQUINS GREEN 11116787"
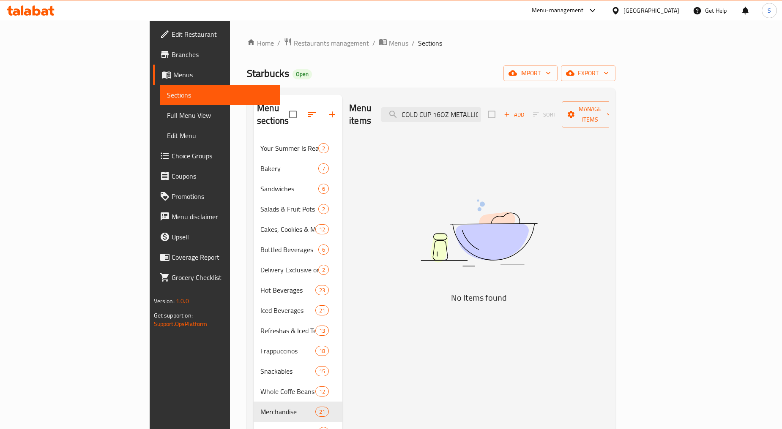
drag, startPoint x: 484, startPoint y: 108, endPoint x: 406, endPoint y: 109, distance: 77.7
click at [406, 109] on div "Menu items COLD CUP 16OZ METALLIC SEQUINS GREEN Add Sort Manage items" at bounding box center [478, 115] width 259 height 40
click at [481, 108] on input "SEQUINS GREEN" at bounding box center [431, 114] width 100 height 15
click at [455, 108] on input "SEQUINS" at bounding box center [431, 114] width 100 height 15
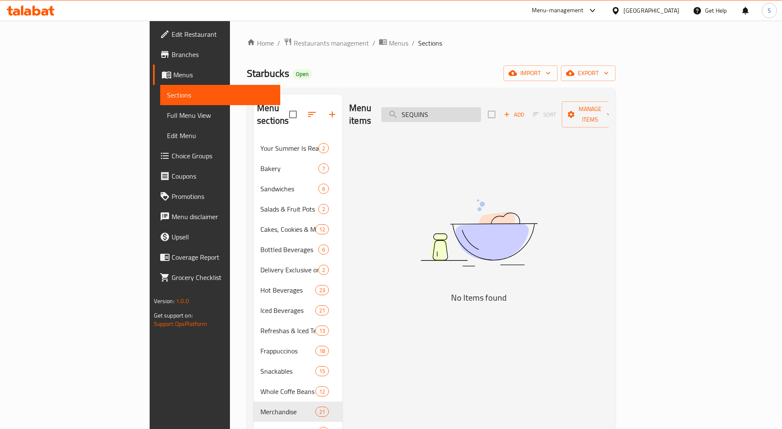
click at [481, 107] on input "SEQUINS" at bounding box center [431, 114] width 100 height 15
paste input "COLD CUP"
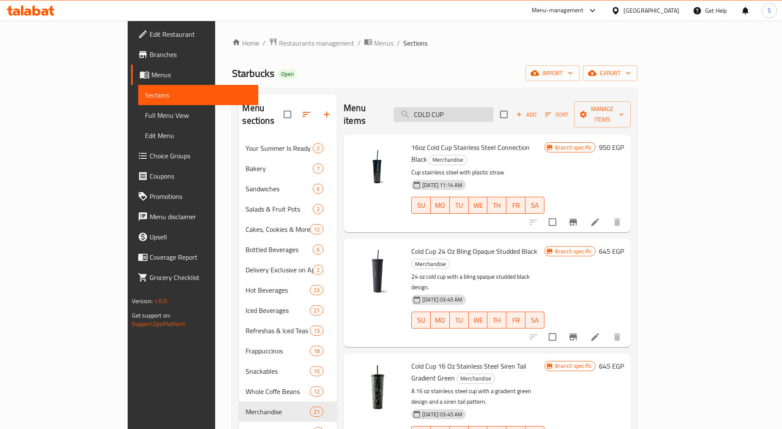
click at [461, 107] on input "COLD CUP" at bounding box center [443, 114] width 100 height 15
paste input "old Brew Maker 24oz"
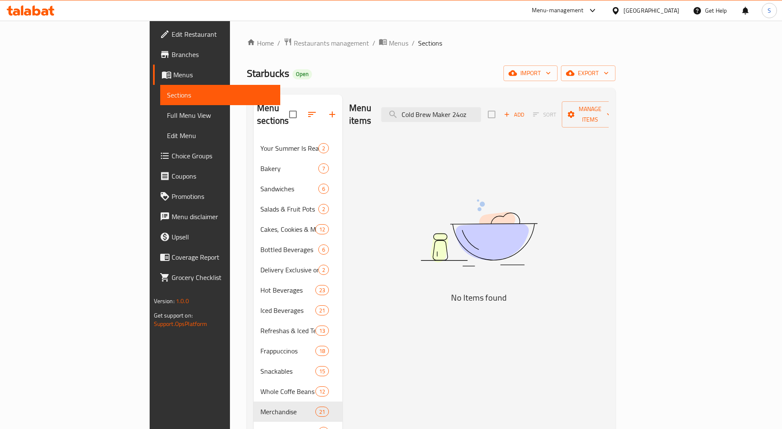
drag, startPoint x: 505, startPoint y: 110, endPoint x: 426, endPoint y: 125, distance: 80.9
click at [426, 125] on div "Menu items Cold Brew Maker 24oz Add Sort Manage items No Items found" at bounding box center [475, 311] width 266 height 432
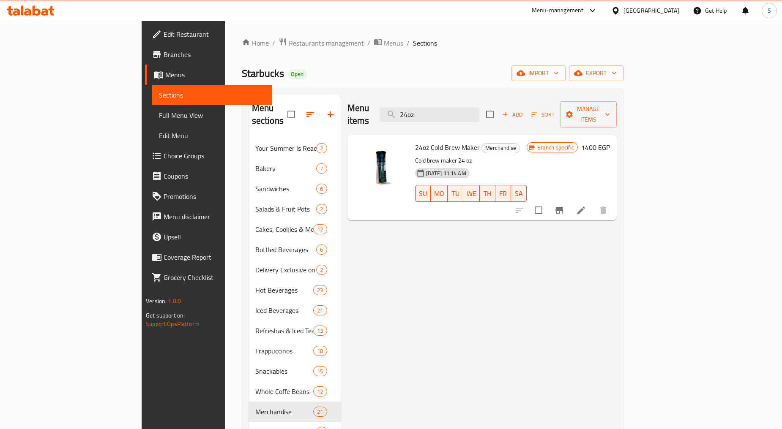
click at [563, 207] on icon "Branch-specific-item" at bounding box center [559, 210] width 8 height 7
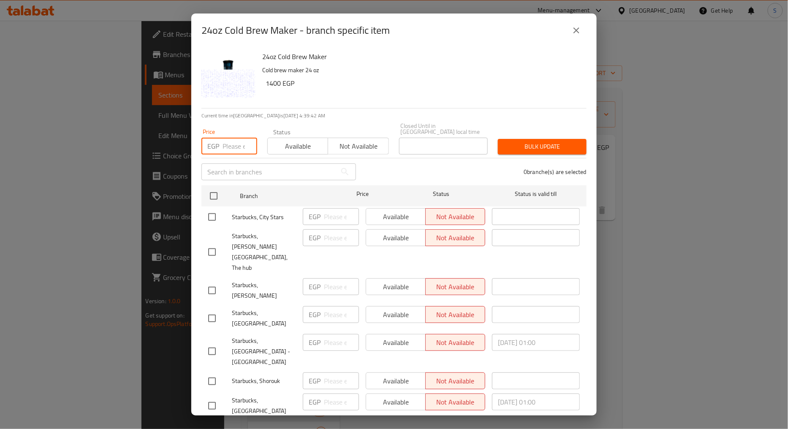
click at [231, 148] on input "number" at bounding box center [240, 146] width 35 height 17
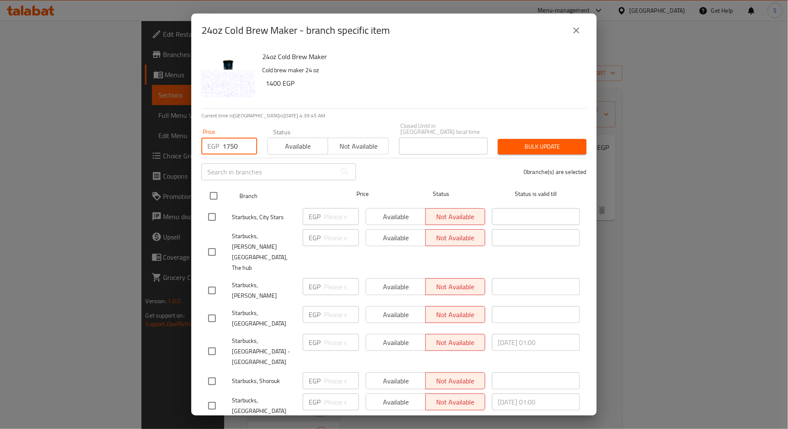
click at [207, 187] on input "checkbox" at bounding box center [214, 196] width 18 height 18
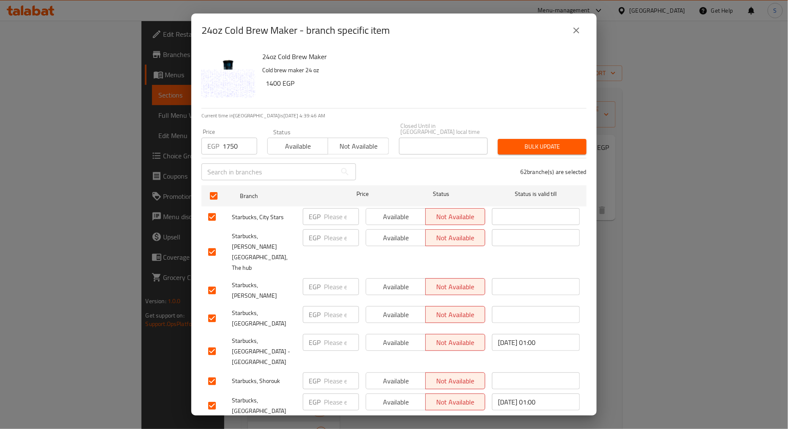
click at [522, 139] on button "Bulk update" at bounding box center [542, 147] width 89 height 16
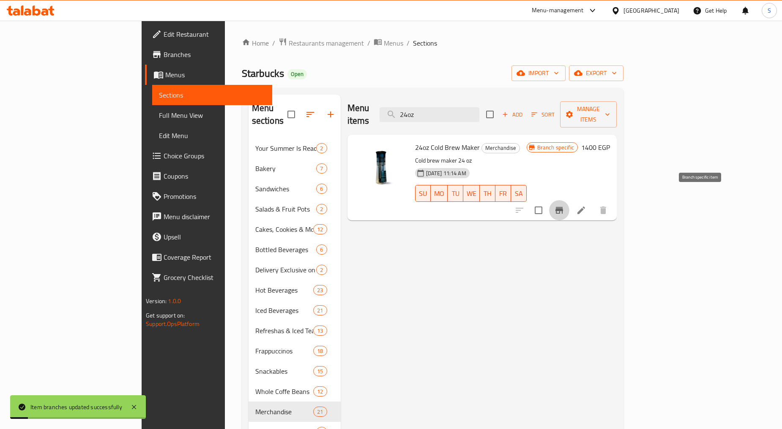
click at [569, 200] on button "Branch-specific-item" at bounding box center [559, 210] width 20 height 20
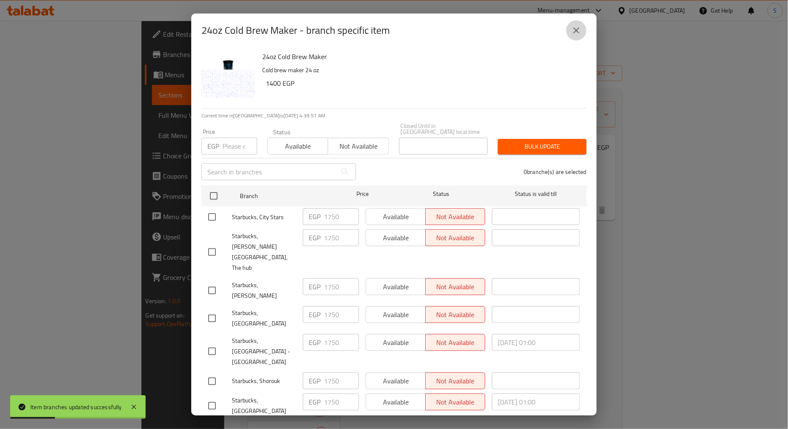
click at [581, 37] on button "close" at bounding box center [577, 30] width 20 height 20
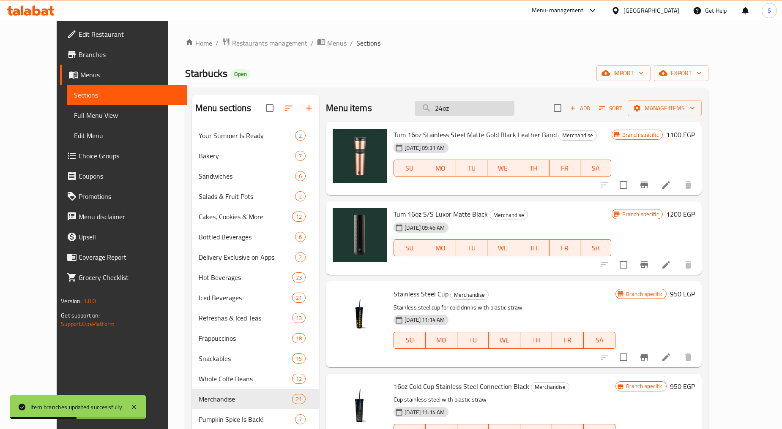
click at [485, 112] on input "24oz" at bounding box center [464, 108] width 100 height 15
paste input "COLD CUP SS BEANS 16OZ"
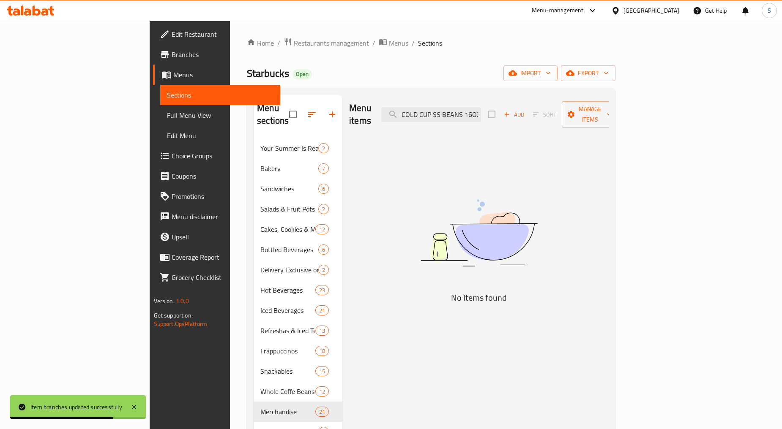
drag, startPoint x: 492, startPoint y: 112, endPoint x: 410, endPoint y: 117, distance: 82.5
click at [410, 117] on div "Menu items COLD CUP SS BEANS 16OZ Add Sort Manage items" at bounding box center [478, 115] width 259 height 40
click at [458, 110] on input "BEANS 16OZ" at bounding box center [431, 114] width 100 height 15
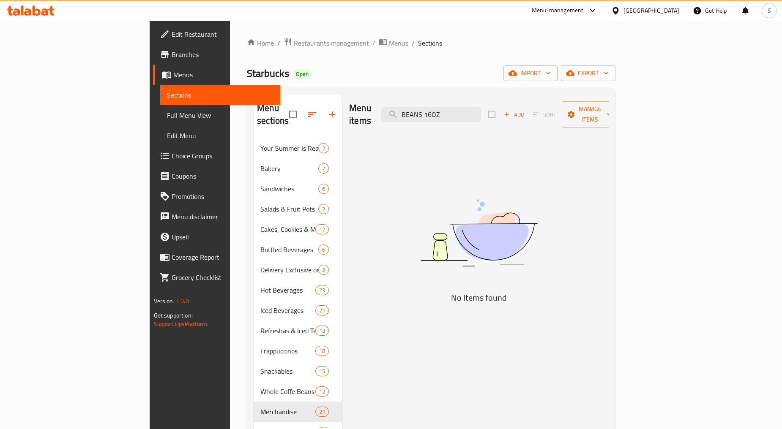
drag, startPoint x: 478, startPoint y: 109, endPoint x: 409, endPoint y: 111, distance: 68.9
click at [409, 111] on div "Menu items BEANS 16OZ Add Sort Manage items" at bounding box center [478, 115] width 259 height 40
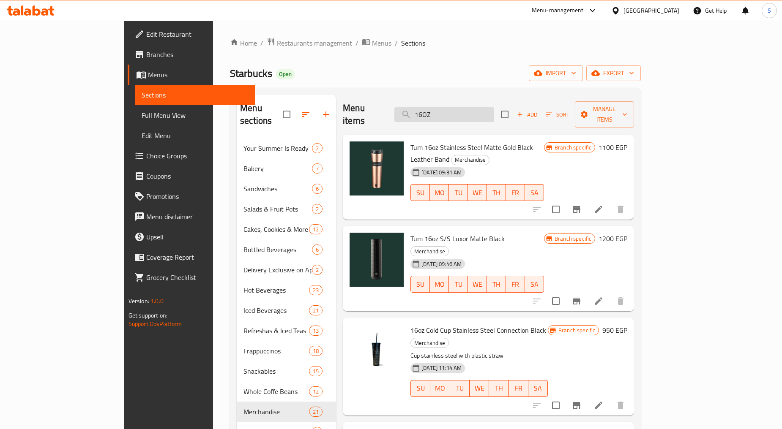
click at [477, 107] on input "16OZ" at bounding box center [444, 114] width 100 height 15
paste input "COLD CUP SS Connection BLK"
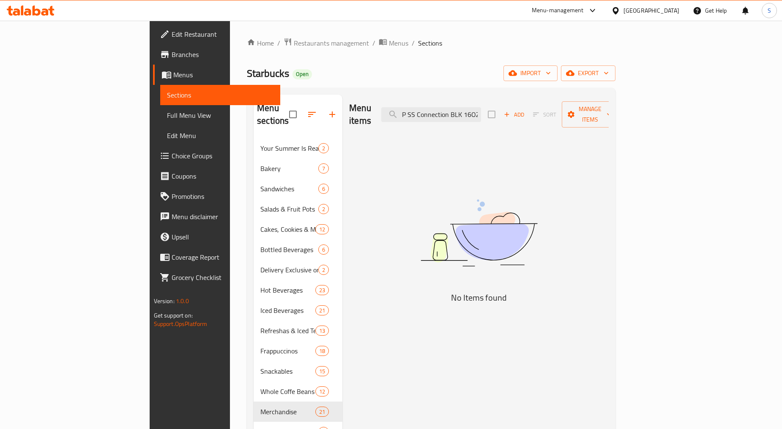
drag, startPoint x: 503, startPoint y: 108, endPoint x: 581, endPoint y: 112, distance: 78.7
click at [581, 112] on div "Menu items COLD CUP SS Connection BLK 16OZ Add Sort Manage items" at bounding box center [478, 115] width 259 height 40
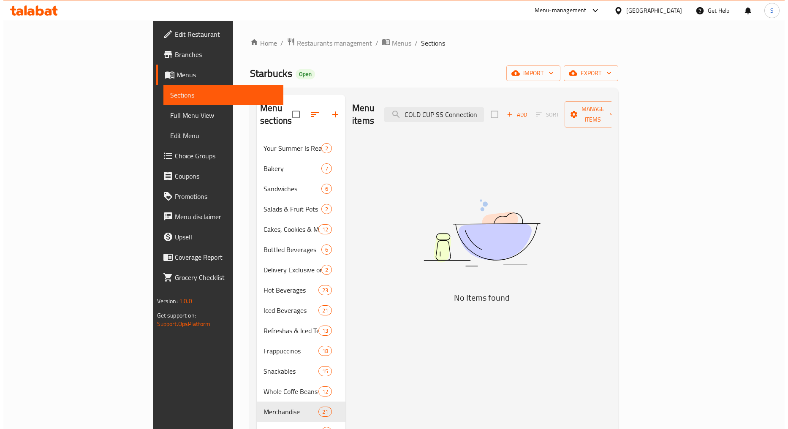
scroll to position [0, 0]
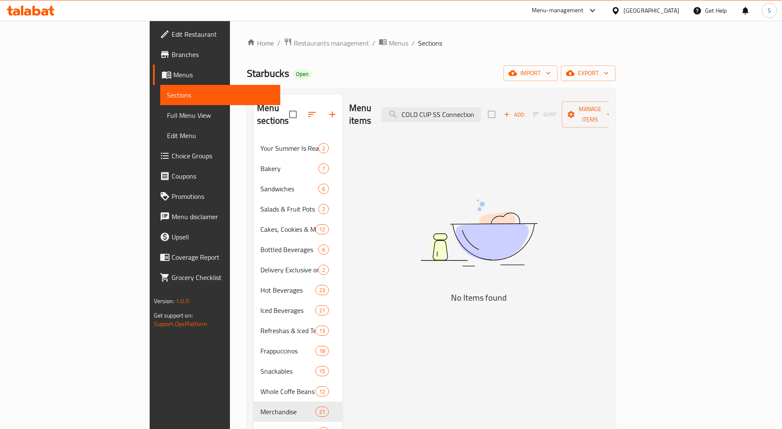
drag, startPoint x: 496, startPoint y: 112, endPoint x: 380, endPoint y: 116, distance: 115.4
click at [380, 116] on div "Menu items COLD CUP SS Connection Add Sort Manage items" at bounding box center [478, 115] width 259 height 40
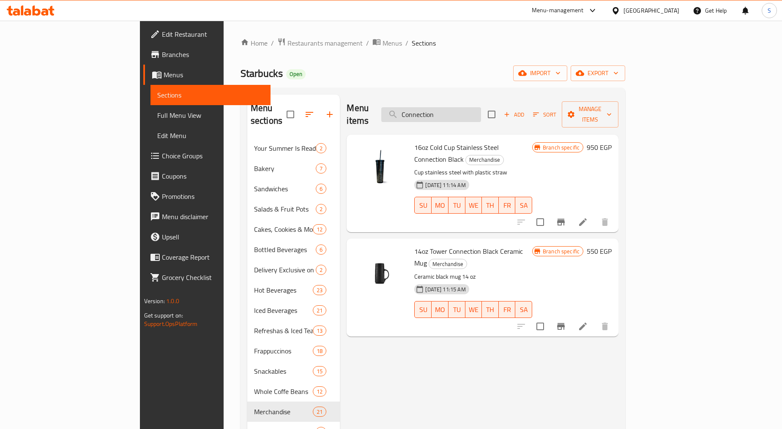
click at [481, 107] on input "Connection" at bounding box center [431, 114] width 100 height 15
click at [566, 217] on icon "Branch-specific-item" at bounding box center [561, 222] width 10 height 10
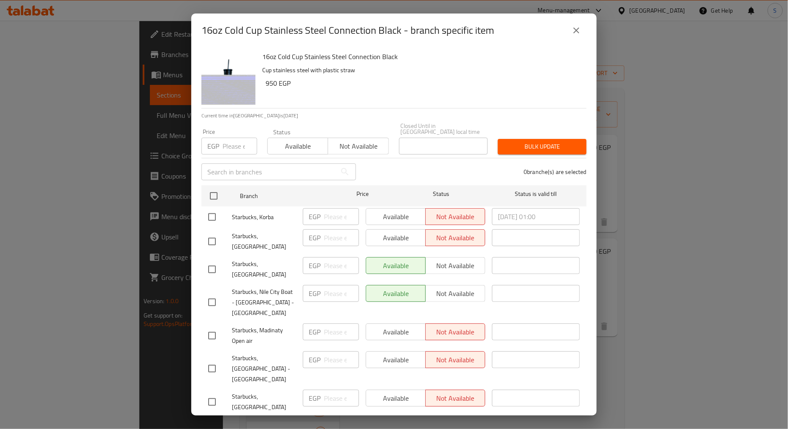
click at [226, 141] on input "number" at bounding box center [240, 146] width 35 height 17
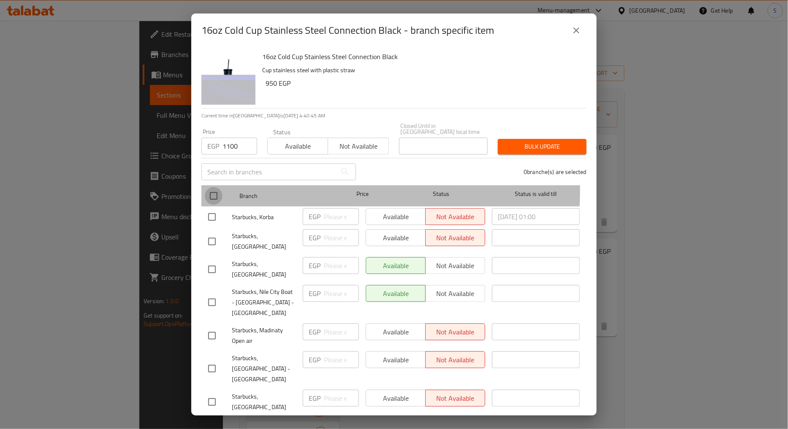
click at [213, 187] on input "checkbox" at bounding box center [214, 196] width 18 height 18
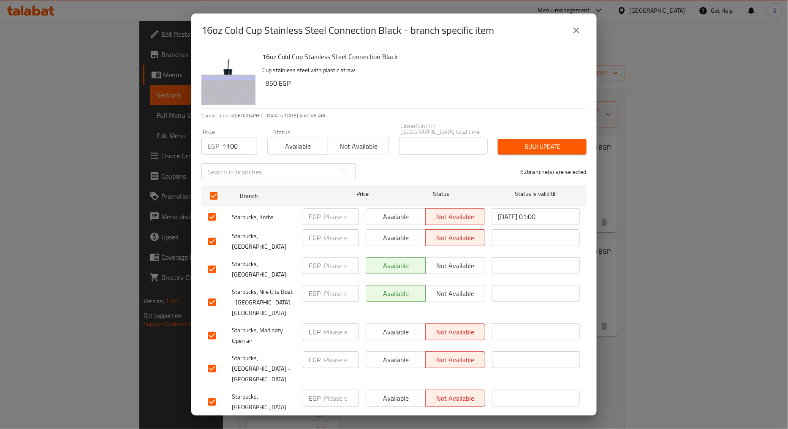
click at [537, 142] on span "Bulk update" at bounding box center [542, 147] width 75 height 11
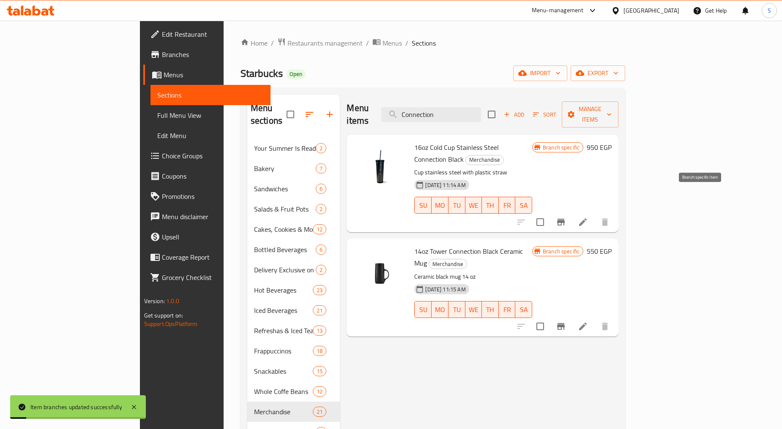
click at [566, 217] on icon "Branch-specific-item" at bounding box center [561, 222] width 10 height 10
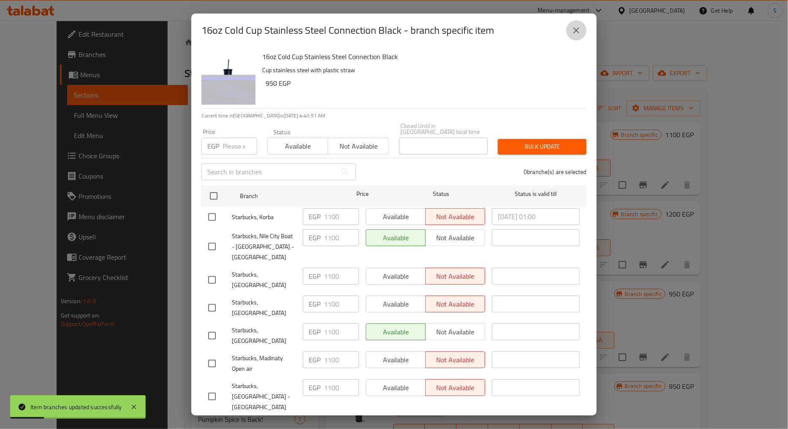
click at [581, 25] on icon "close" at bounding box center [577, 30] width 10 height 10
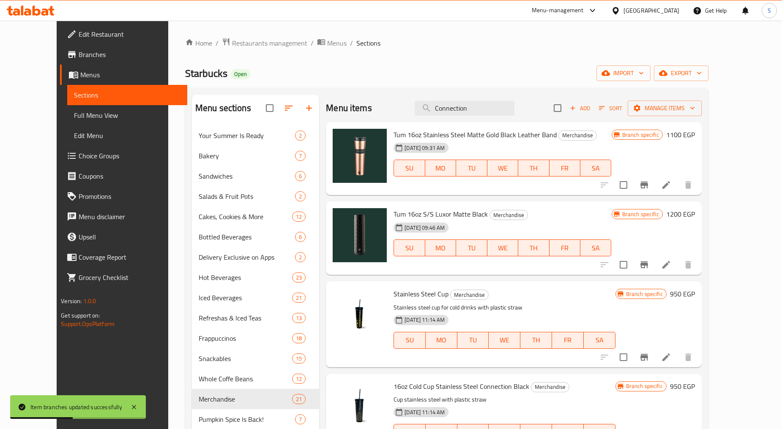
click at [461, 100] on div "Menu items Connection Add Sort Manage items" at bounding box center [513, 108] width 375 height 27
click at [465, 108] on input "Connection" at bounding box center [464, 108] width 100 height 15
paste input "Tower Connection Black 14Oz Ceramic Mug W23 - 11139691"
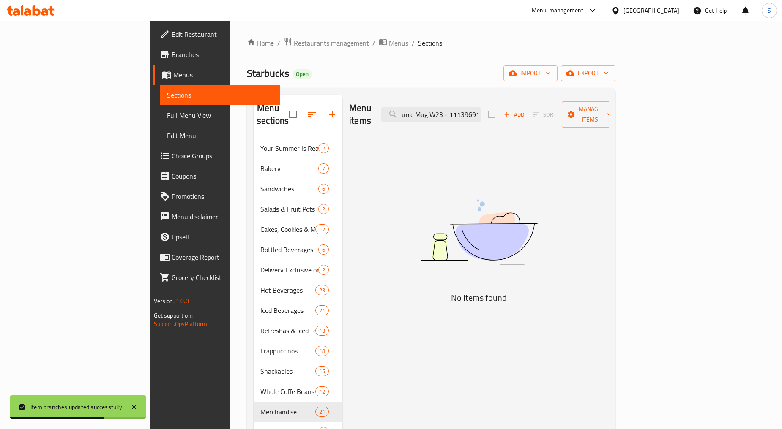
drag, startPoint x: 482, startPoint y: 110, endPoint x: 597, endPoint y: 119, distance: 116.1
click at [597, 119] on div "Menu items Tower Connection Black 14Oz Ceramic Mug W23 - 11139691 Add Sort Mana…" at bounding box center [478, 115] width 259 height 40
drag, startPoint x: 479, startPoint y: 109, endPoint x: 613, endPoint y: 112, distance: 134.0
click at [608, 112] on div "Menu items Tower Connection Black 14Oz Ceramic Mug Add Sort Manage items" at bounding box center [478, 115] width 259 height 40
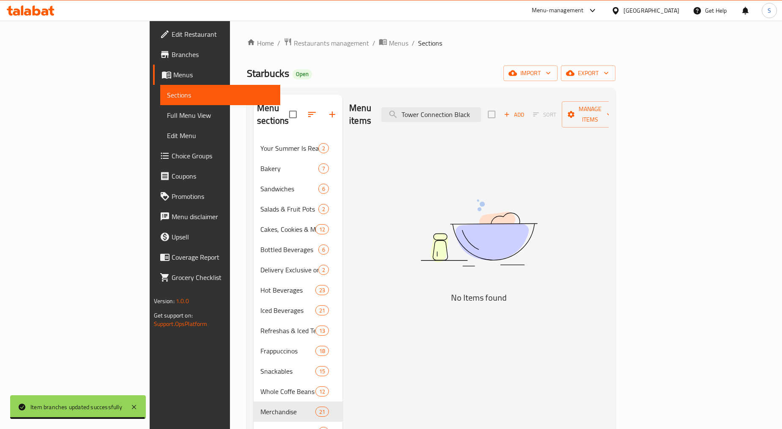
scroll to position [0, 0]
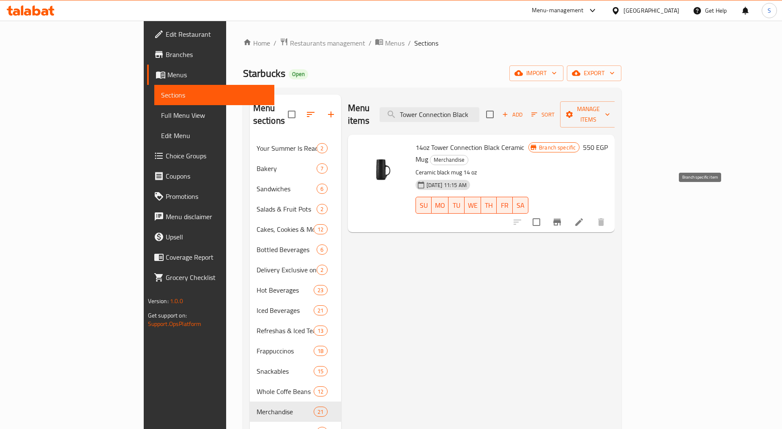
click at [561, 219] on icon "Branch-specific-item" at bounding box center [557, 222] width 8 height 7
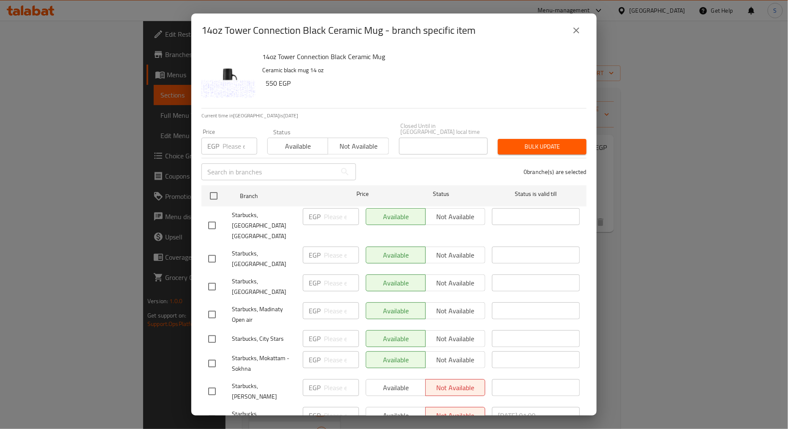
click at [229, 145] on input "number" at bounding box center [240, 146] width 35 height 17
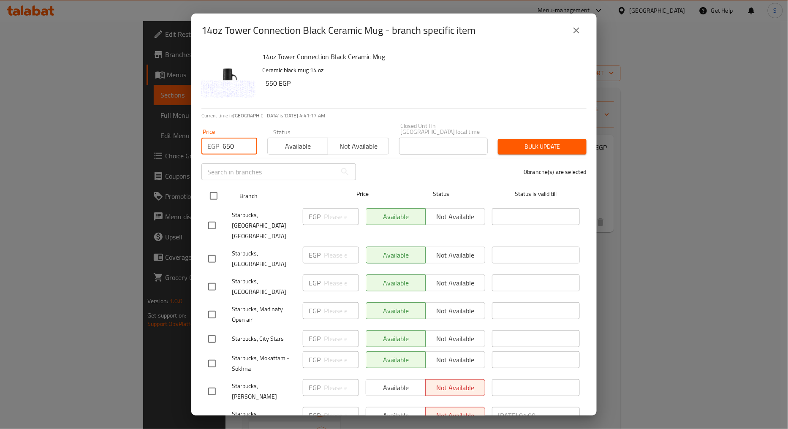
click at [216, 195] on input "checkbox" at bounding box center [214, 196] width 18 height 18
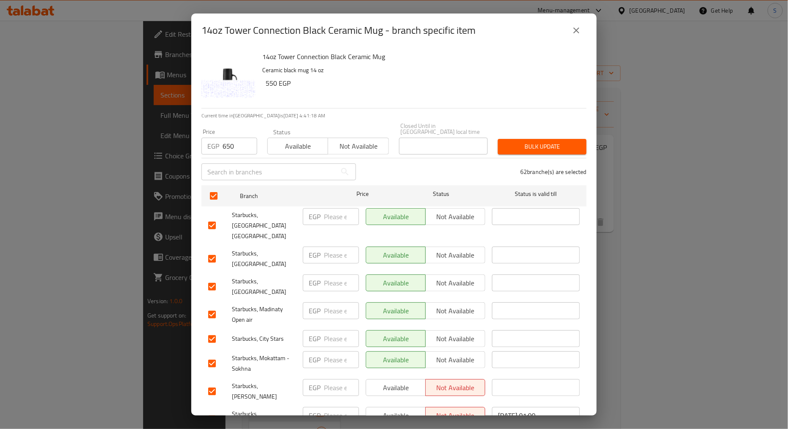
click at [550, 134] on div "Bulk update" at bounding box center [542, 147] width 99 height 26
click at [552, 147] on button "Bulk update" at bounding box center [542, 147] width 89 height 16
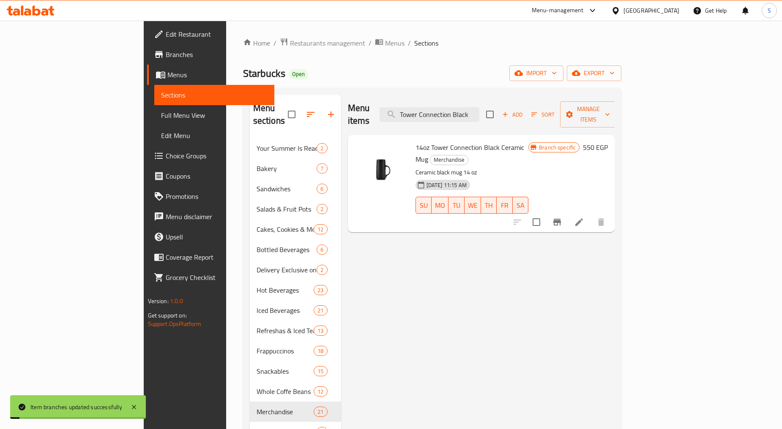
click at [432, 319] on div "Menu items Tower Connection Black Add Sort Manage items 14oz Tower Connection B…" at bounding box center [478, 311] width 274 height 432
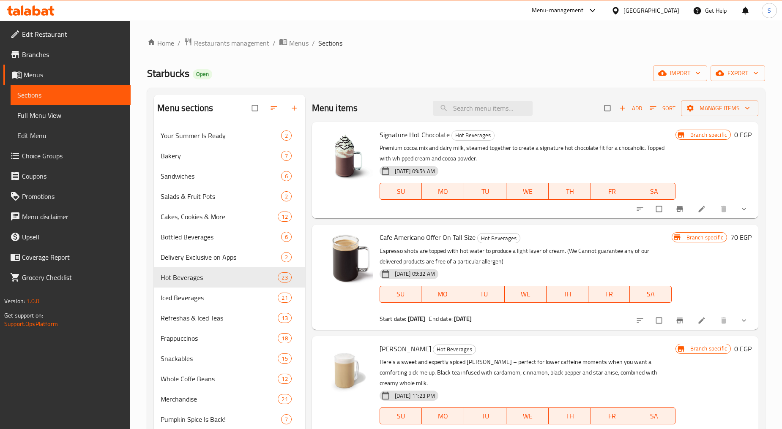
click at [479, 98] on div "Menu items Add Sort Manage items" at bounding box center [535, 108] width 446 height 27
click at [480, 110] on input "search" at bounding box center [483, 108] width 100 height 15
paste input "Starbucks Bottle Fresh Mango Juice"
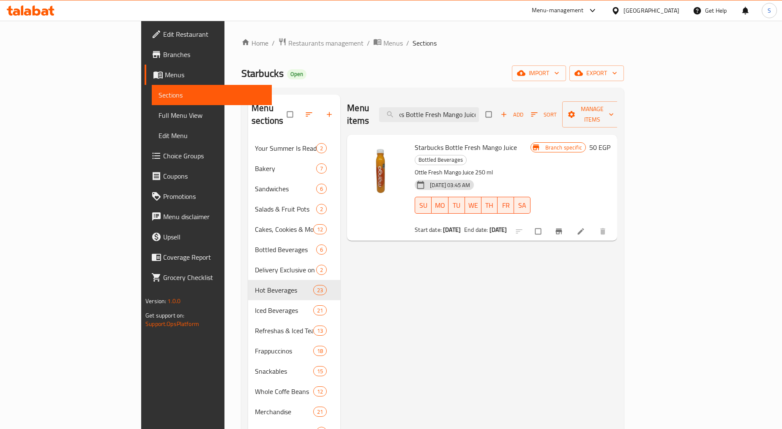
type input "Starbucks Bottle Fresh Mango Juice"
click at [562, 229] on icon "Branch-specific-item" at bounding box center [558, 231] width 6 height 5
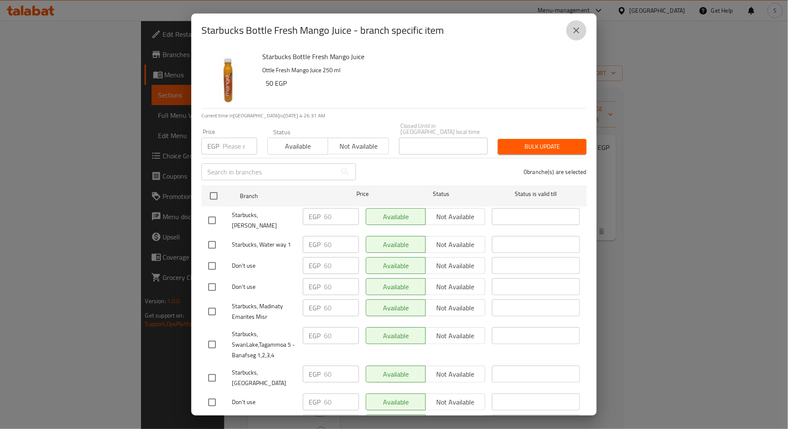
click at [575, 33] on icon "close" at bounding box center [577, 30] width 10 height 10
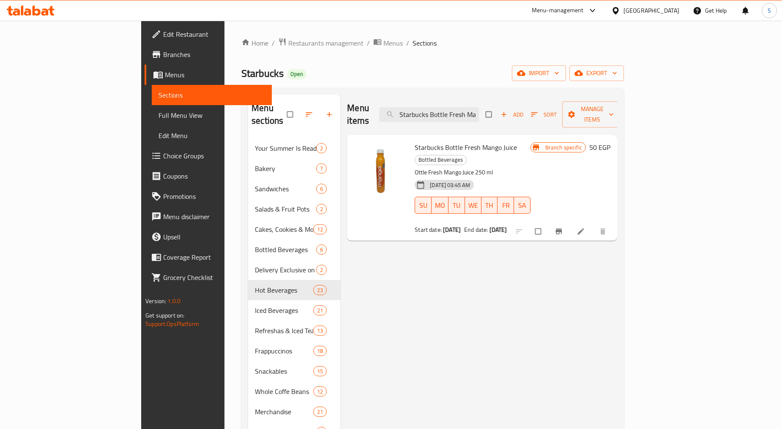
click at [163, 57] on span "Branches" at bounding box center [214, 54] width 102 height 10
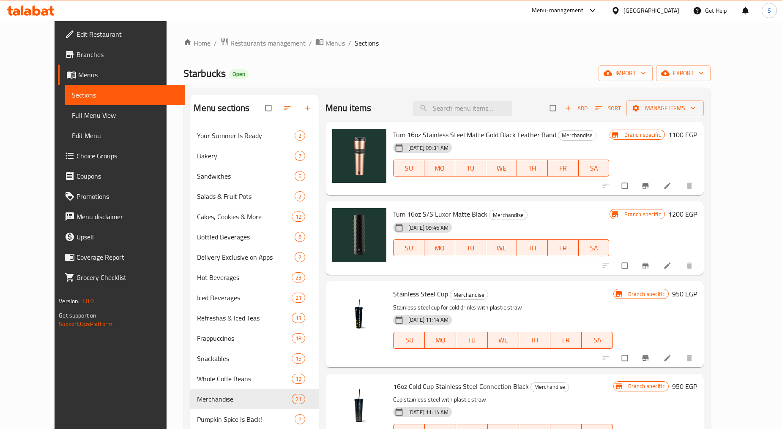
click at [455, 116] on div "Menu items Add Sort Manage items" at bounding box center [514, 108] width 378 height 27
click at [461, 110] on input "search" at bounding box center [462, 108] width 100 height 15
paste input "Nestle mineral water 600ml"
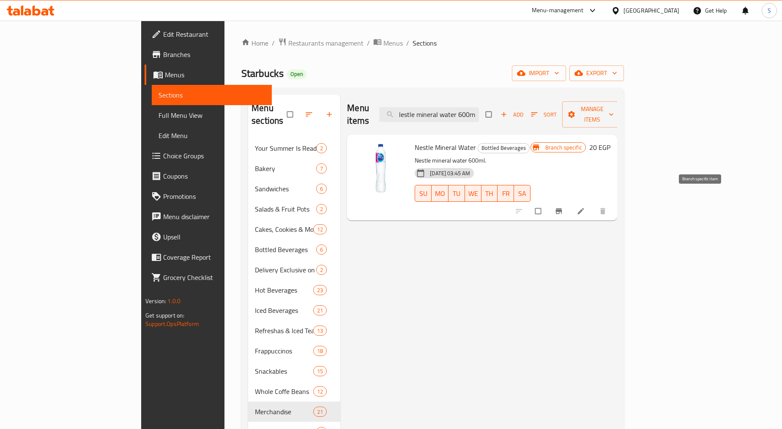
click at [563, 207] on icon "Branch-specific-item" at bounding box center [558, 211] width 8 height 8
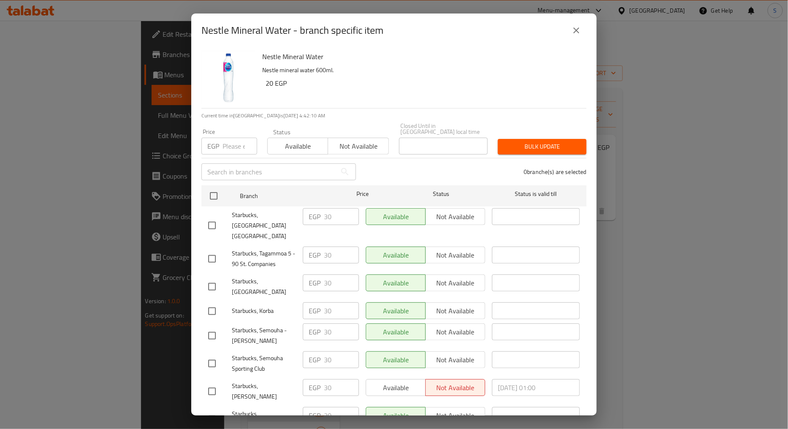
click at [580, 28] on icon "close" at bounding box center [577, 30] width 10 height 10
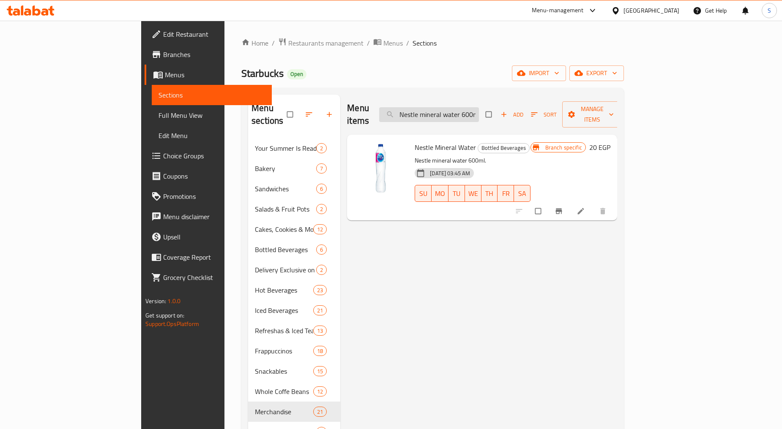
click at [479, 107] on input "Nestle mineral water 600ml" at bounding box center [429, 114] width 100 height 15
paste input "Pure Fizz Sparkling Water 240"
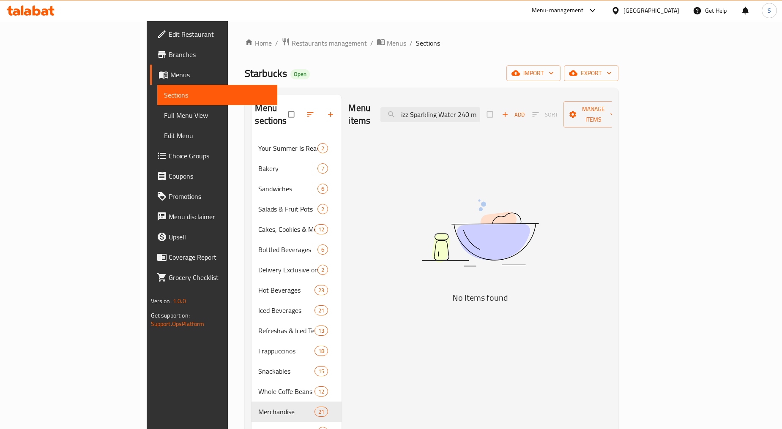
drag, startPoint x: 507, startPoint y: 109, endPoint x: 588, endPoint y: 110, distance: 80.7
click at [588, 110] on div "Menu items Nestle Pure Fizz Sparkling Water 240 ml Add Sort Manage items" at bounding box center [479, 115] width 263 height 40
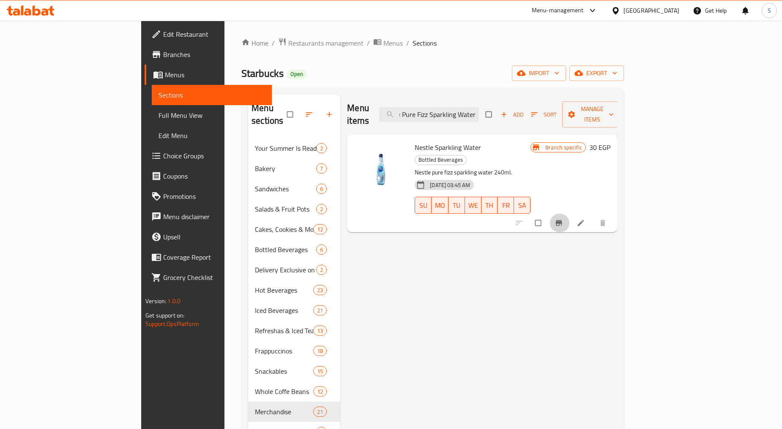
click at [564, 219] on span "Branch-specific-item" at bounding box center [559, 223] width 10 height 8
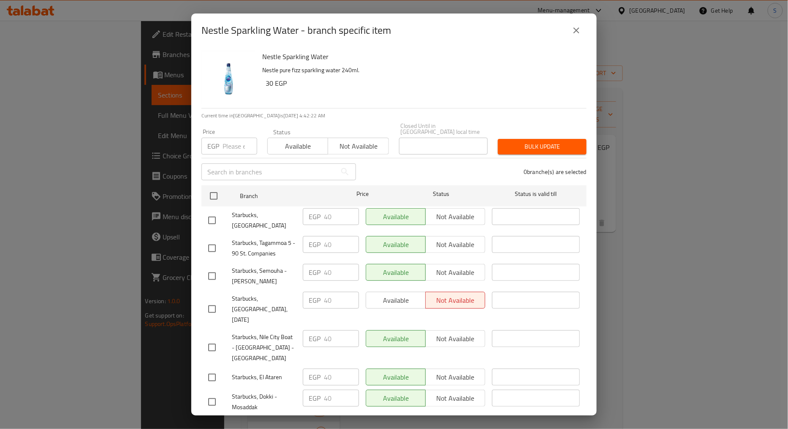
click at [568, 22] on div "Nestle Sparkling Water - branch specific item" at bounding box center [394, 30] width 385 height 20
click at [575, 32] on icon "close" at bounding box center [577, 30] width 6 height 6
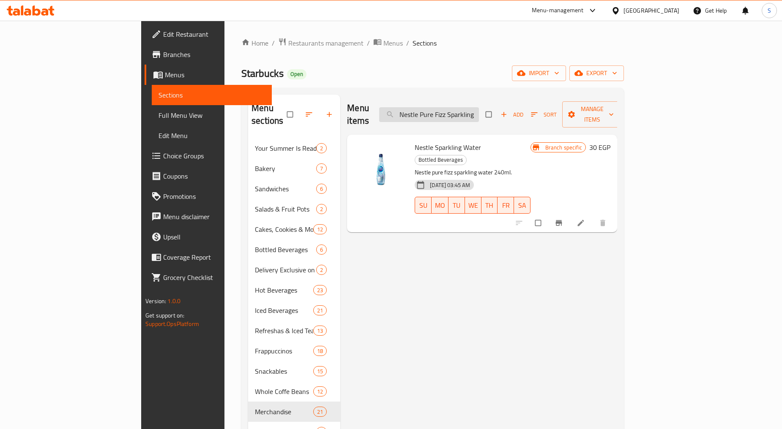
click at [478, 107] on input "Nestle Pure Fizz Sparkling Water" at bounding box center [429, 114] width 100 height 15
paste input "Starbucks Bottle Fresh Mango Juice"
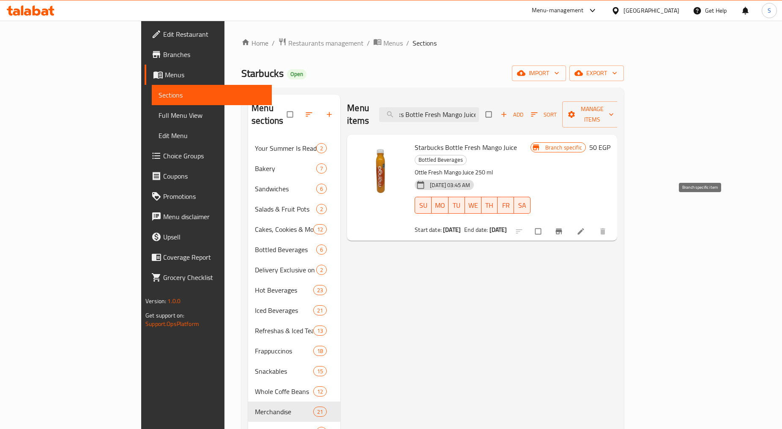
click at [563, 227] on icon "Branch-specific-item" at bounding box center [558, 231] width 8 height 8
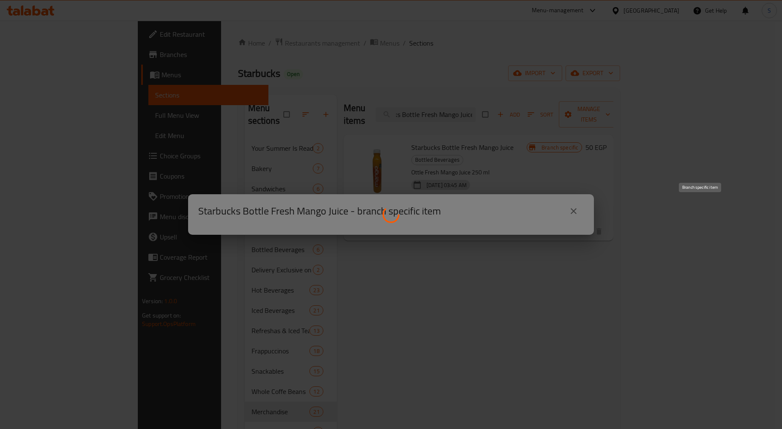
scroll to position [0, 0]
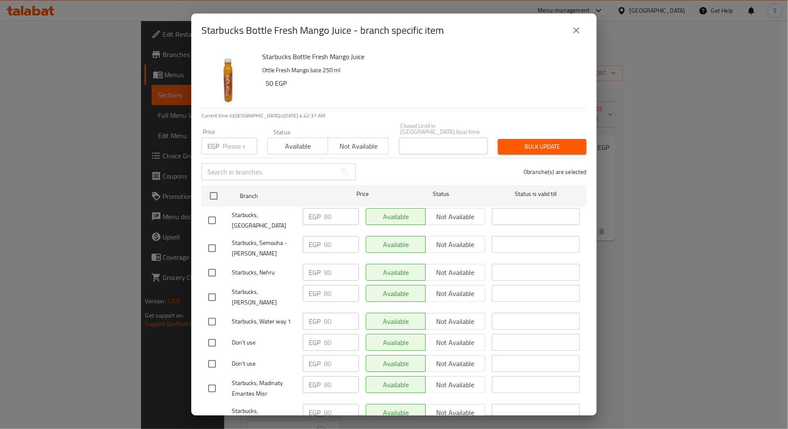
click at [567, 29] on button "close" at bounding box center [577, 30] width 20 height 20
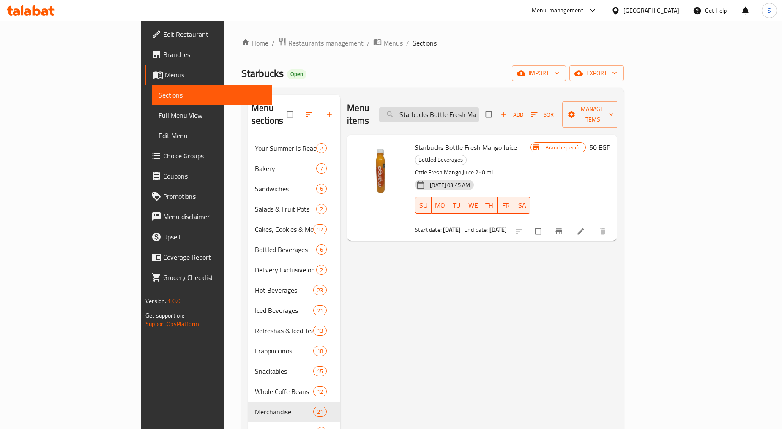
click at [479, 112] on input "Starbucks Bottle Fresh Mango Juice" at bounding box center [429, 114] width 100 height 15
paste input "Strawberry"
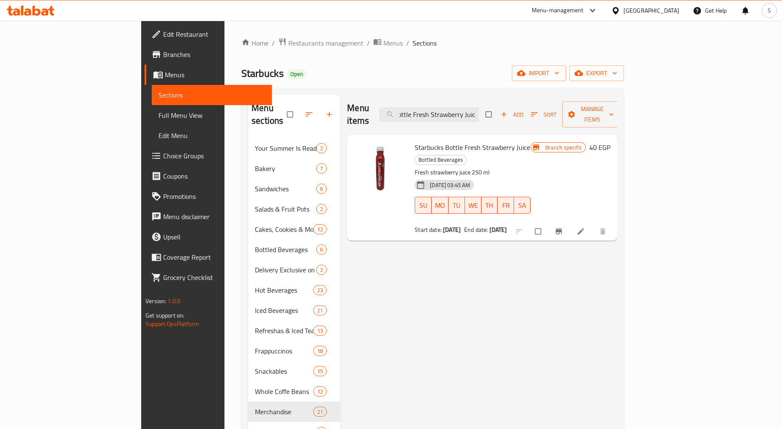
click at [563, 227] on icon "Branch-specific-item" at bounding box center [558, 231] width 8 height 8
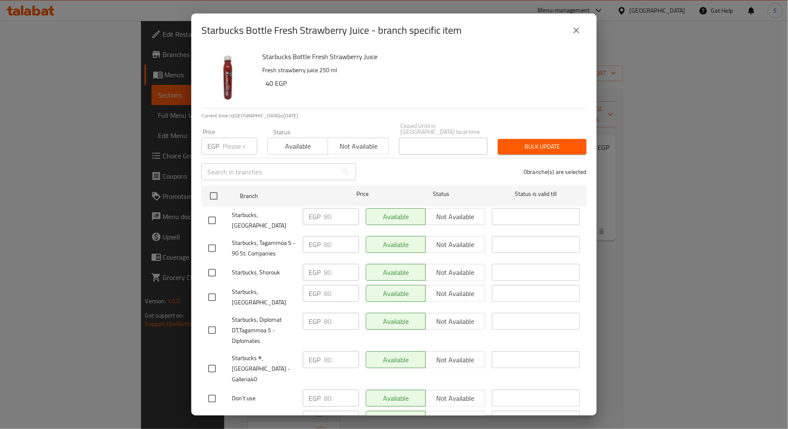
click at [579, 33] on icon "close" at bounding box center [577, 30] width 6 height 6
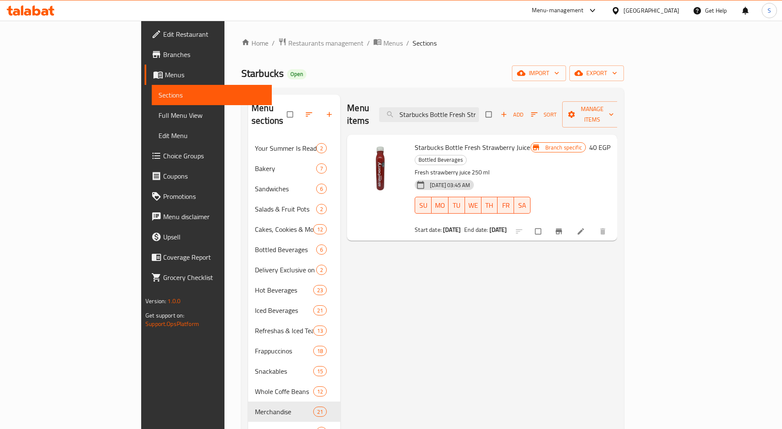
click at [485, 118] on div "Menu items Starbucks Bottle Fresh Strawberry Juice Add Sort Manage items" at bounding box center [482, 115] width 270 height 40
click at [479, 112] on input "Starbucks Bottle Fresh Strawberry Juice" at bounding box center [429, 114] width 100 height 15
paste input "Orange"
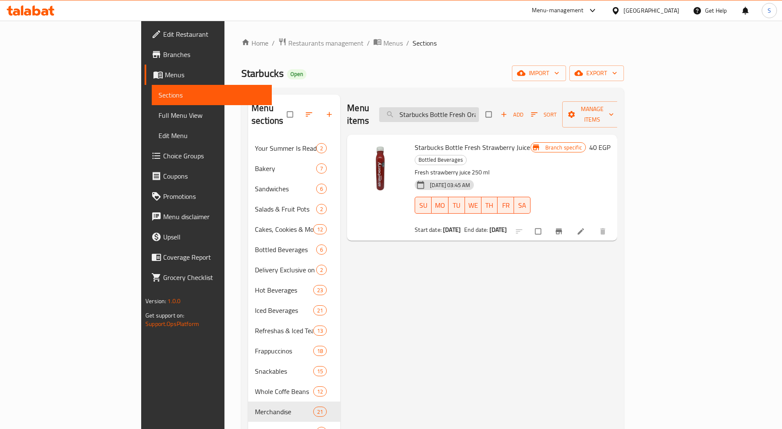
scroll to position [0, 26]
click at [563, 227] on icon "Branch-specific-item" at bounding box center [558, 231] width 8 height 8
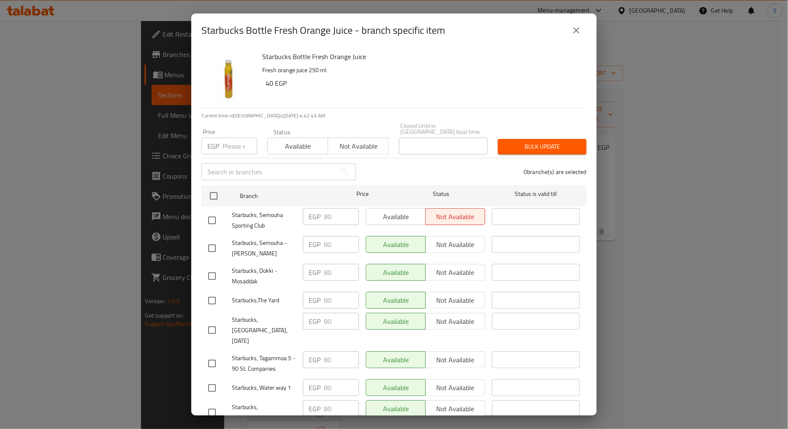
click at [585, 31] on button "close" at bounding box center [577, 30] width 20 height 20
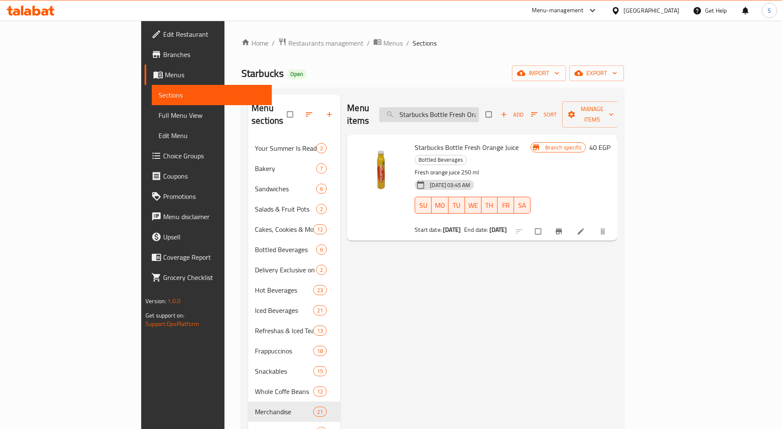
click at [477, 109] on input "Starbucks Bottle Fresh Orange Juice" at bounding box center [429, 114] width 100 height 15
paste input "Guava"
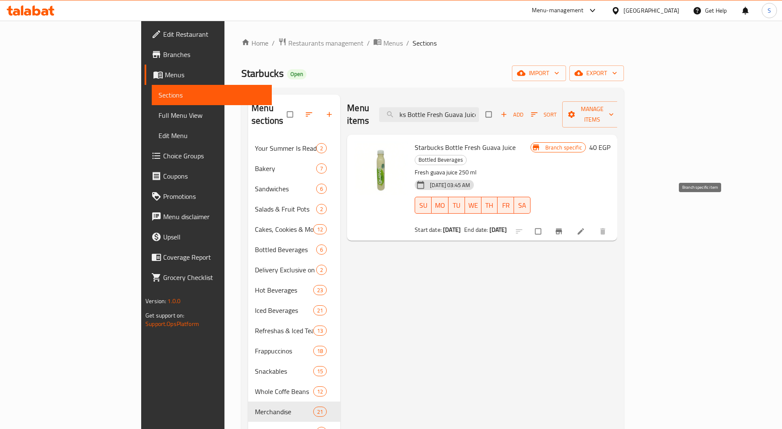
click at [563, 227] on icon "Branch-specific-item" at bounding box center [558, 231] width 8 height 8
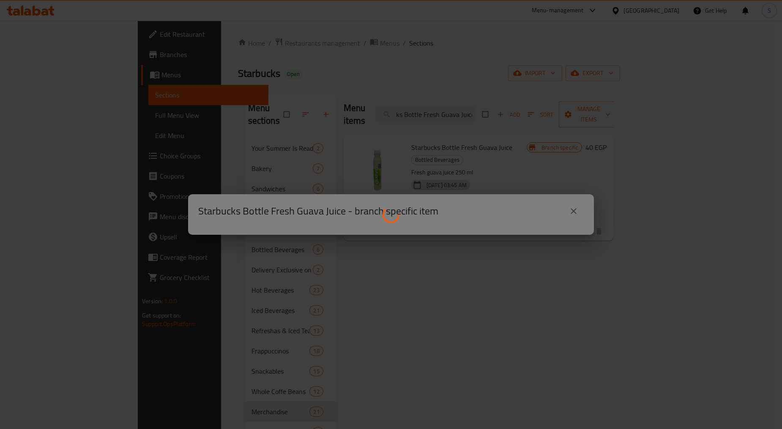
scroll to position [0, 0]
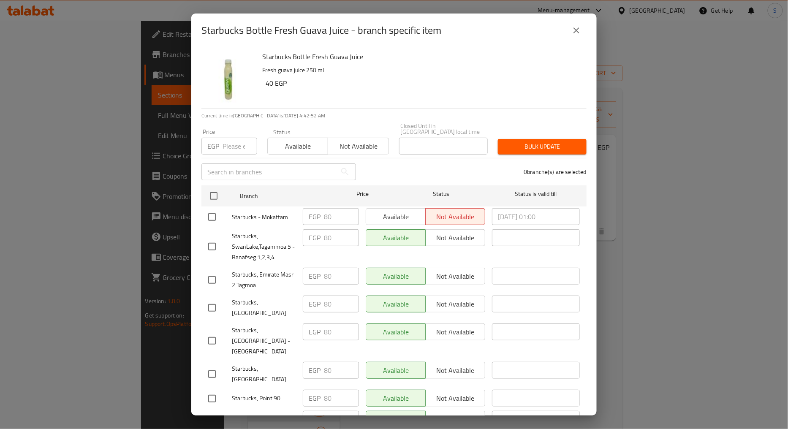
click at [574, 34] on icon "close" at bounding box center [577, 30] width 10 height 10
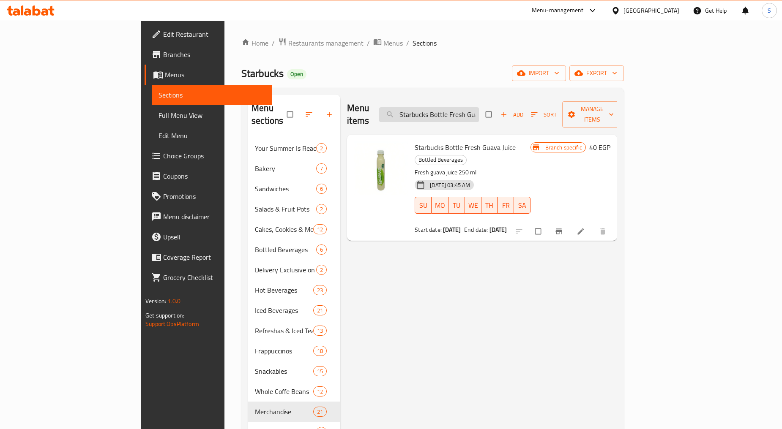
click at [479, 114] on input "Starbucks Bottle Fresh Guava Juice" at bounding box center [429, 114] width 100 height 15
paste input "Whole Coffee Beans Odyssey Blend 250g"
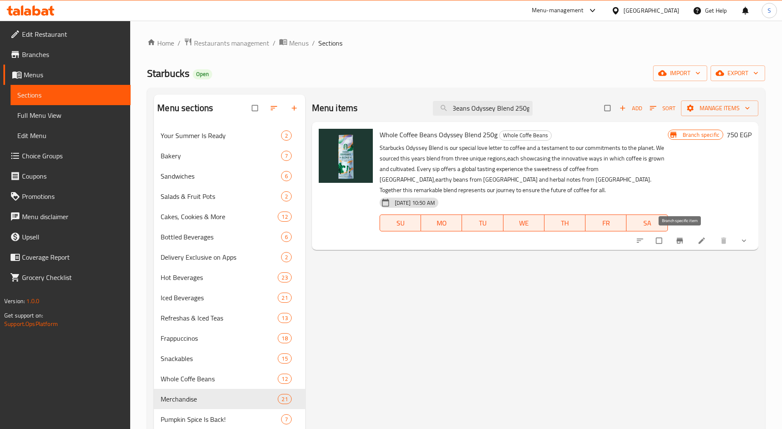
click at [681, 237] on icon "Branch-specific-item" at bounding box center [679, 241] width 8 height 8
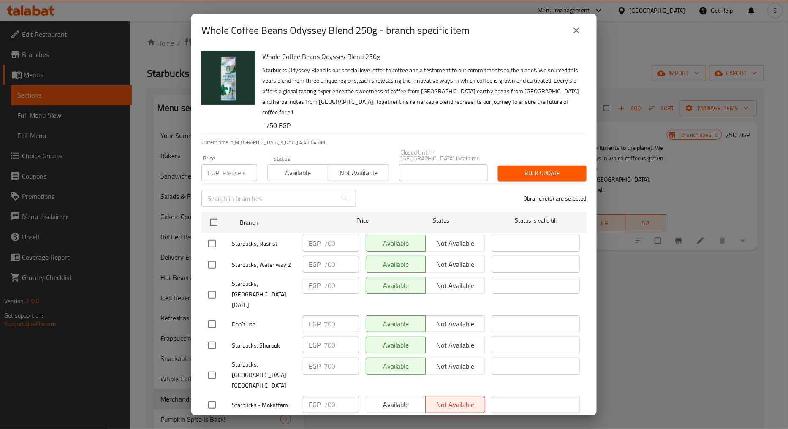
click at [569, 33] on button "close" at bounding box center [577, 30] width 20 height 20
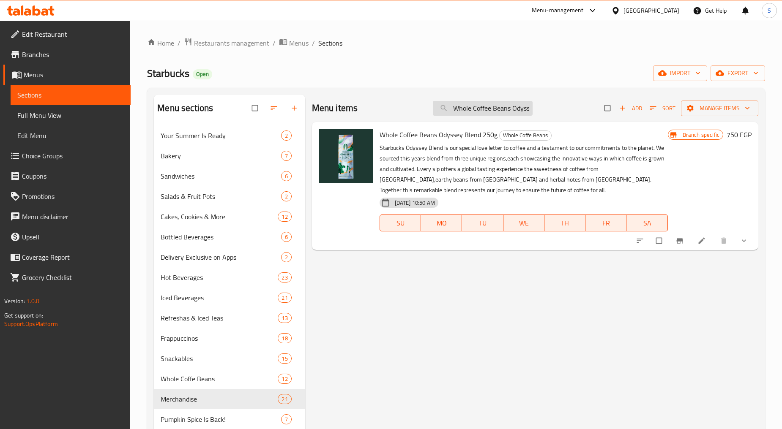
click at [478, 104] on input "Whole Coffee Beans Odyssey Blend 250g" at bounding box center [483, 108] width 100 height 15
paste input "Reusable Cup Stopper Bearista Green"
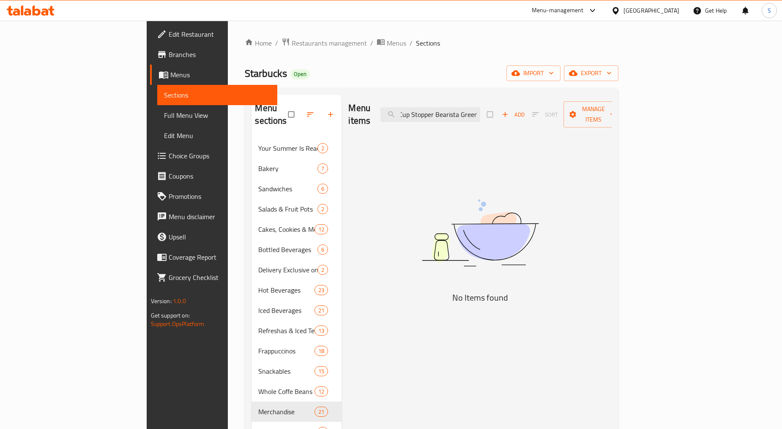
drag, startPoint x: 485, startPoint y: 112, endPoint x: 583, endPoint y: 112, distance: 98.9
click at [583, 112] on div "Menu items Reusable Cup Stopper Bearista Green Add Sort Manage items" at bounding box center [479, 115] width 263 height 40
drag, startPoint x: 495, startPoint y: 110, endPoint x: 537, endPoint y: 114, distance: 42.0
click at [537, 114] on div "Menu items Reusable Cup Stoppe Add Sort Manage items" at bounding box center [479, 115] width 263 height 40
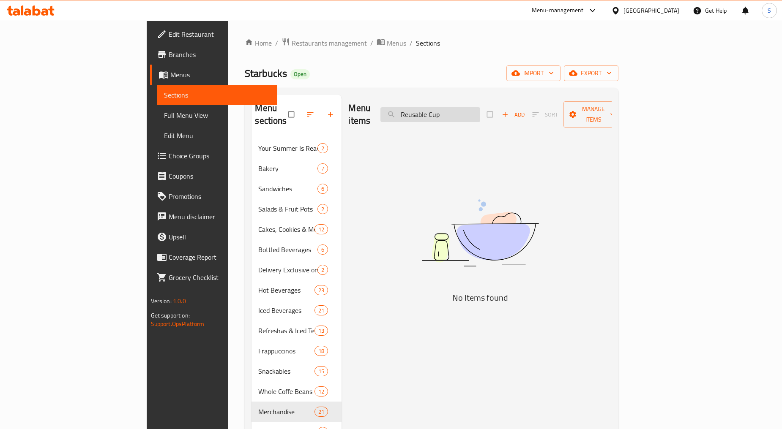
click at [480, 110] on input "Reusable Cup" at bounding box center [430, 114] width 100 height 15
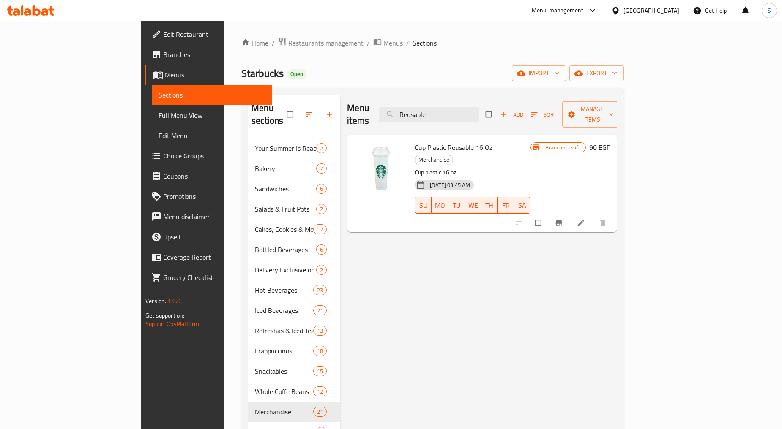
paste input "MUG 3OZ SIREN STONE GRAY 11116788"
click at [469, 108] on input "ReusableMUG 3OZ SIREN STONE GRAY 11116788" at bounding box center [429, 114] width 100 height 15
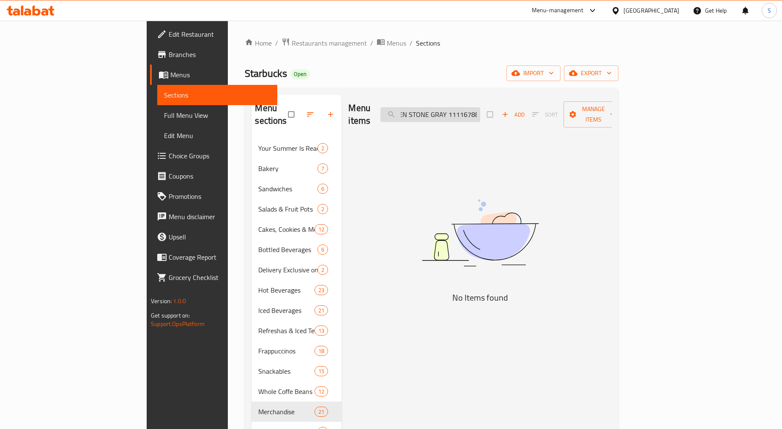
click at [469, 108] on input "ReusableMUG 3OZ SIREN STONE GRAY 11116788" at bounding box center [430, 114] width 100 height 15
paste input "search"
drag, startPoint x: 497, startPoint y: 110, endPoint x: 588, endPoint y: 109, distance: 90.8
click at [588, 109] on div "Menu items MUG 3OZ SIREN STONE GRAY 11116788 Add Sort Manage items" at bounding box center [479, 115] width 263 height 40
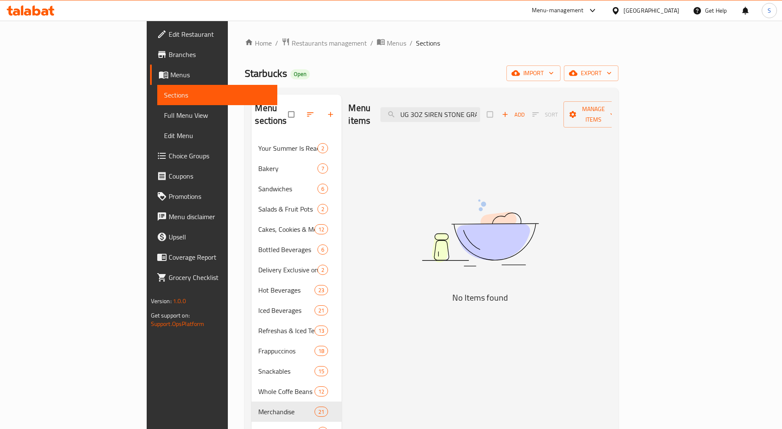
scroll to position [0, 0]
drag, startPoint x: 496, startPoint y: 111, endPoint x: 412, endPoint y: 110, distance: 83.7
click at [412, 110] on div "Menu items MUG 3OZ SIREN STONE GRA Add Sort Manage items" at bounding box center [479, 115] width 263 height 40
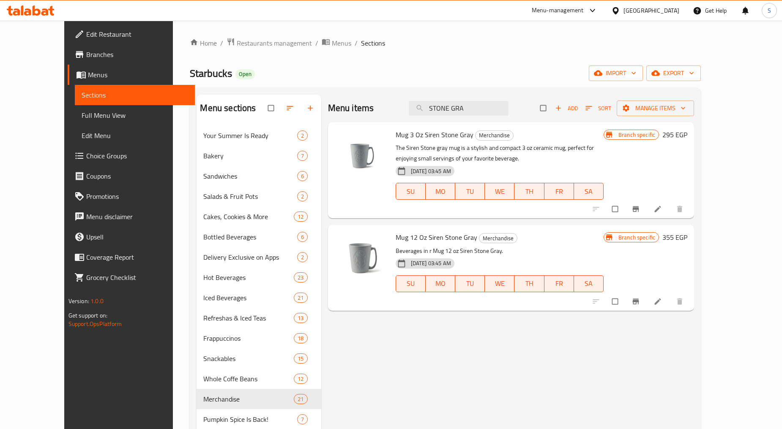
click at [646, 209] on button "Branch-specific-item" at bounding box center [636, 209] width 20 height 19
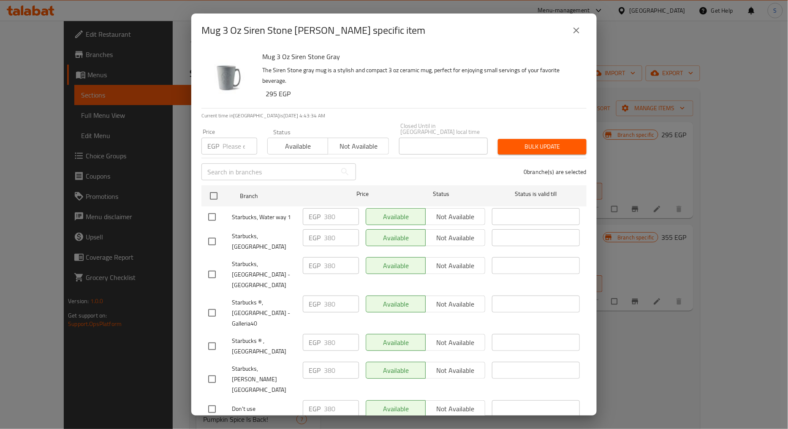
click at [574, 31] on icon "close" at bounding box center [577, 30] width 10 height 10
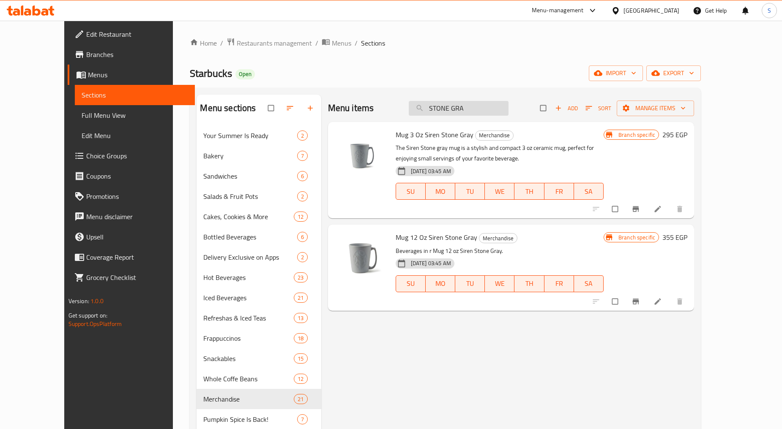
click at [487, 106] on input "STONE GRA" at bounding box center [459, 108] width 100 height 15
paste input "PECKLED"
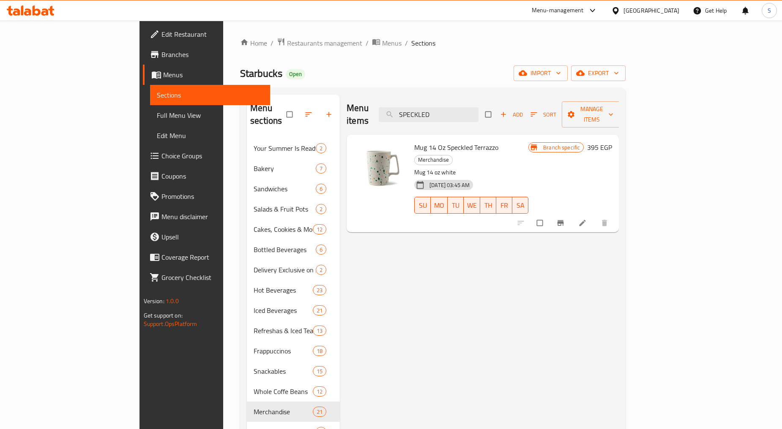
click at [615, 214] on div at bounding box center [563, 223] width 104 height 19
click at [571, 214] on button "Branch-specific-item" at bounding box center [561, 223] width 20 height 19
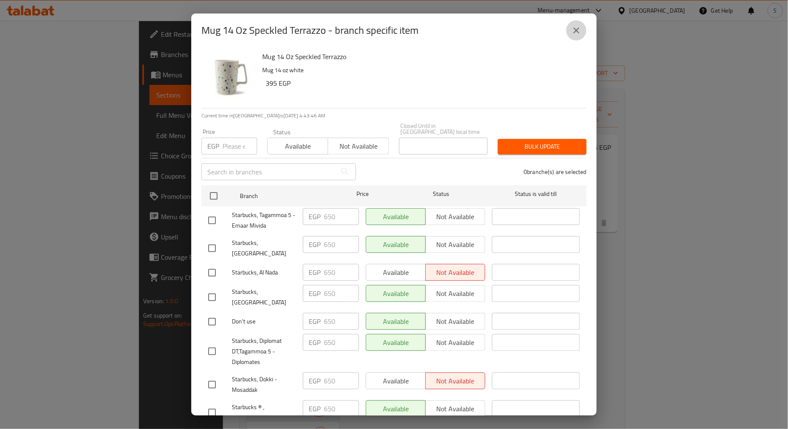
click at [569, 35] on button "close" at bounding box center [577, 30] width 20 height 20
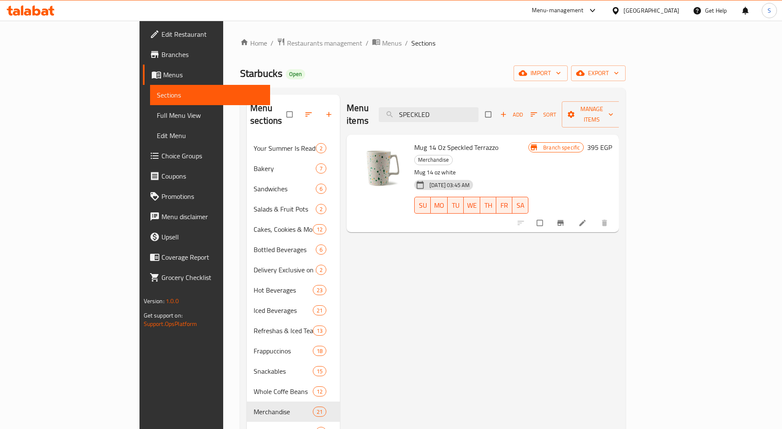
click at [477, 116] on div "Menu items SPECKLED Add Sort Manage items" at bounding box center [482, 115] width 272 height 40
click at [474, 109] on input "SPECKLED" at bounding box center [429, 114] width 100 height 15
paste input "LUXOR"
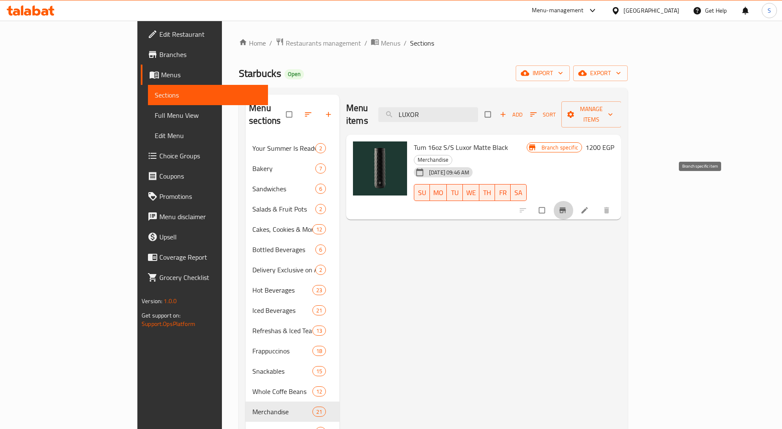
click at [567, 206] on icon "Branch-specific-item" at bounding box center [562, 210] width 8 height 8
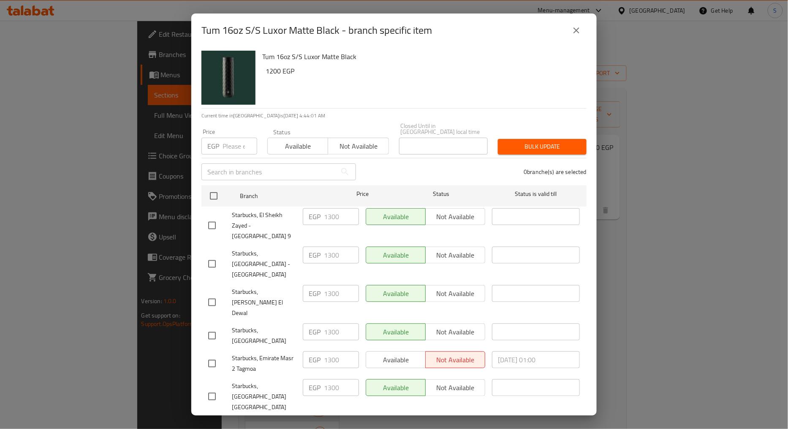
click at [582, 30] on button "close" at bounding box center [577, 30] width 20 height 20
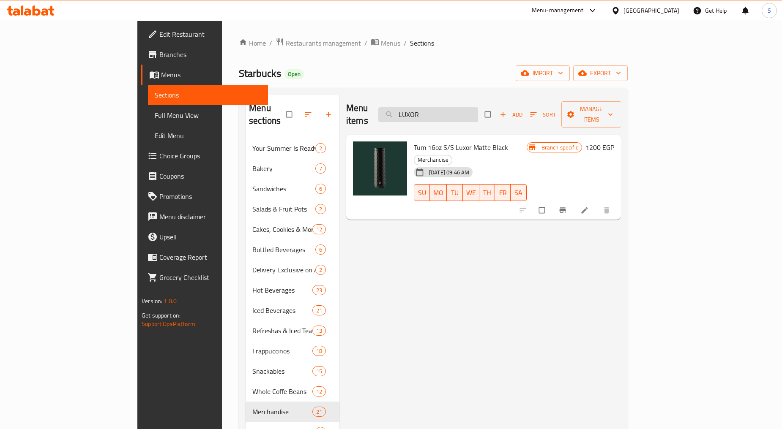
click at [478, 107] on input "LUXOR" at bounding box center [428, 114] width 100 height 15
paste input "PAINTED"
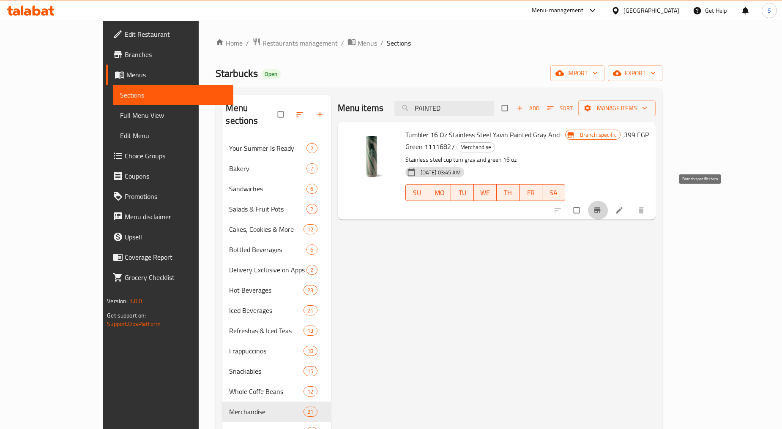
click at [608, 201] on button "Branch-specific-item" at bounding box center [598, 210] width 20 height 19
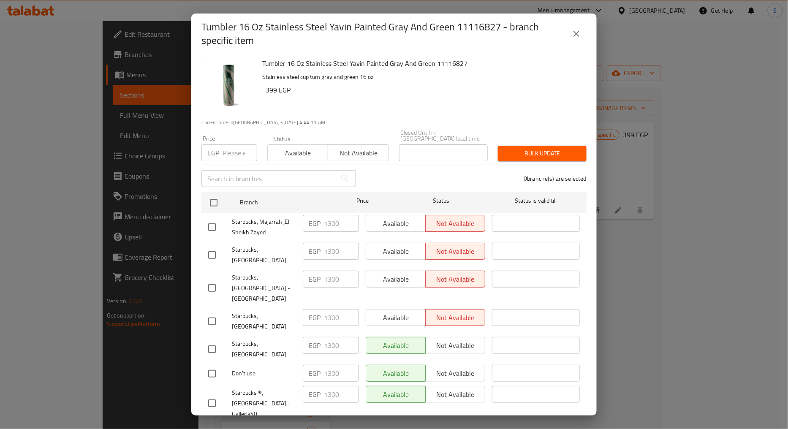
click at [577, 30] on icon "close" at bounding box center [577, 34] width 10 height 10
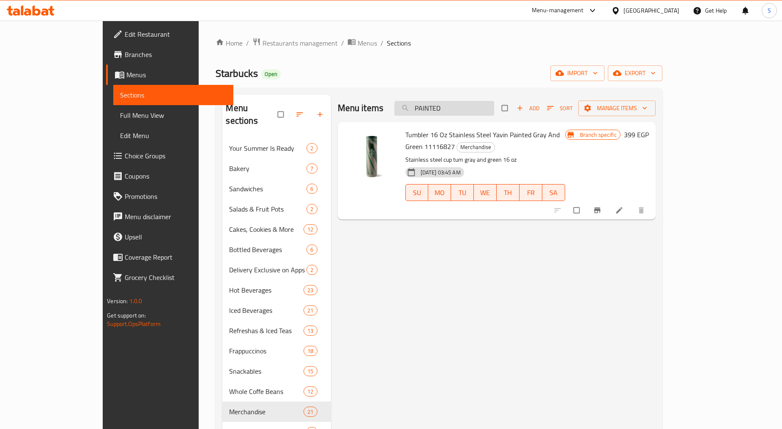
click at [494, 106] on input "PAINTED" at bounding box center [444, 108] width 100 height 15
paste input "Leatherband"
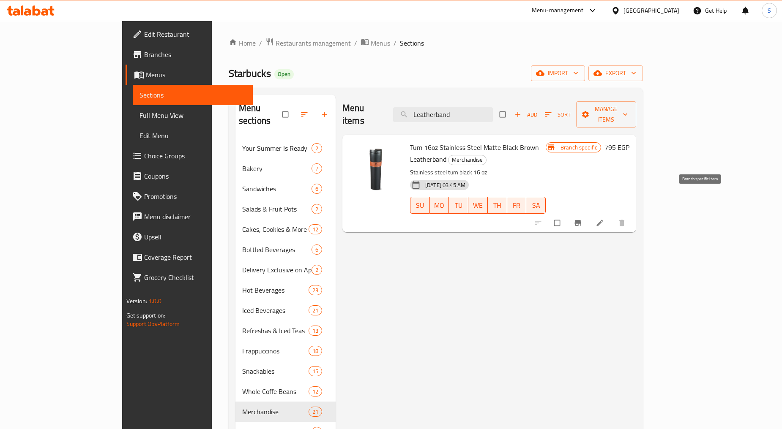
click at [581, 221] on icon "Branch-specific-item" at bounding box center [578, 223] width 6 height 5
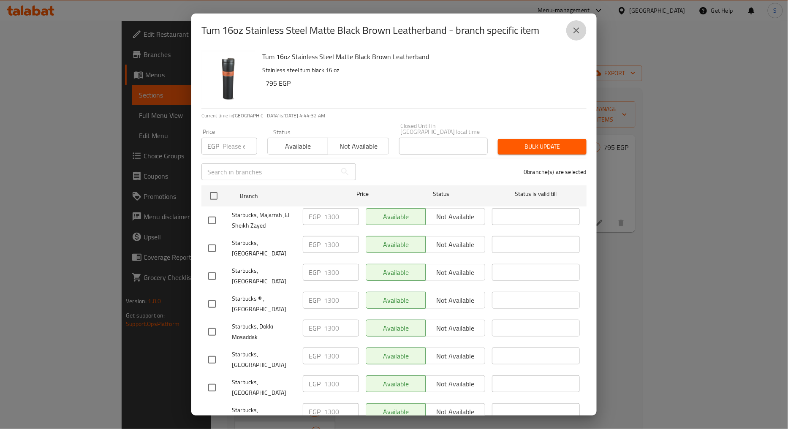
click at [573, 22] on button "close" at bounding box center [577, 30] width 20 height 20
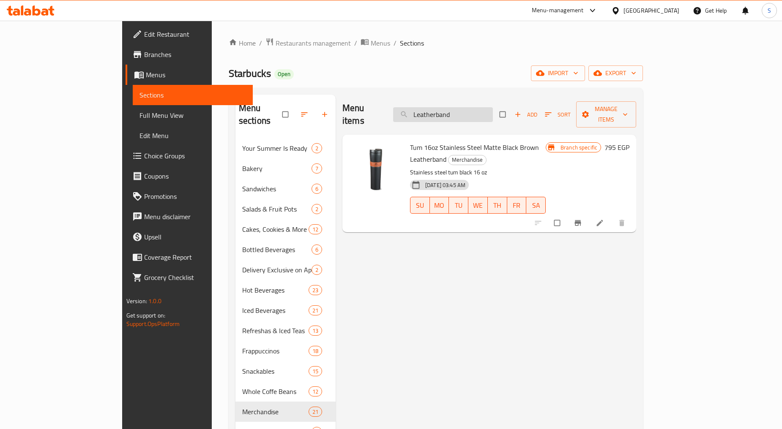
click at [479, 111] on input "Leatherband" at bounding box center [443, 114] width 100 height 15
paste input "Matte Gold Black"
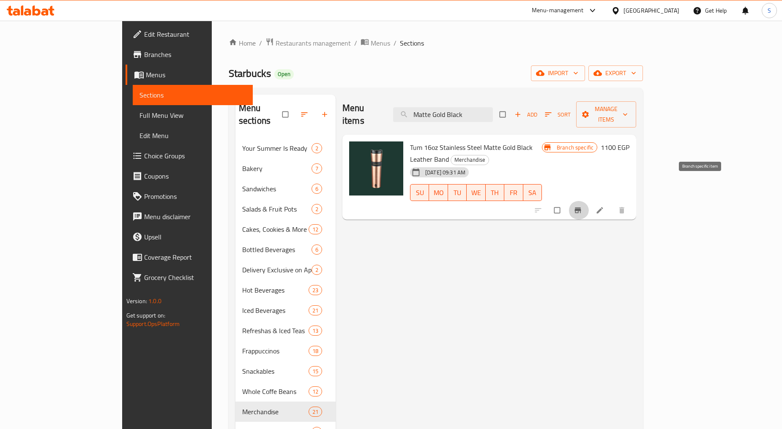
click at [589, 201] on button "Branch-specific-item" at bounding box center [578, 210] width 20 height 19
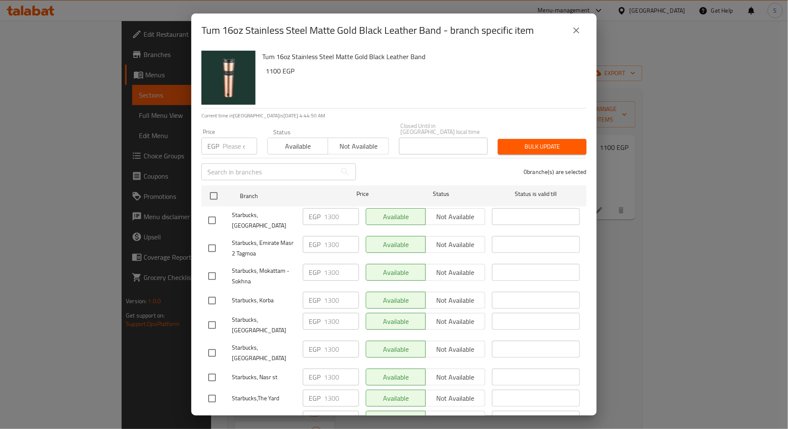
click at [580, 34] on icon "close" at bounding box center [577, 30] width 10 height 10
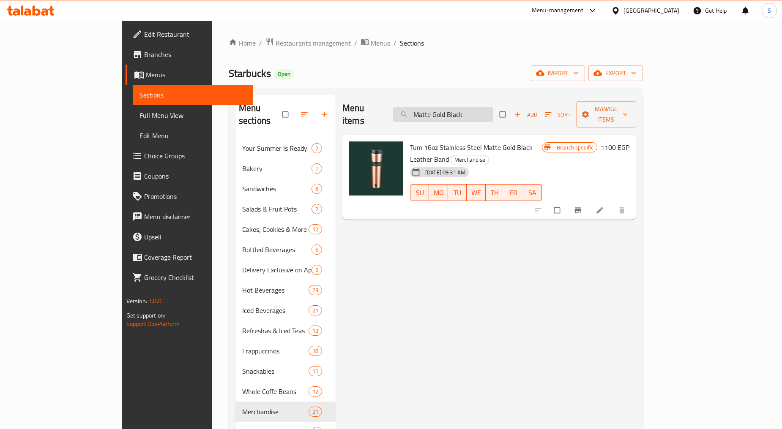
click at [493, 107] on input "Matte Gold Black" at bounding box center [443, 114] width 100 height 15
paste input "LEAF"
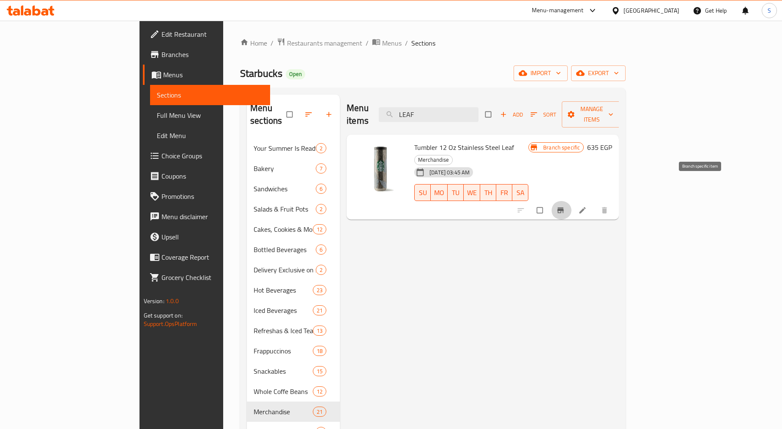
click at [564, 206] on icon "Branch-specific-item" at bounding box center [560, 210] width 8 height 8
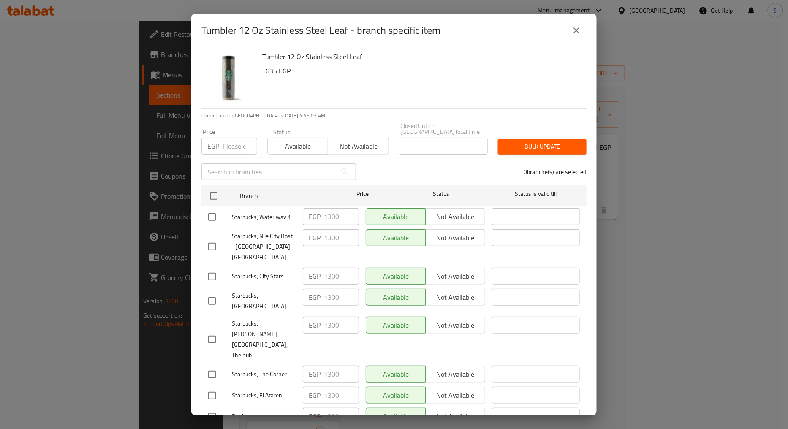
click at [570, 24] on button "close" at bounding box center [577, 30] width 20 height 20
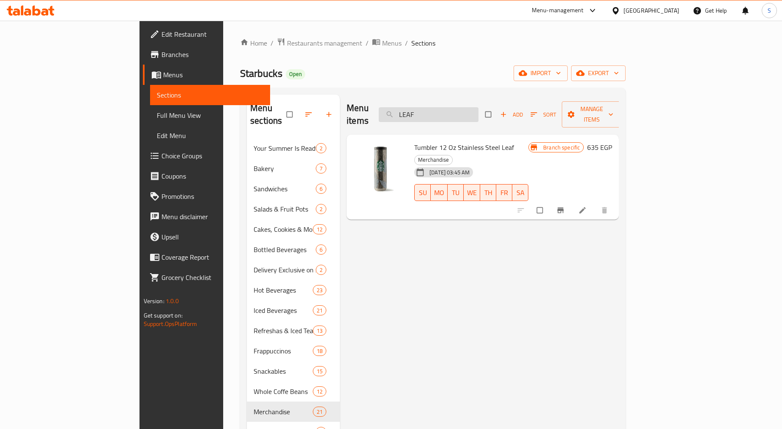
click at [477, 110] on input "LEAF" at bounding box center [429, 114] width 100 height 15
paste input "ROBI"
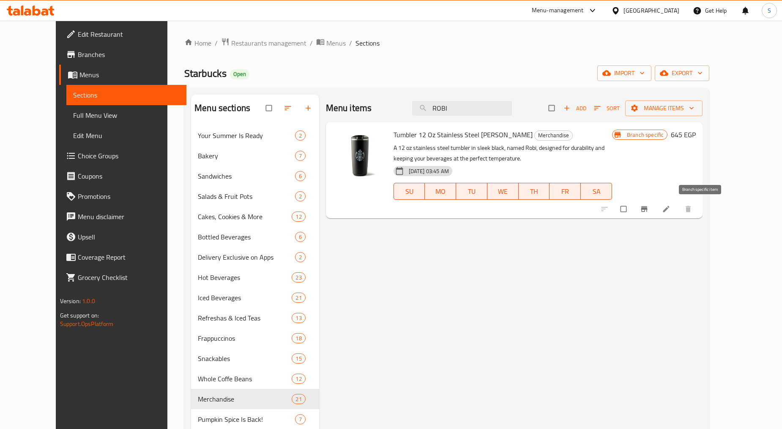
click at [655, 203] on button "Branch-specific-item" at bounding box center [645, 209] width 20 height 19
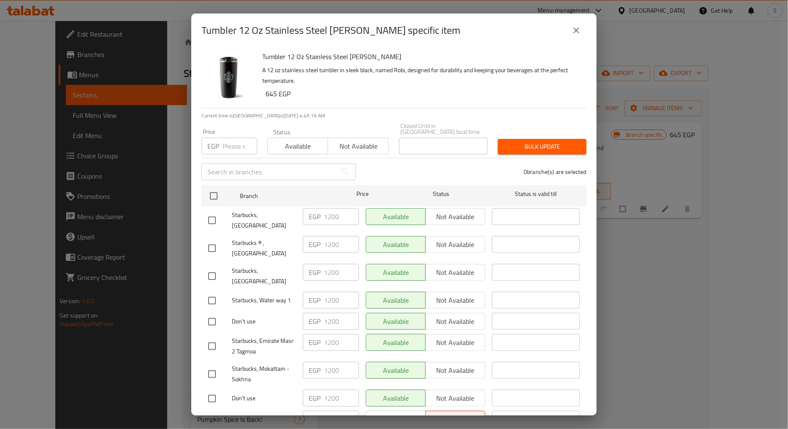
click at [573, 23] on button "close" at bounding box center [577, 30] width 20 height 20
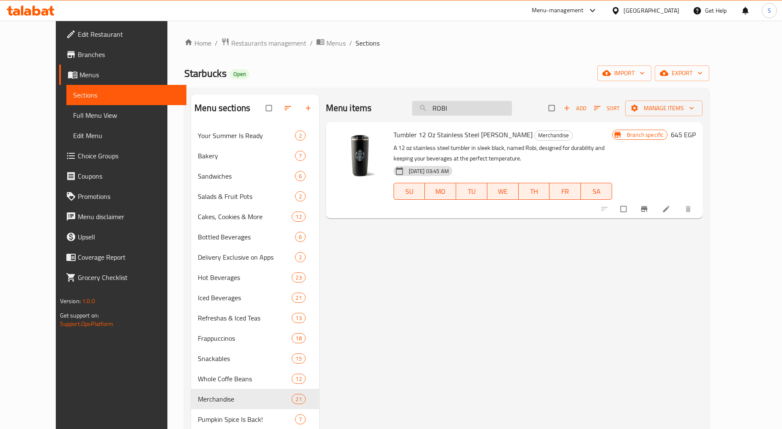
click at [480, 104] on input "ROBI" at bounding box center [462, 108] width 100 height 15
paste input "SEQUINS"
click at [479, 113] on input "SEQUINS" at bounding box center [462, 108] width 100 height 15
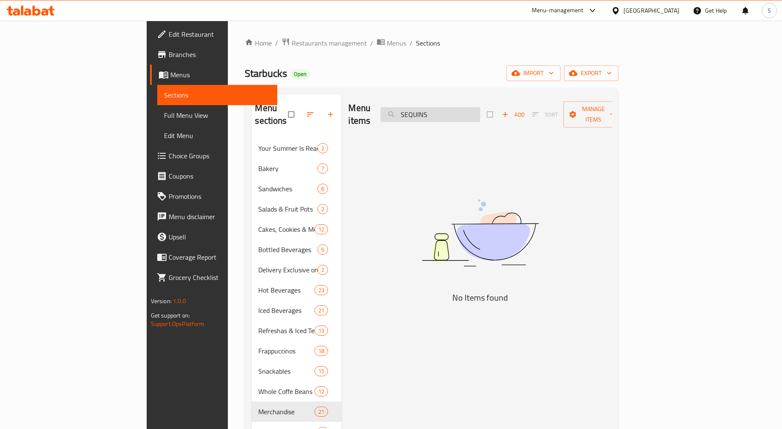
click at [479, 113] on input "SEQUINS" at bounding box center [430, 114] width 100 height 15
click at [480, 107] on input "Sequins" at bounding box center [430, 114] width 100 height 15
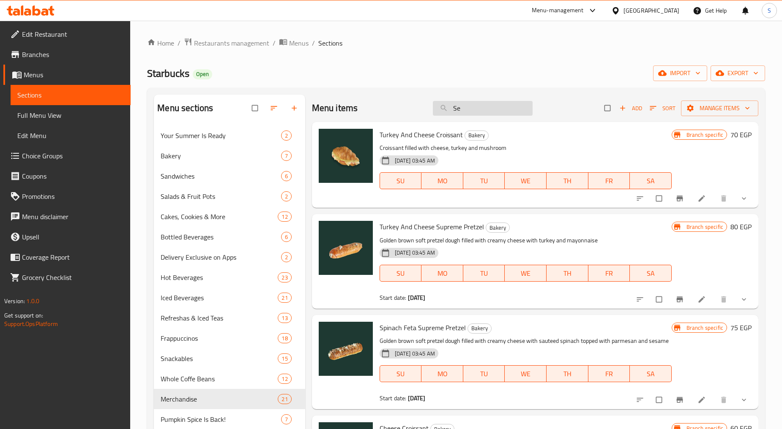
type input "S"
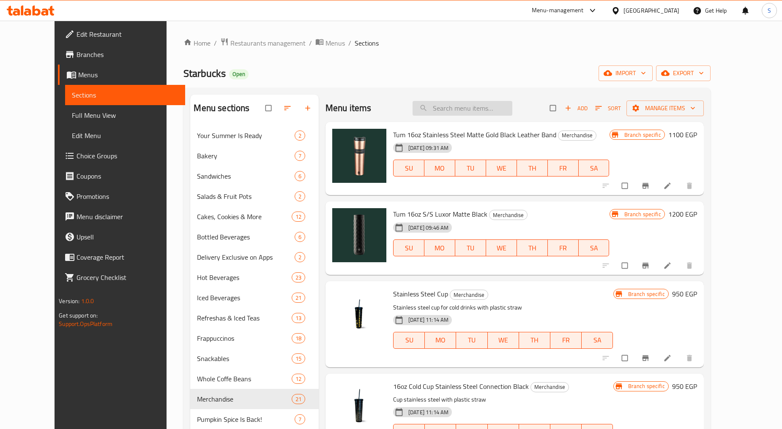
click at [493, 110] on input "search" at bounding box center [462, 108] width 100 height 15
paste input "Maker"
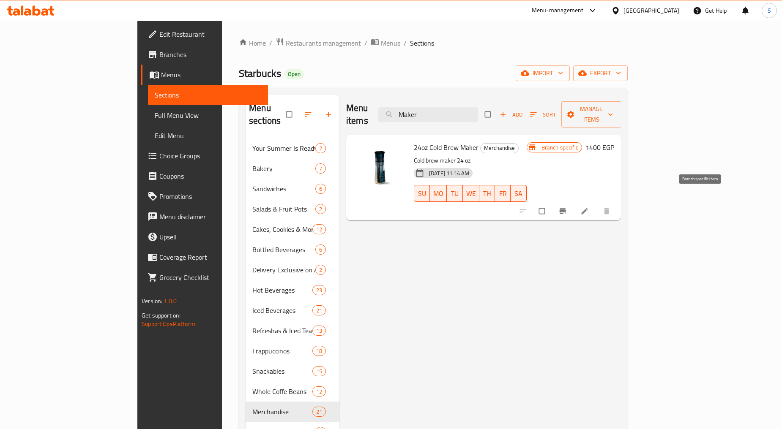
click at [573, 202] on button "Branch-specific-item" at bounding box center [563, 211] width 20 height 19
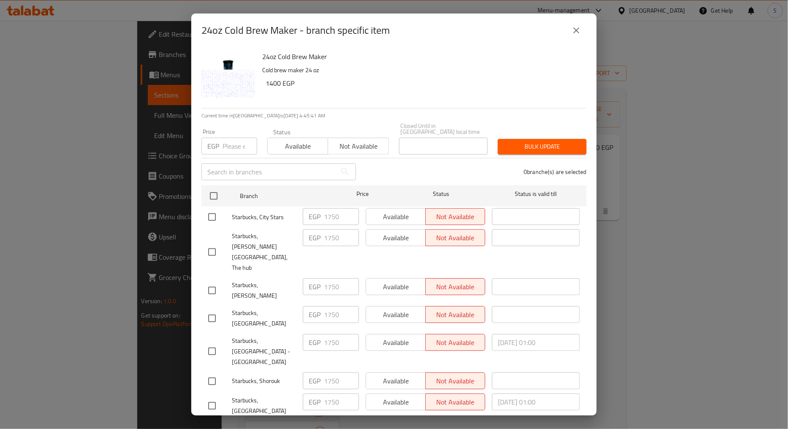
click at [581, 29] on icon "close" at bounding box center [577, 30] width 10 height 10
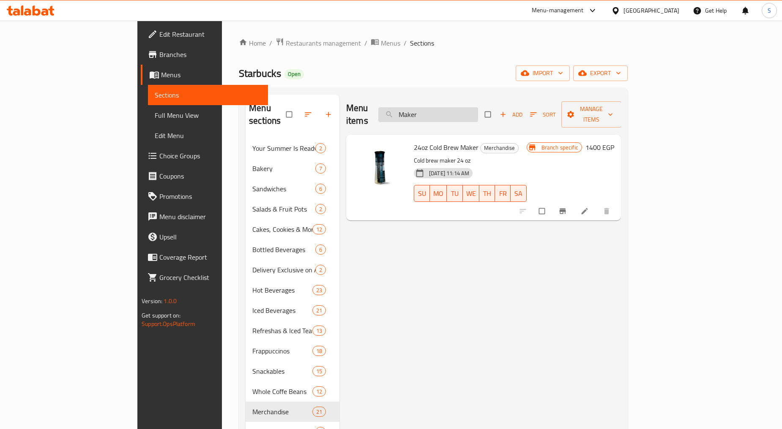
click at [463, 112] on input "Maker" at bounding box center [428, 114] width 100 height 15
paste input "BEANS"
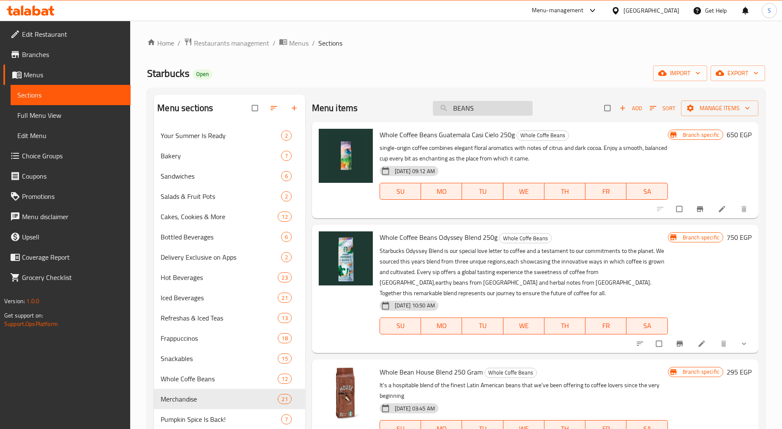
click at [518, 104] on input "BEANS" at bounding box center [483, 108] width 100 height 15
paste input "Connection"
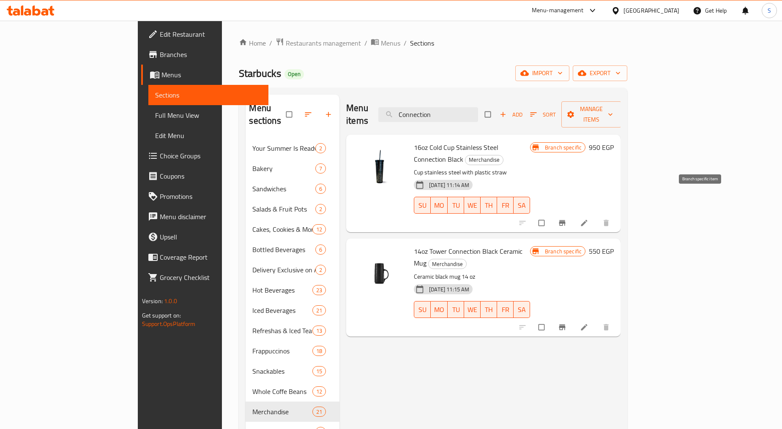
click at [565, 221] on icon "Branch-specific-item" at bounding box center [562, 223] width 6 height 5
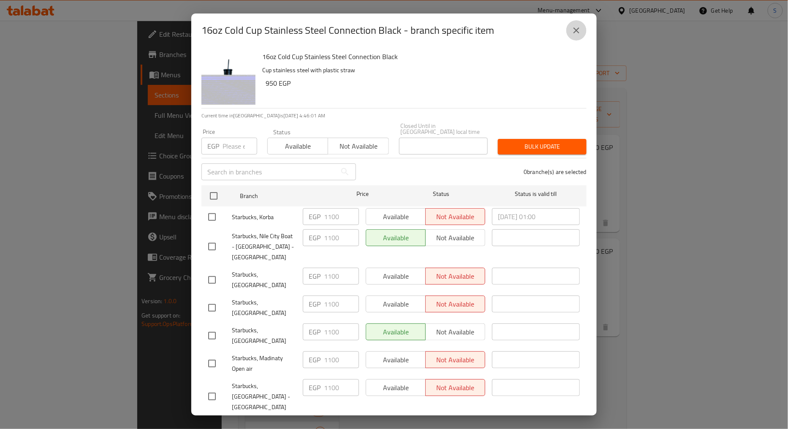
click at [578, 30] on icon "close" at bounding box center [577, 30] width 10 height 10
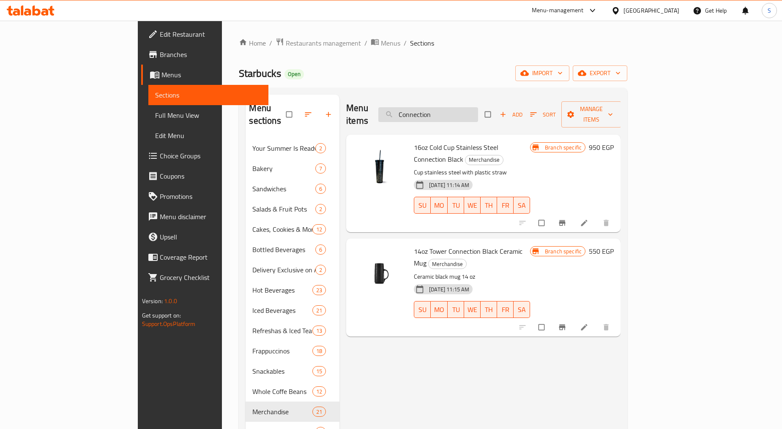
click at [478, 115] on input "Connection" at bounding box center [428, 114] width 100 height 15
paste input "Tower"
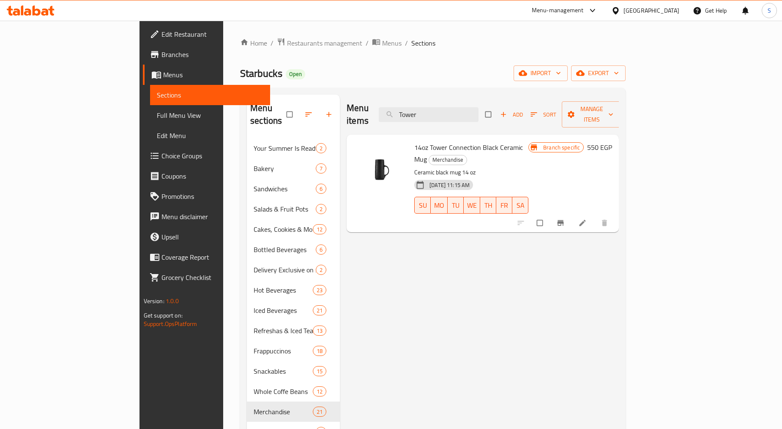
type input "Tower"
click at [564, 221] on icon "Branch-specific-item" at bounding box center [560, 223] width 6 height 5
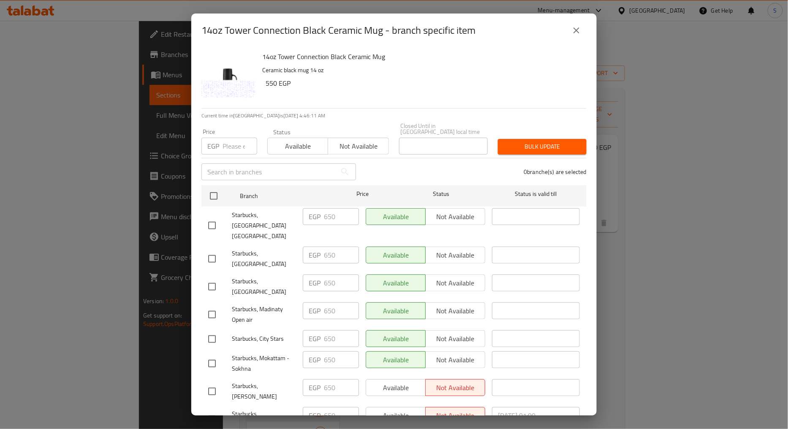
click at [573, 33] on icon "close" at bounding box center [577, 30] width 10 height 10
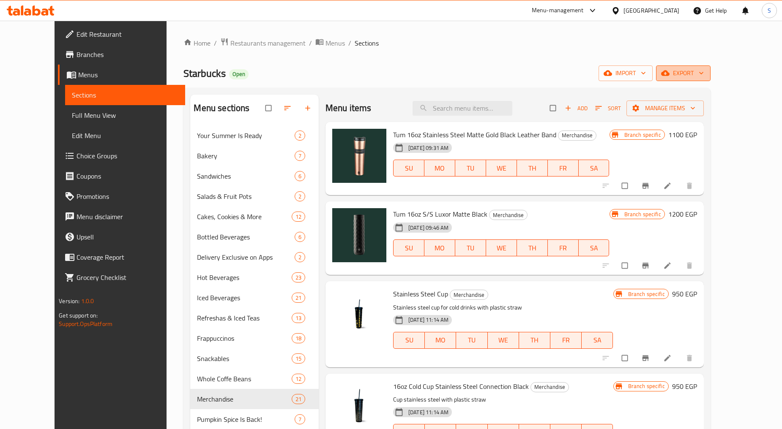
click at [710, 80] on button "export" at bounding box center [683, 73] width 55 height 16
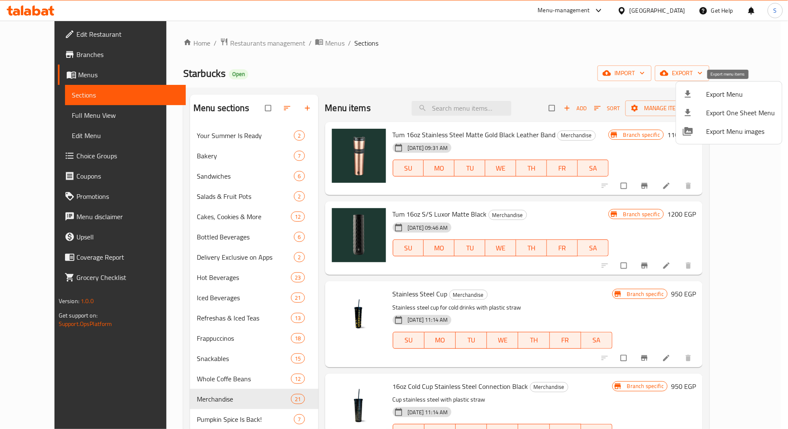
click at [717, 96] on span "Export Menu" at bounding box center [741, 94] width 69 height 10
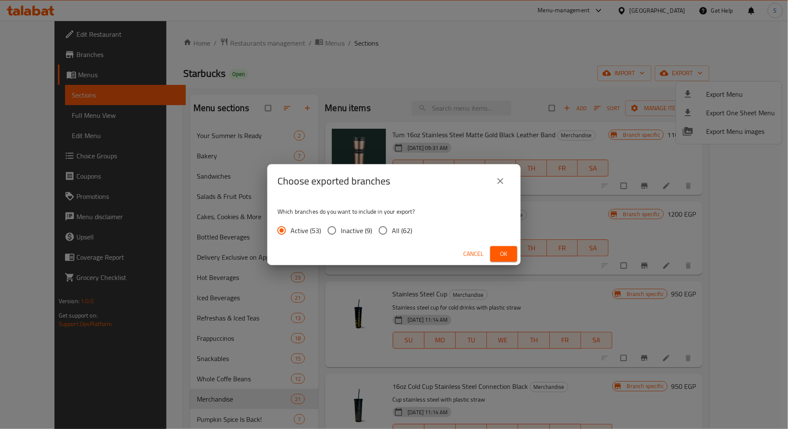
click at [393, 228] on span "All (62)" at bounding box center [402, 231] width 20 height 10
click at [392, 228] on input "All (62)" at bounding box center [383, 231] width 18 height 18
radio input "true"
click at [507, 251] on span "Ok" at bounding box center [504, 254] width 14 height 11
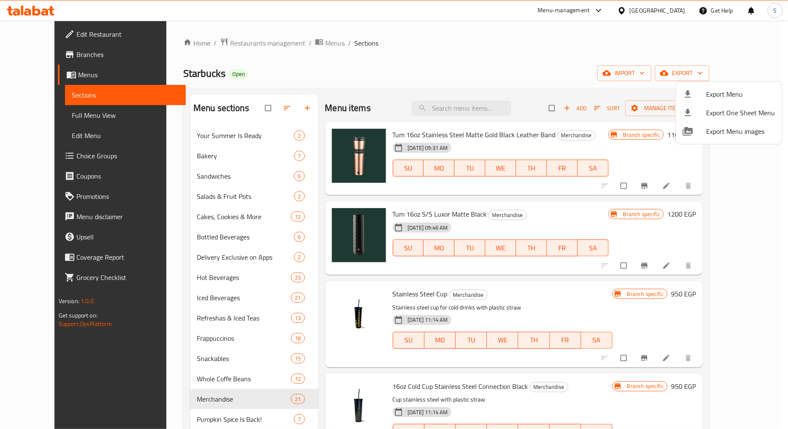
click at [475, 107] on div at bounding box center [394, 214] width 788 height 429
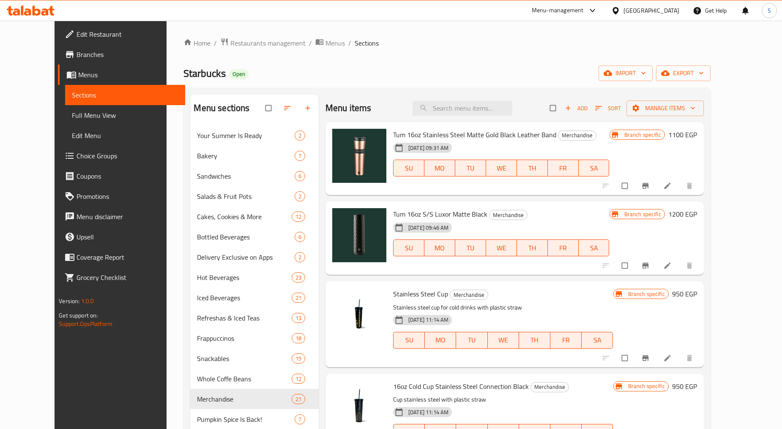
click at [475, 107] on input "search" at bounding box center [462, 108] width 100 height 15
paste input "Cold Brew"
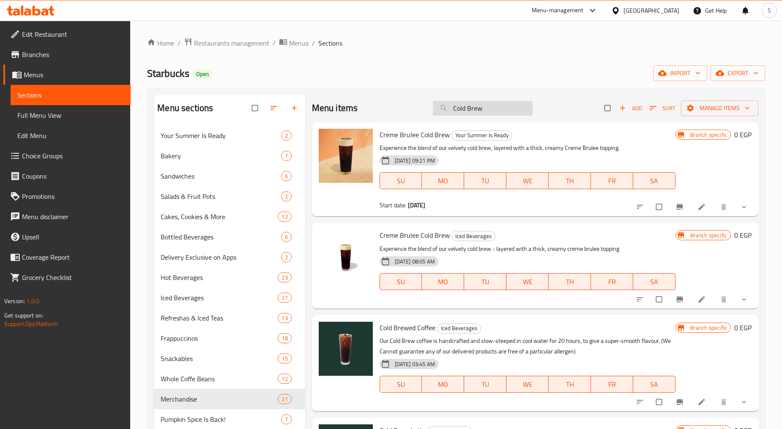
click at [489, 106] on input "Cold Brew" at bounding box center [483, 108] width 100 height 15
paste input "AMERICANO"
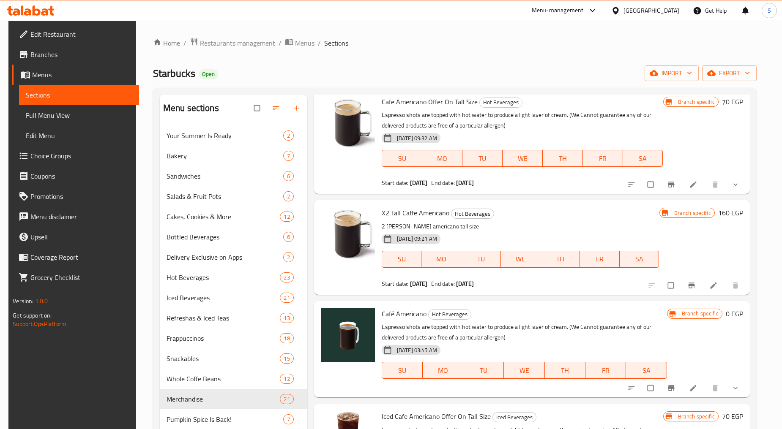
scroll to position [423, 0]
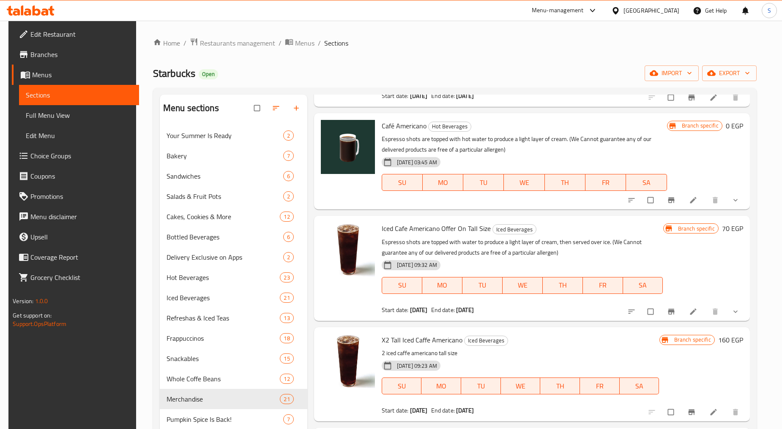
click at [399, 125] on span "Café Americano" at bounding box center [404, 126] width 45 height 13
copy h6 "Café Americano"
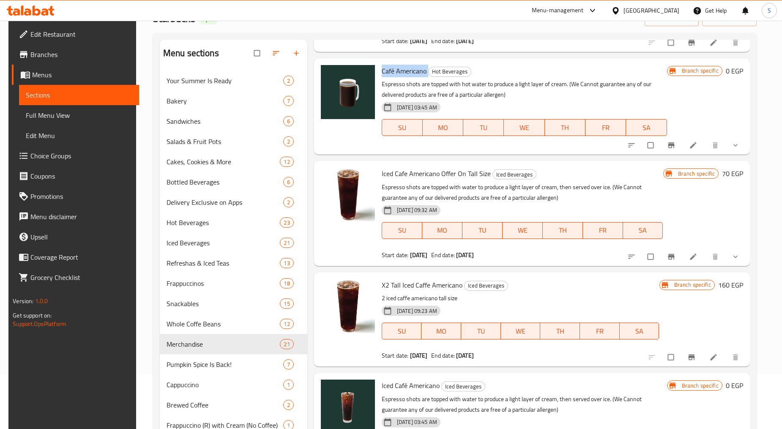
scroll to position [118, 0]
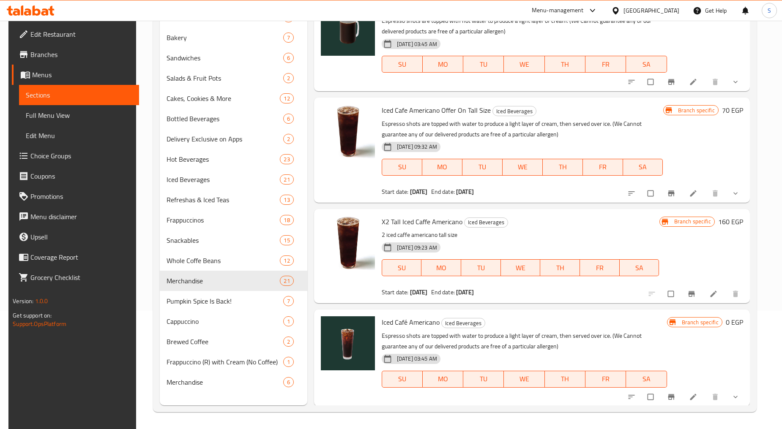
click at [412, 325] on span "Iced Café Americano" at bounding box center [411, 322] width 58 height 13
copy h6 "Iced Café Americano"
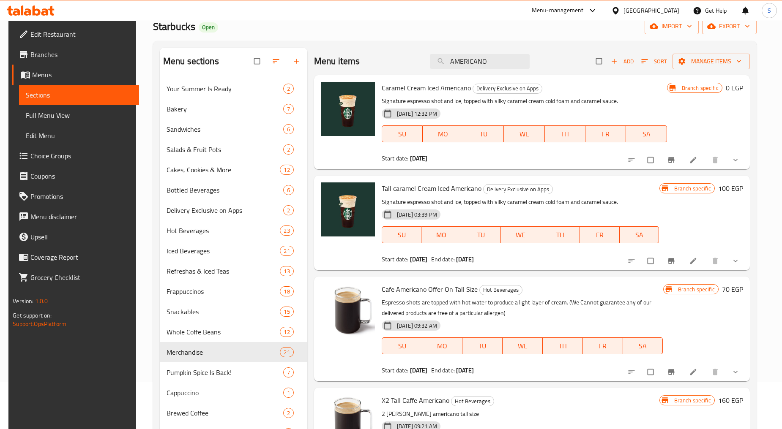
scroll to position [0, 0]
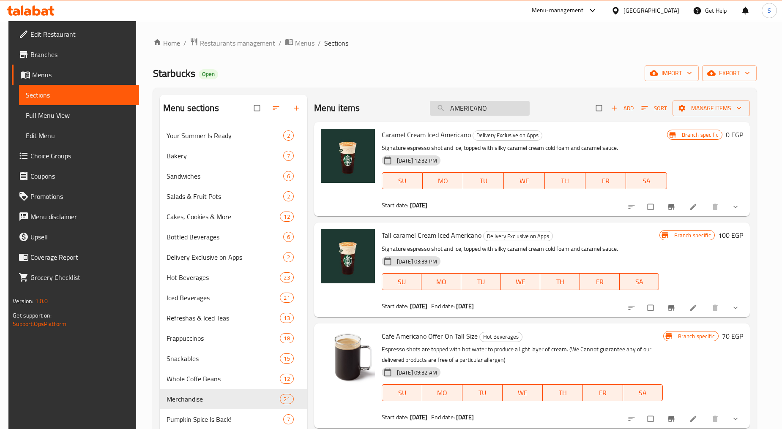
click at [480, 109] on input "AMERICANO" at bounding box center [480, 108] width 100 height 15
paste input "Latte"
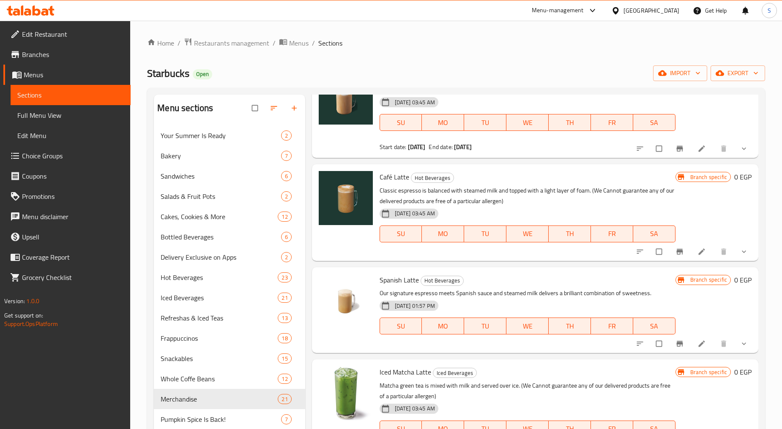
scroll to position [281, 0]
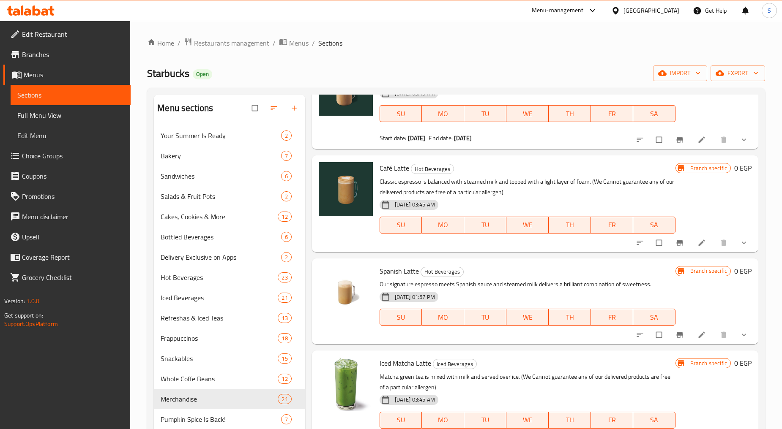
type input "Latte"
click at [396, 162] on span "Café Latte" at bounding box center [394, 168] width 30 height 13
copy h6 "Café Latte"
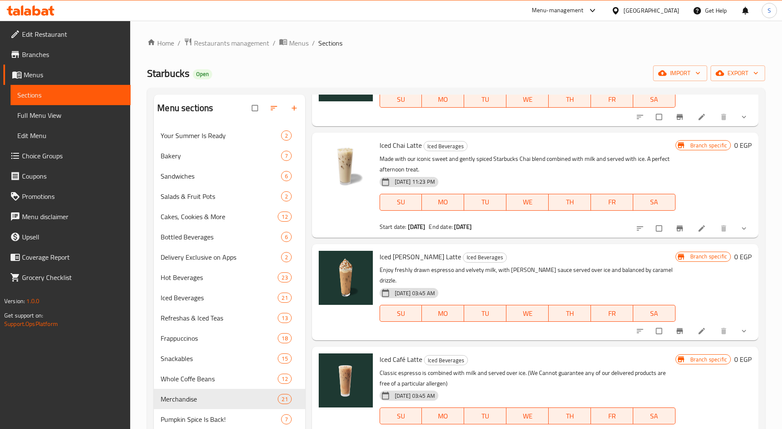
scroll to position [118, 0]
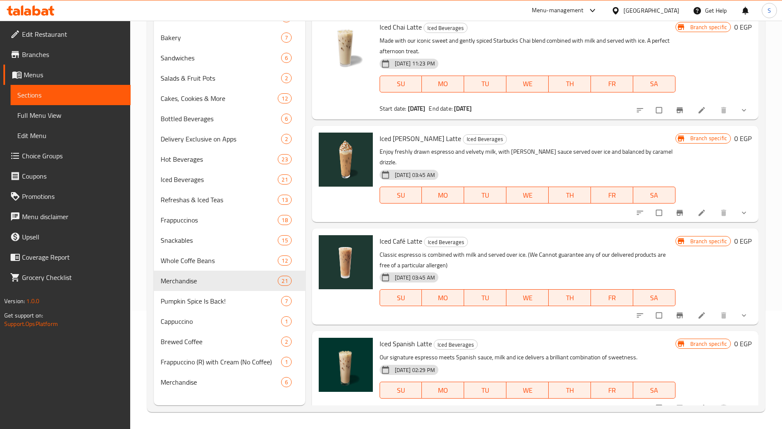
click at [407, 235] on span "Iced Café Latte" at bounding box center [400, 241] width 43 height 13
copy h6 "Iced Café Latte"
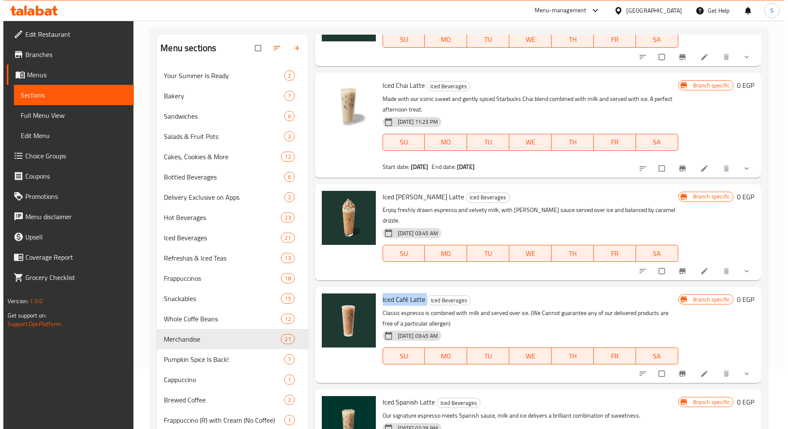
scroll to position [0, 0]
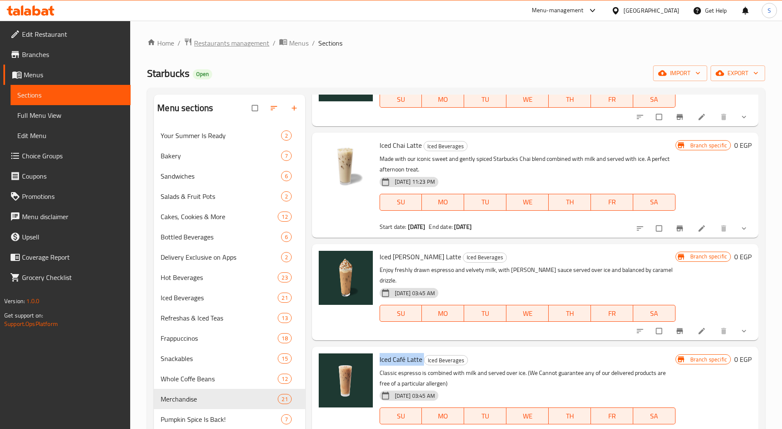
click at [225, 41] on span "Restaurants management" at bounding box center [231, 43] width 75 height 10
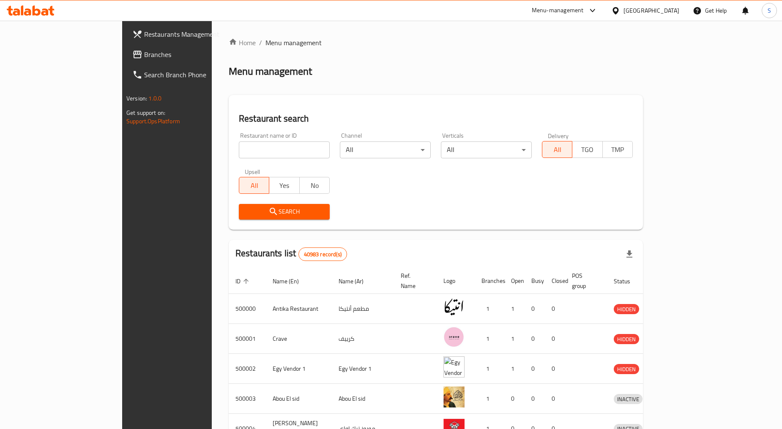
click at [239, 149] on input "search" at bounding box center [284, 150] width 91 height 17
paste input "639241"
type input "639241"
click button "Search" at bounding box center [284, 212] width 91 height 16
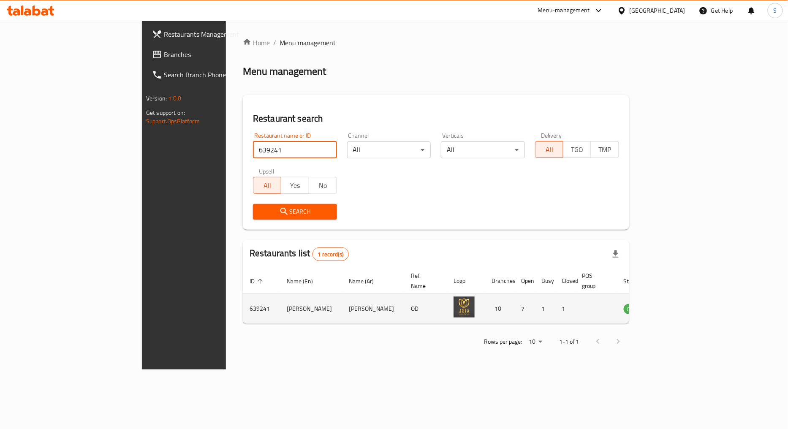
click at [678, 306] on icon "enhanced table" at bounding box center [673, 309] width 9 height 7
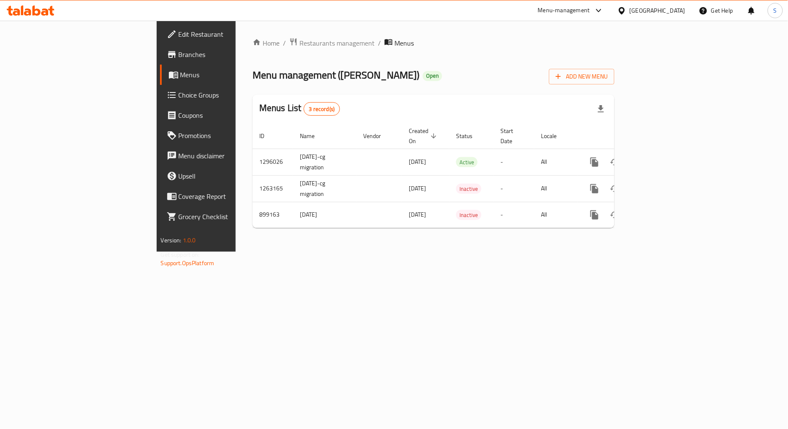
click at [385, 232] on div "Home / Restaurants management / Menus Menu management ( [PERSON_NAME] ) Open Ad…" at bounding box center [434, 136] width 396 height 231
click at [167, 52] on span at bounding box center [173, 54] width 12 height 10
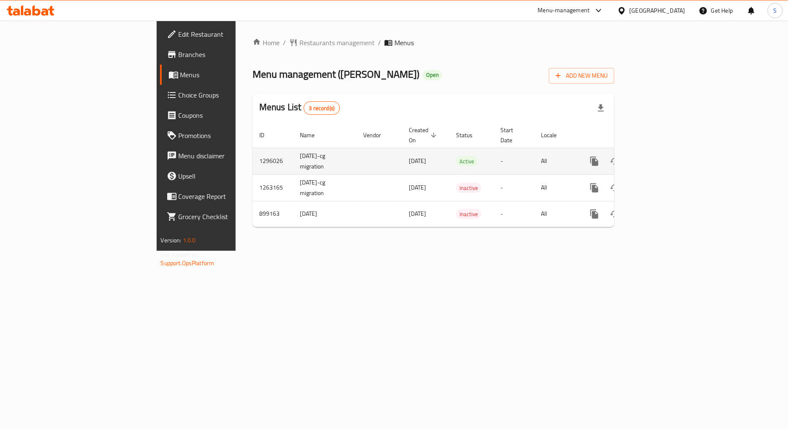
click at [666, 151] on div "enhanced table" at bounding box center [625, 161] width 81 height 20
click at [666, 151] on link "enhanced table" at bounding box center [656, 161] width 20 height 20
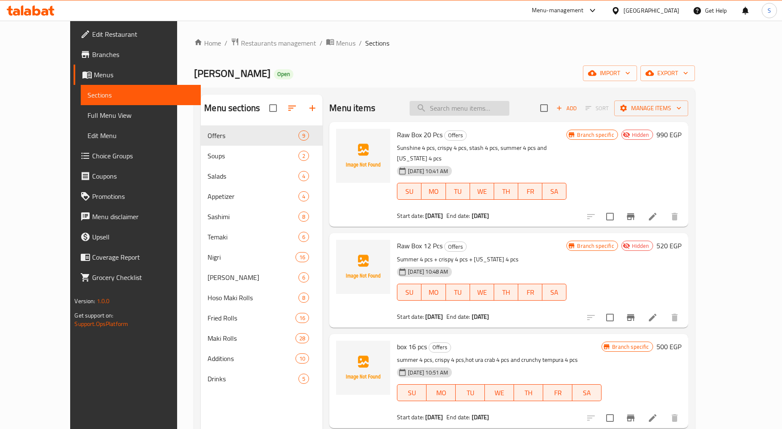
click at [486, 112] on input "search" at bounding box center [459, 108] width 100 height 15
paste input "fried box 12 pcs"
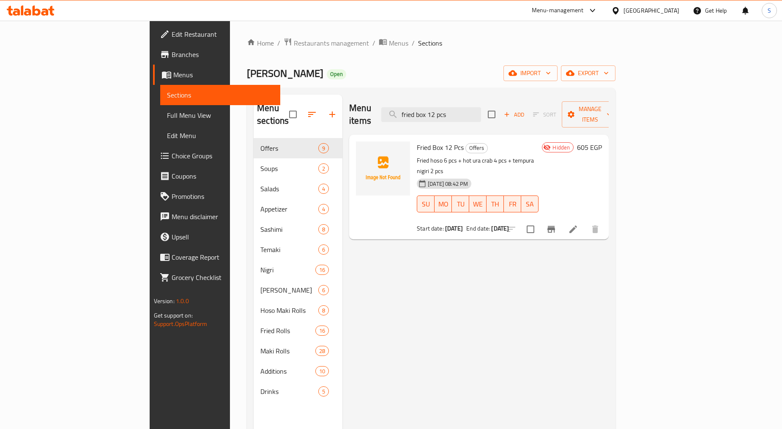
type input "fried box 12 pcs"
click at [448, 255] on div "Menu items fried box 12 pcs Add Sort Manage items Fried Box 12 Pcs Offers Fried…" at bounding box center [475, 309] width 266 height 429
